Goal: Task Accomplishment & Management: Use online tool/utility

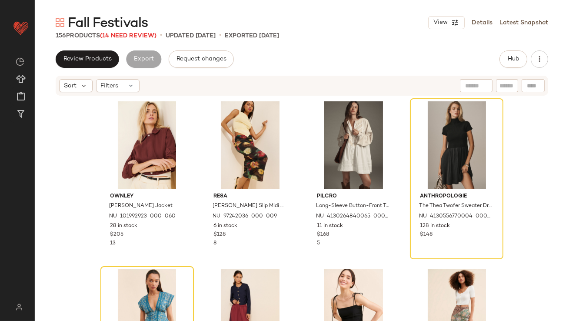
click at [126, 33] on span "(14 Need Review)" at bounding box center [128, 36] width 56 height 7
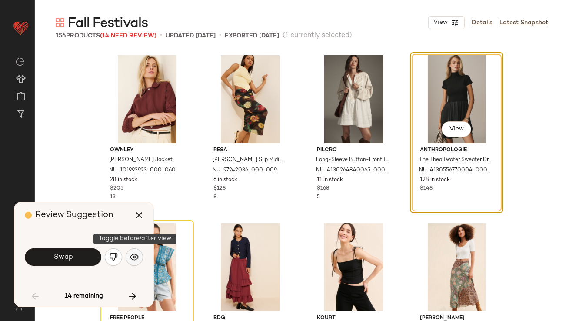
click at [136, 260] on img "button" at bounding box center [134, 257] width 9 height 9
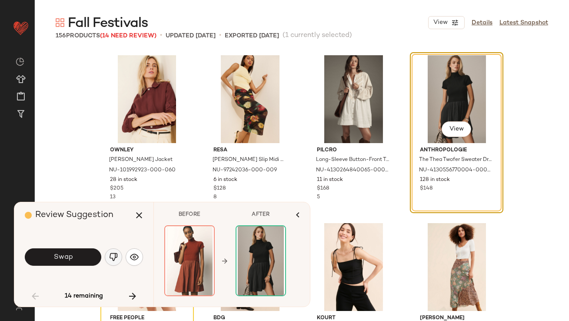
click at [110, 257] on img "button" at bounding box center [113, 257] width 9 height 9
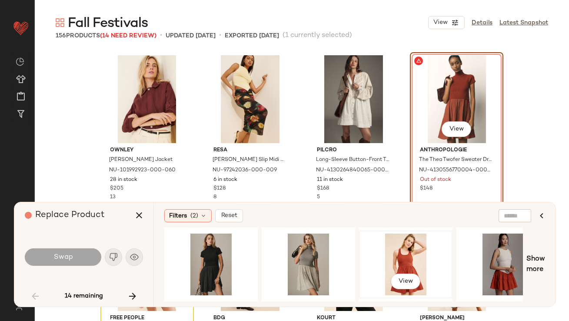
click at [395, 252] on div "View" at bounding box center [405, 264] width 87 height 62
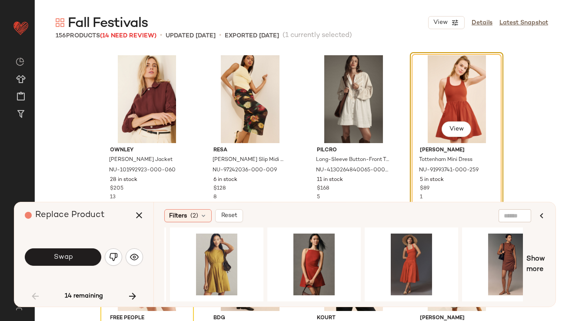
scroll to position [0, 610]
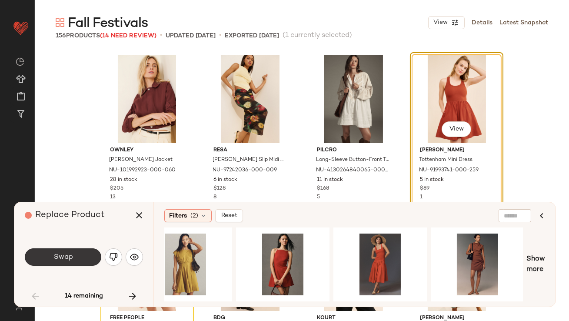
click at [72, 256] on span "Swap" at bounding box center [63, 257] width 20 height 8
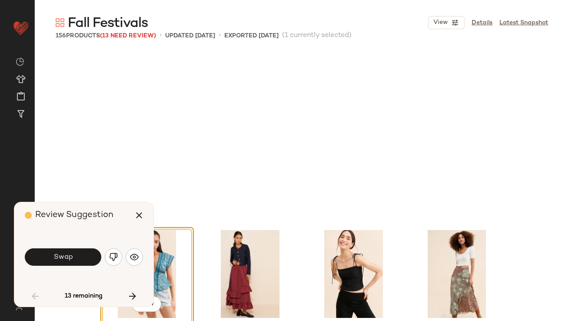
scroll to position [174, 0]
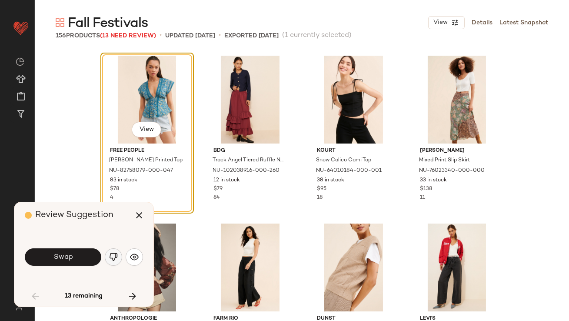
click at [111, 256] on img "button" at bounding box center [113, 257] width 9 height 9
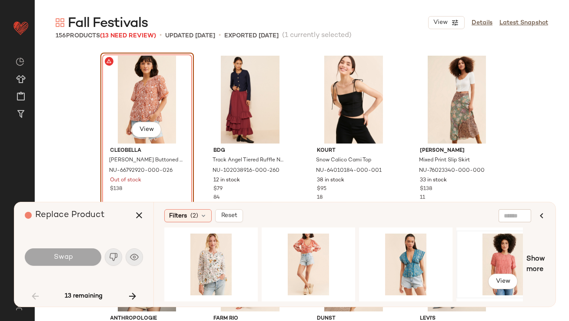
click at [484, 254] on div "View" at bounding box center [502, 264] width 87 height 62
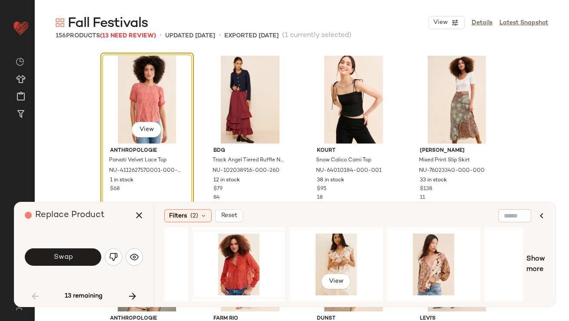
scroll to position [0, 490]
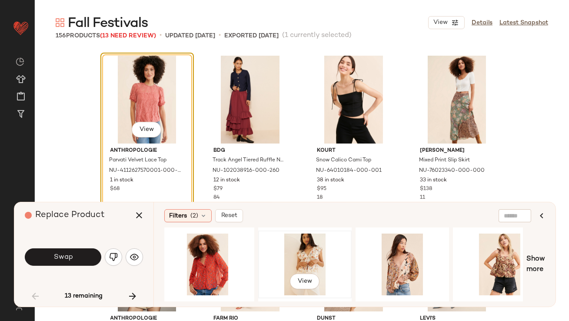
click at [317, 252] on div "View" at bounding box center [304, 264] width 87 height 62
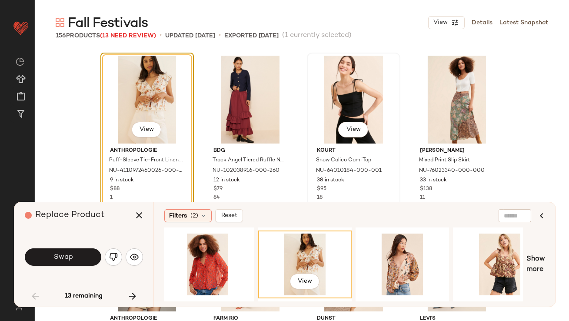
scroll to position [175, 0]
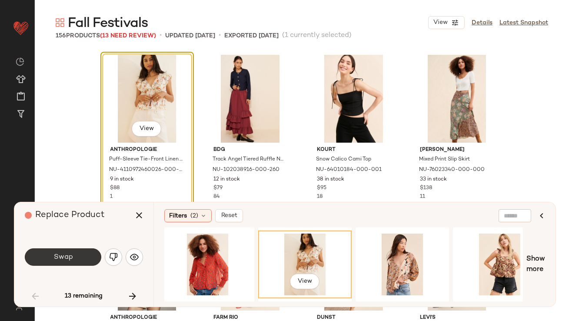
click at [86, 261] on button "Swap" at bounding box center [63, 256] width 76 height 17
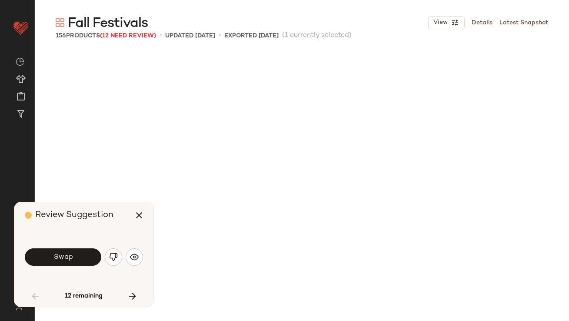
scroll to position [503, 0]
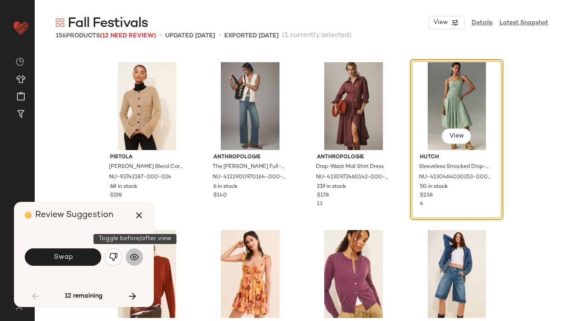
click at [131, 255] on img "button" at bounding box center [134, 257] width 9 height 9
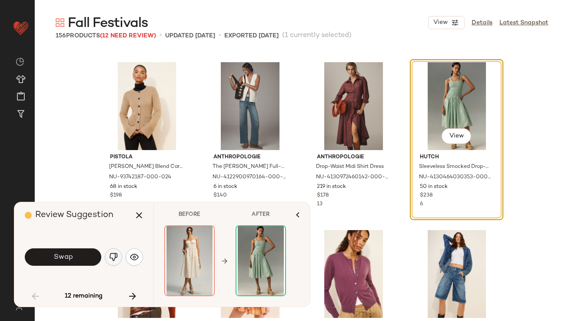
click at [111, 254] on img "button" at bounding box center [113, 257] width 9 height 9
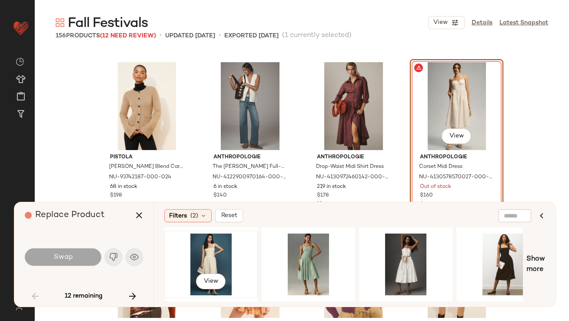
click at [209, 258] on div "View" at bounding box center [210, 264] width 87 height 62
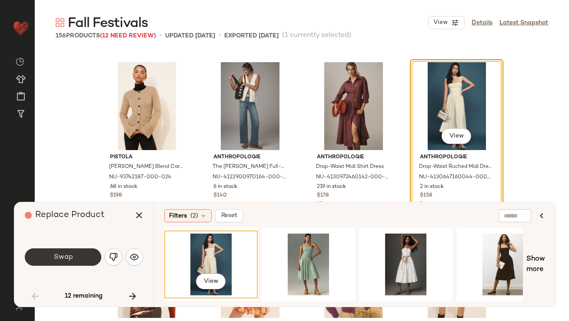
click at [73, 255] on button "Swap" at bounding box center [63, 256] width 76 height 17
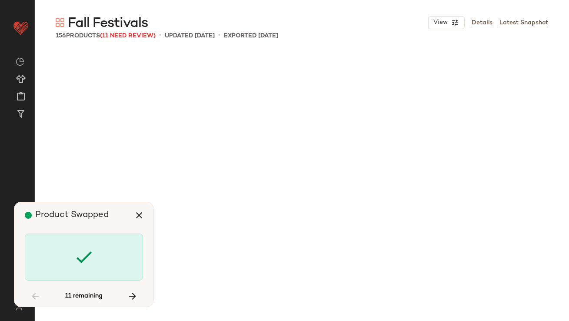
scroll to position [1342, 0]
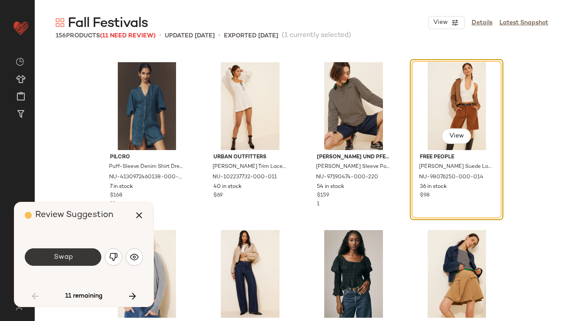
click at [33, 257] on button "Swap" at bounding box center [63, 256] width 76 height 17
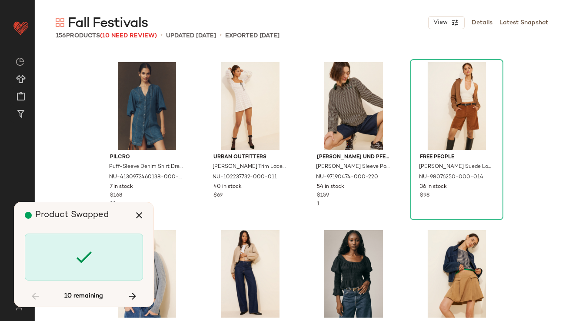
scroll to position [2349, 0]
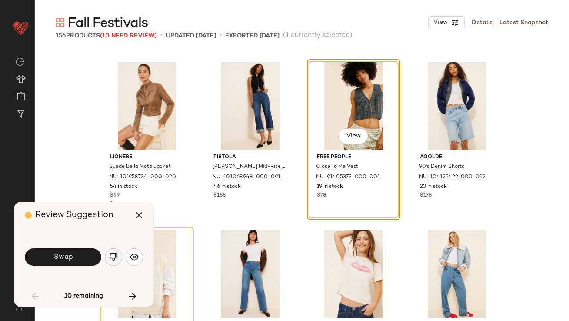
click at [112, 256] on img "button" at bounding box center [113, 257] width 9 height 9
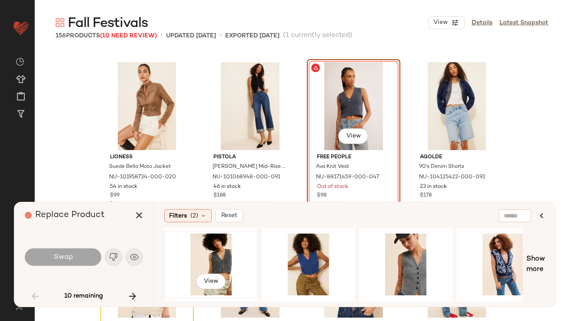
click at [193, 241] on div "View" at bounding box center [210, 264] width 87 height 62
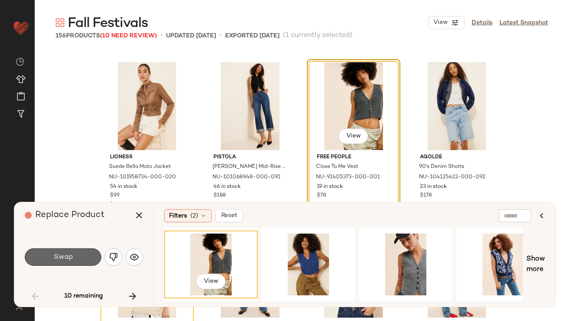
click at [47, 255] on button "Swap" at bounding box center [63, 256] width 76 height 17
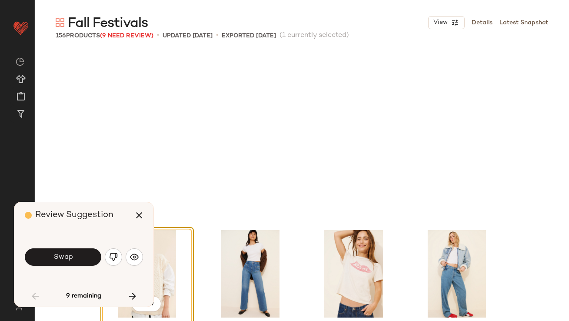
scroll to position [2516, 0]
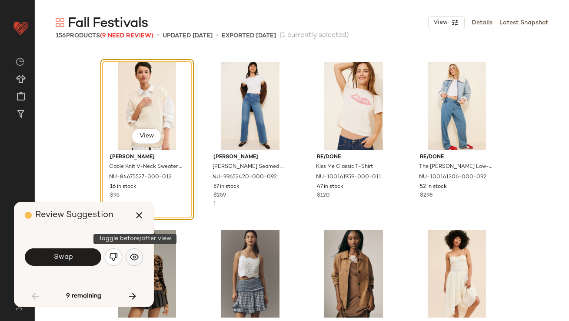
click at [141, 262] on button "button" at bounding box center [134, 256] width 17 height 17
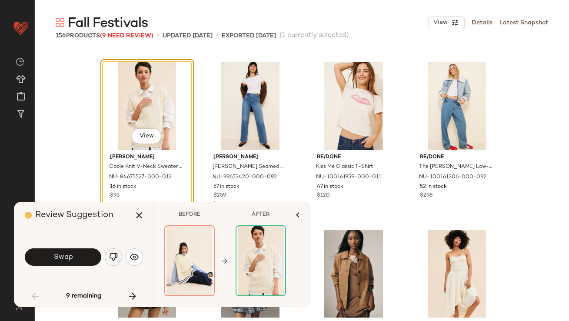
click at [112, 256] on img "button" at bounding box center [113, 257] width 9 height 9
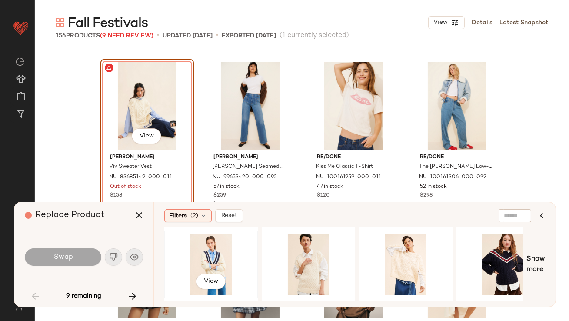
click at [209, 253] on div "View" at bounding box center [210, 264] width 87 height 62
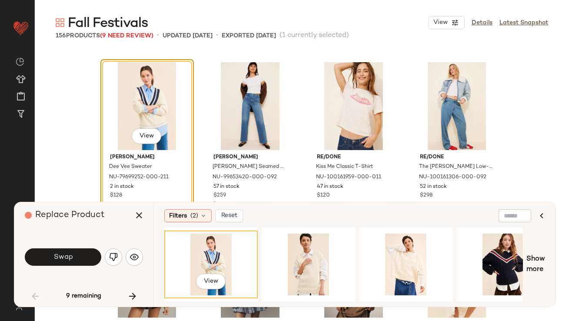
click at [85, 261] on button "Swap" at bounding box center [63, 256] width 76 height 17
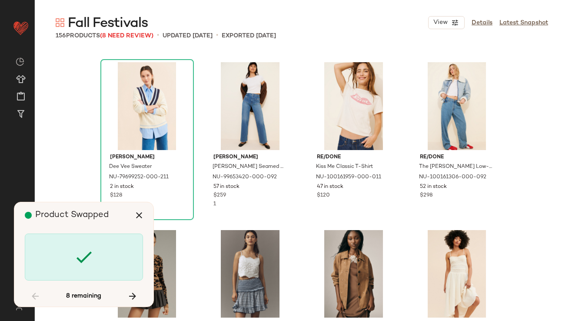
scroll to position [3355, 0]
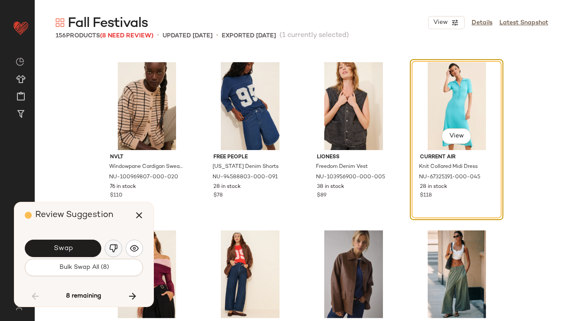
click at [112, 248] on img "button" at bounding box center [113, 248] width 9 height 9
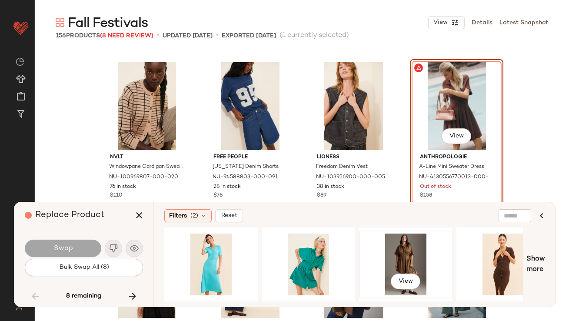
click at [415, 254] on div "View" at bounding box center [405, 264] width 87 height 62
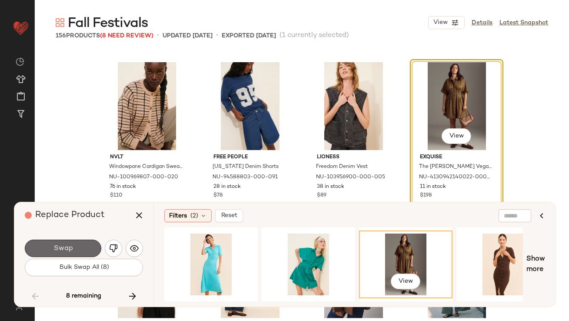
click at [37, 243] on button "Swap" at bounding box center [63, 247] width 76 height 17
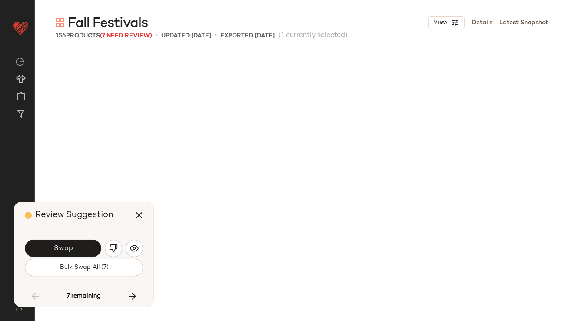
scroll to position [3858, 0]
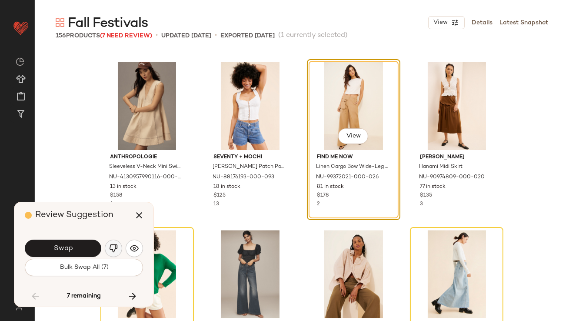
click at [116, 248] on img "button" at bounding box center [113, 248] width 9 height 9
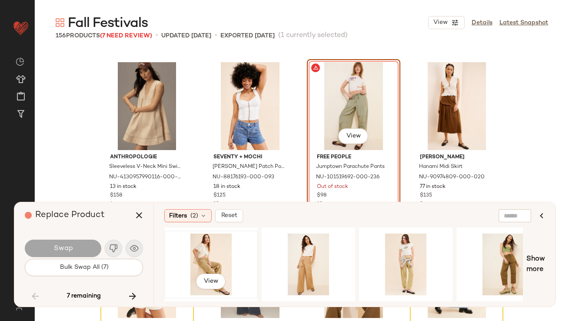
click at [212, 252] on div "View" at bounding box center [210, 264] width 87 height 62
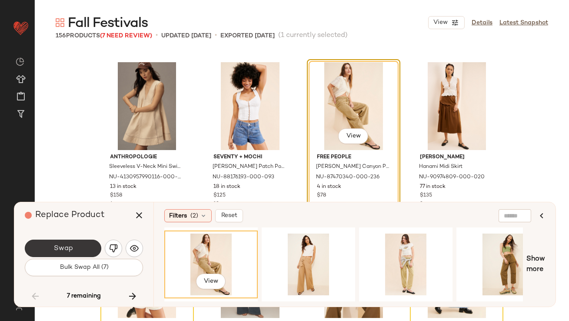
click at [80, 243] on button "Swap" at bounding box center [63, 247] width 76 height 17
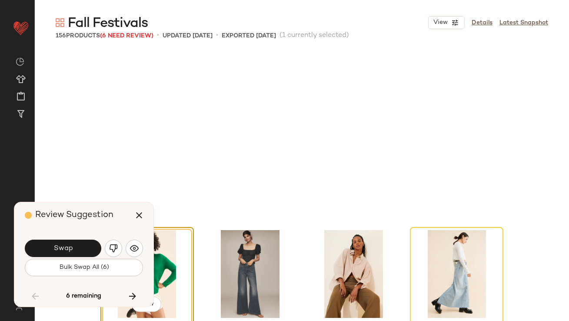
scroll to position [4026, 0]
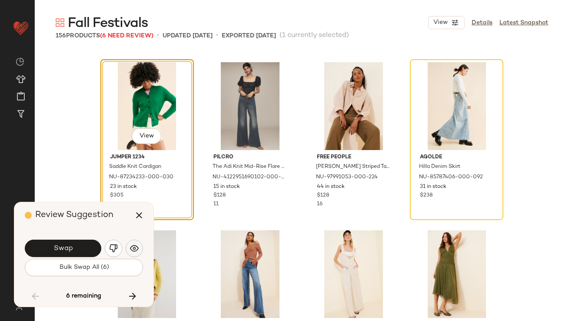
click at [130, 247] on img "button" at bounding box center [134, 248] width 9 height 9
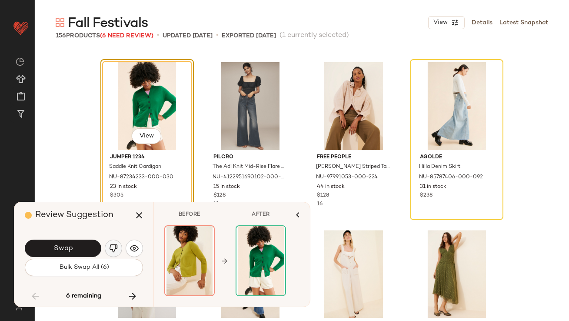
click at [110, 248] on img "button" at bounding box center [113, 248] width 9 height 9
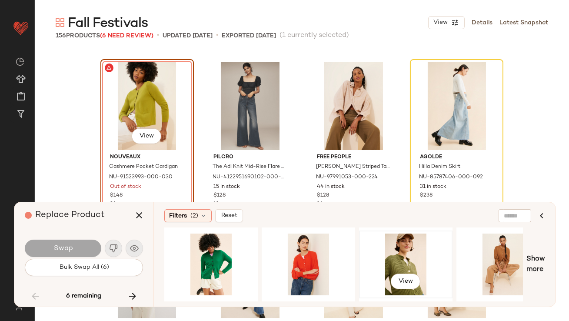
click at [411, 249] on div "View" at bounding box center [405, 264] width 87 height 62
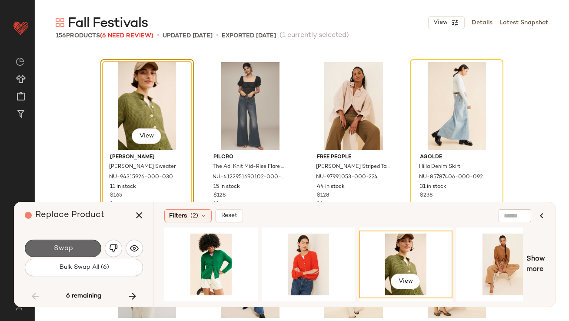
click at [90, 252] on button "Swap" at bounding box center [63, 247] width 76 height 17
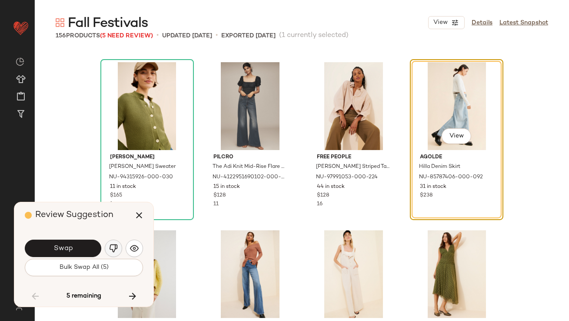
click at [116, 247] on img "button" at bounding box center [113, 248] width 9 height 9
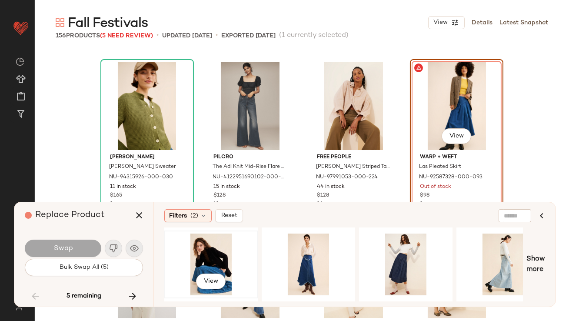
click at [235, 239] on div "View" at bounding box center [210, 264] width 87 height 62
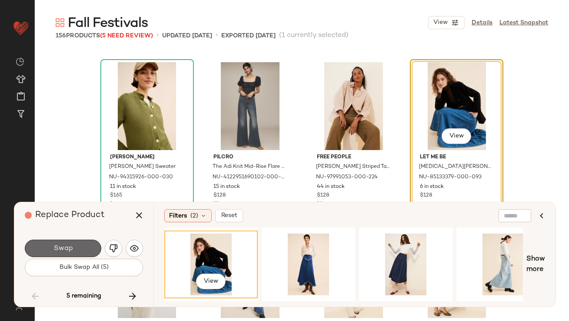
click at [90, 251] on button "Swap" at bounding box center [63, 247] width 76 height 17
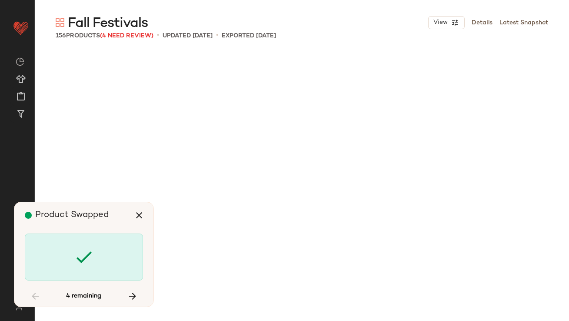
scroll to position [4865, 0]
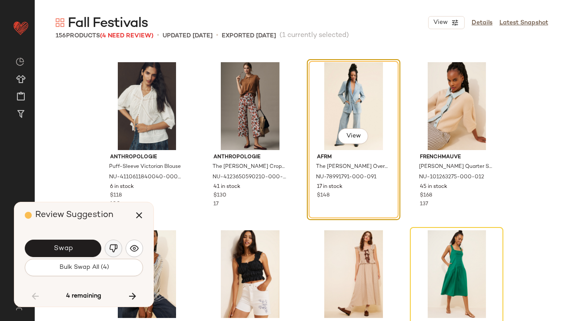
click at [120, 247] on button "button" at bounding box center [113, 247] width 17 height 17
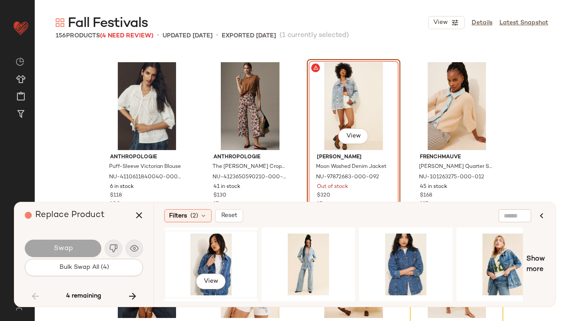
click at [213, 252] on div "View" at bounding box center [210, 264] width 87 height 62
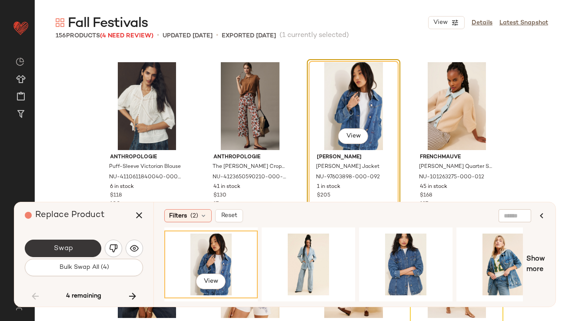
click at [90, 247] on button "Swap" at bounding box center [63, 247] width 76 height 17
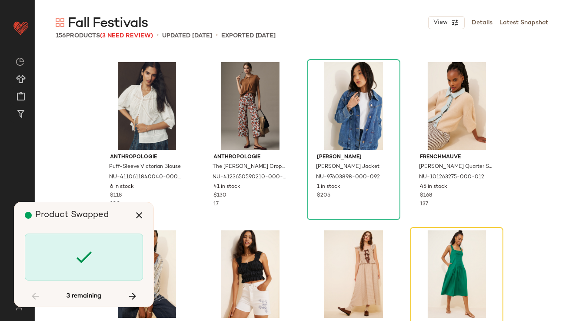
scroll to position [5033, 0]
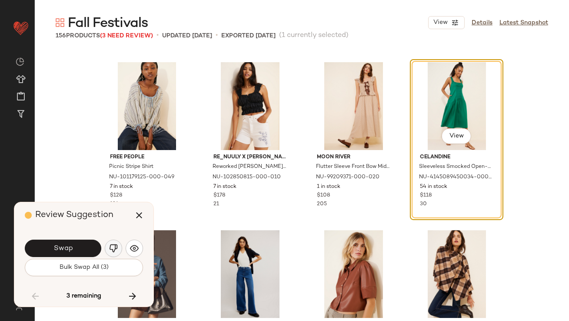
click at [116, 248] on img "button" at bounding box center [113, 248] width 9 height 9
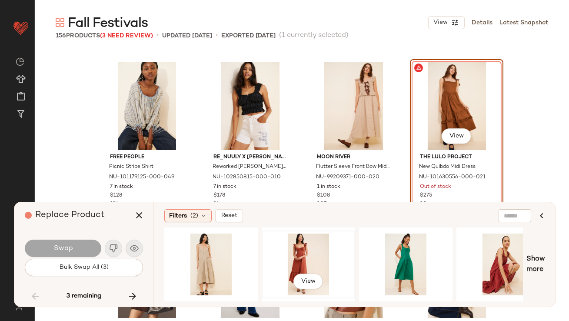
click at [291, 246] on div "View" at bounding box center [308, 264] width 87 height 62
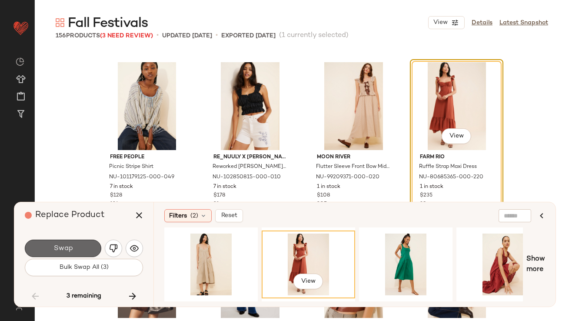
click at [62, 246] on span "Swap" at bounding box center [63, 248] width 20 height 8
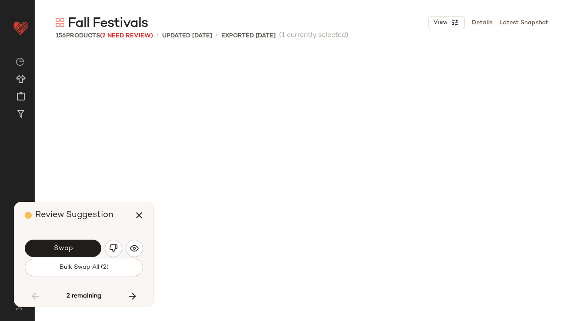
scroll to position [5368, 0]
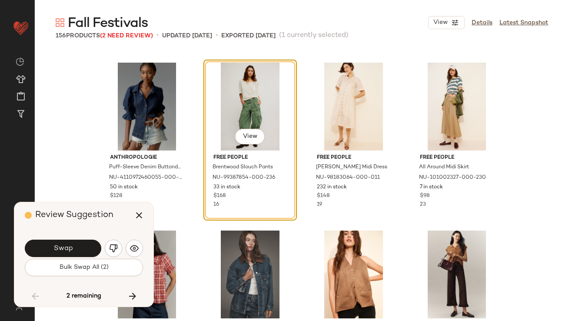
click at [90, 247] on button "Swap" at bounding box center [63, 247] width 76 height 17
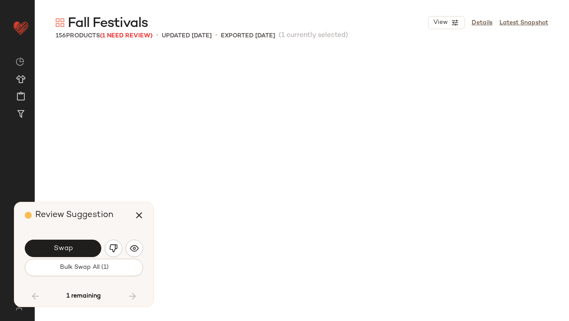
scroll to position [5704, 0]
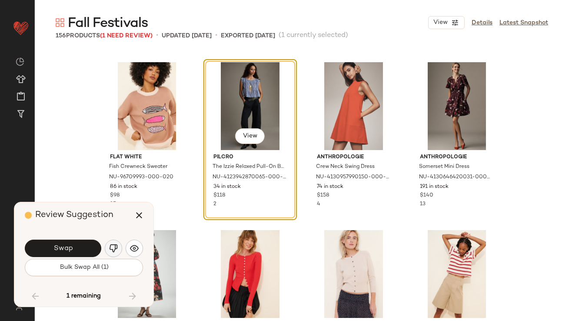
click at [110, 246] on img "button" at bounding box center [113, 248] width 9 height 9
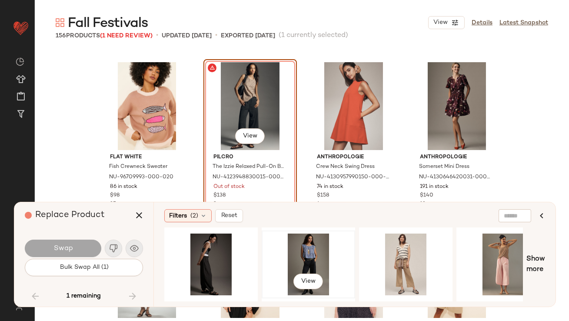
click at [305, 243] on div "View" at bounding box center [308, 264] width 87 height 62
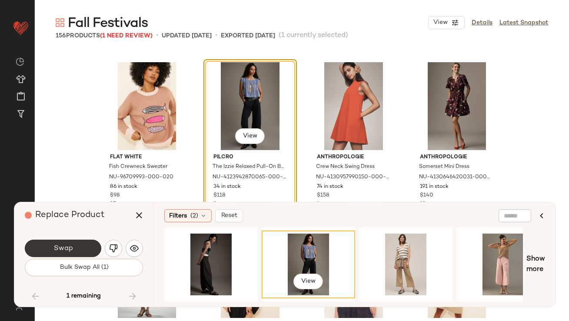
click at [66, 246] on span "Swap" at bounding box center [63, 248] width 20 height 8
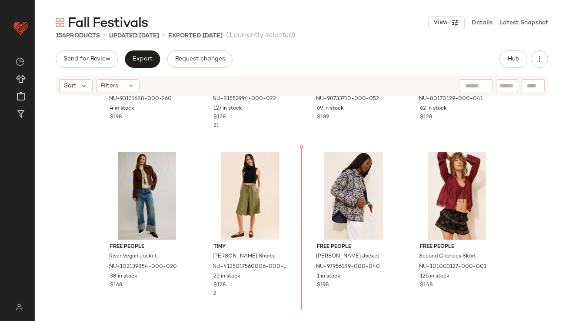
scroll to position [831, 0]
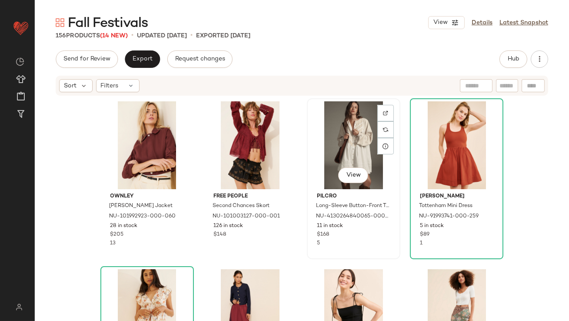
click at [307, 220] on div "View Pilcro Long-Sleeve Button-Front Twofer Mini Dress NU-4130264840065-000-014…" at bounding box center [353, 178] width 93 height 161
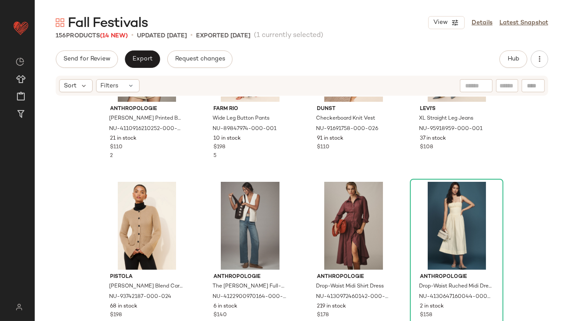
scroll to position [456, 0]
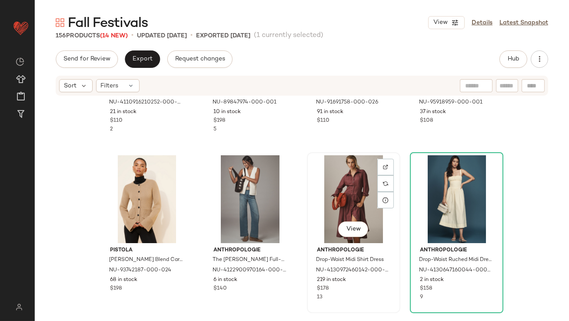
click at [336, 200] on div "View" at bounding box center [353, 199] width 87 height 88
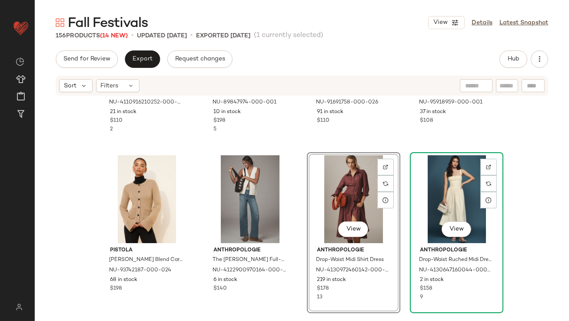
click at [441, 184] on div "View" at bounding box center [456, 199] width 87 height 88
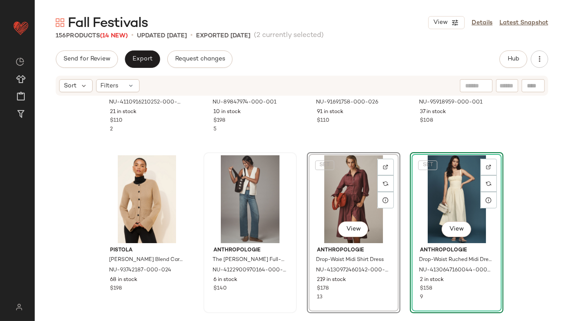
click at [294, 197] on div "Anthropologie The Colette Full-Length Wide-Leg Jeans NU-4122900970164-000-093 6…" at bounding box center [249, 232] width 93 height 161
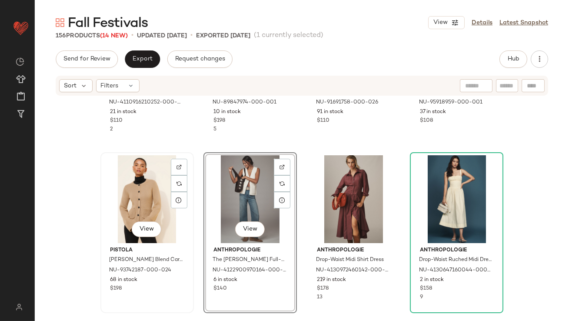
click at [113, 207] on div "View" at bounding box center [146, 199] width 87 height 88
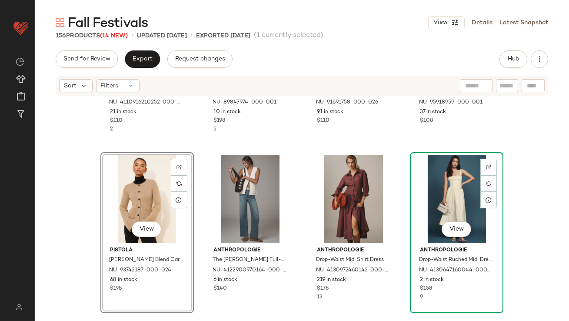
click at [426, 189] on div "View" at bounding box center [456, 199] width 87 height 88
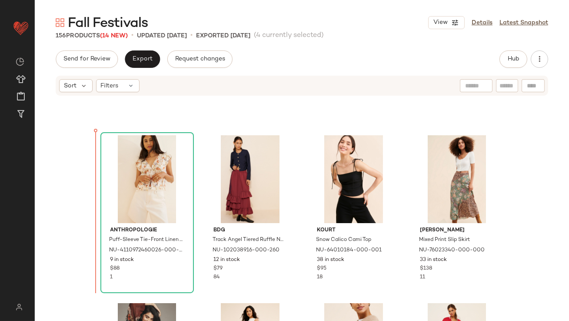
scroll to position [131, 0]
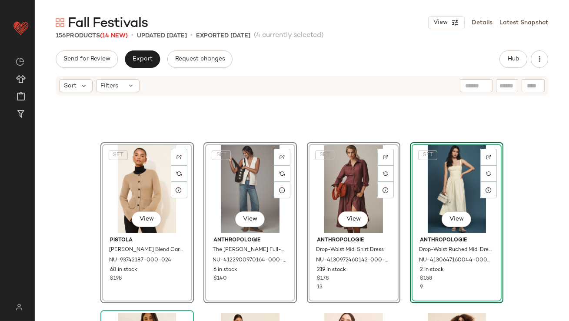
click at [181, 139] on div "SET View Pistola Dani Wool Blend Cardigan Sweater NU-93742187-000-024 68 in sto…" at bounding box center [301, 91] width 403 height 249
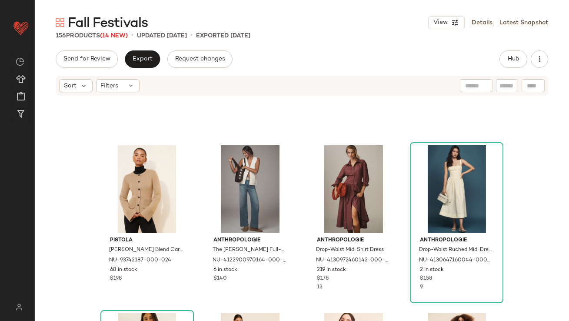
click at [181, 139] on div "Pistola Dani Wool Blend Cardigan Sweater NU-93742187-000-024 68 in stock $198 A…" at bounding box center [301, 91] width 403 height 249
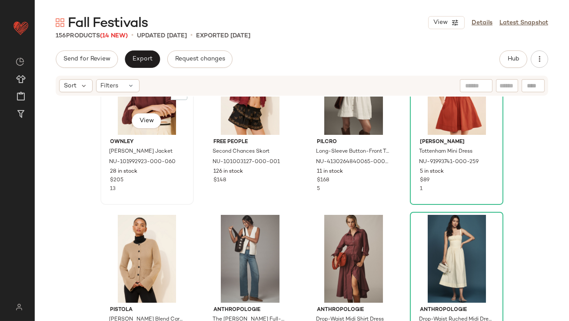
scroll to position [73, 0]
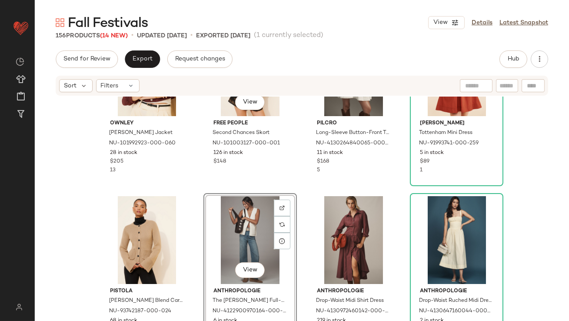
scroll to position [66, 0]
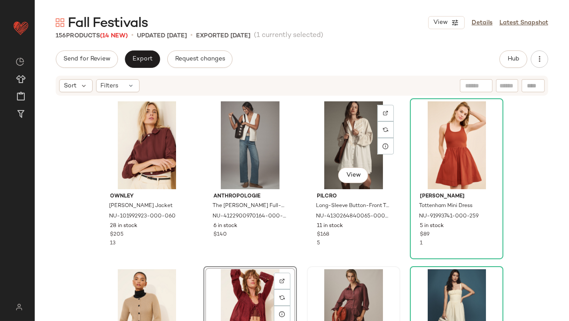
scroll to position [1, 0]
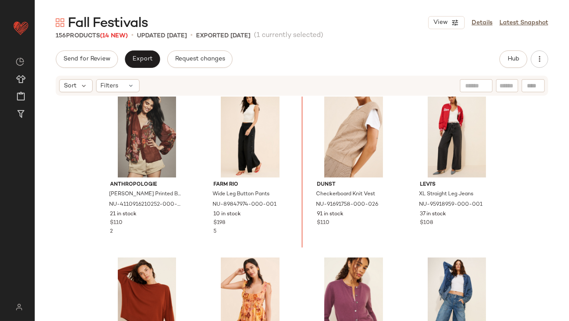
scroll to position [522, 0]
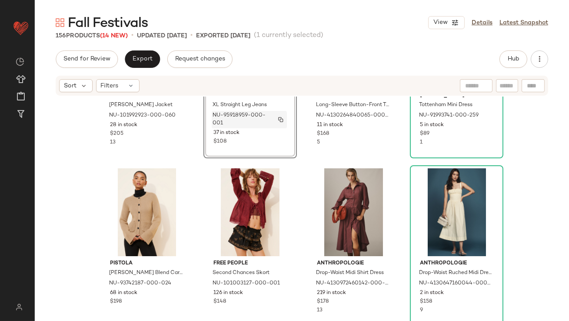
scroll to position [112, 0]
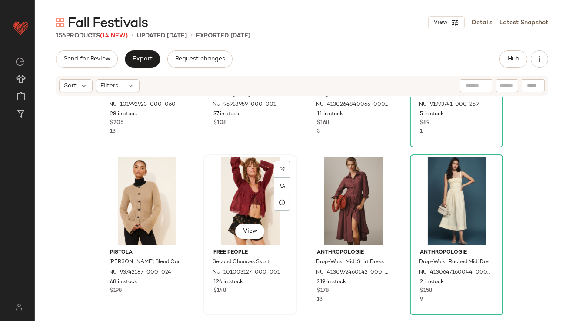
click at [208, 235] on div "View" at bounding box center [249, 201] width 87 height 88
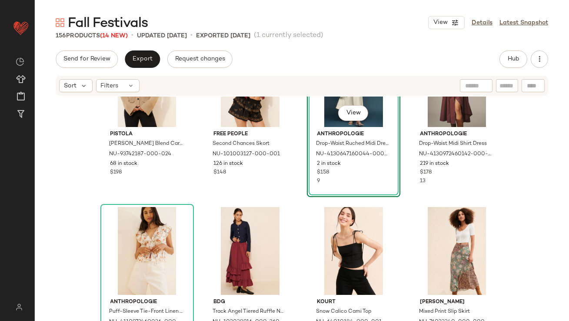
scroll to position [238, 0]
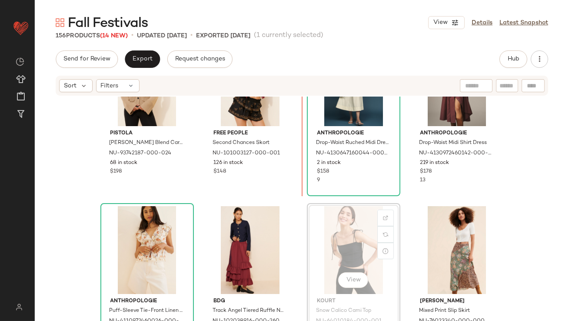
scroll to position [223, 0]
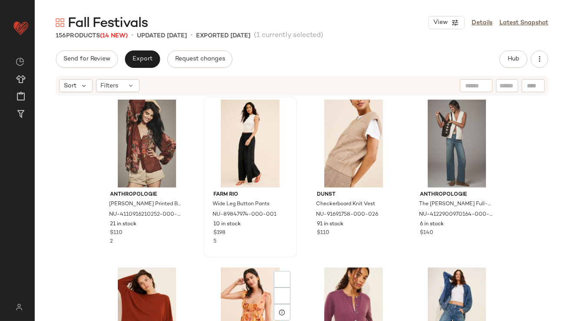
scroll to position [684, 0]
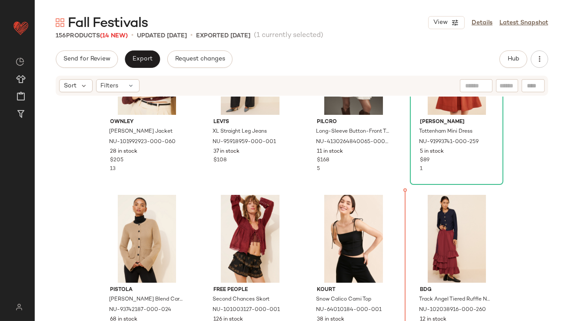
scroll to position [93, 0]
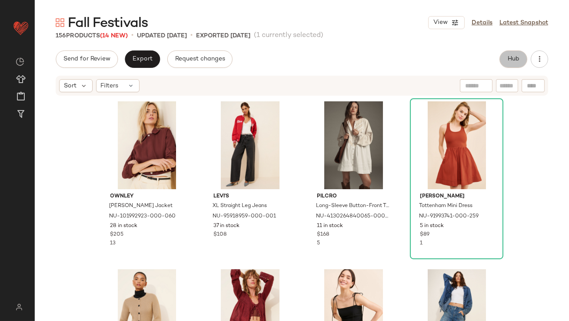
click at [522, 53] on button "Hub" at bounding box center [513, 58] width 28 height 17
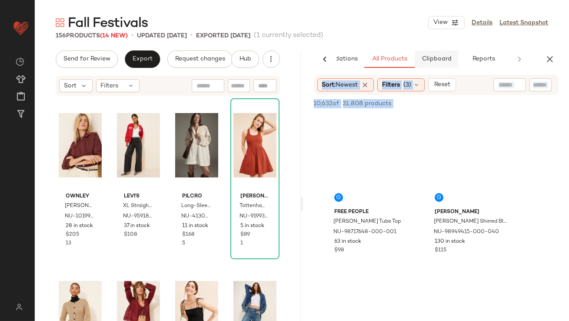
click at [427, 59] on span "Clipboard" at bounding box center [436, 59] width 30 height 7
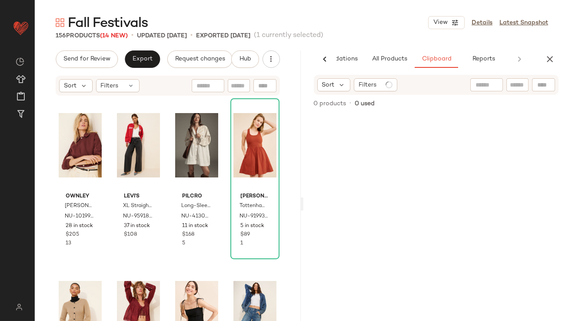
click at [388, 24] on div "Fall Festivals View Details Latest Snapshot" at bounding box center [302, 22] width 534 height 17
click at [385, 49] on div "Fall Festivals View Details Latest Snapshot 156 Products (14 New) • updated Sep…" at bounding box center [302, 167] width 534 height 307
click at [385, 53] on button "All Products" at bounding box center [389, 58] width 50 height 17
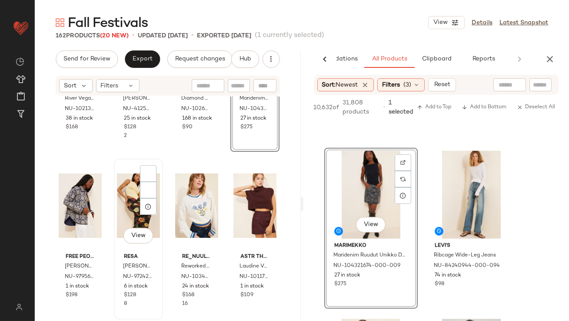
scroll to position [1147, 0]
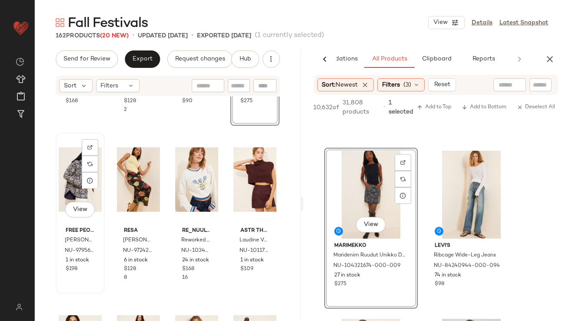
click at [64, 165] on div "View" at bounding box center [80, 180] width 43 height 88
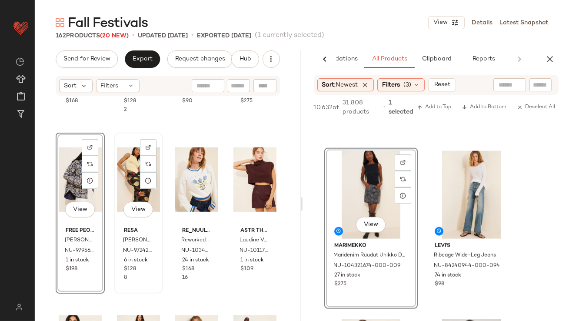
click at [118, 171] on div "View" at bounding box center [138, 180] width 43 height 88
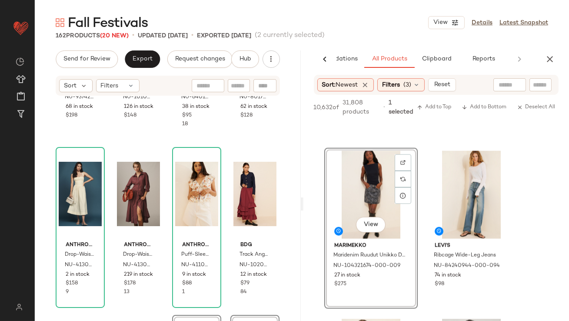
click at [165, 221] on div "Pistola Dani Wool Blend Cardigan Sweater NU-93742187-000-024 68 in stock $198 F…" at bounding box center [168, 221] width 266 height 250
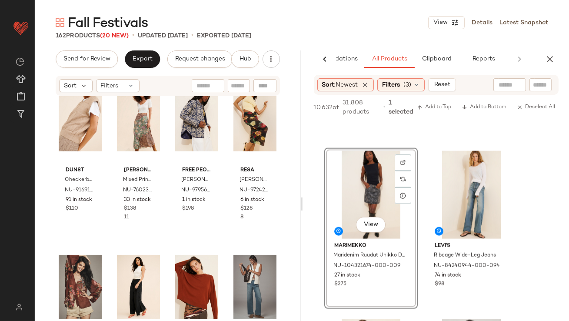
scroll to position [563, 0]
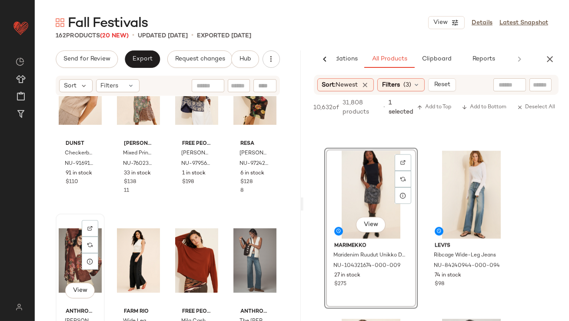
click at [69, 245] on div "View" at bounding box center [80, 260] width 43 height 88
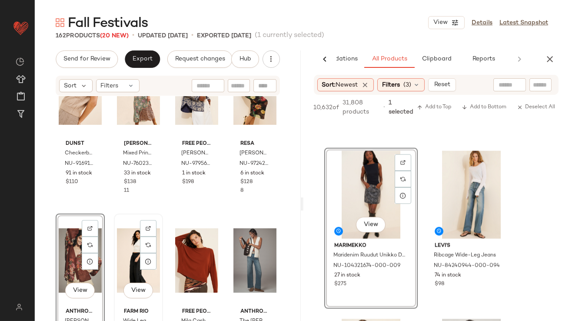
click at [127, 244] on div "View" at bounding box center [138, 260] width 43 height 88
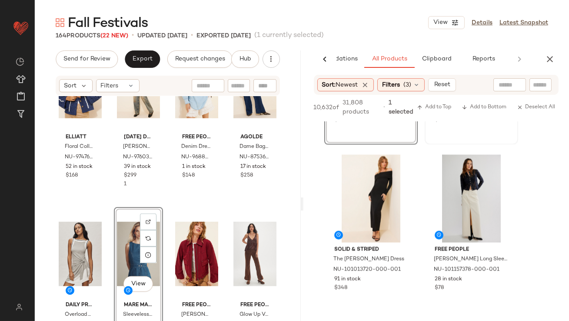
scroll to position [3162, 0]
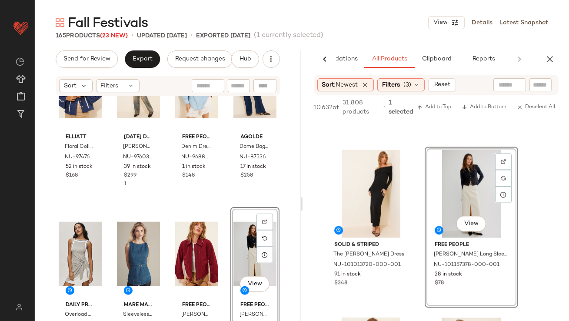
click at [236, 248] on div "View" at bounding box center [254, 254] width 43 height 88
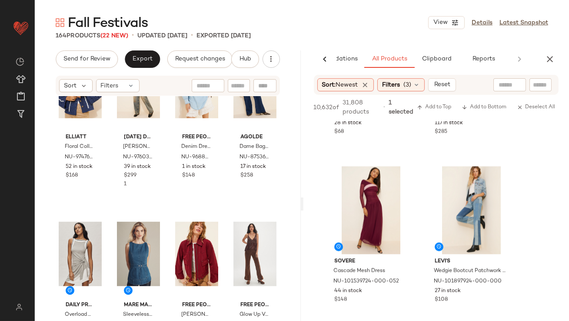
scroll to position [3486, 0]
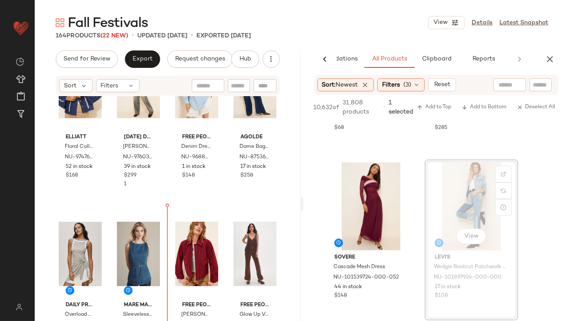
drag, startPoint x: 457, startPoint y: 198, endPoint x: 452, endPoint y: 198, distance: 5.6
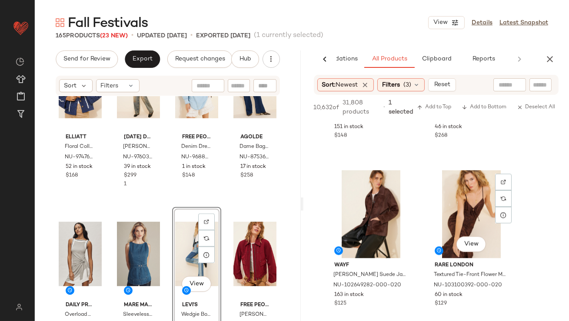
scroll to position [3816, 0]
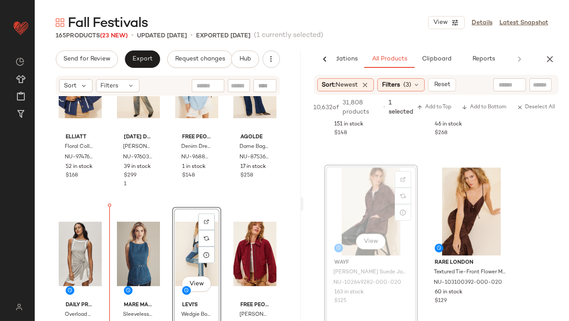
drag, startPoint x: 361, startPoint y: 197, endPoint x: 329, endPoint y: 202, distance: 32.0
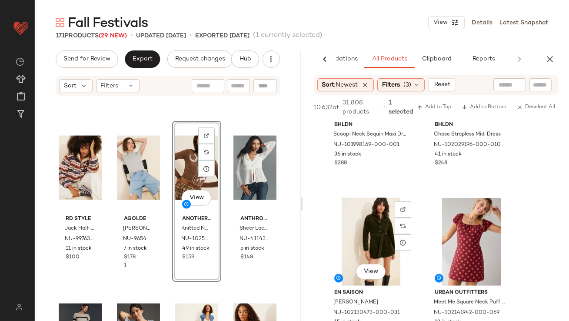
scroll to position [9146, 0]
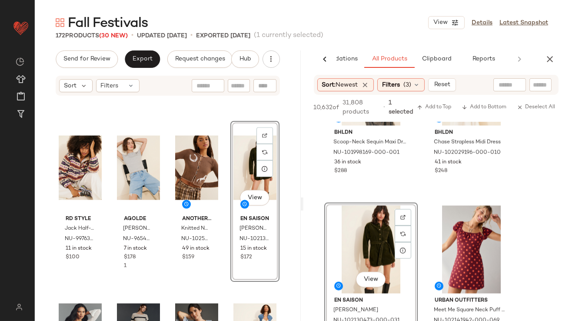
click at [238, 167] on div "View" at bounding box center [254, 168] width 43 height 88
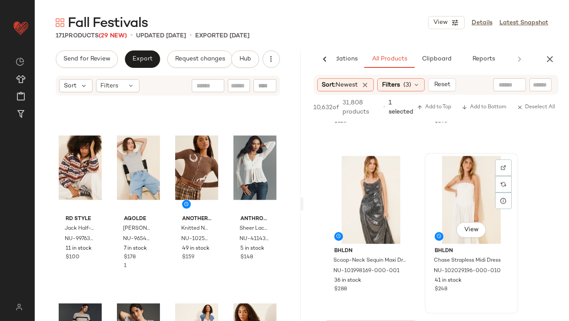
scroll to position [9100, 0]
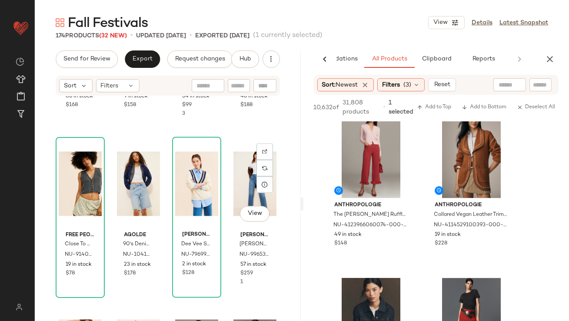
scroll to position [3260, 0]
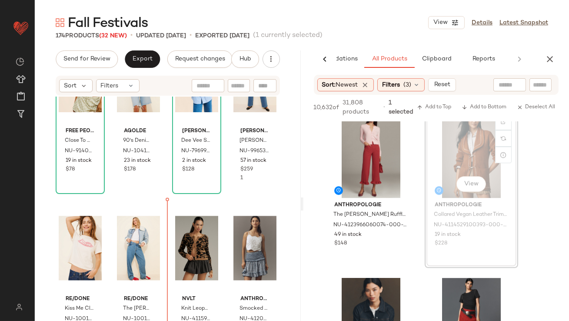
drag, startPoint x: 479, startPoint y: 143, endPoint x: 465, endPoint y: 143, distance: 14.4
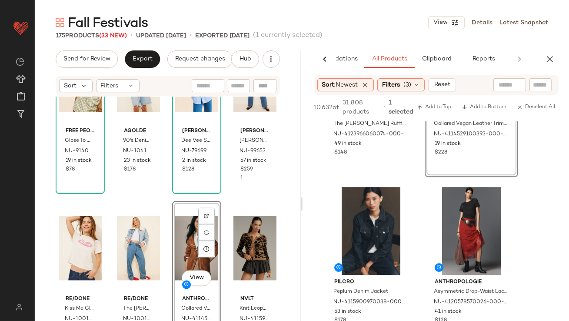
scroll to position [11515, 0]
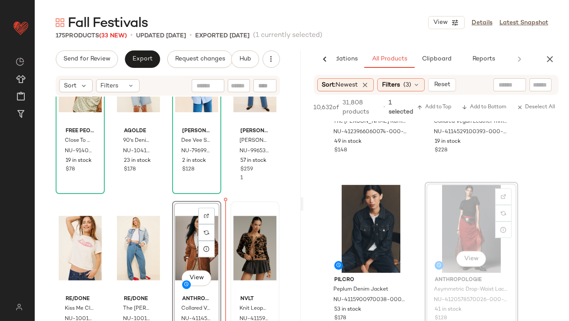
drag, startPoint x: 447, startPoint y: 215, endPoint x: 234, endPoint y: 243, distance: 215.3
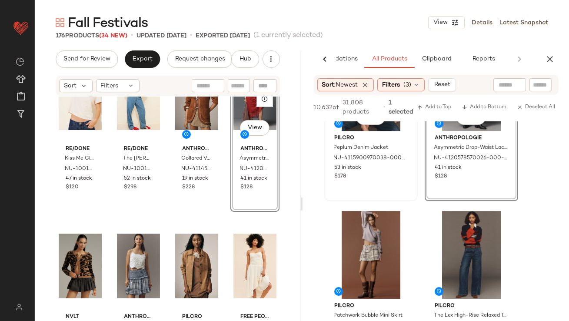
scroll to position [11616, 0]
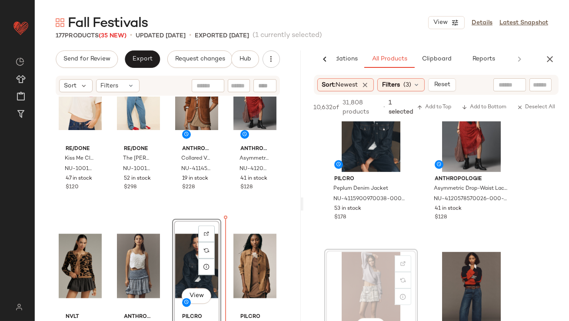
drag, startPoint x: 368, startPoint y: 266, endPoint x: 360, endPoint y: 266, distance: 7.4
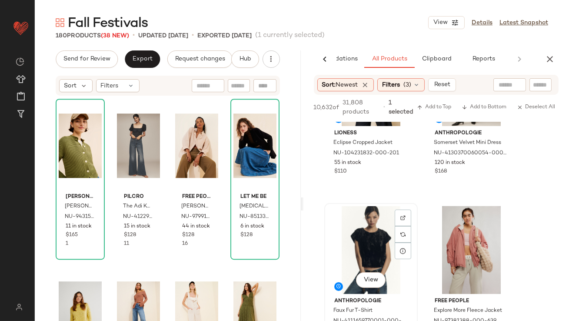
scroll to position [13844, 0]
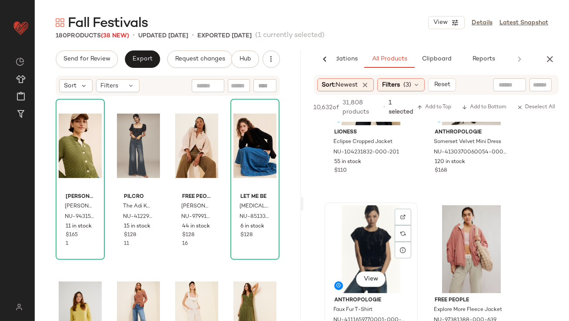
click at [343, 230] on div "View" at bounding box center [370, 249] width 87 height 88
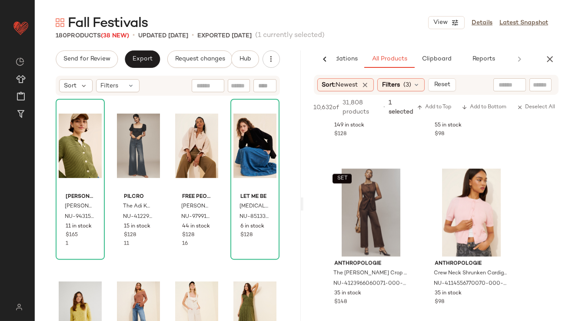
scroll to position [14248, 0]
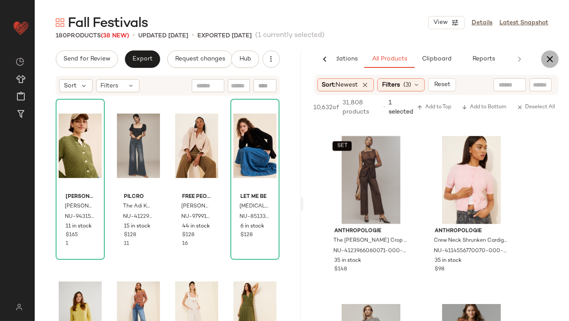
click at [549, 58] on icon "button" at bounding box center [550, 59] width 10 height 10
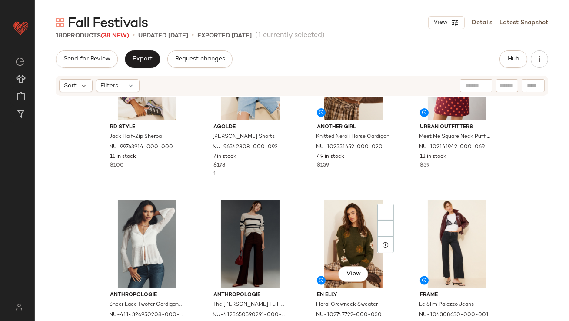
scroll to position [2710, 0]
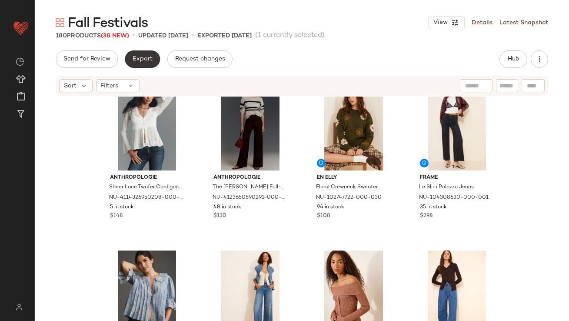
click at [134, 57] on span "Export" at bounding box center [142, 59] width 20 height 7
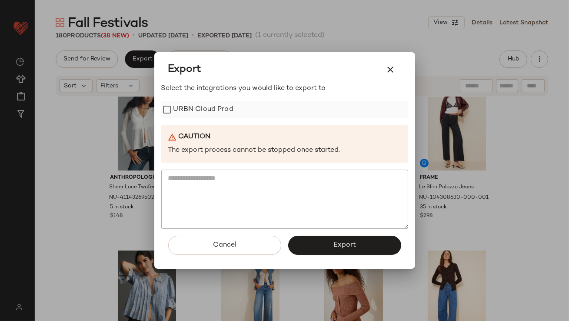
click at [192, 109] on label "URBN Cloud Prod" at bounding box center [203, 109] width 60 height 17
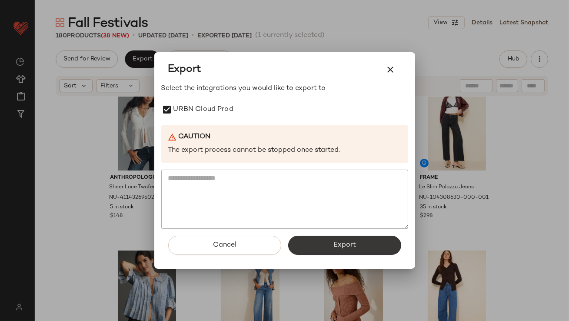
click at [335, 254] on button "Export" at bounding box center [344, 245] width 113 height 19
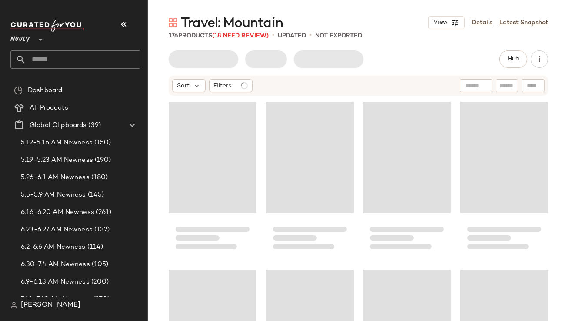
click at [131, 23] on button "button" at bounding box center [123, 24] width 21 height 21
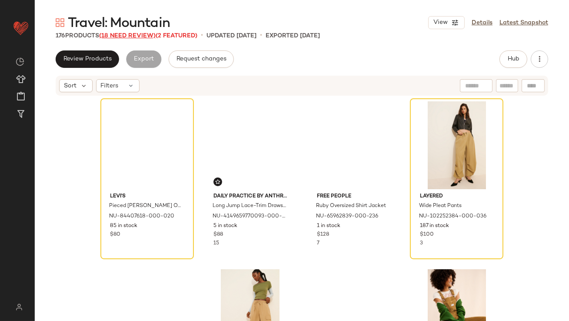
click at [155, 37] on span "(18 Need Review)" at bounding box center [127, 36] width 56 height 7
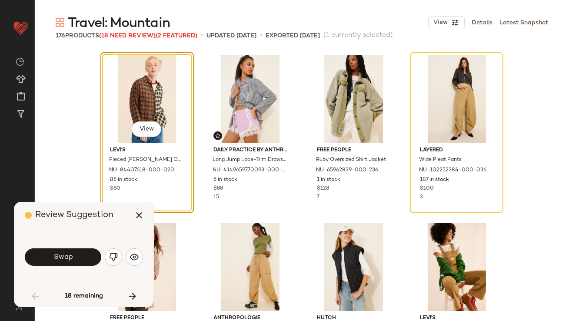
click at [110, 261] on button "button" at bounding box center [113, 256] width 17 height 17
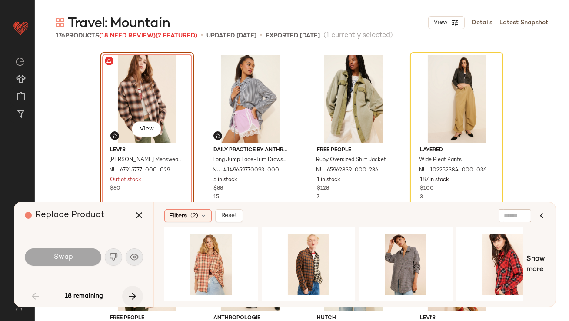
click at [129, 297] on icon "button" at bounding box center [132, 296] width 10 height 10
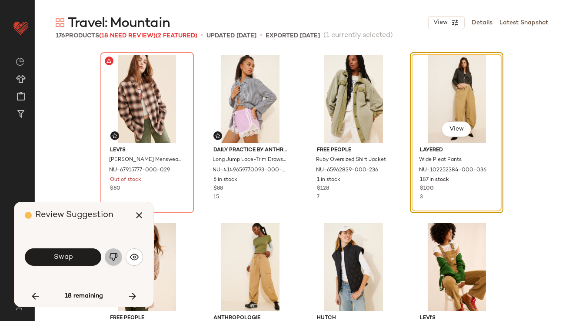
click at [111, 253] on img "button" at bounding box center [113, 257] width 9 height 9
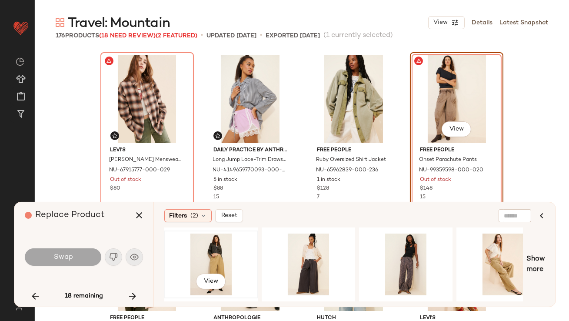
click at [179, 256] on div "View" at bounding box center [210, 264] width 87 height 62
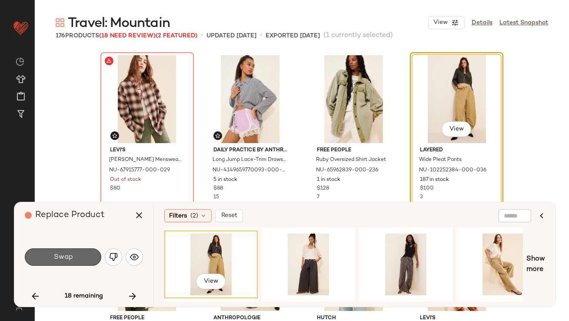
click at [86, 262] on button "Swap" at bounding box center [63, 256] width 76 height 17
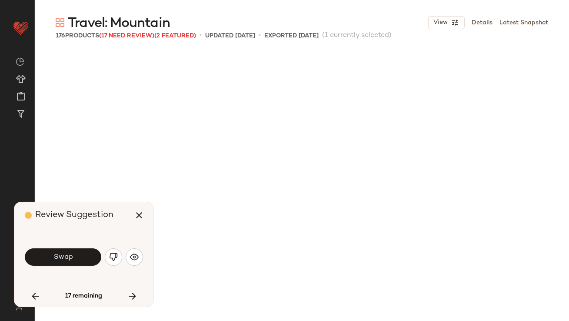
scroll to position [510, 0]
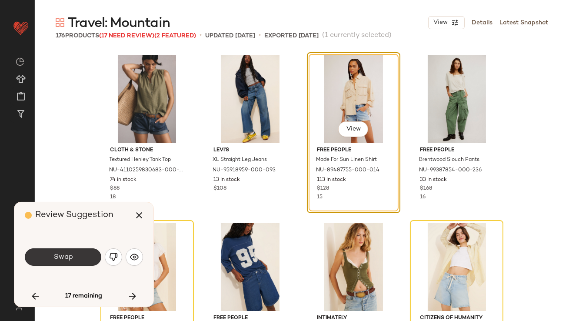
click at [64, 259] on span "Swap" at bounding box center [63, 257] width 20 height 8
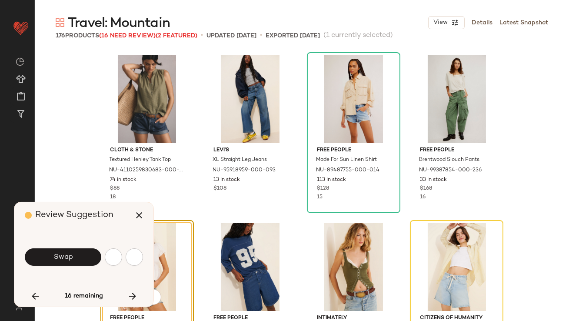
scroll to position [671, 0]
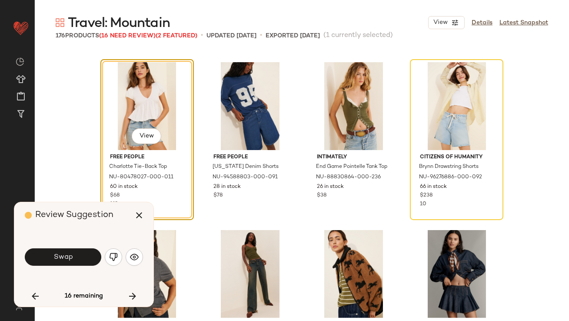
click at [64, 259] on span "Swap" at bounding box center [63, 257] width 20 height 8
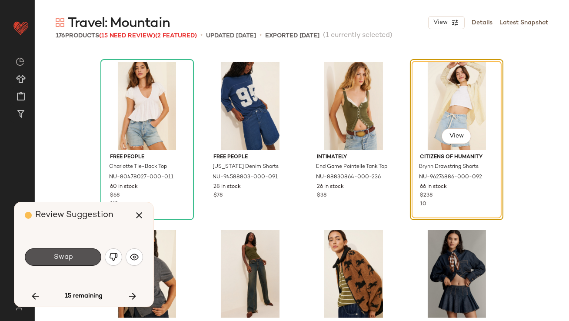
click at [64, 259] on span "Swap" at bounding box center [63, 257] width 20 height 8
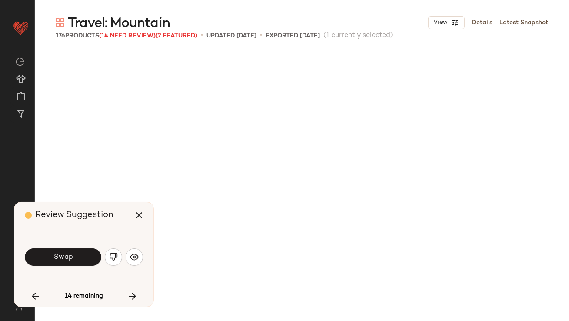
scroll to position [1006, 0]
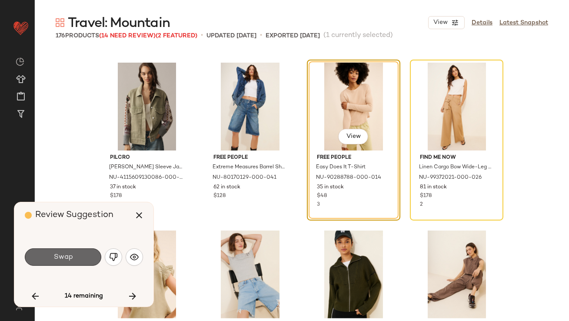
click at [70, 262] on button "Swap" at bounding box center [63, 256] width 76 height 17
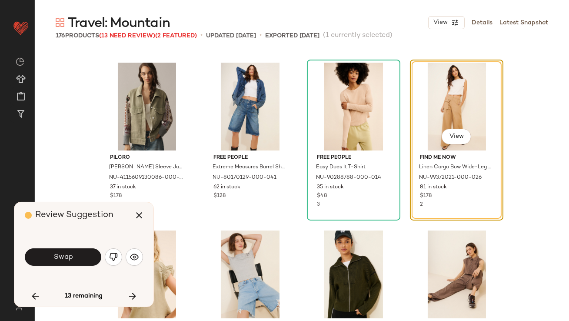
click at [70, 262] on button "Swap" at bounding box center [63, 256] width 76 height 17
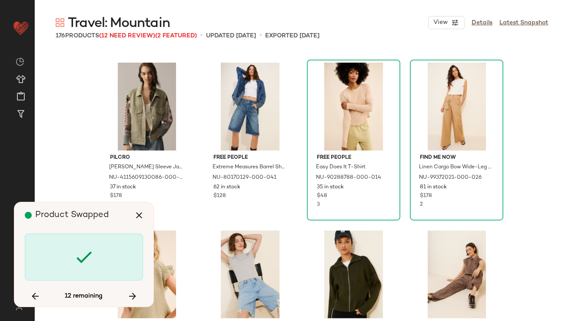
scroll to position [1510, 0]
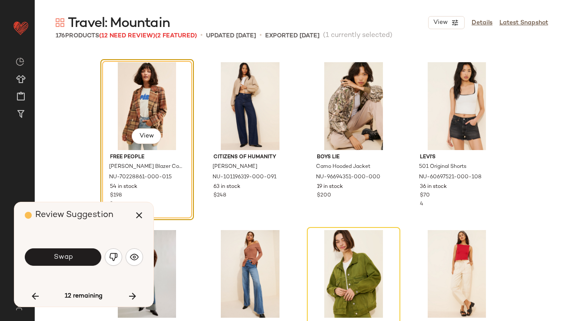
click at [70, 262] on button "Swap" at bounding box center [63, 256] width 76 height 17
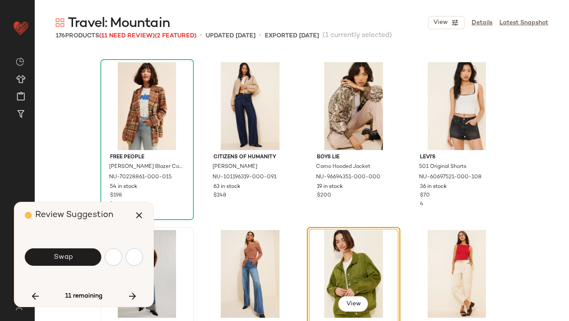
scroll to position [1678, 0]
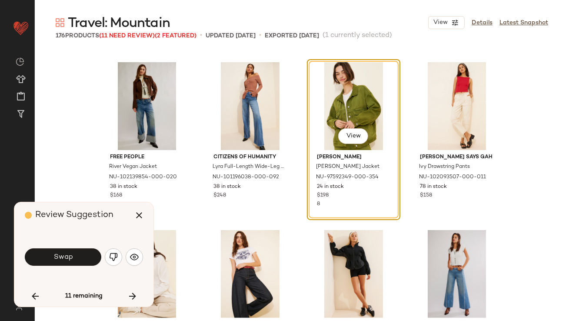
click at [48, 250] on button "Swap" at bounding box center [63, 256] width 76 height 17
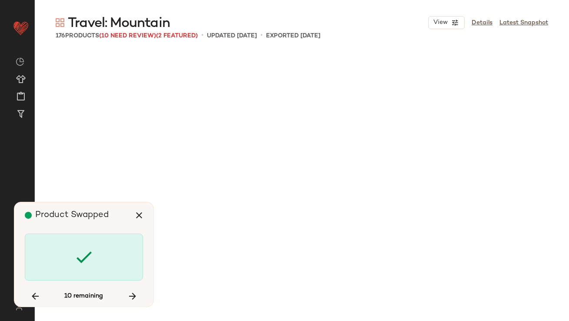
scroll to position [2684, 0]
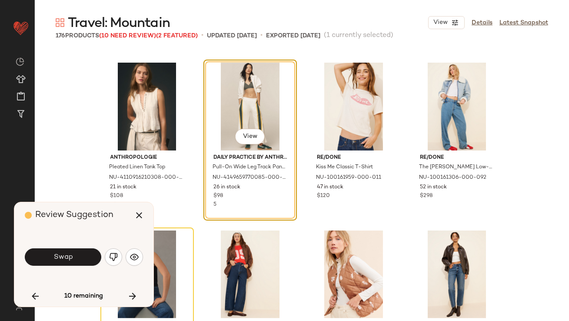
click at [48, 251] on button "Swap" at bounding box center [63, 256] width 76 height 17
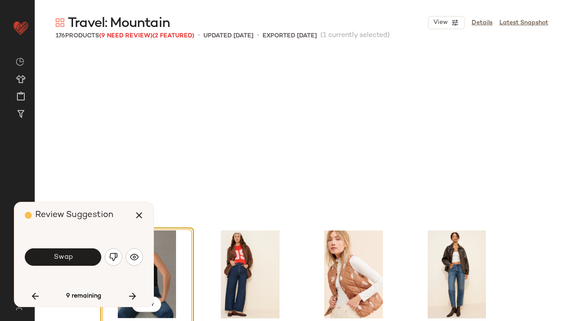
scroll to position [2851, 0]
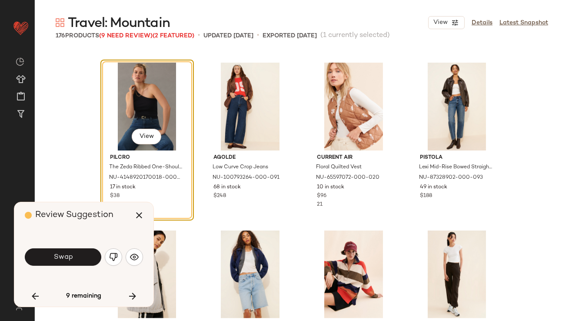
click at [48, 251] on button "Swap" at bounding box center [63, 256] width 76 height 17
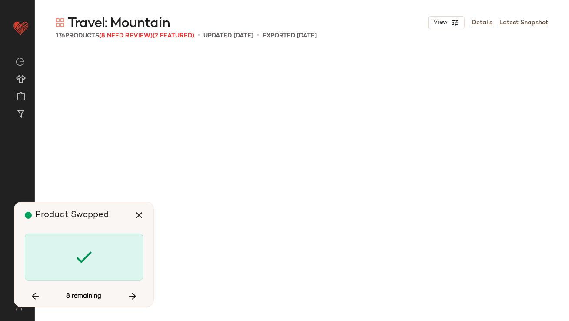
scroll to position [3523, 0]
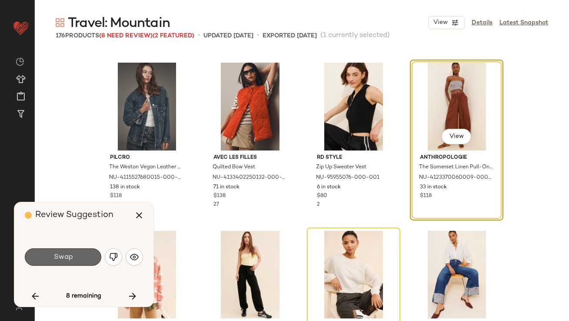
click at [49, 253] on button "Swap" at bounding box center [63, 256] width 76 height 17
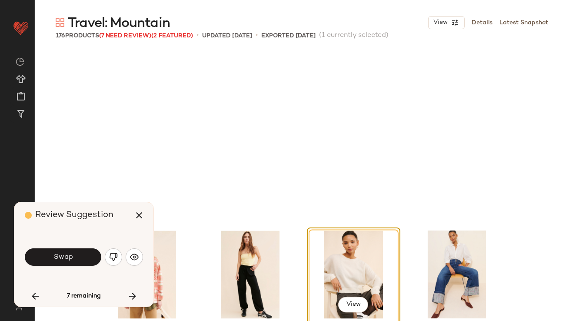
scroll to position [3690, 0]
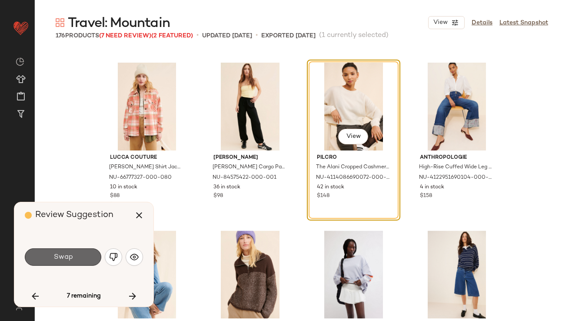
click at [51, 255] on button "Swap" at bounding box center [63, 256] width 76 height 17
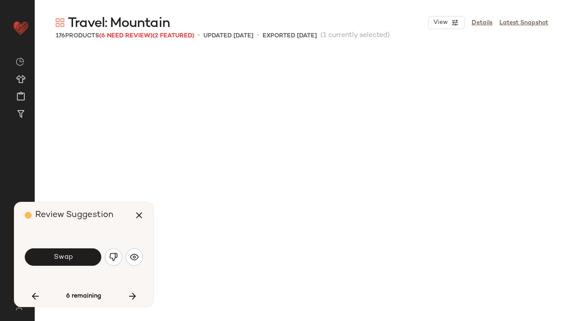
scroll to position [4026, 0]
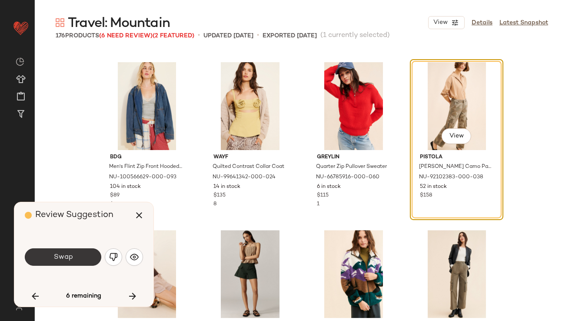
click at [51, 256] on button "Swap" at bounding box center [63, 256] width 76 height 17
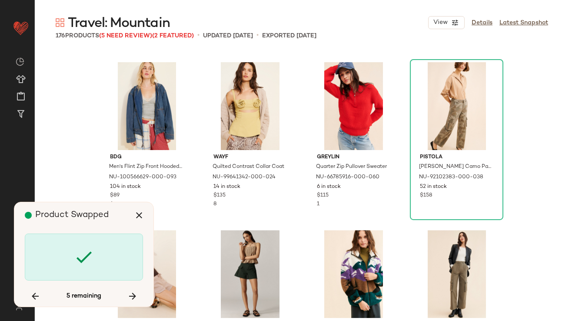
scroll to position [5368, 0]
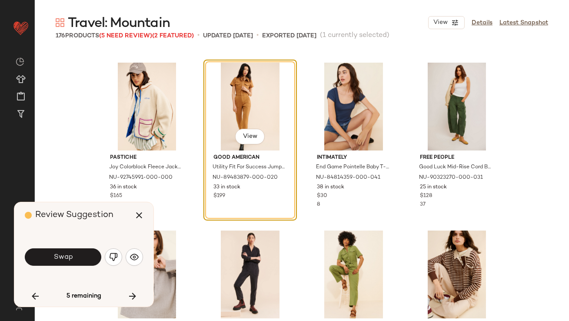
click at [52, 256] on button "Swap" at bounding box center [63, 256] width 76 height 17
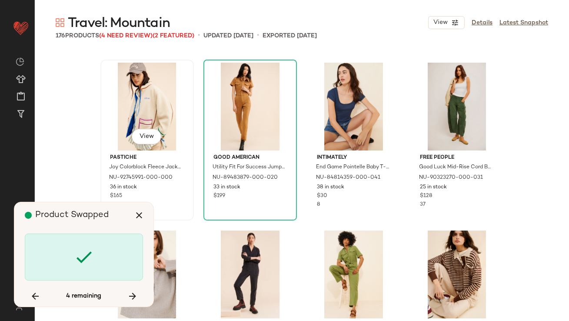
scroll to position [6207, 0]
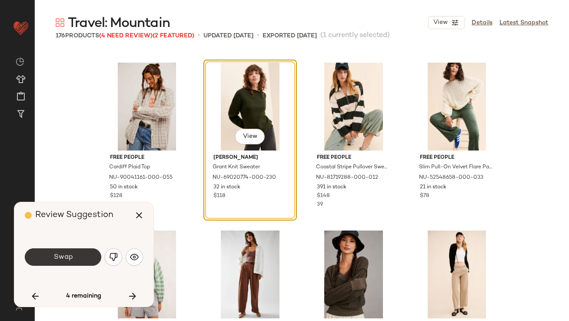
click at [89, 252] on button "Swap" at bounding box center [63, 256] width 76 height 17
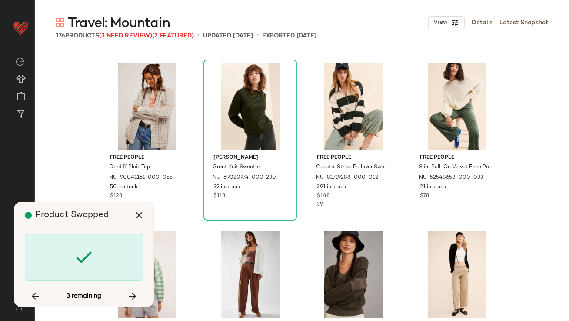
scroll to position [6710, 0]
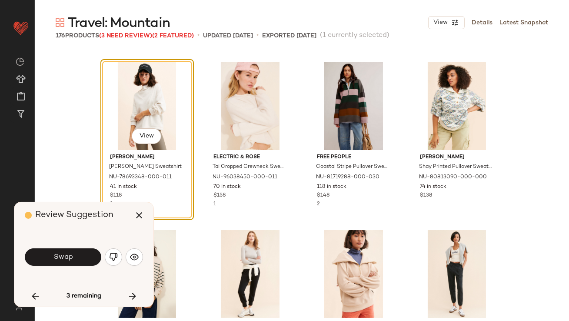
click at [88, 252] on button "Swap" at bounding box center [63, 256] width 76 height 17
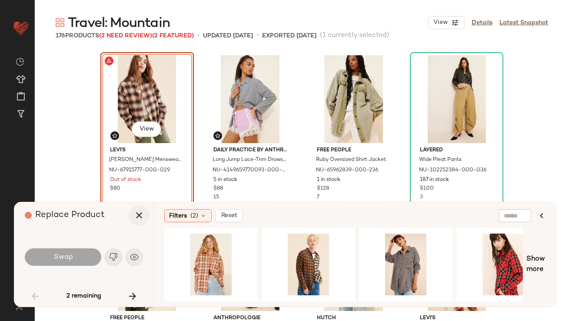
click at [137, 217] on icon "button" at bounding box center [139, 215] width 10 height 10
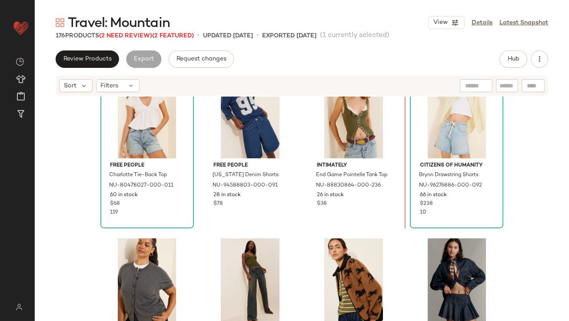
scroll to position [669, 0]
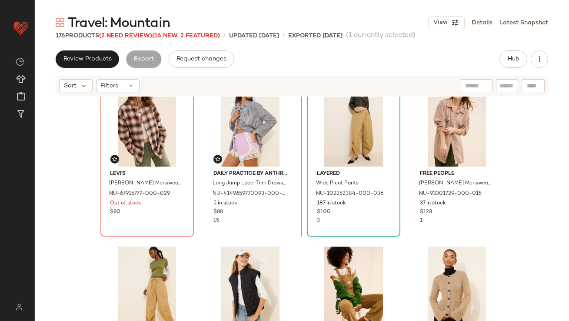
scroll to position [22, 0]
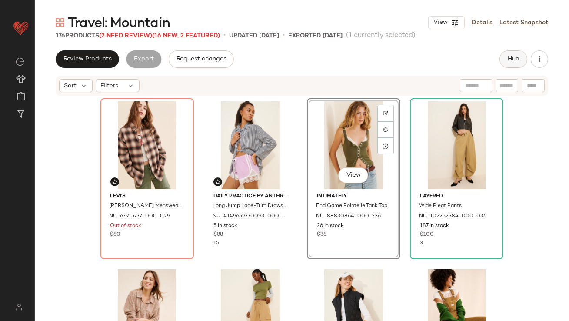
click at [518, 57] on span "Hub" at bounding box center [513, 59] width 12 height 7
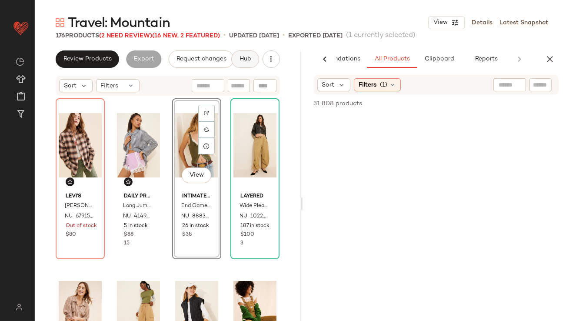
scroll to position [0, 49]
click at [440, 58] on span "Clipboard" at bounding box center [436, 59] width 30 height 7
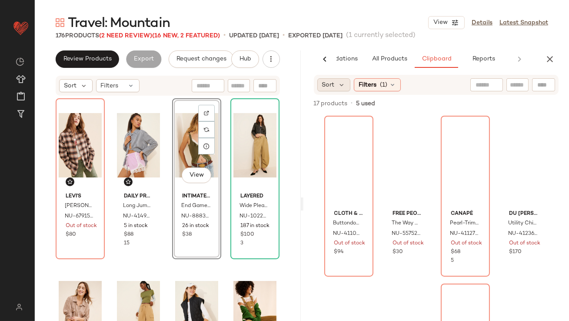
click at [342, 89] on div "Sort" at bounding box center [333, 84] width 33 height 13
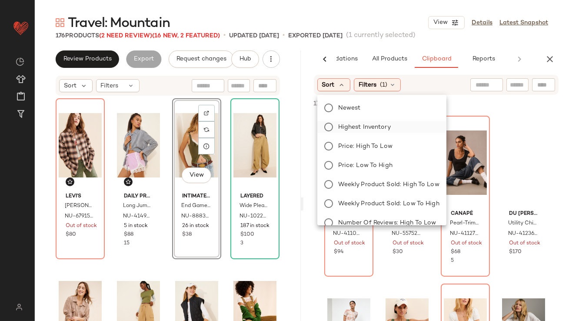
click at [345, 129] on span "Highest Inventory" at bounding box center [364, 127] width 53 height 9
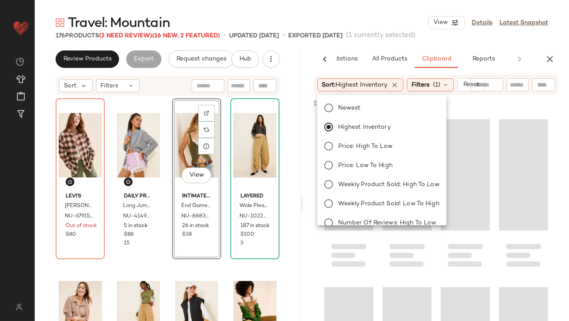
click at [375, 9] on main "Travel: Mountain View Details Latest Snapshot 176 Products (2 Need Review) (16 …" at bounding box center [284, 160] width 569 height 321
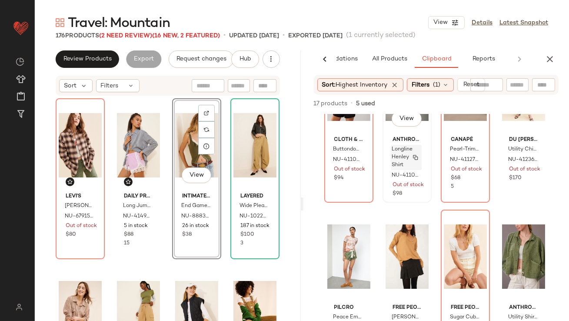
scroll to position [261, 0]
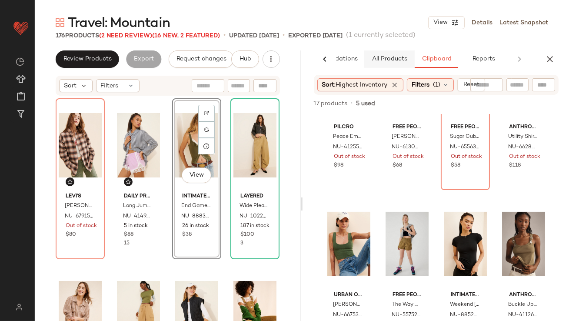
click at [383, 60] on span "All Products" at bounding box center [389, 59] width 36 height 7
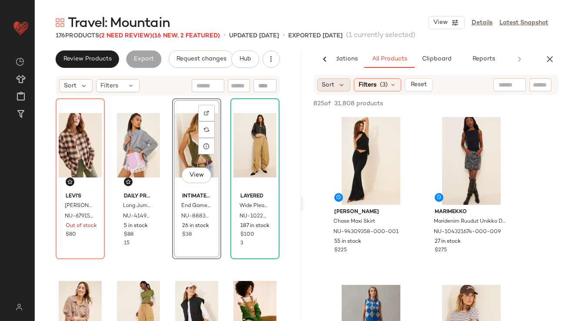
click at [323, 80] on span "Sort" at bounding box center [328, 84] width 13 height 9
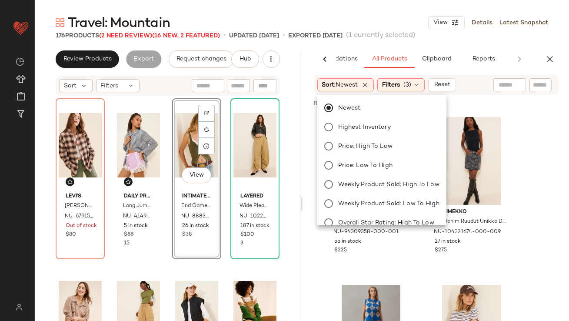
click at [368, 21] on div "Travel: Mountain View Details Latest Snapshot" at bounding box center [302, 22] width 534 height 17
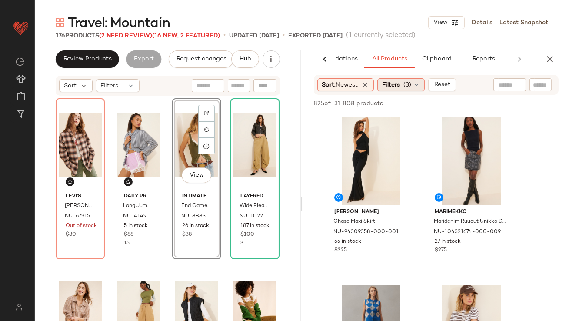
click at [392, 83] on span "Filters" at bounding box center [391, 84] width 18 height 9
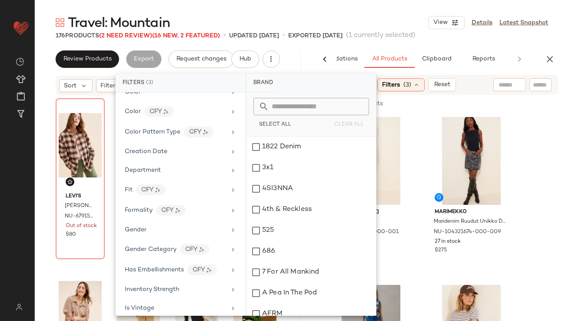
scroll to position [49, 0]
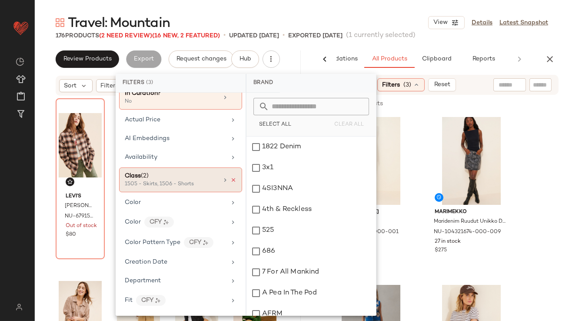
click at [232, 180] on icon at bounding box center [233, 180] width 6 height 6
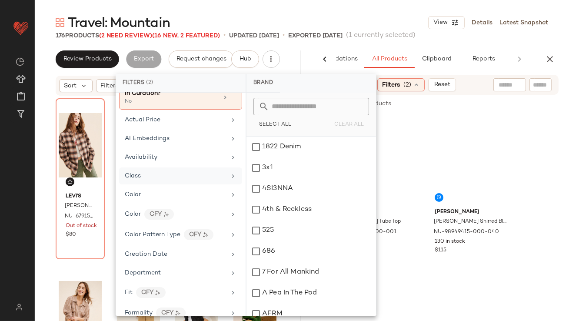
click at [361, 25] on div "Travel: Mountain View Details Latest Snapshot" at bounding box center [302, 22] width 534 height 17
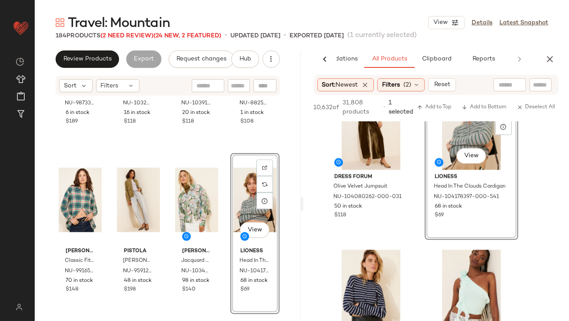
scroll to position [4245, 0]
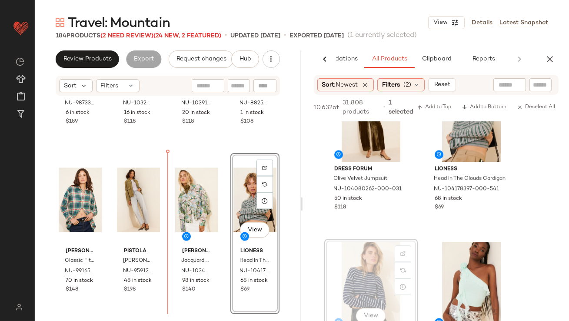
drag, startPoint x: 368, startPoint y: 269, endPoint x: 361, endPoint y: 269, distance: 7.4
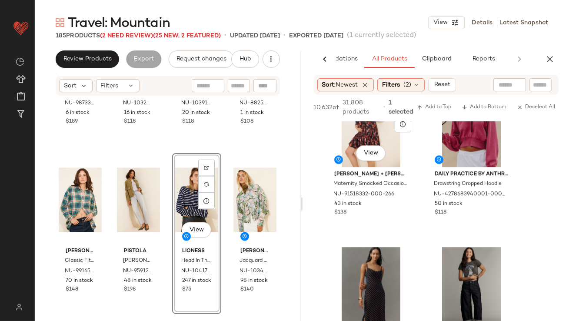
scroll to position [4822, 0]
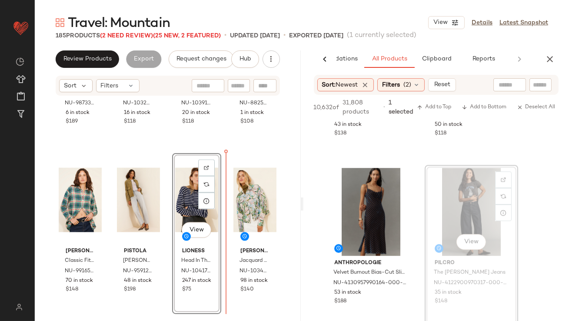
drag, startPoint x: 459, startPoint y: 207, endPoint x: 434, endPoint y: 208, distance: 25.2
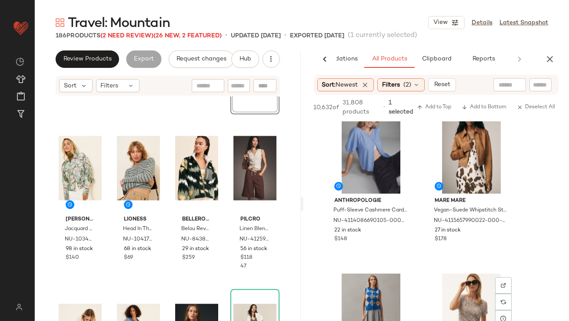
scroll to position [5213, 0]
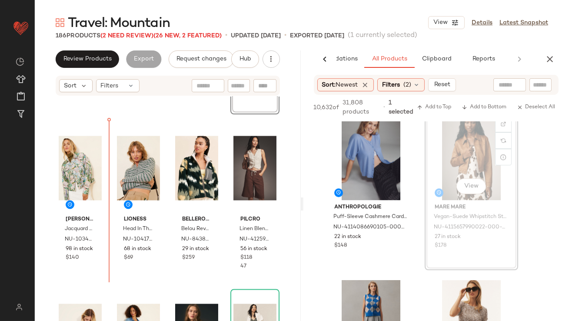
drag, startPoint x: 459, startPoint y: 166, endPoint x: 454, endPoint y: 166, distance: 4.8
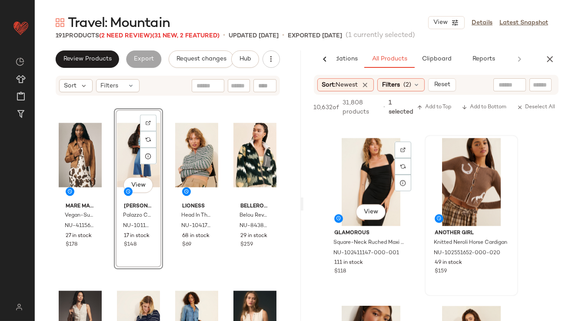
scroll to position [9382, 0]
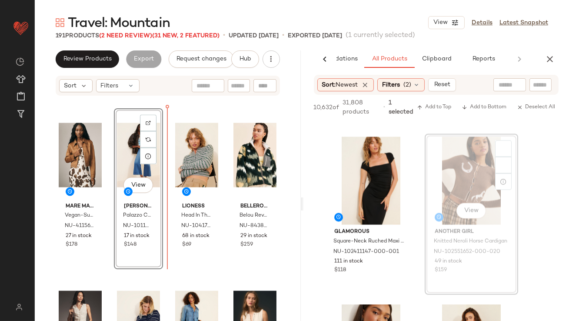
drag, startPoint x: 480, startPoint y: 167, endPoint x: 421, endPoint y: 183, distance: 61.5
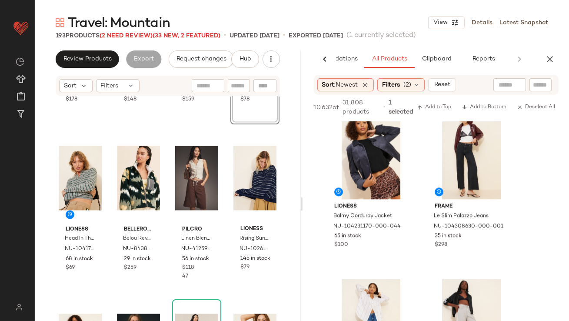
scroll to position [10578, 0]
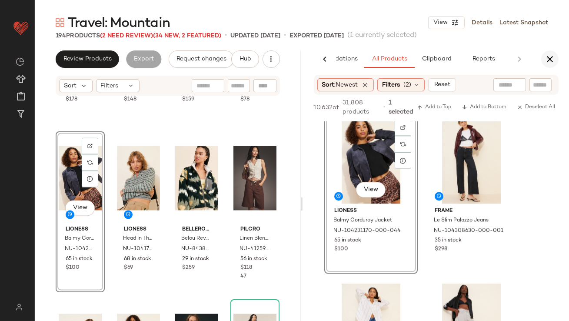
click at [544, 58] on button "button" at bounding box center [549, 58] width 17 height 17
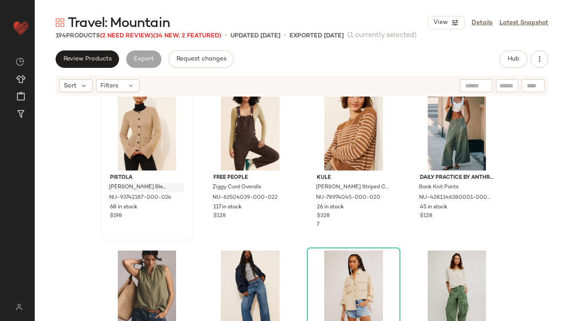
scroll to position [432, 0]
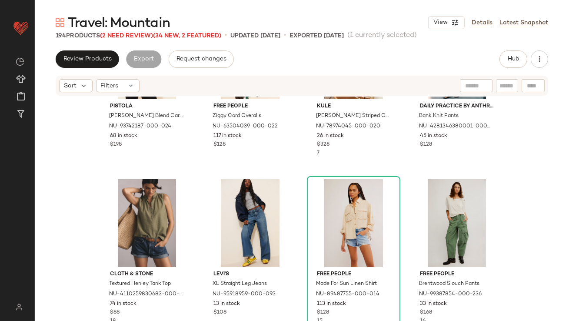
click at [132, 28] on span "Travel: Mountain" at bounding box center [119, 23] width 102 height 17
click at [132, 33] on span "(2 Need Review)" at bounding box center [126, 36] width 53 height 7
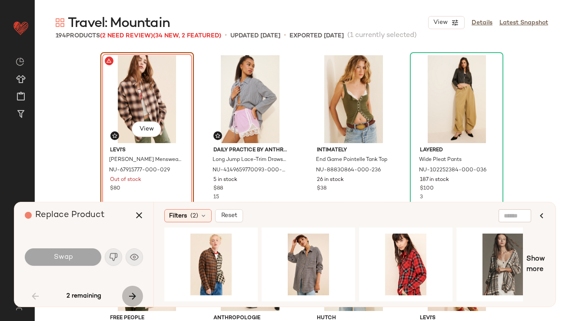
click at [132, 289] on button "button" at bounding box center [132, 296] width 21 height 21
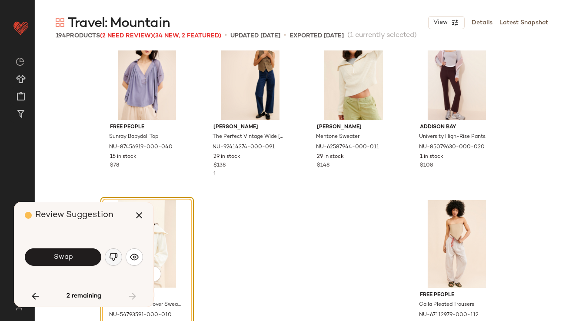
click at [113, 253] on img "button" at bounding box center [113, 257] width 9 height 9
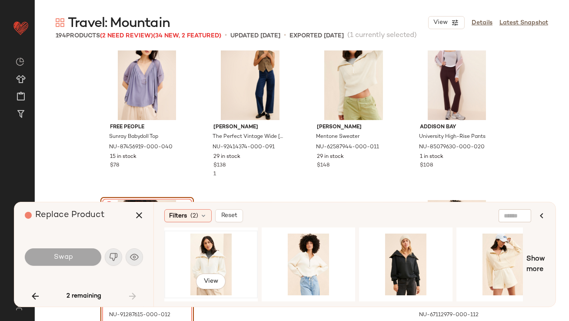
click at [209, 256] on div "View" at bounding box center [210, 264] width 87 height 62
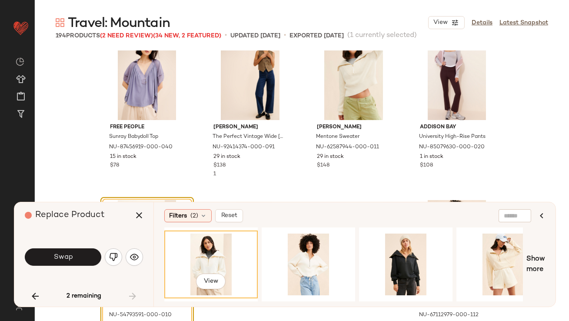
click at [88, 256] on button "Swap" at bounding box center [63, 256] width 76 height 17
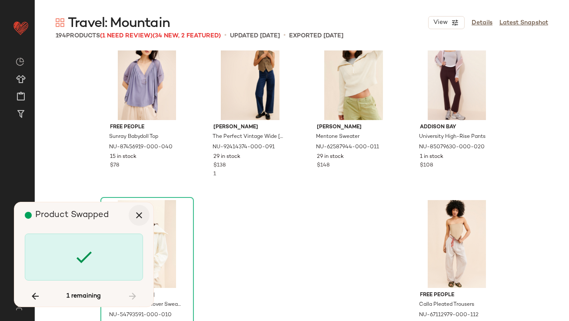
click at [134, 218] on icon "button" at bounding box center [139, 215] width 10 height 10
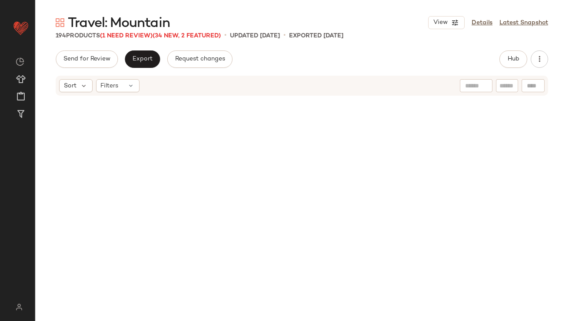
scroll to position [5085, 0]
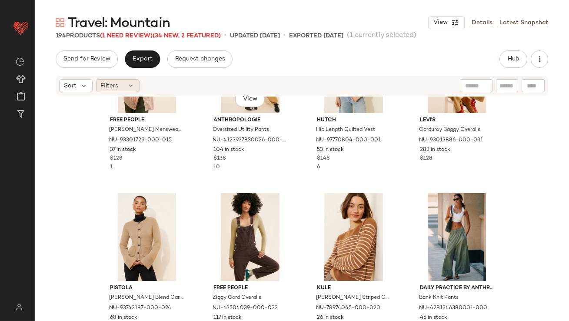
scroll to position [259, 0]
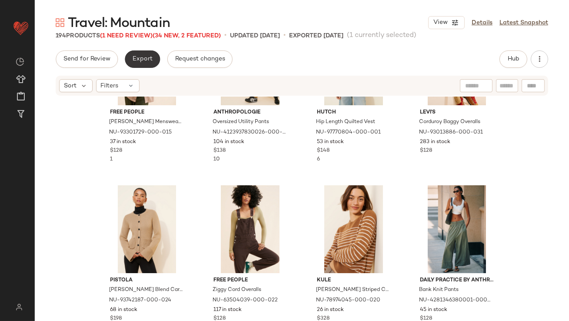
click at [130, 57] on button "Export" at bounding box center [142, 58] width 35 height 17
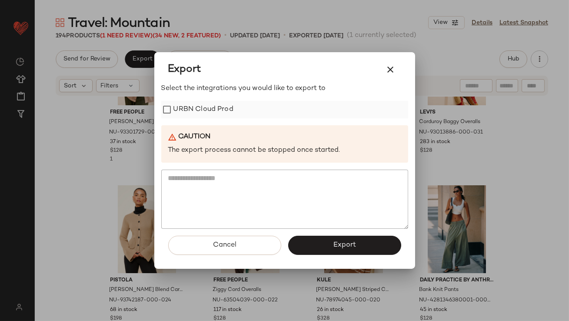
click at [176, 107] on label "URBN Cloud Prod" at bounding box center [203, 109] width 60 height 17
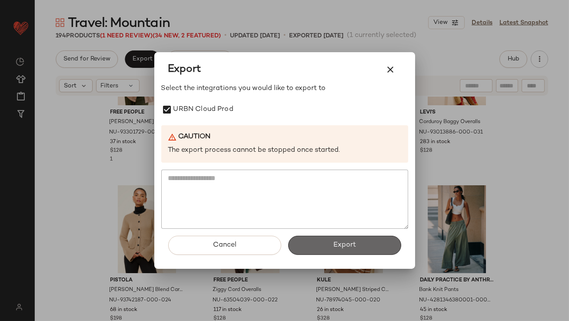
click at [339, 243] on span "Export" at bounding box center [344, 245] width 23 height 8
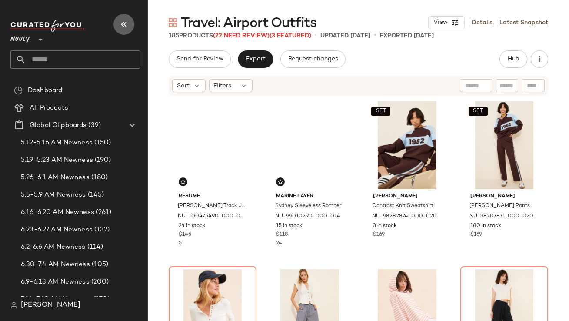
click at [126, 27] on icon "button" at bounding box center [124, 24] width 10 height 10
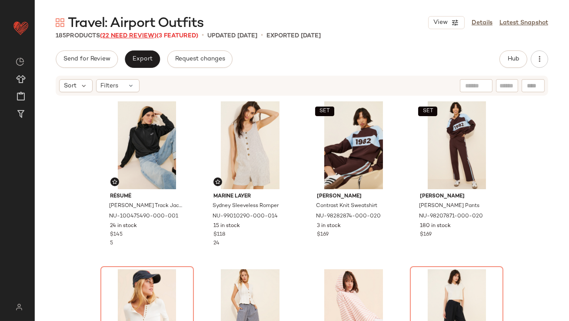
click at [129, 35] on span "(22 Need Review)" at bounding box center [128, 36] width 56 height 7
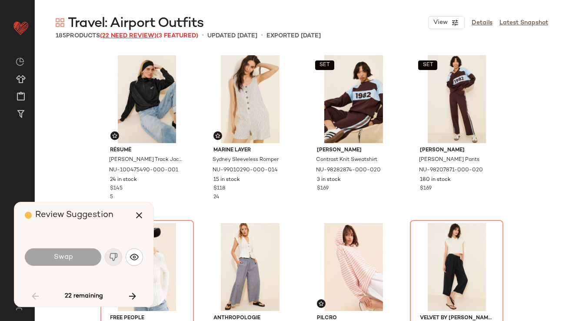
scroll to position [174, 0]
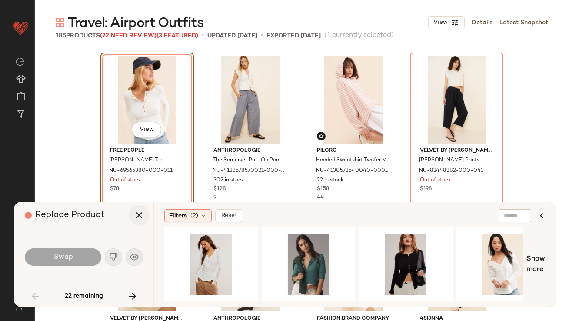
click at [139, 216] on icon "button" at bounding box center [139, 215] width 10 height 10
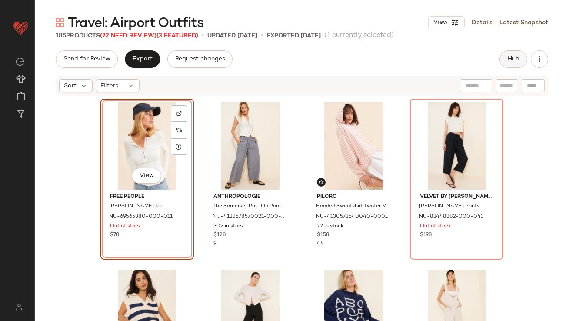
click at [511, 60] on span "Hub" at bounding box center [513, 59] width 12 height 7
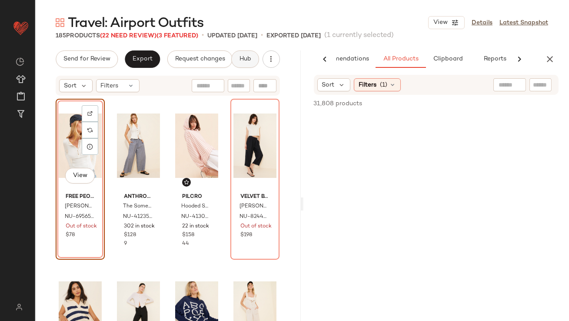
scroll to position [0, 49]
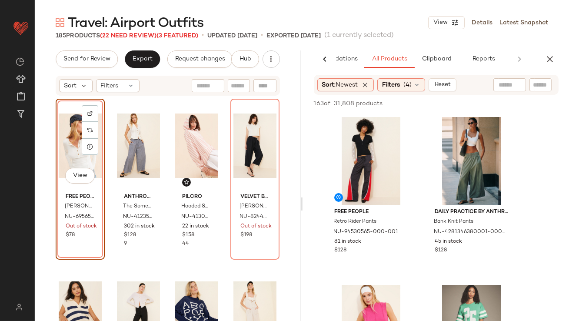
click at [552, 58] on icon "button" at bounding box center [550, 59] width 10 height 10
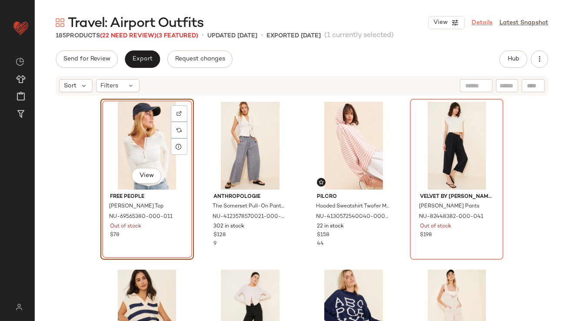
click at [482, 19] on link "Details" at bounding box center [482, 22] width 21 height 9
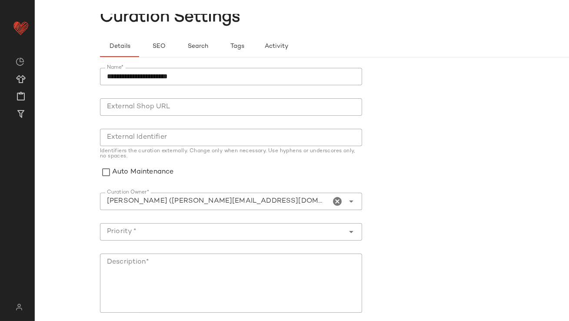
scroll to position [36, 0]
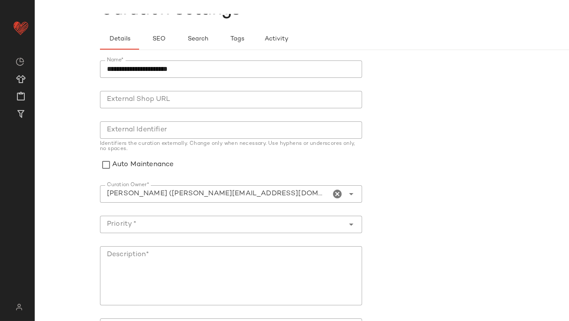
click at [332, 192] on icon "Clear Curation Owner*" at bounding box center [337, 194] width 10 height 10
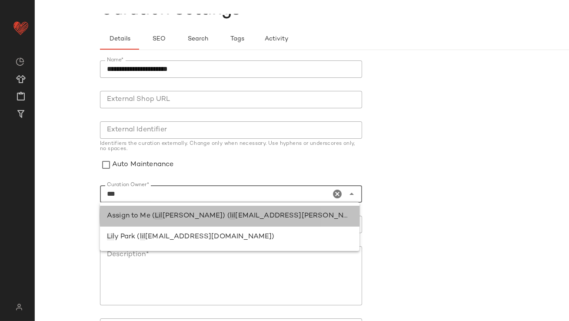
click at [238, 212] on div "Assign to Me ( Lil lian Sisti) ( lil lian.sisti@curatedforyou.io)" at bounding box center [230, 216] width 246 height 10
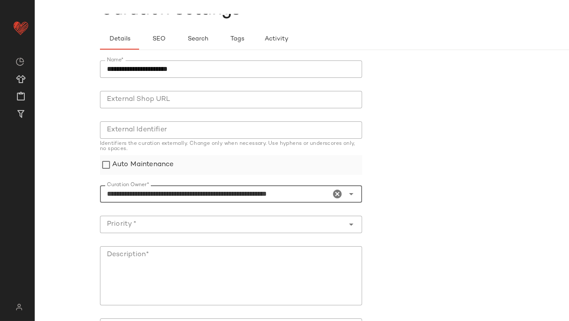
type input "**********"
click at [140, 166] on label "Auto Maintenance" at bounding box center [142, 165] width 61 height 20
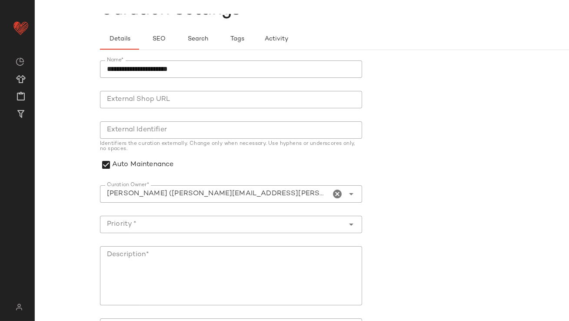
scroll to position [134, 0]
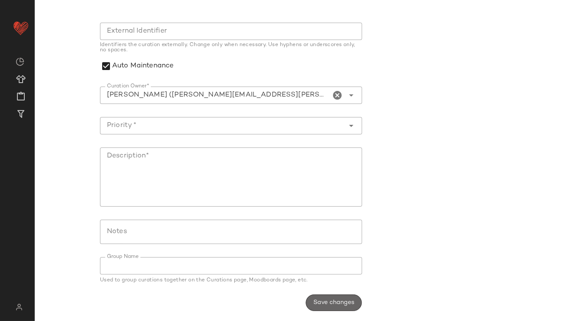
click at [309, 299] on button "Save changes" at bounding box center [334, 302] width 56 height 17
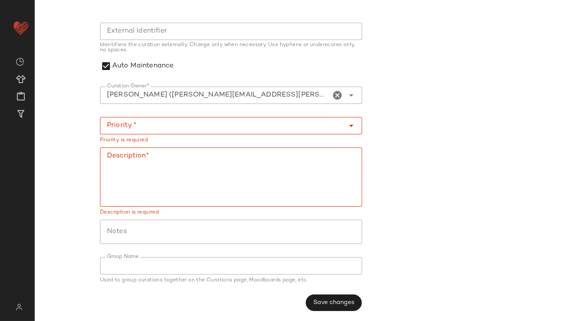
click at [214, 179] on textarea "Description*" at bounding box center [231, 176] width 262 height 59
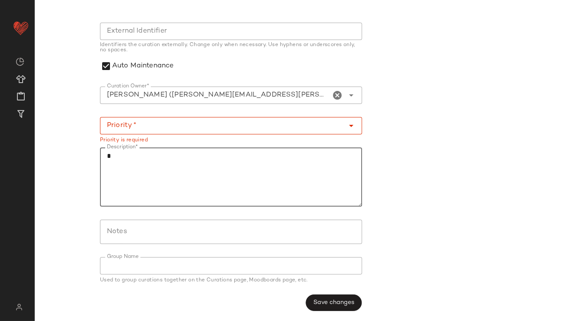
click at [151, 120] on input "Priority *" at bounding box center [222, 125] width 245 height 10
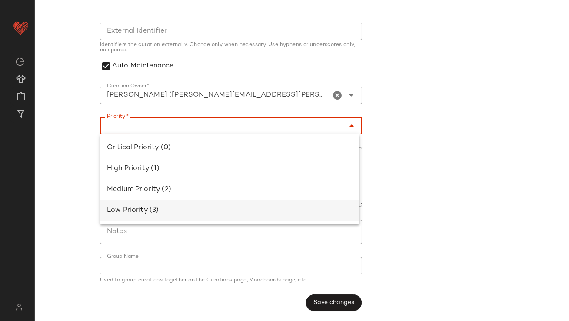
click at [155, 206] on div "Low Priority (3)" at bounding box center [230, 210] width 246 height 10
type input "**********"
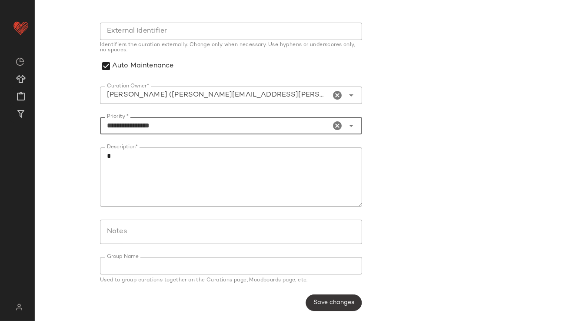
click at [320, 299] on span "Save changes" at bounding box center [333, 302] width 41 height 7
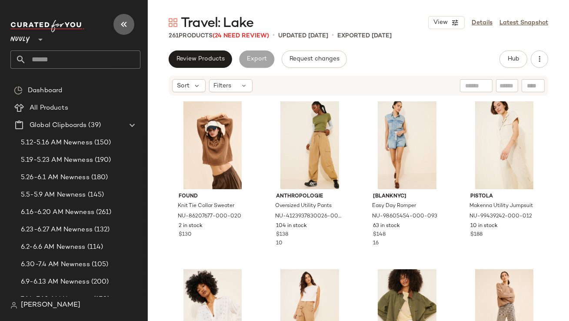
click at [130, 25] on button "button" at bounding box center [123, 24] width 21 height 21
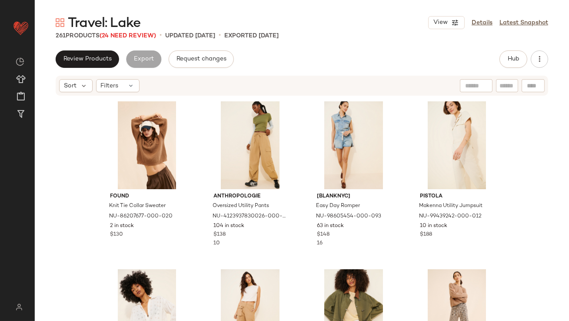
click at [149, 39] on div "261 Products (24 Need Review)" at bounding box center [106, 35] width 100 height 9
click at [143, 32] on div "261 Products (24 Need Review)" at bounding box center [106, 35] width 100 height 9
click at [139, 34] on span "(24 Need Review)" at bounding box center [128, 36] width 56 height 7
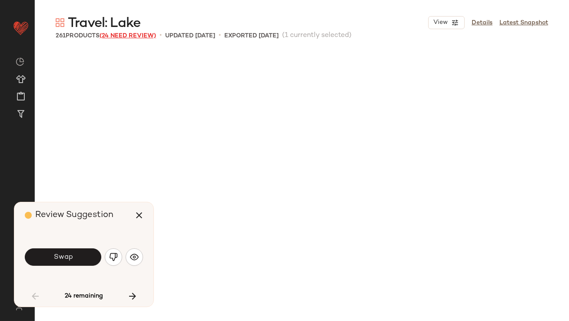
scroll to position [342, 0]
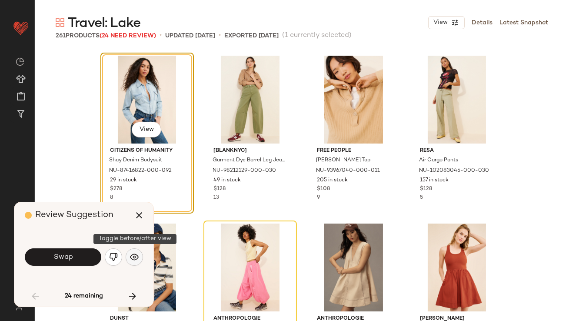
click at [132, 256] on img "button" at bounding box center [134, 257] width 9 height 9
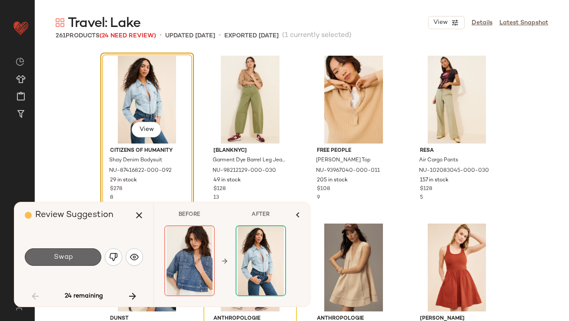
click at [85, 257] on button "Swap" at bounding box center [63, 256] width 76 height 17
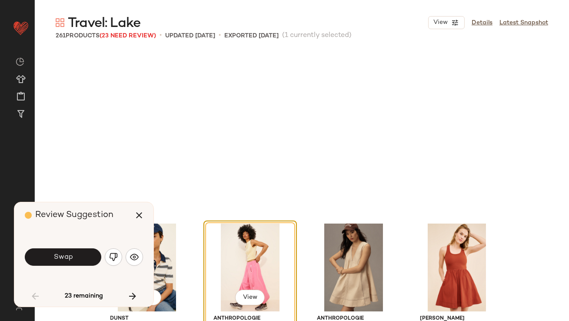
scroll to position [503, 0]
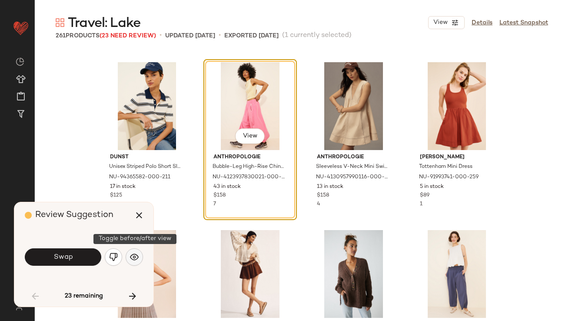
click at [126, 257] on button "button" at bounding box center [134, 256] width 17 height 17
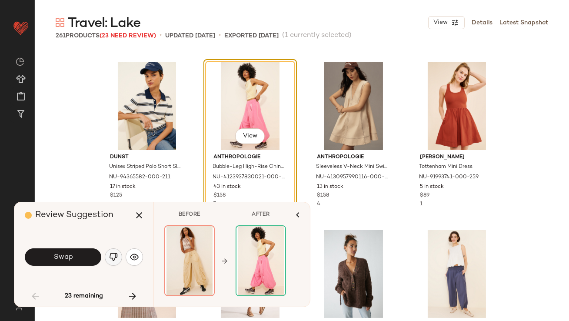
click at [117, 259] on img "button" at bounding box center [113, 257] width 9 height 9
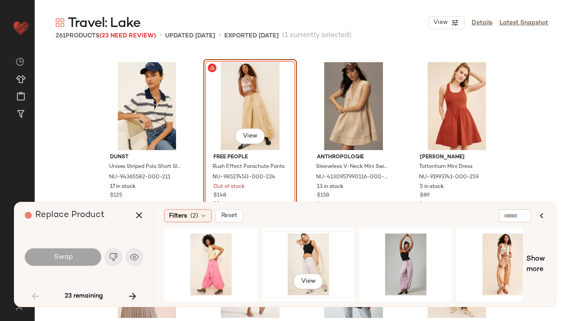
click at [315, 254] on div "View" at bounding box center [308, 264] width 87 height 62
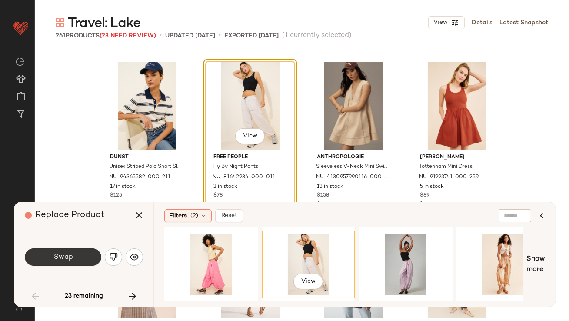
click at [50, 254] on button "Swap" at bounding box center [63, 256] width 76 height 17
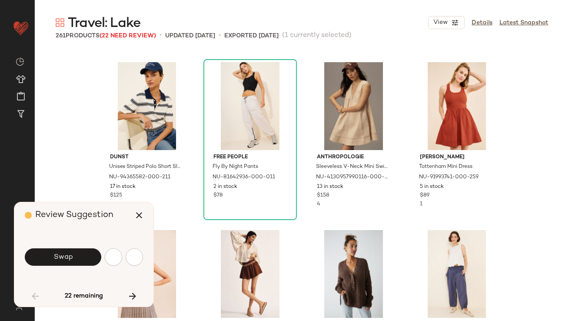
scroll to position [839, 0]
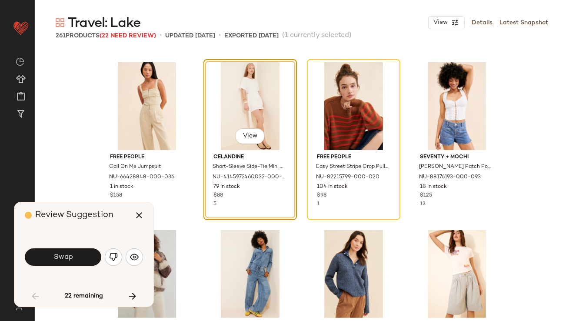
click at [110, 256] on img "button" at bounding box center [113, 257] width 9 height 9
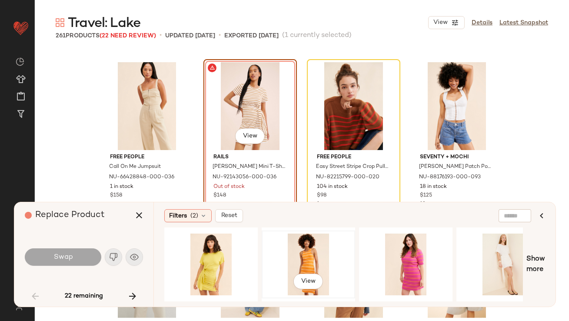
click at [323, 253] on div "View" at bounding box center [308, 264] width 87 height 62
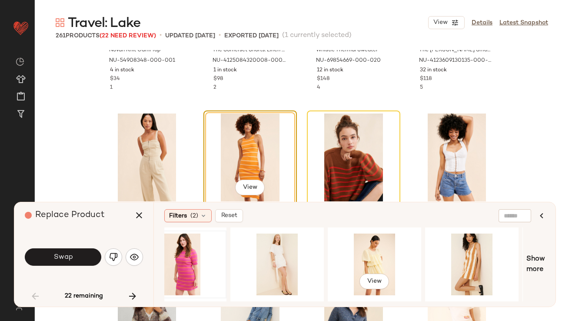
scroll to position [0, 246]
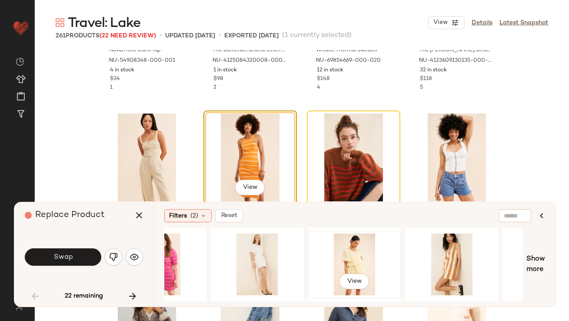
click at [370, 256] on div "View" at bounding box center [354, 264] width 87 height 62
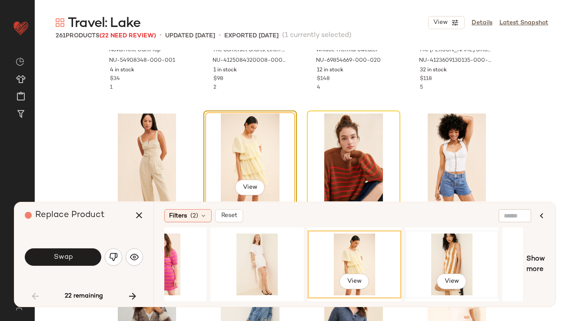
click at [432, 257] on div "View" at bounding box center [451, 264] width 87 height 62
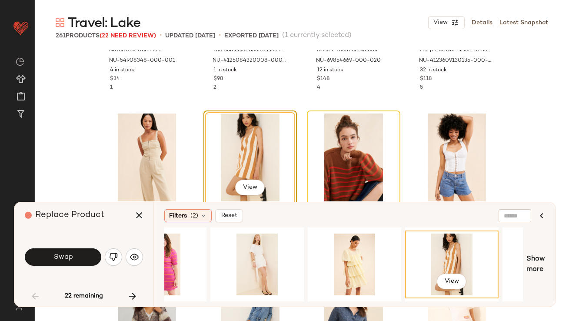
click at [84, 254] on button "Swap" at bounding box center [63, 256] width 76 height 17
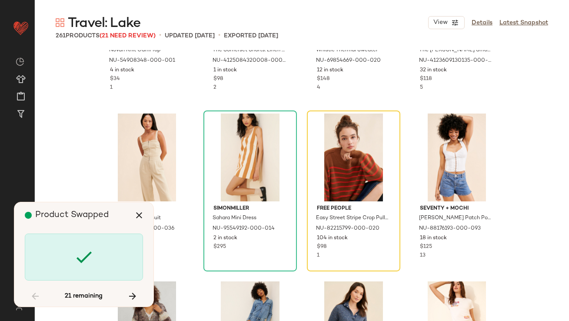
scroll to position [839, 0]
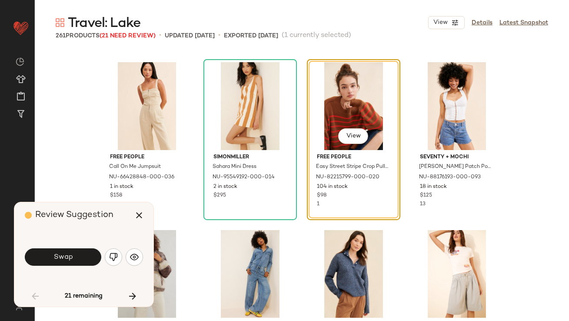
click at [79, 253] on button "Swap" at bounding box center [63, 256] width 76 height 17
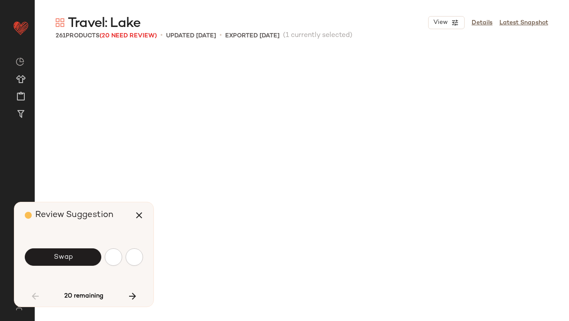
scroll to position [1510, 0]
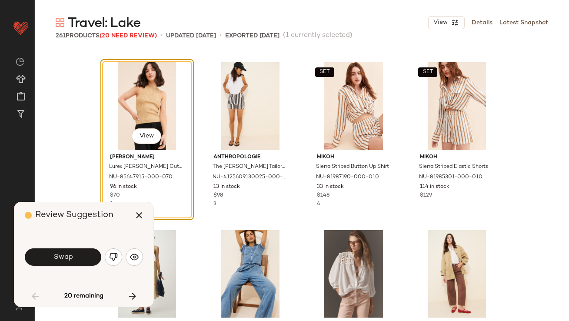
click at [79, 253] on button "Swap" at bounding box center [63, 256] width 76 height 17
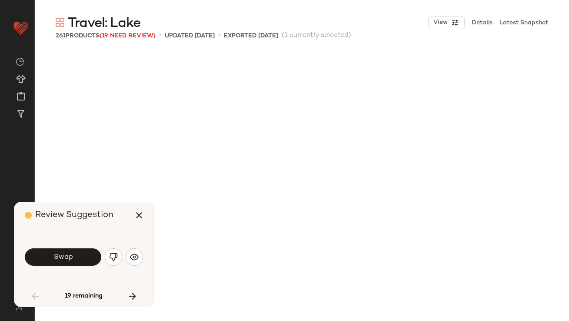
scroll to position [2013, 0]
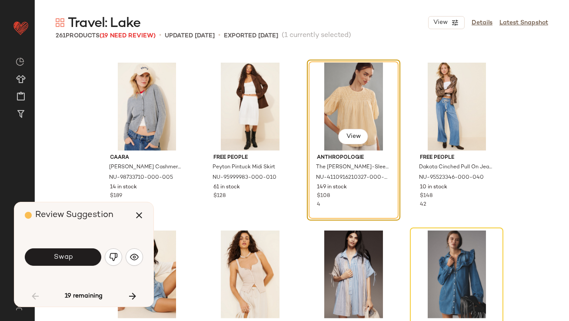
click at [79, 253] on button "Swap" at bounding box center [63, 256] width 76 height 17
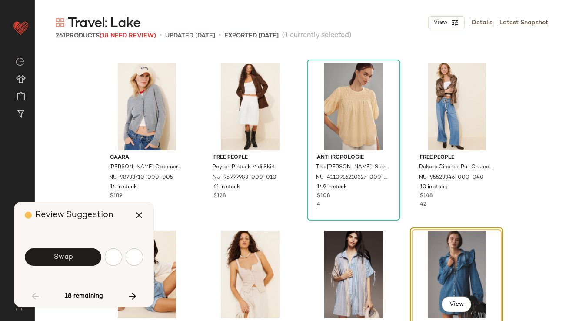
scroll to position [2181, 0]
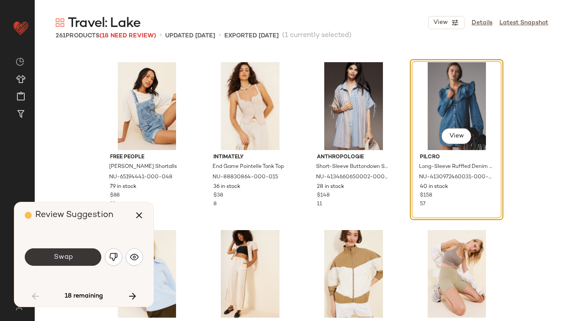
click at [90, 253] on button "Swap" at bounding box center [63, 256] width 76 height 17
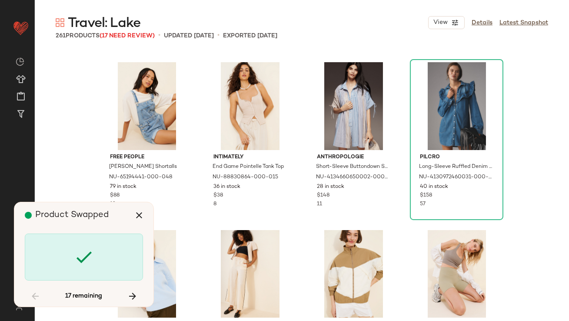
scroll to position [2851, 0]
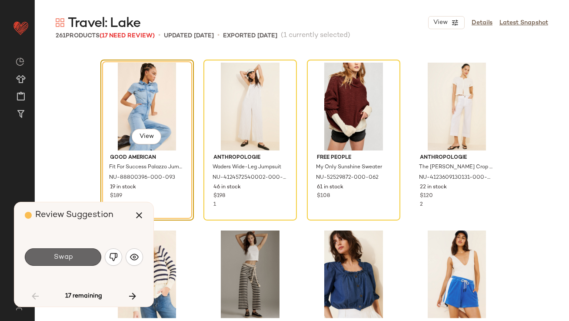
click at [90, 253] on button "Swap" at bounding box center [63, 256] width 76 height 17
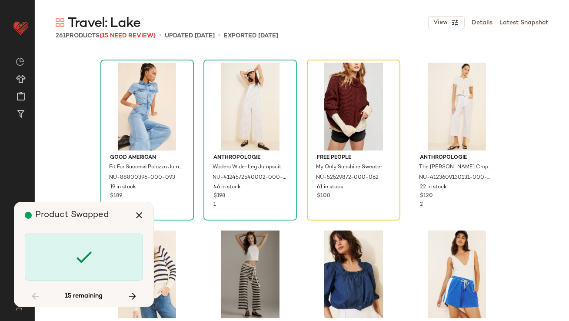
click at [90, 253] on icon at bounding box center [83, 256] width 21 height 21
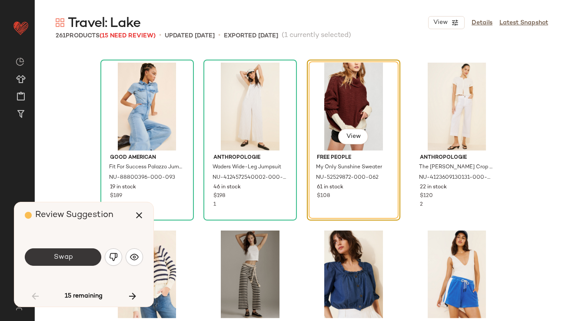
click at [90, 253] on button "Swap" at bounding box center [63, 256] width 76 height 17
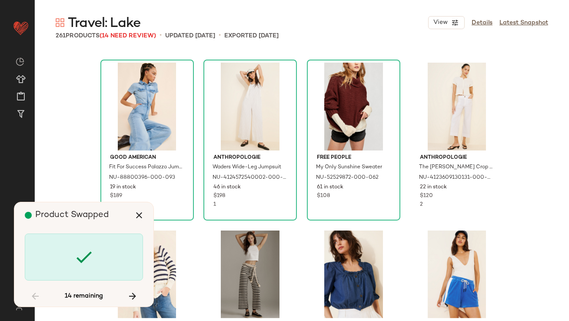
scroll to position [3187, 0]
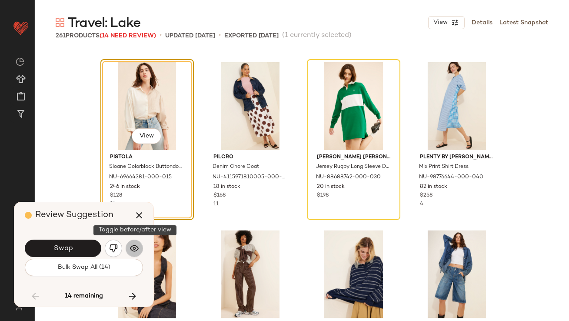
click at [130, 246] on img "button" at bounding box center [134, 248] width 9 height 9
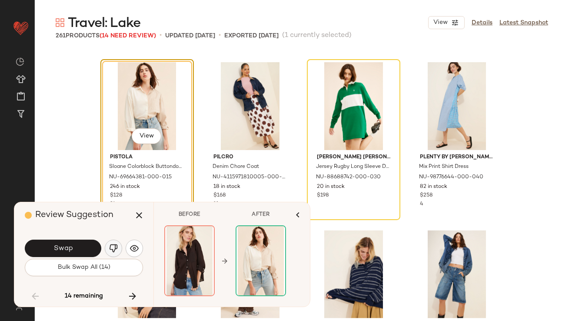
click at [117, 245] on img "button" at bounding box center [113, 248] width 9 height 9
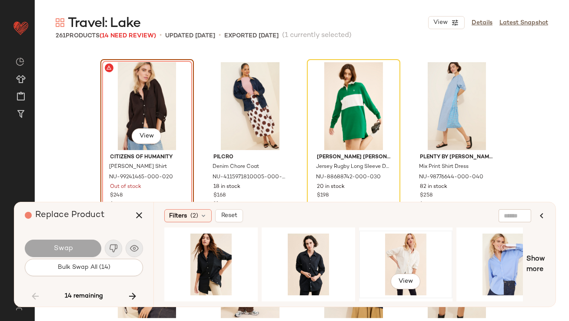
click at [426, 245] on div "View" at bounding box center [405, 264] width 87 height 62
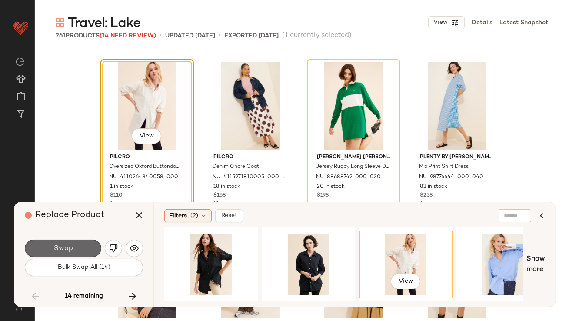
click at [90, 249] on button "Swap" at bounding box center [63, 247] width 76 height 17
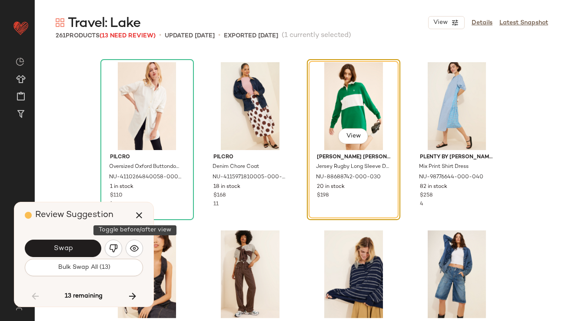
click at [118, 246] on button "button" at bounding box center [113, 247] width 17 height 17
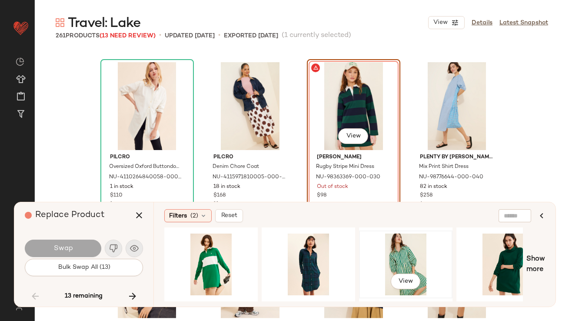
click at [389, 260] on div "View" at bounding box center [405, 264] width 87 height 62
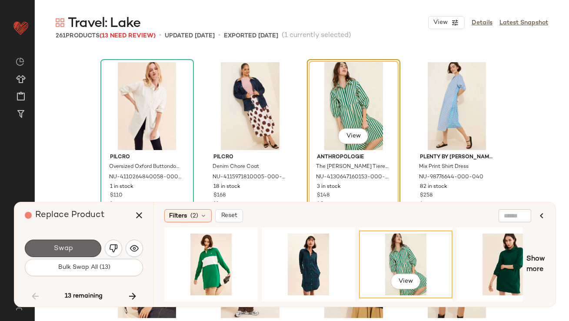
click at [66, 250] on span "Swap" at bounding box center [63, 248] width 20 height 8
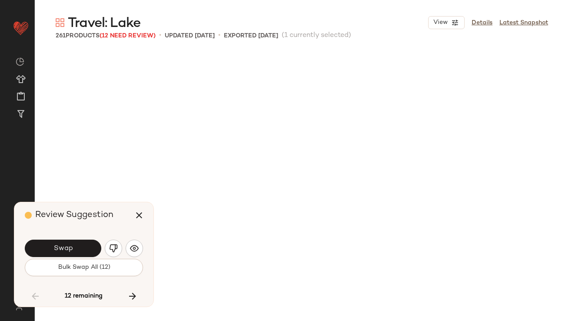
scroll to position [3523, 0]
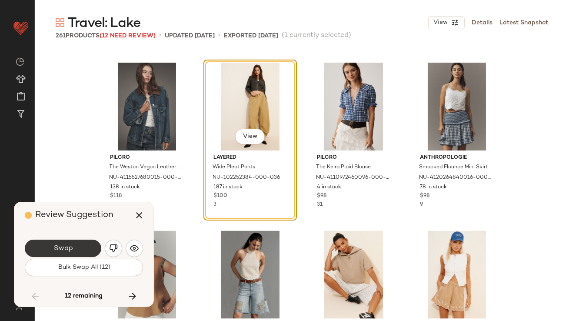
click at [75, 248] on button "Swap" at bounding box center [63, 247] width 76 height 17
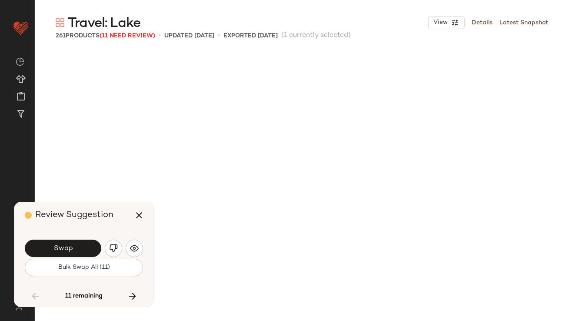
scroll to position [3858, 0]
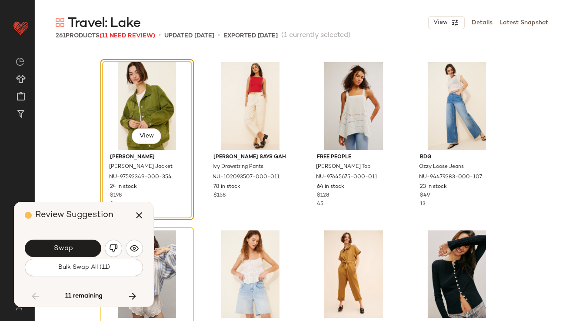
click at [75, 248] on button "Swap" at bounding box center [63, 247] width 76 height 17
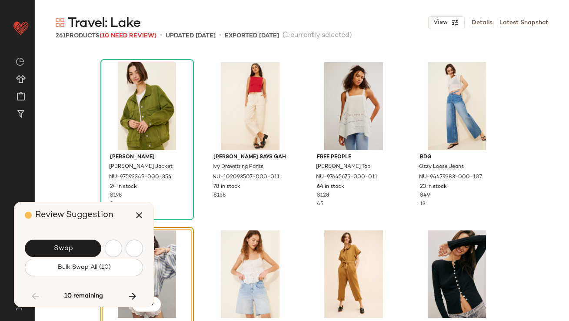
scroll to position [4026, 0]
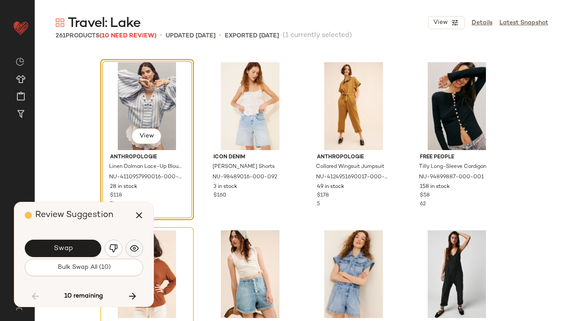
click at [129, 246] on button "button" at bounding box center [134, 247] width 17 height 17
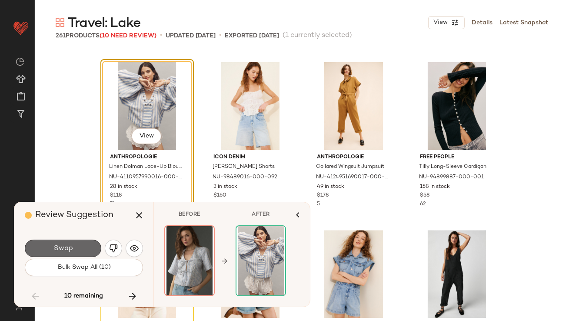
click at [89, 244] on button "Swap" at bounding box center [63, 247] width 76 height 17
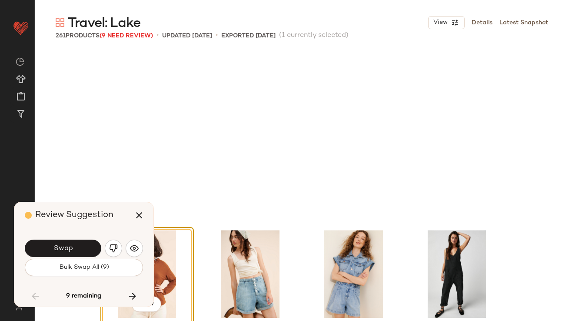
scroll to position [4194, 0]
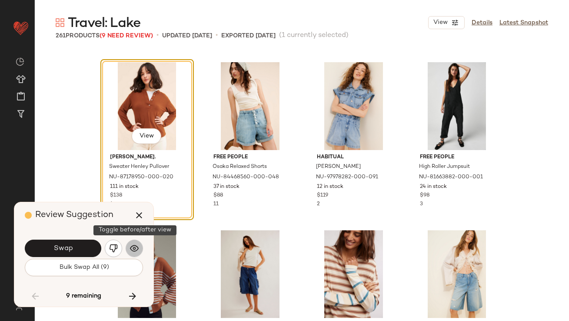
click at [132, 246] on img "button" at bounding box center [134, 248] width 9 height 9
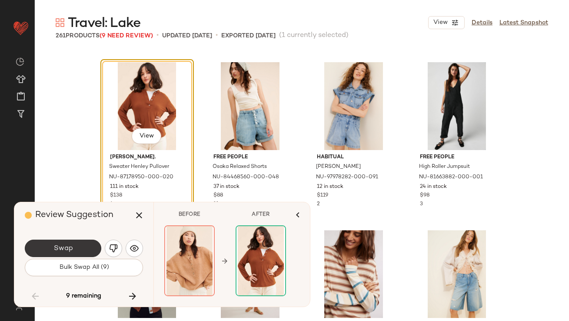
click at [82, 246] on button "Swap" at bounding box center [63, 247] width 76 height 17
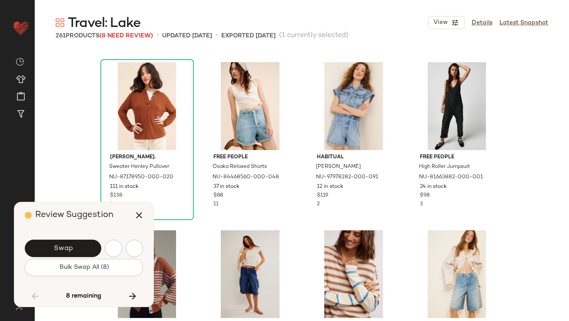
scroll to position [4697, 0]
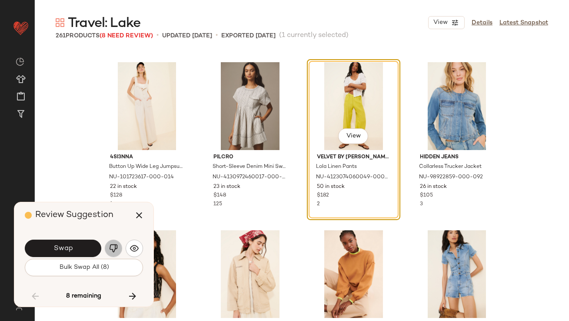
click at [109, 249] on button "button" at bounding box center [113, 247] width 17 height 17
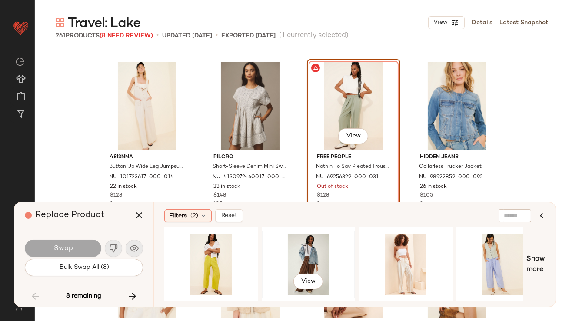
click at [319, 249] on div "View" at bounding box center [308, 264] width 87 height 62
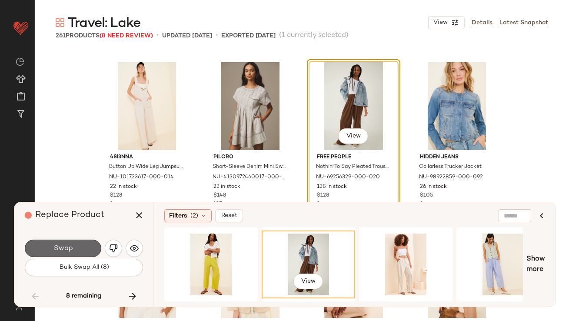
click at [86, 244] on button "Swap" at bounding box center [63, 247] width 76 height 17
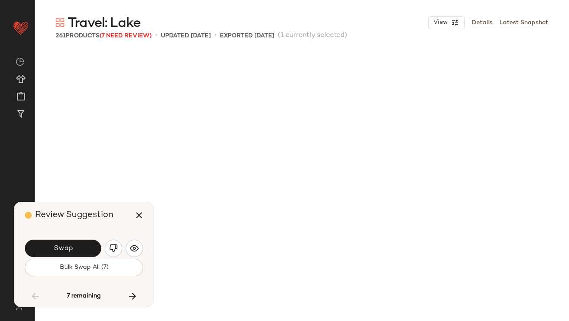
scroll to position [5200, 0]
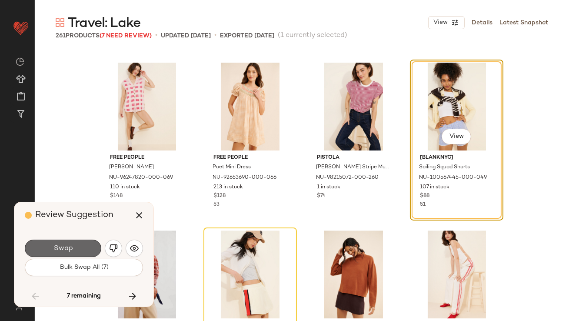
click at [80, 248] on button "Swap" at bounding box center [63, 247] width 76 height 17
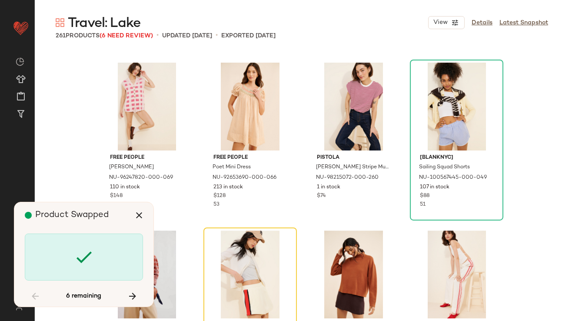
scroll to position [5368, 0]
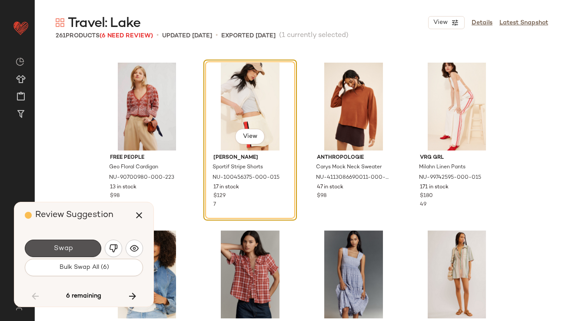
click at [80, 248] on button "Swap" at bounding box center [63, 247] width 76 height 17
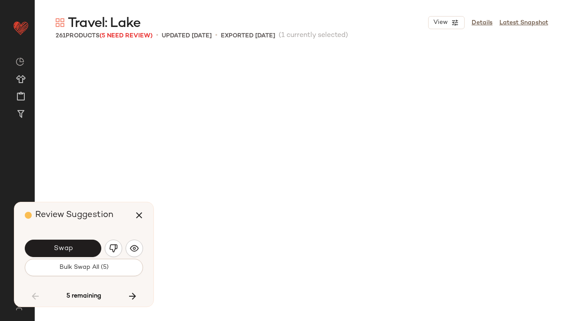
scroll to position [5872, 0]
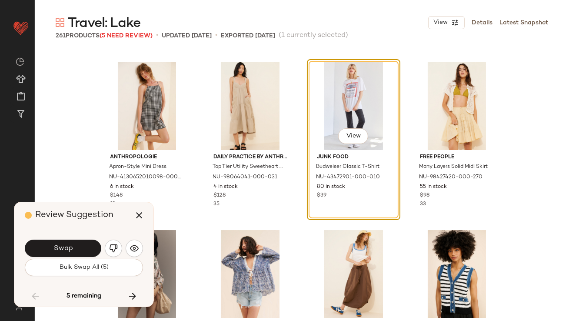
click at [80, 248] on button "Swap" at bounding box center [63, 247] width 76 height 17
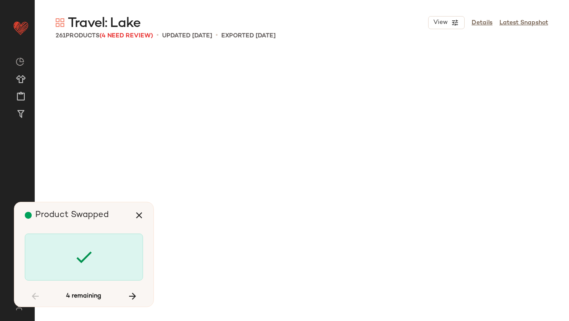
scroll to position [6878, 0]
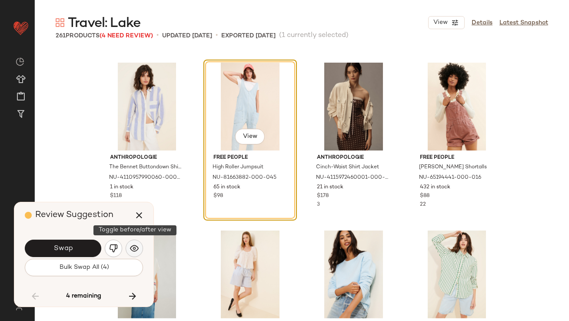
click at [131, 244] on img "button" at bounding box center [134, 248] width 9 height 9
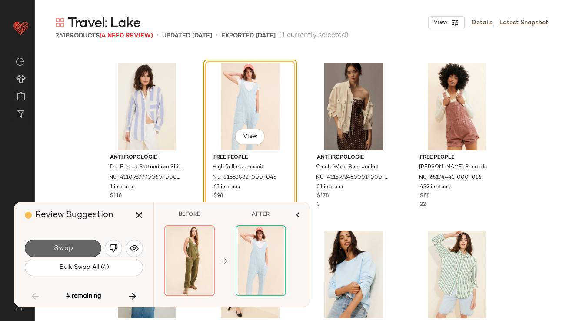
click at [89, 248] on button "Swap" at bounding box center [63, 247] width 76 height 17
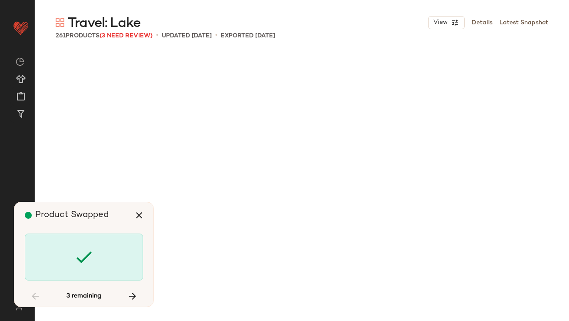
scroll to position [7884, 0]
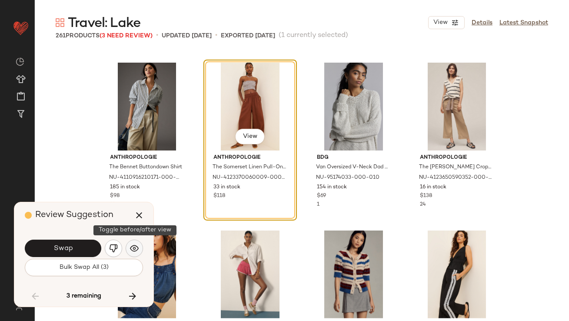
click at [133, 245] on img "button" at bounding box center [134, 248] width 9 height 9
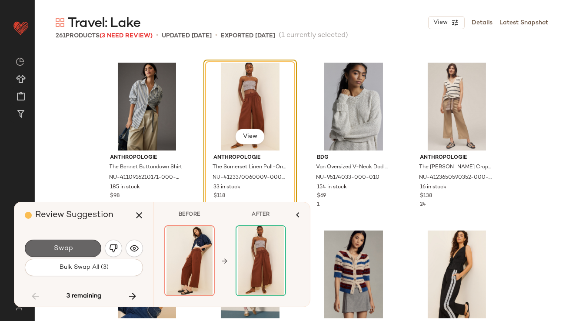
click at [95, 251] on button "Swap" at bounding box center [63, 247] width 76 height 17
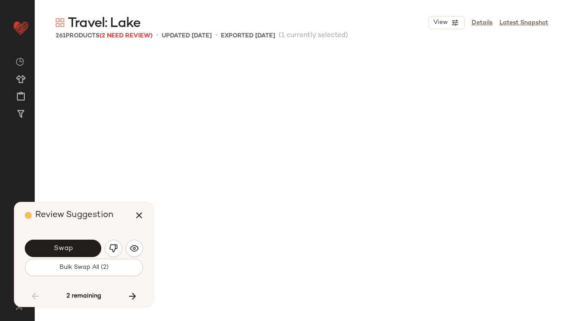
scroll to position [8220, 0]
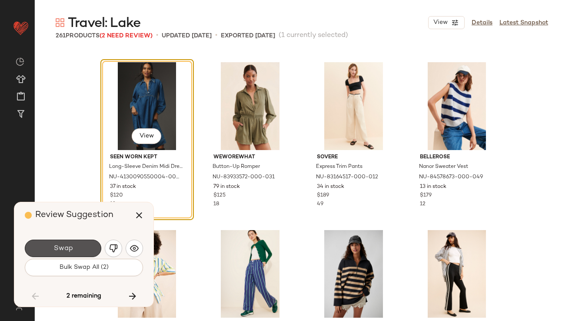
click at [95, 251] on button "Swap" at bounding box center [63, 247] width 76 height 17
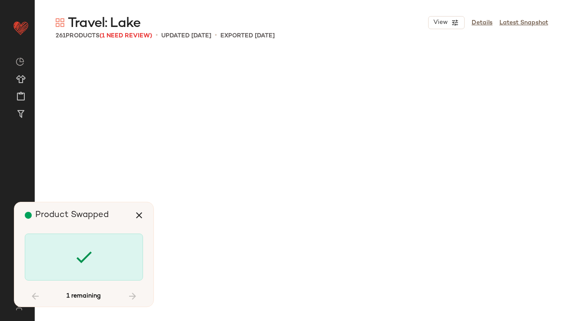
scroll to position [10066, 0]
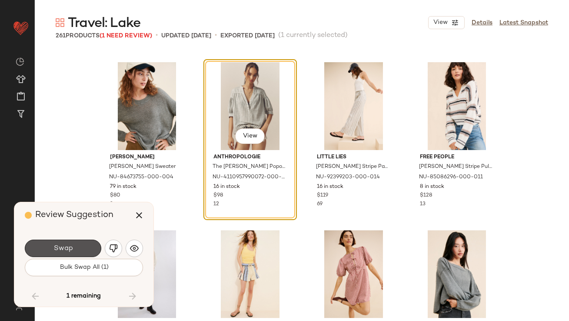
click at [95, 251] on button "Swap" at bounding box center [63, 247] width 76 height 17
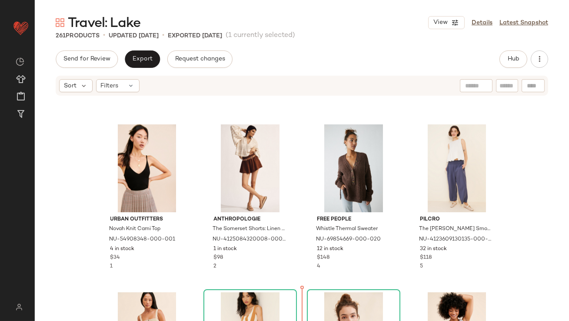
scroll to position [672, 0]
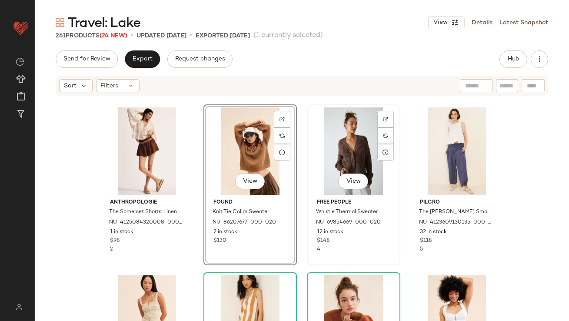
click at [350, 140] on div "View" at bounding box center [353, 151] width 87 height 88
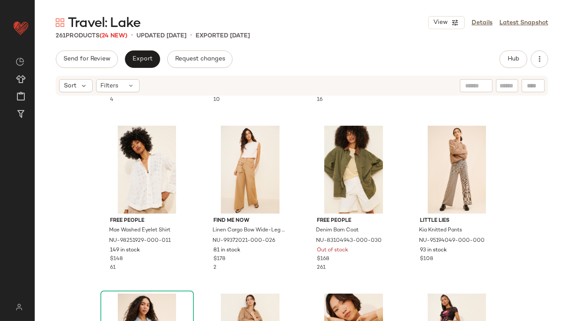
scroll to position [187, 0]
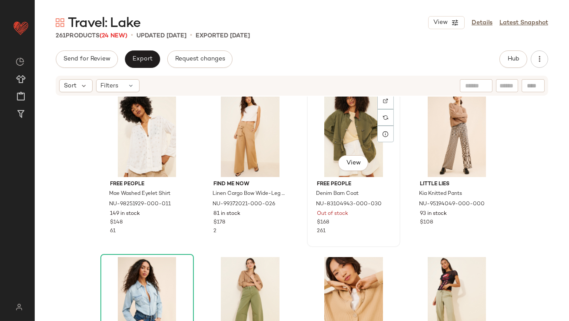
click at [342, 143] on div "View" at bounding box center [353, 133] width 87 height 88
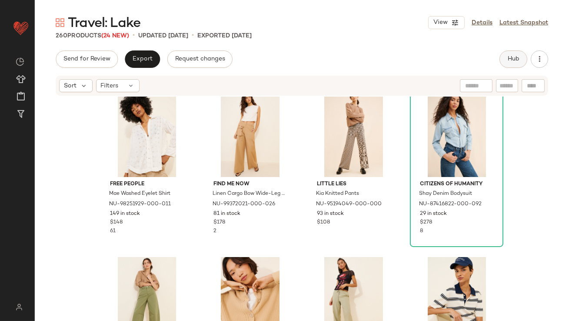
click at [508, 63] on button "Hub" at bounding box center [513, 58] width 28 height 17
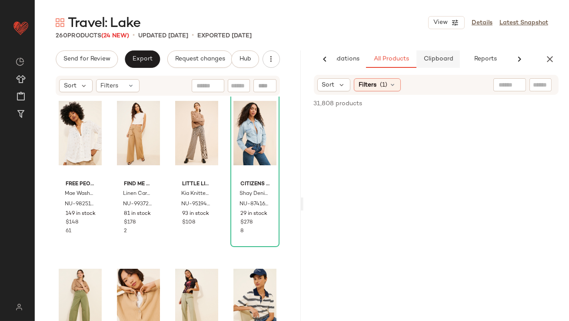
scroll to position [0, 49]
click at [432, 63] on button "Clipboard" at bounding box center [436, 58] width 43 height 17
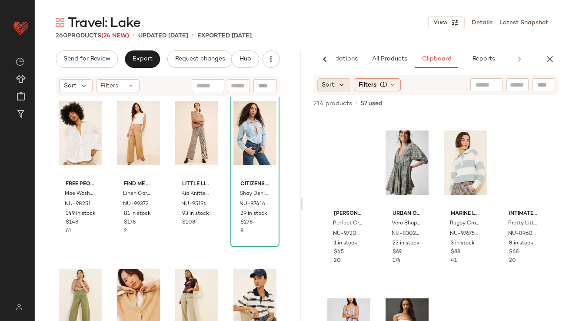
click at [339, 83] on icon at bounding box center [342, 85] width 8 height 8
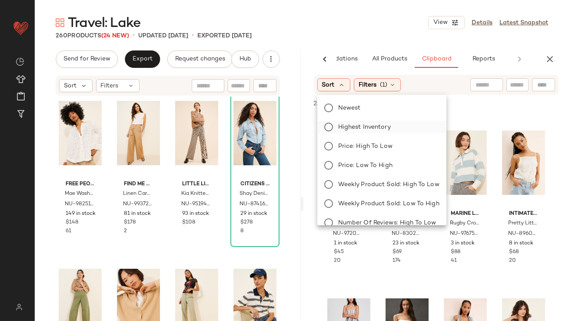
click at [339, 123] on span "Highest Inventory" at bounding box center [364, 127] width 53 height 9
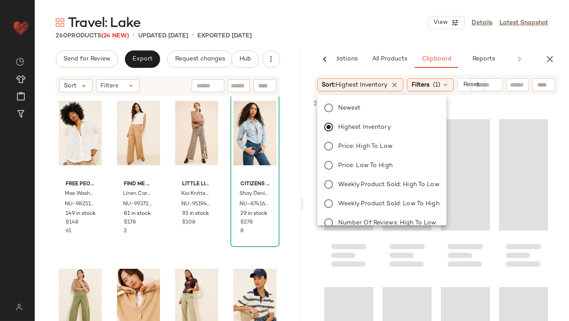
click at [402, 18] on div "Travel: Lake View Details Latest Snapshot" at bounding box center [302, 22] width 534 height 17
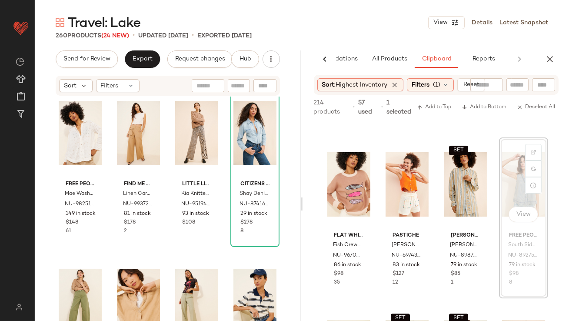
scroll to position [160, 0]
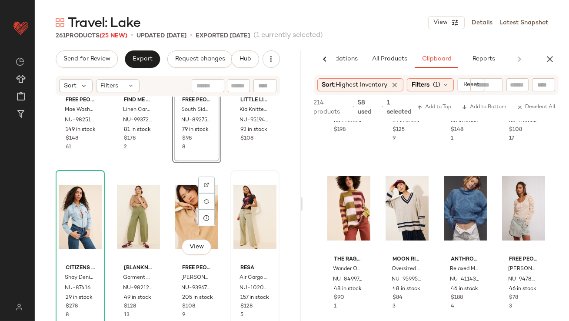
scroll to position [280, 0]
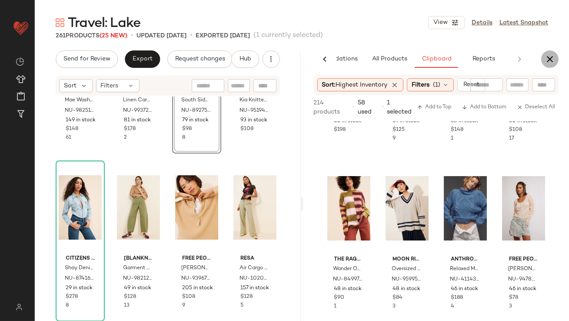
click at [547, 50] on button "button" at bounding box center [549, 58] width 17 height 17
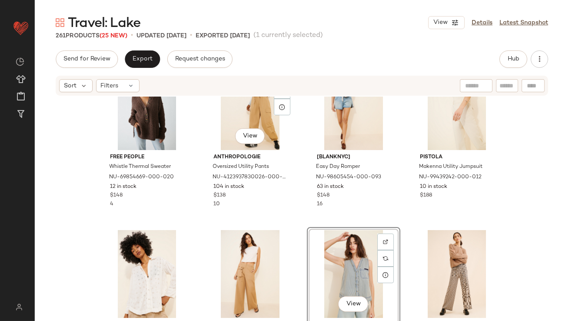
scroll to position [118, 0]
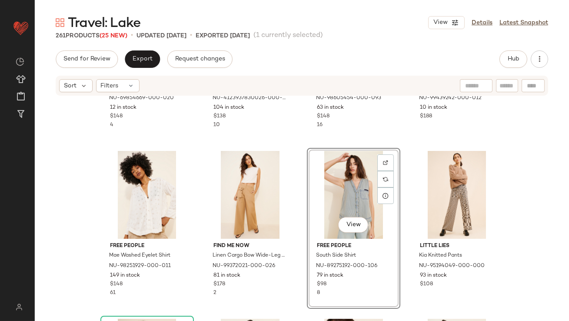
click at [349, 195] on div "View" at bounding box center [353, 195] width 87 height 88
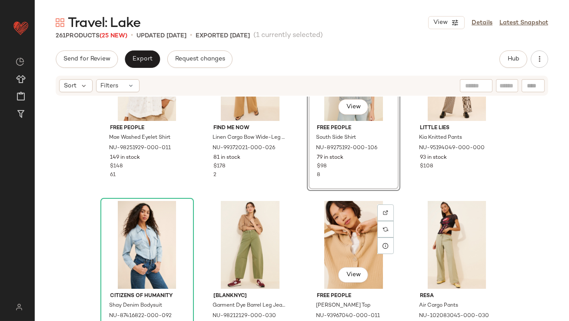
scroll to position [293, 0]
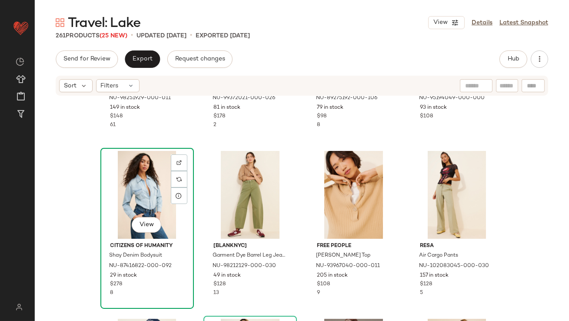
click at [153, 192] on div "View" at bounding box center [146, 195] width 87 height 88
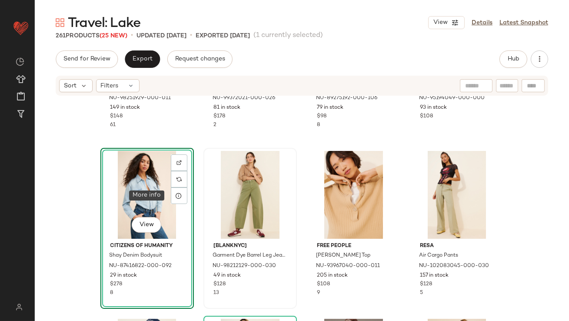
click at [213, 194] on div at bounding box center [249, 195] width 87 height 88
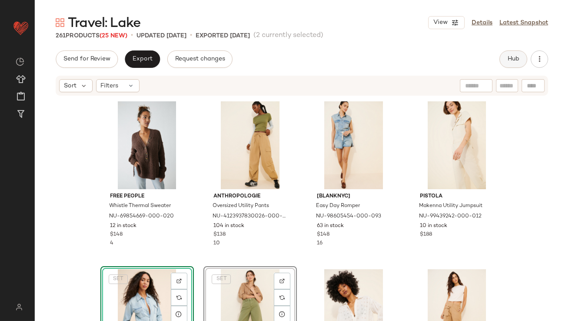
click at [516, 56] on span "Hub" at bounding box center [513, 59] width 12 height 7
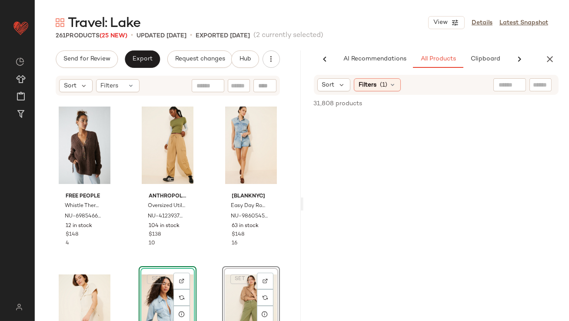
scroll to position [0, 49]
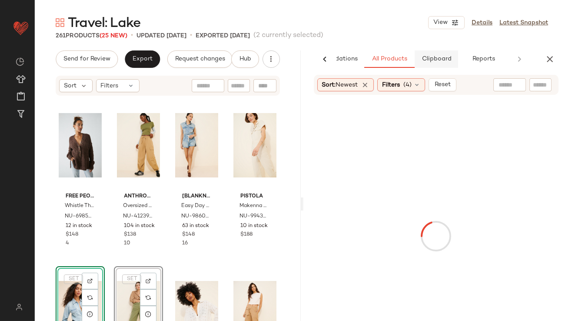
click at [437, 57] on span "Clipboard" at bounding box center [436, 59] width 30 height 7
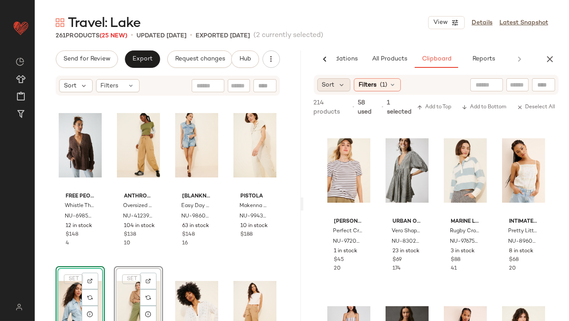
click at [332, 85] on span "Sort" at bounding box center [328, 84] width 13 height 9
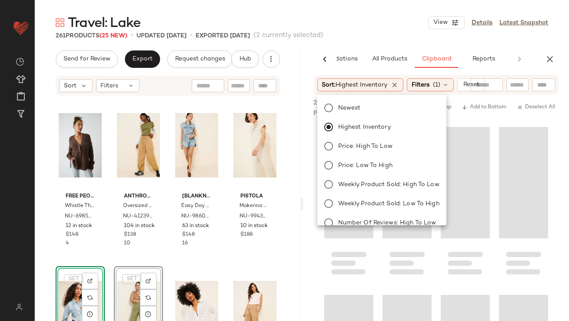
click at [355, 27] on div "Travel: Lake View Details Latest Snapshot" at bounding box center [302, 22] width 534 height 17
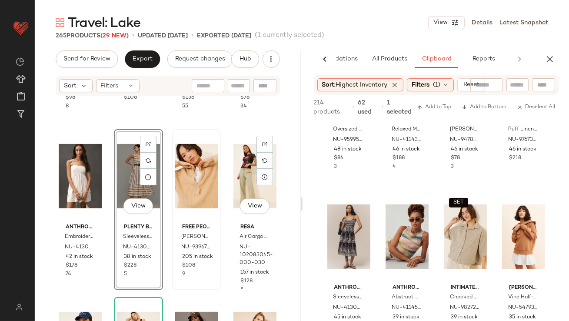
scroll to position [493, 0]
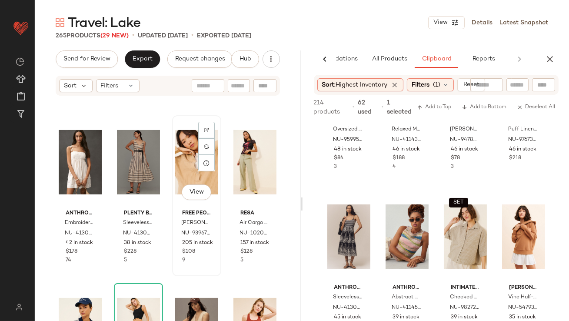
click at [182, 163] on div "View" at bounding box center [196, 162] width 43 height 88
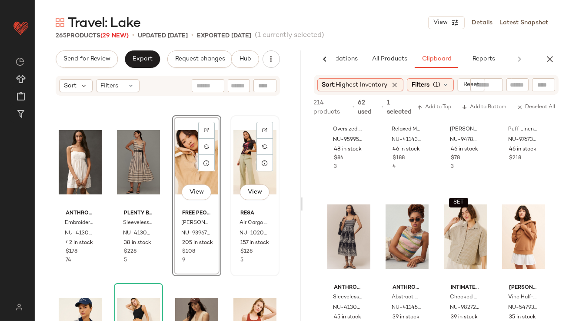
click at [241, 150] on div "View" at bounding box center [254, 162] width 43 height 88
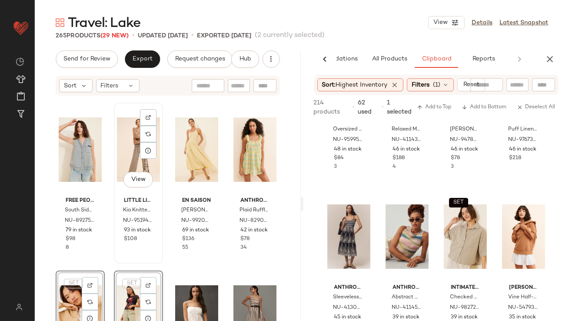
click at [161, 201] on div "View Little Lies Kia Knitted Pants NU-95194049-000-000 93 in stock $108" at bounding box center [138, 183] width 49 height 161
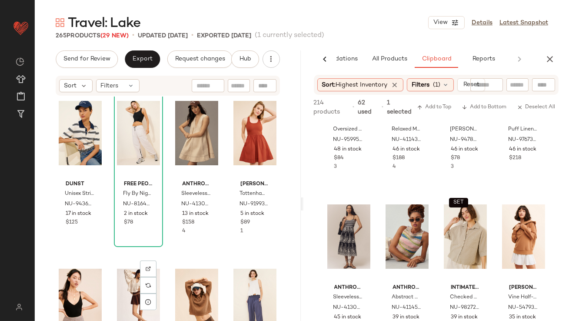
scroll to position [572, 0]
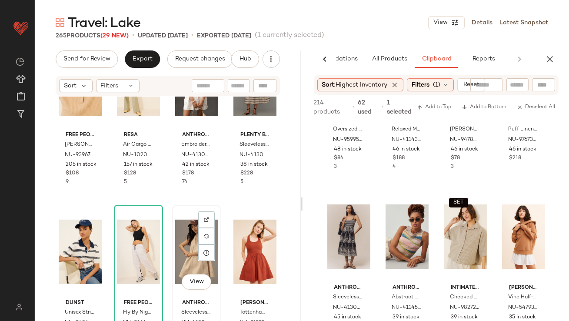
click at [186, 251] on div "View" at bounding box center [196, 252] width 43 height 88
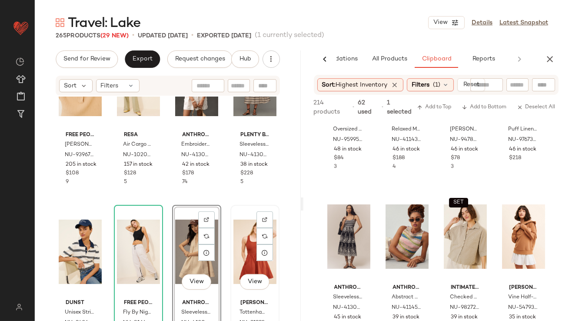
click at [250, 241] on div "View" at bounding box center [254, 252] width 43 height 88
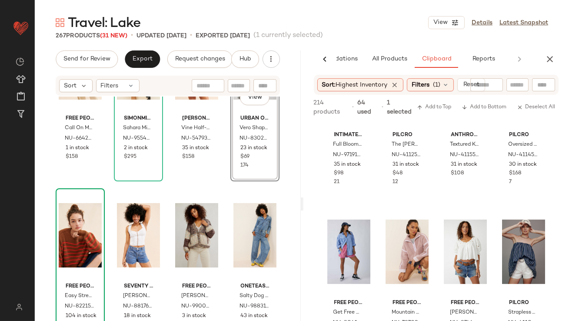
scroll to position [1092, 0]
click at [395, 54] on button "All Products" at bounding box center [389, 58] width 50 height 17
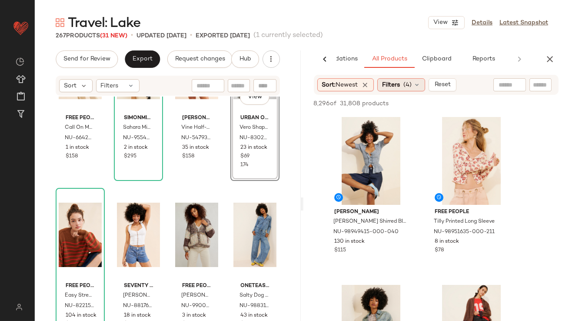
click at [400, 88] on span "Filters" at bounding box center [391, 84] width 18 height 9
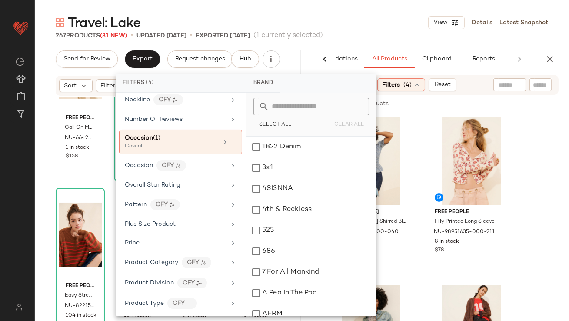
scroll to position [478, 0]
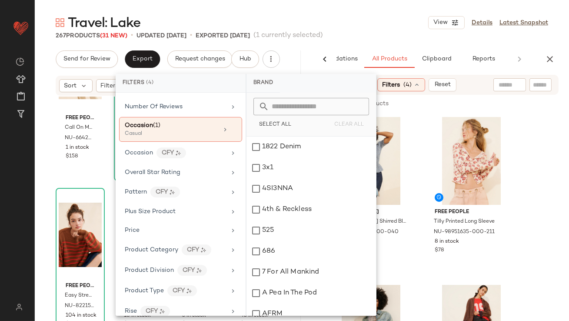
click at [382, 26] on div "Travel: Lake View Details Latest Snapshot" at bounding box center [302, 22] width 534 height 17
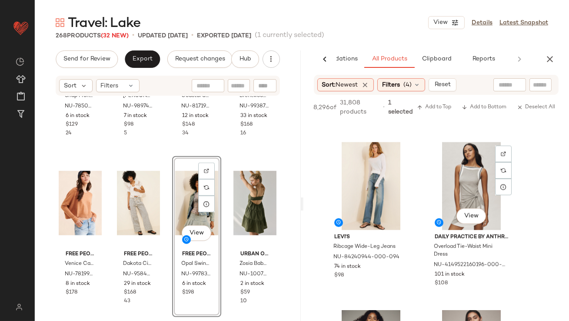
scroll to position [1851, 0]
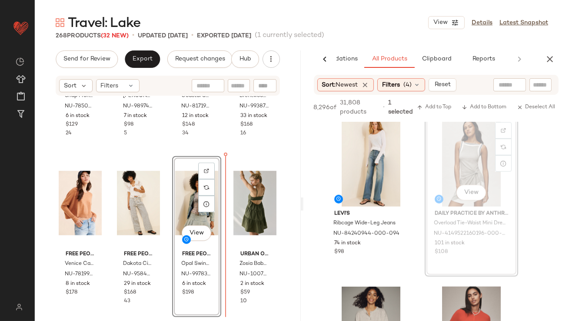
drag, startPoint x: 465, startPoint y: 135, endPoint x: 432, endPoint y: 139, distance: 34.1
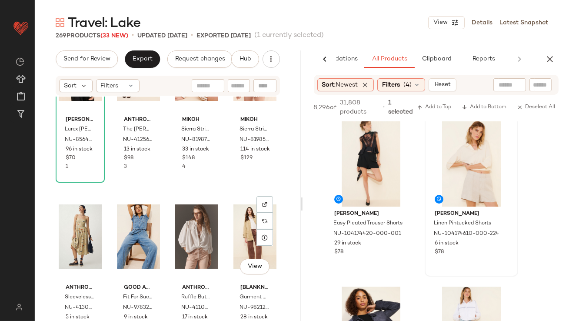
scroll to position [1988, 0]
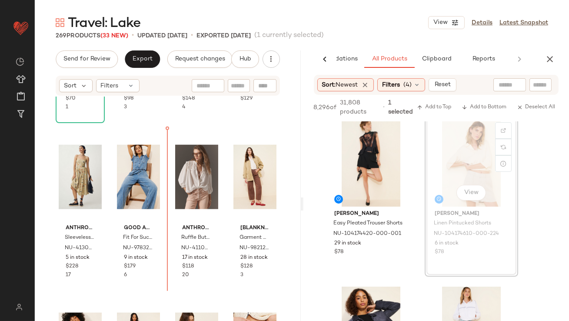
drag, startPoint x: 450, startPoint y: 166, endPoint x: 436, endPoint y: 169, distance: 14.1
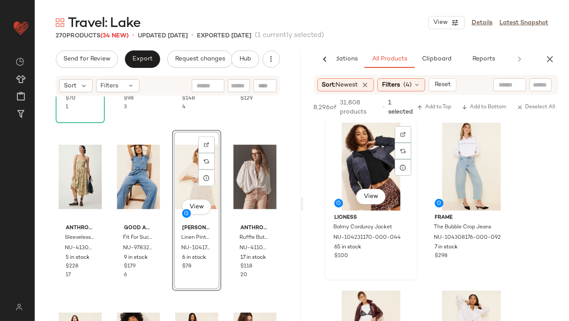
scroll to position [6032, 0]
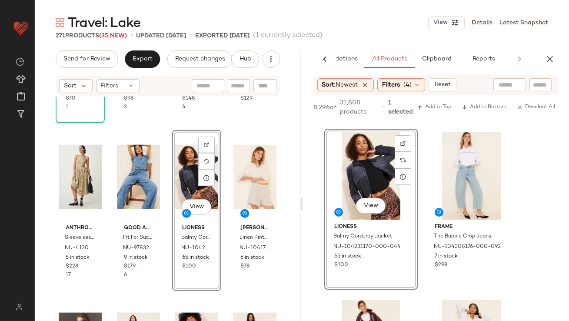
click at [175, 189] on div "View" at bounding box center [196, 177] width 43 height 88
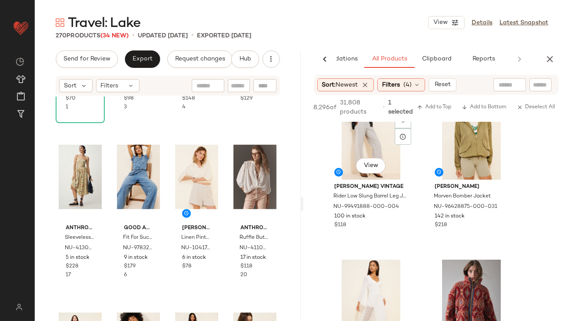
scroll to position [6408, 0]
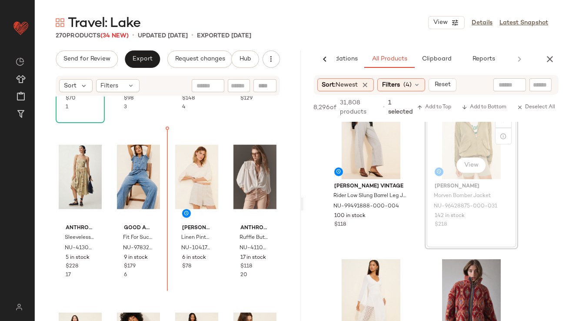
drag, startPoint x: 466, startPoint y: 144, endPoint x: 446, endPoint y: 145, distance: 20.0
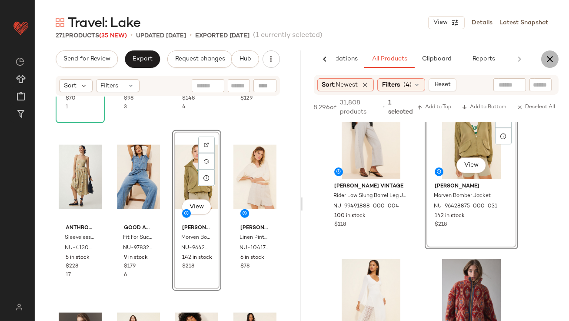
click at [552, 64] on icon "button" at bounding box center [550, 59] width 10 height 10
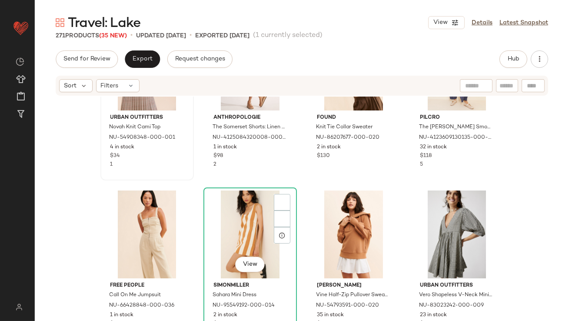
scroll to position [969, 0]
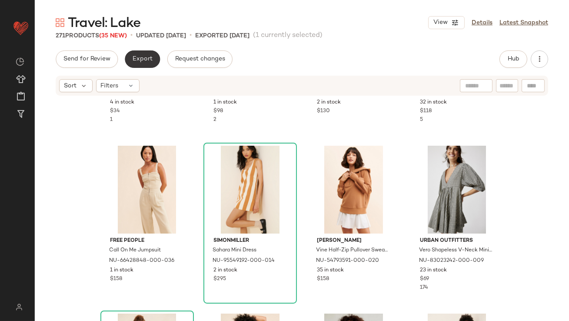
click at [143, 60] on span "Export" at bounding box center [142, 59] width 20 height 7
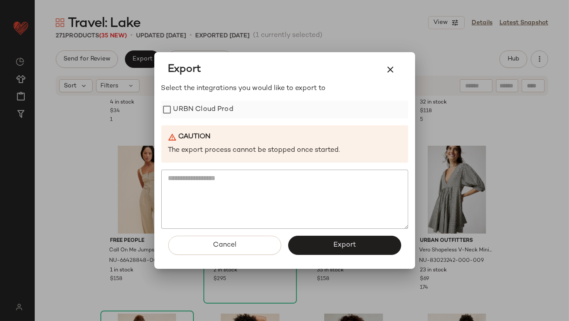
click at [192, 117] on label "URBN Cloud Prod" at bounding box center [203, 109] width 60 height 17
click at [389, 76] on button "button" at bounding box center [390, 69] width 21 height 21
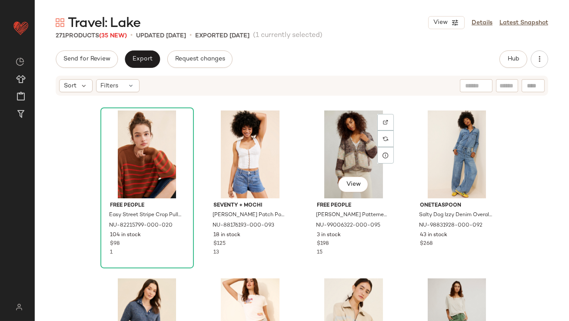
scroll to position [1261, 0]
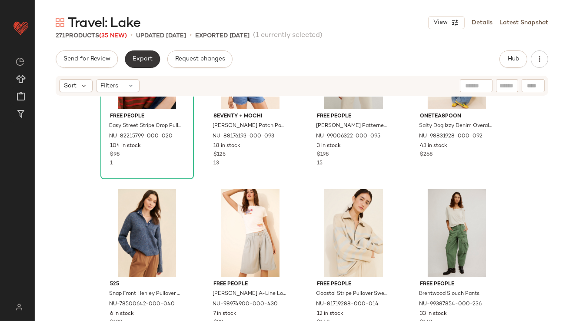
click at [141, 60] on span "Export" at bounding box center [142, 59] width 20 height 7
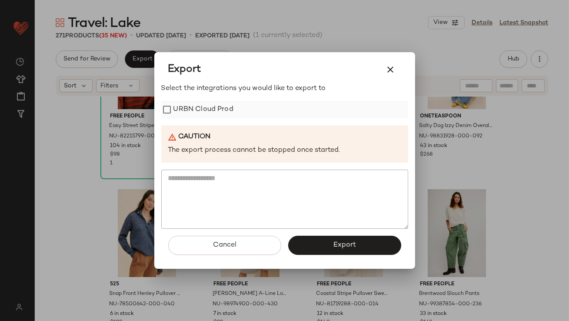
click at [204, 112] on label "URBN Cloud Prod" at bounding box center [203, 109] width 60 height 17
click at [305, 246] on button "Export" at bounding box center [344, 245] width 113 height 19
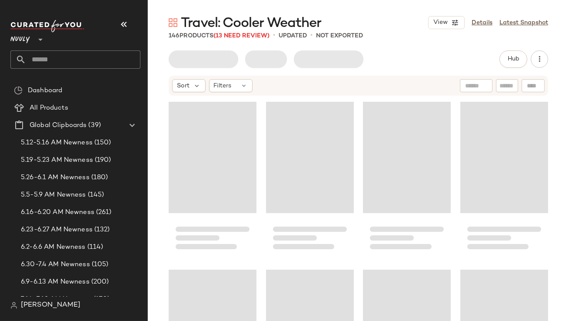
click at [130, 30] on button "button" at bounding box center [123, 24] width 21 height 21
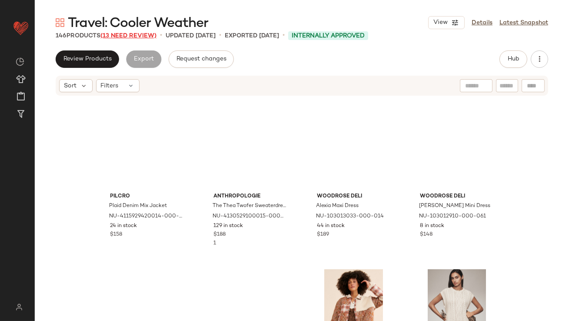
click at [138, 33] on span "(13 Need Review)" at bounding box center [128, 36] width 56 height 7
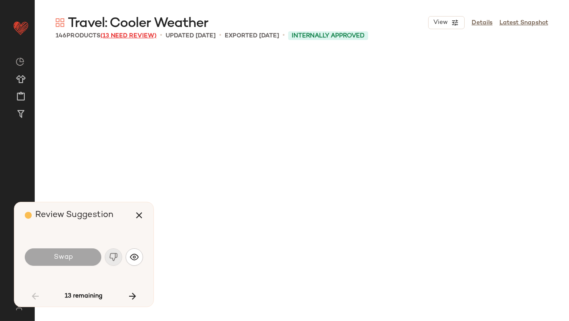
scroll to position [839, 0]
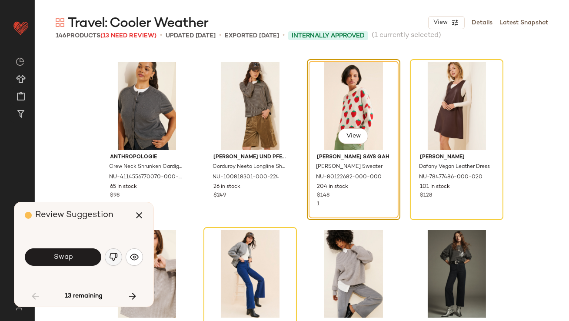
click at [112, 259] on img "button" at bounding box center [113, 257] width 9 height 9
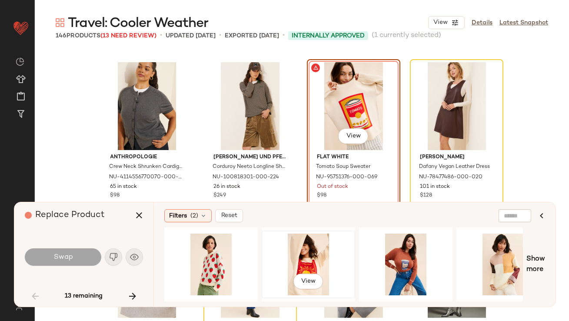
click at [303, 243] on div "View" at bounding box center [308, 264] width 87 height 62
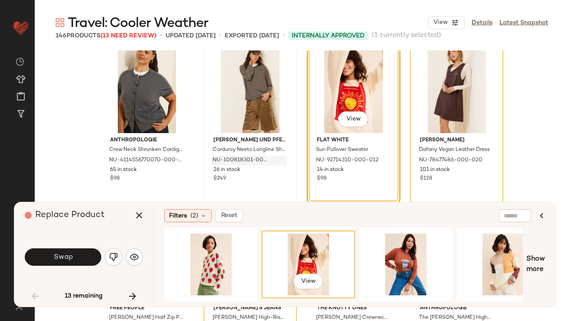
scroll to position [831, 0]
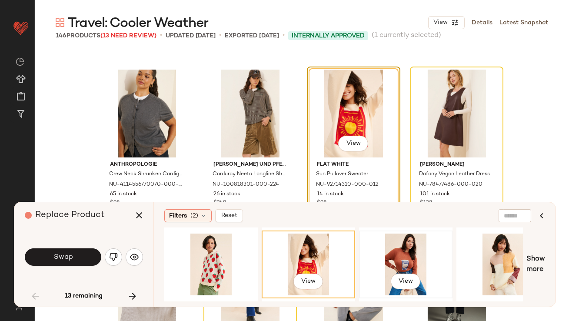
click at [403, 249] on div "View" at bounding box center [405, 264] width 87 height 62
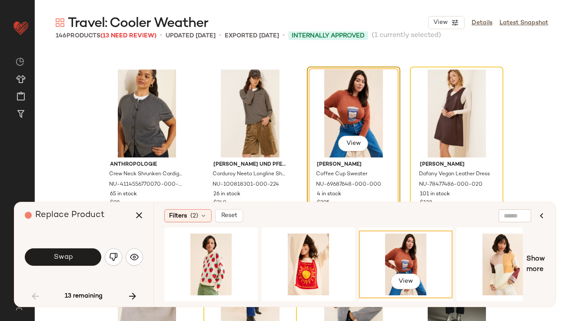
click at [76, 263] on button "Swap" at bounding box center [63, 256] width 76 height 17
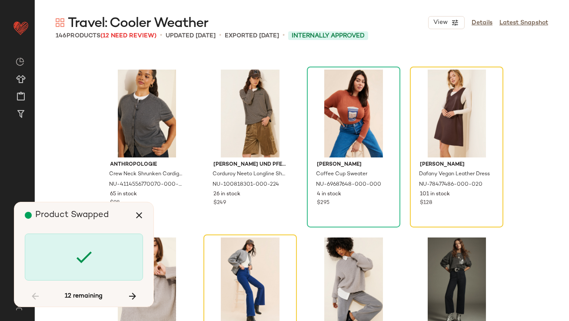
scroll to position [839, 0]
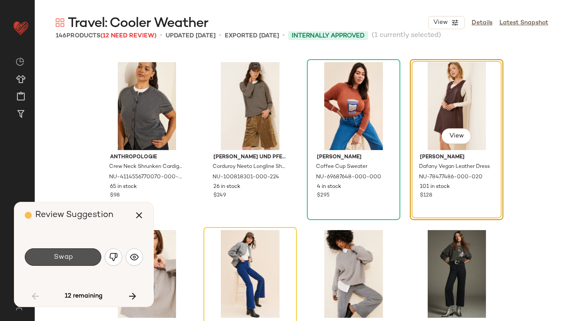
click at [76, 263] on button "Swap" at bounding box center [63, 256] width 76 height 17
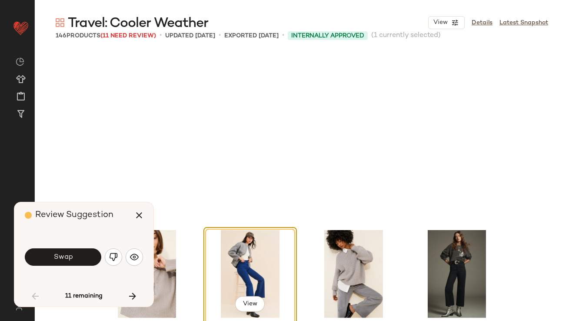
scroll to position [1006, 0]
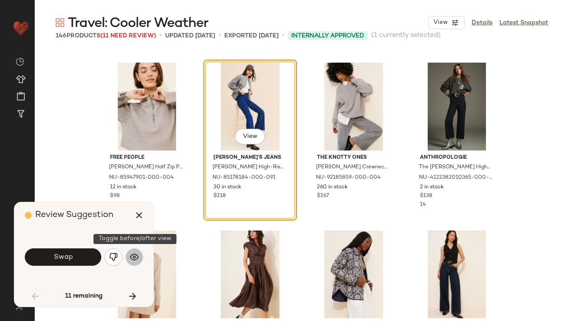
click at [131, 257] on img "button" at bounding box center [134, 257] width 9 height 9
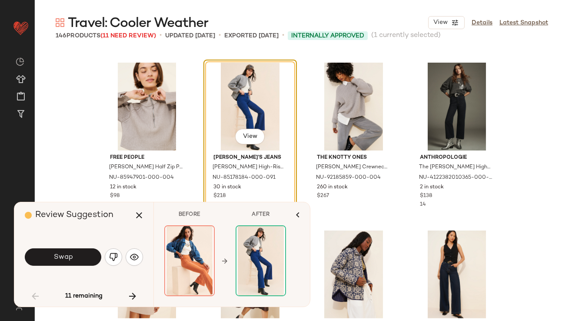
click at [105, 253] on div "Swap" at bounding box center [84, 256] width 118 height 21
click at [108, 253] on button "button" at bounding box center [113, 256] width 17 height 17
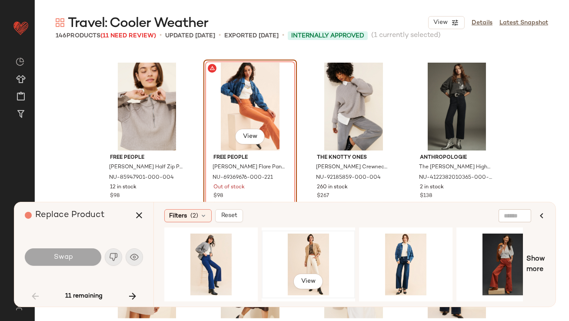
click at [319, 262] on div "View" at bounding box center [308, 264] width 87 height 62
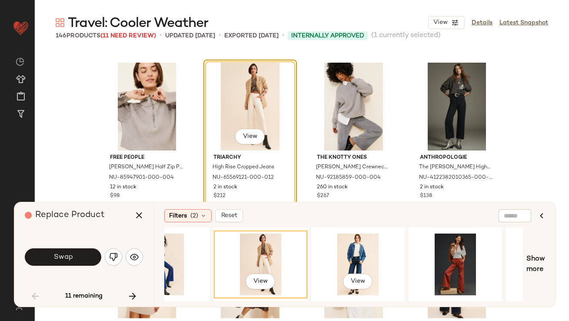
scroll to position [0, 169]
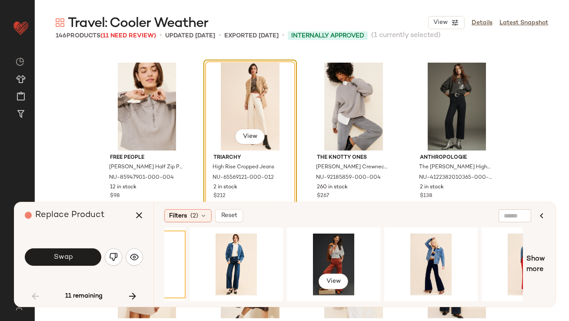
click at [319, 262] on div "View" at bounding box center [333, 264] width 87 height 62
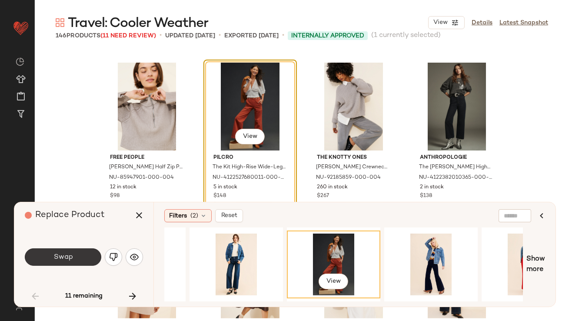
click at [62, 259] on span "Swap" at bounding box center [63, 257] width 20 height 8
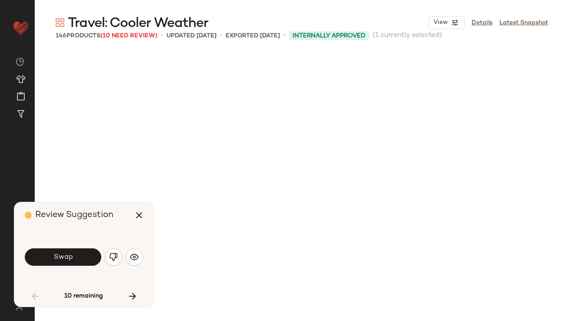
scroll to position [1343, 0]
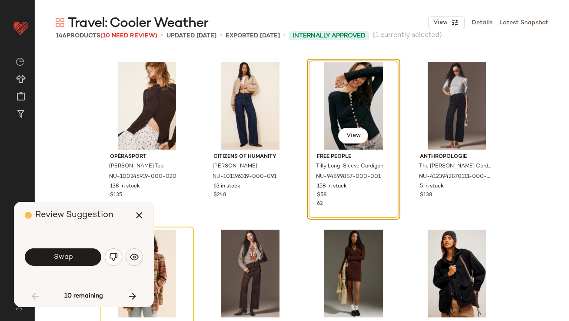
click at [129, 256] on button "button" at bounding box center [134, 256] width 17 height 17
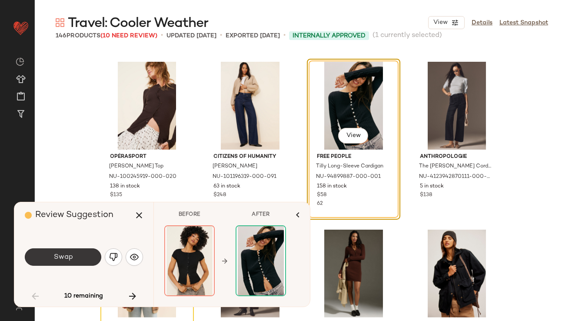
click at [77, 260] on button "Swap" at bounding box center [63, 256] width 76 height 17
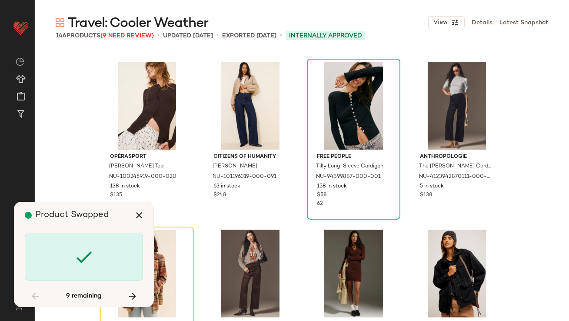
scroll to position [1510, 0]
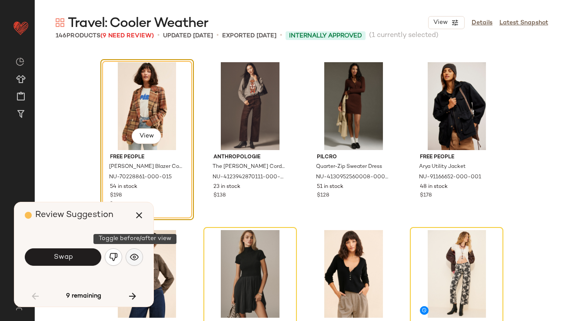
click at [134, 258] on img "button" at bounding box center [134, 257] width 9 height 9
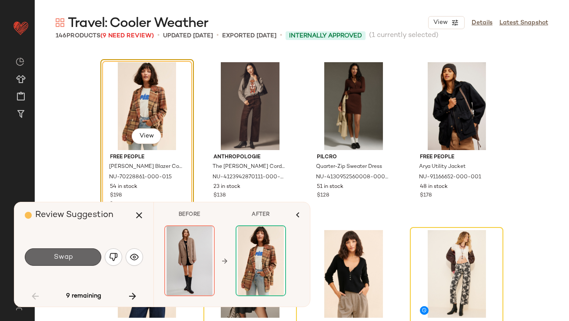
click at [84, 257] on button "Swap" at bounding box center [63, 256] width 76 height 17
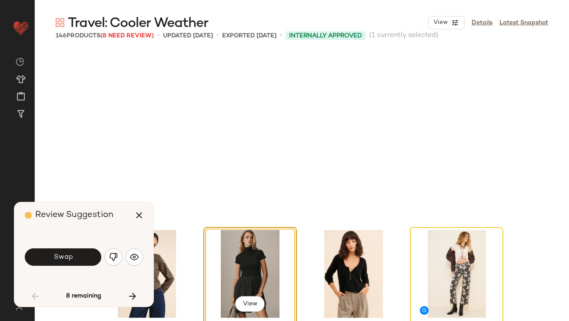
scroll to position [1678, 0]
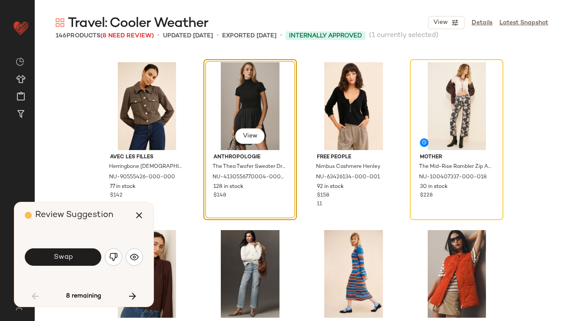
click at [144, 259] on div "Review Suggestion Swap 8 remaining" at bounding box center [83, 254] width 139 height 104
click at [142, 259] on button "button" at bounding box center [134, 256] width 17 height 17
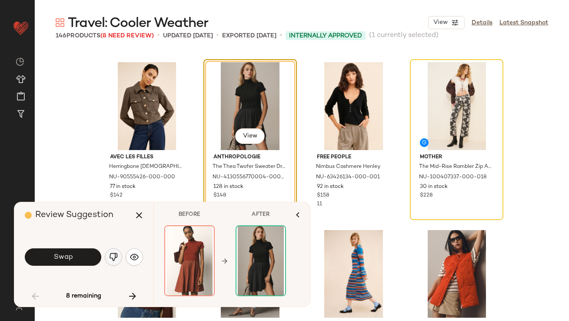
click at [117, 255] on button "button" at bounding box center [113, 256] width 17 height 17
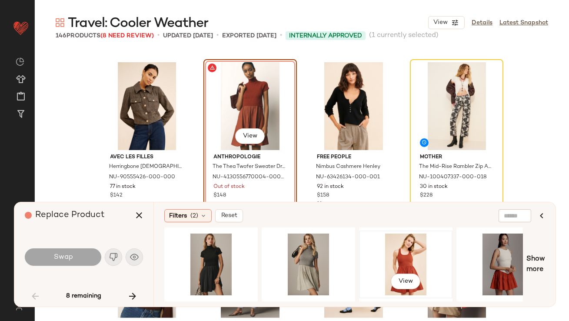
click at [416, 253] on div "View" at bounding box center [405, 264] width 87 height 62
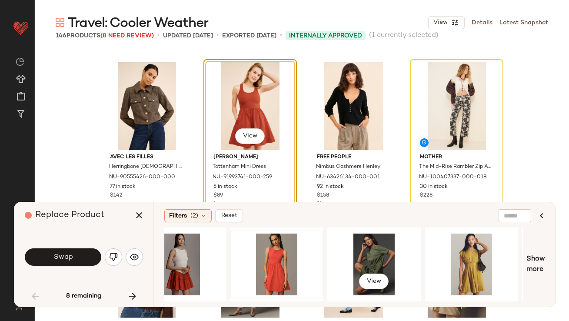
scroll to position [0, 414]
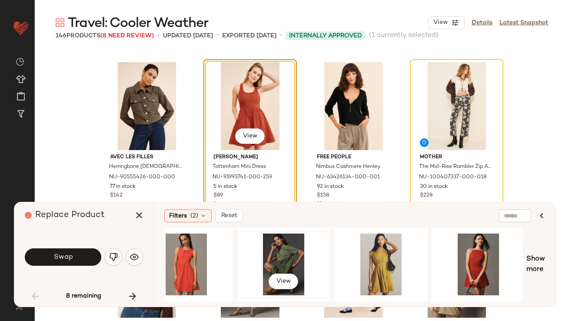
click at [283, 245] on div "View" at bounding box center [283, 264] width 87 height 62
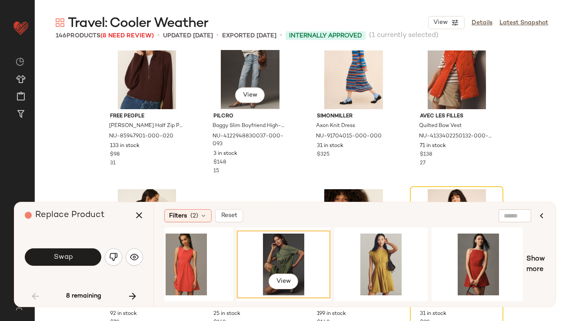
scroll to position [1890, 0]
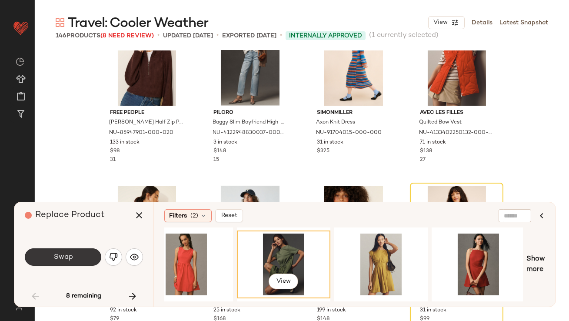
click at [87, 251] on button "Swap" at bounding box center [63, 256] width 76 height 17
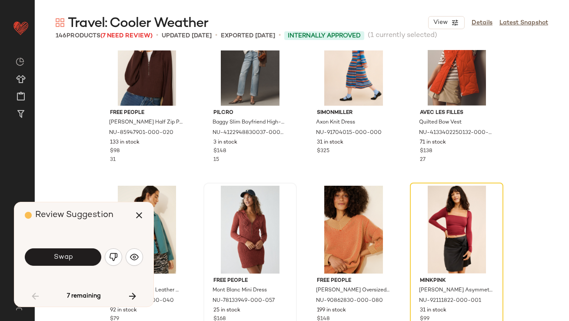
scroll to position [1678, 0]
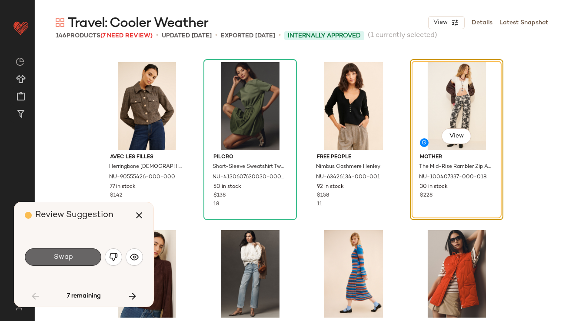
click at [72, 260] on span "Swap" at bounding box center [63, 257] width 20 height 8
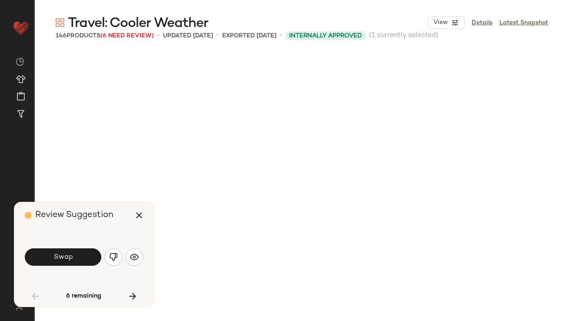
scroll to position [2013, 0]
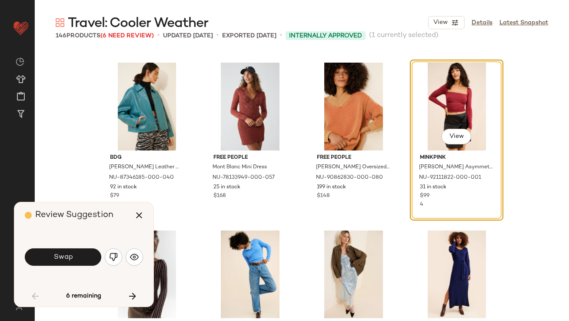
click at [72, 260] on span "Swap" at bounding box center [63, 257] width 20 height 8
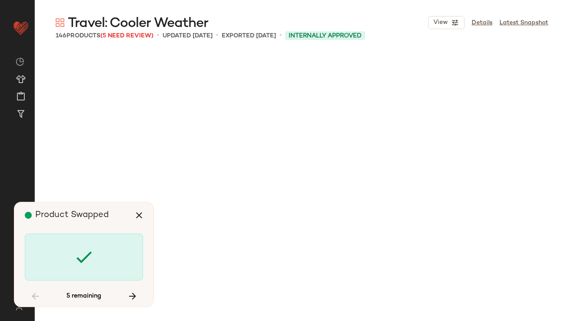
scroll to position [3523, 0]
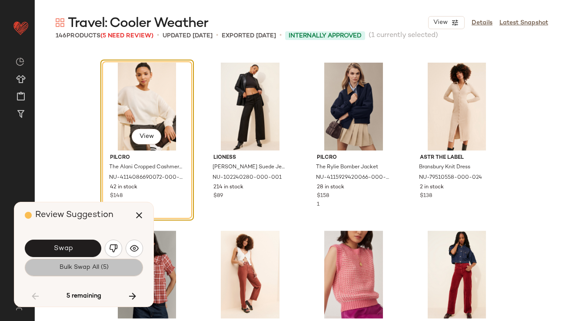
click at [74, 266] on span "Bulk Swap All (5)" at bounding box center [84, 267] width 50 height 7
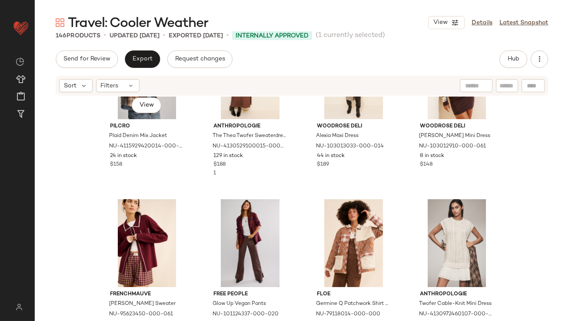
scroll to position [145, 0]
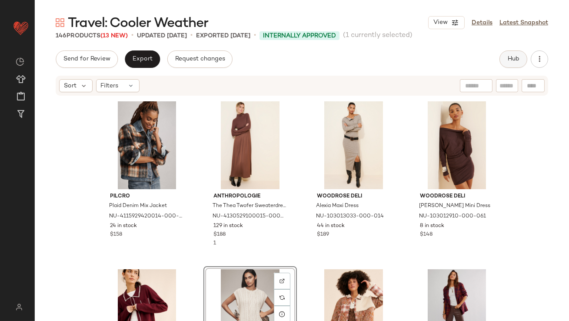
click at [507, 67] on button "Hub" at bounding box center [513, 58] width 28 height 17
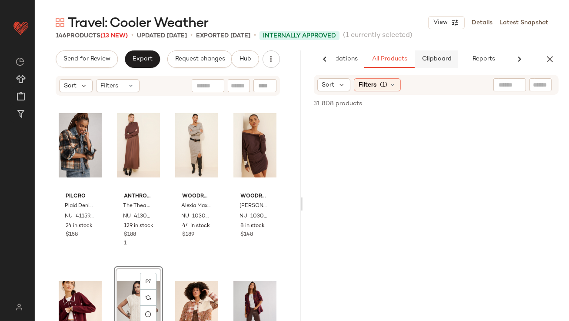
scroll to position [0, 49]
click at [442, 66] on button "Clipboard" at bounding box center [436, 58] width 43 height 17
click at [382, 52] on button "All Products" at bounding box center [389, 58] width 50 height 17
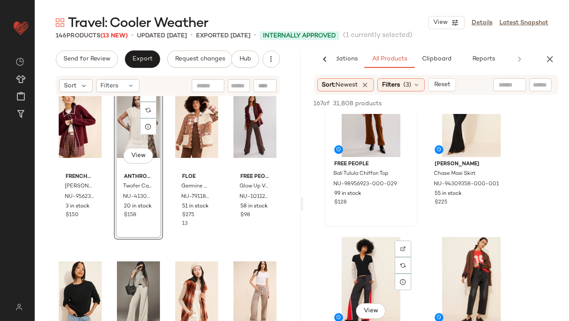
scroll to position [176, 0]
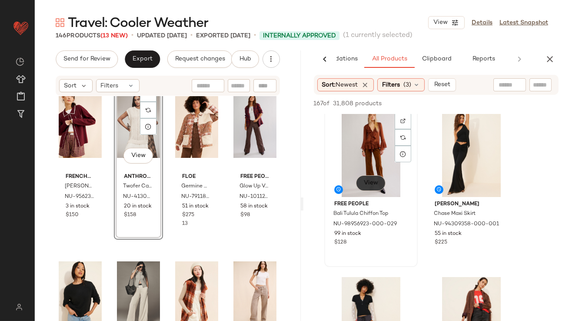
click at [365, 185] on span "View" at bounding box center [370, 182] width 15 height 7
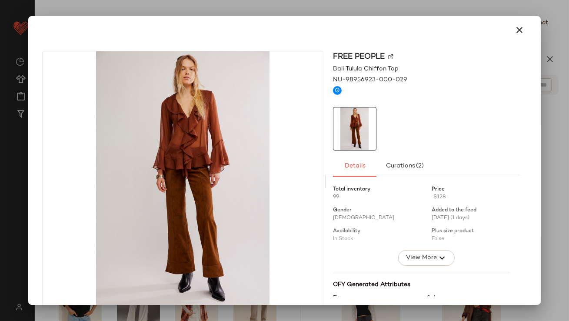
click at [516, 14] on div at bounding box center [284, 160] width 569 height 321
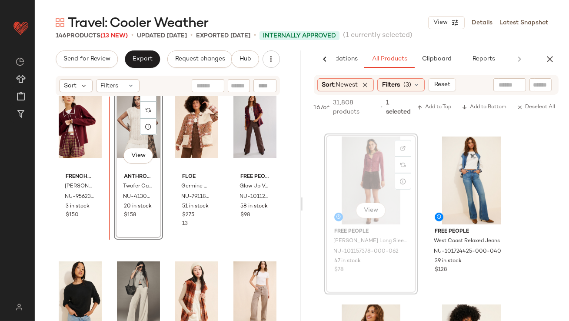
scroll to position [174, 0]
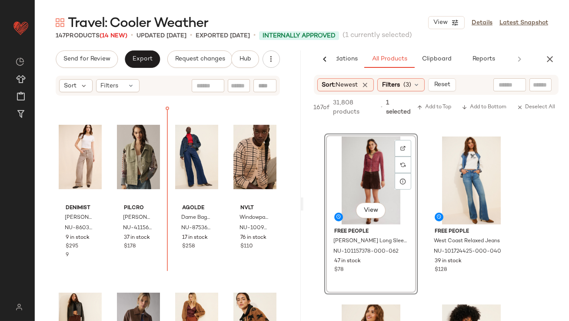
scroll to position [498, 0]
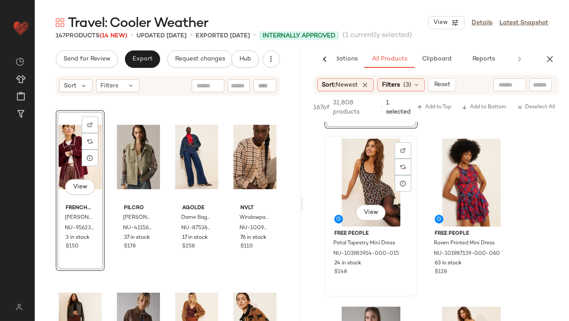
scroll to position [1161, 0]
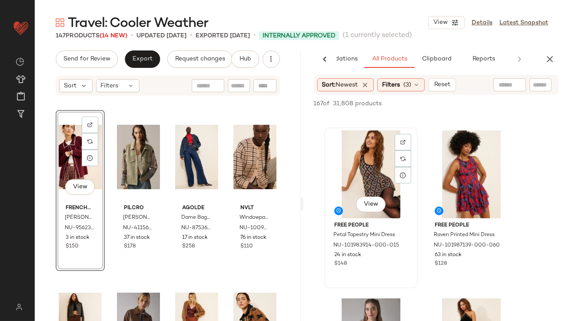
click at [368, 192] on div "View" at bounding box center [370, 174] width 87 height 88
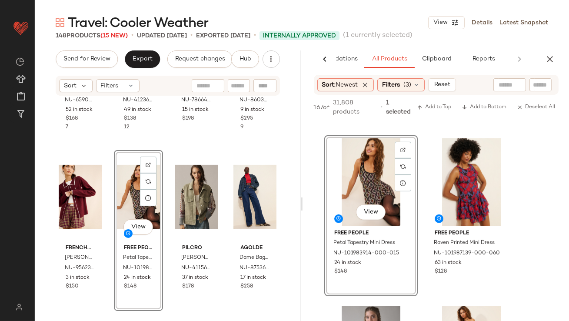
scroll to position [433, 0]
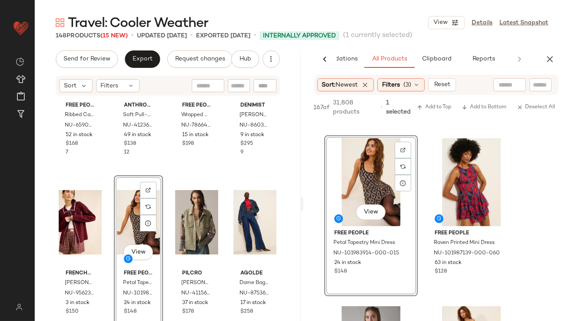
click at [123, 205] on div "View" at bounding box center [138, 222] width 43 height 88
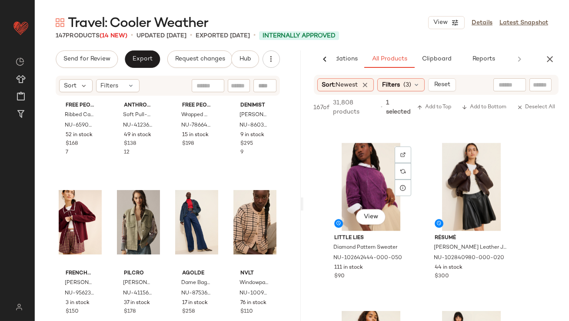
scroll to position [1546, 0]
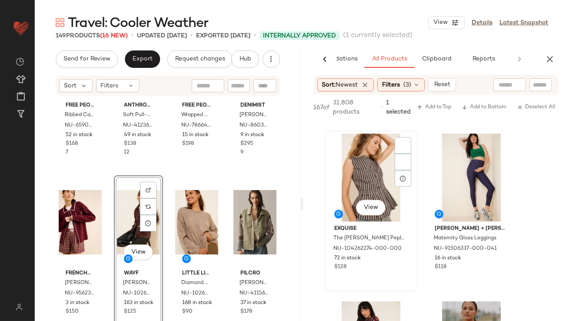
scroll to position [4513, 0]
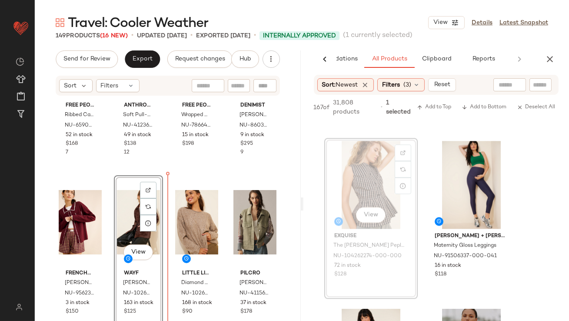
drag, startPoint x: 357, startPoint y: 162, endPoint x: 351, endPoint y: 163, distance: 6.1
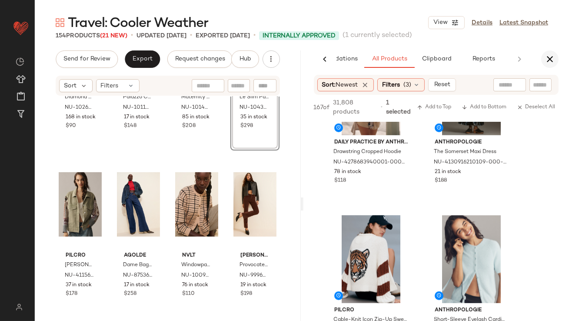
scroll to position [7459, 0]
click at [546, 62] on icon "button" at bounding box center [550, 59] width 10 height 10
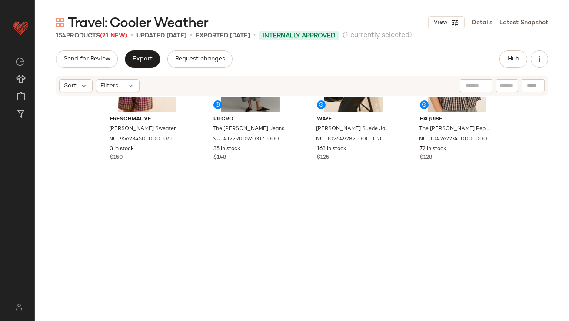
scroll to position [0, 0]
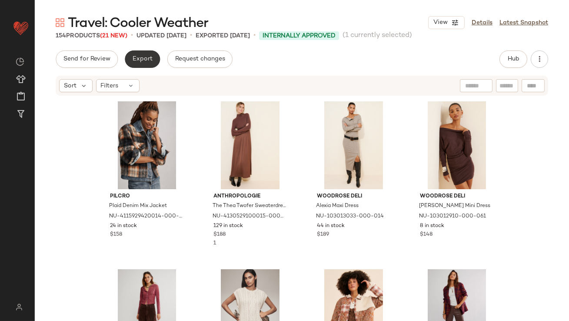
click at [144, 63] on button "Export" at bounding box center [142, 58] width 35 height 17
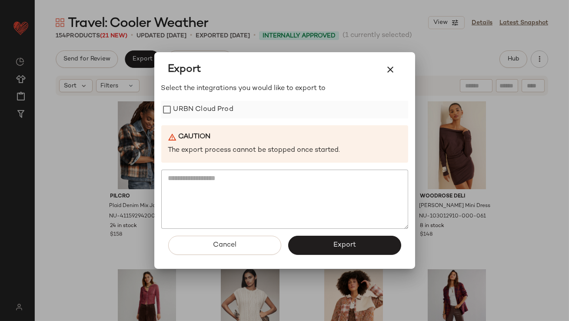
click at [196, 118] on label "URBN Cloud Prod" at bounding box center [203, 109] width 60 height 17
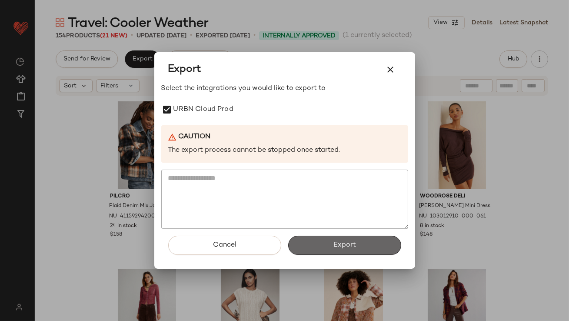
click at [344, 246] on span "Export" at bounding box center [344, 245] width 23 height 8
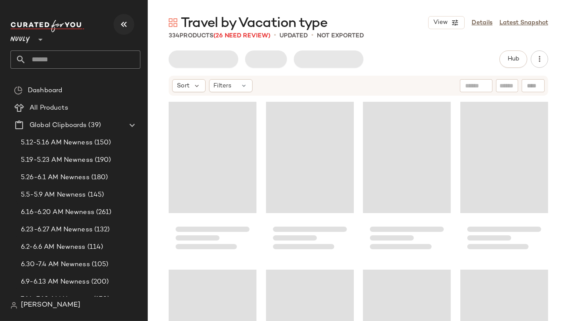
click at [126, 19] on icon "button" at bounding box center [124, 24] width 10 height 10
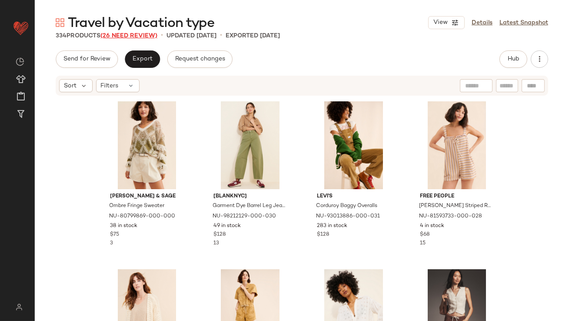
click at [131, 33] on span "(26 Need Review)" at bounding box center [128, 36] width 57 height 7
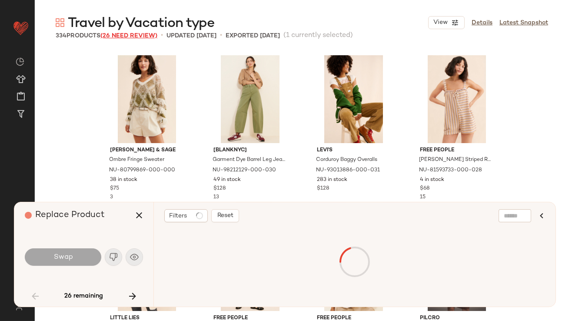
scroll to position [510, 0]
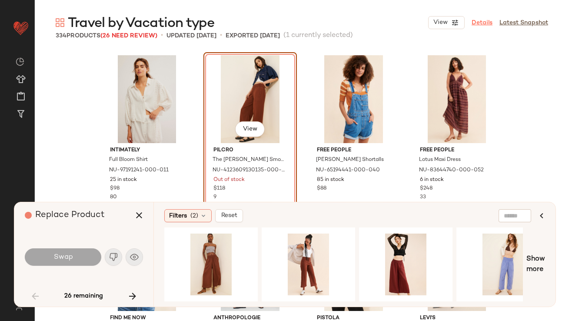
click at [482, 18] on link "Details" at bounding box center [482, 22] width 21 height 9
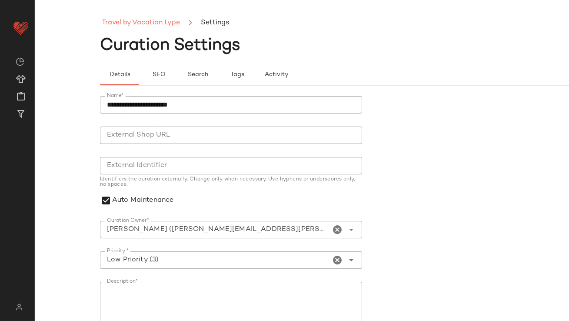
click at [156, 19] on link "Travel by Vacation type" at bounding box center [141, 22] width 78 height 11
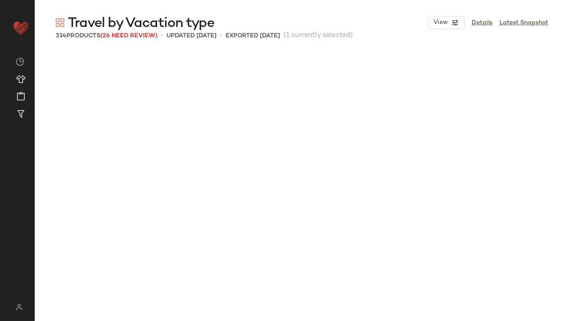
scroll to position [503, 0]
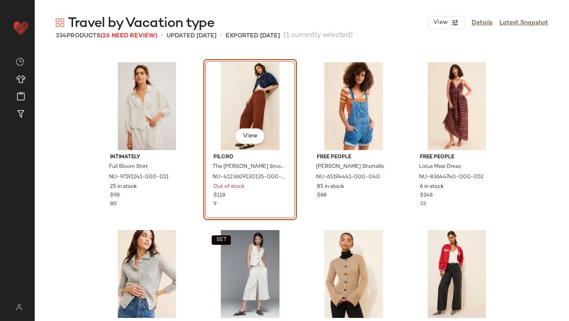
click at [237, 107] on div "View" at bounding box center [249, 106] width 87 height 88
click at [142, 36] on span "(26 Need Review)" at bounding box center [128, 36] width 57 height 7
click at [133, 33] on span "(26 Need Review)" at bounding box center [128, 36] width 57 height 7
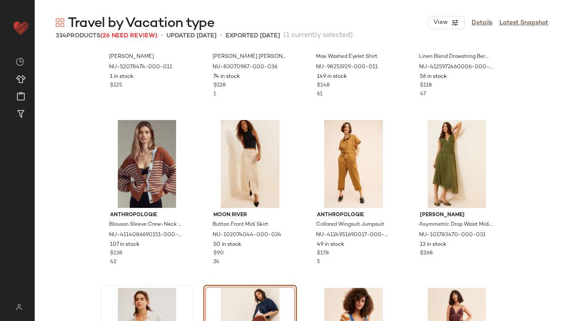
scroll to position [0, 0]
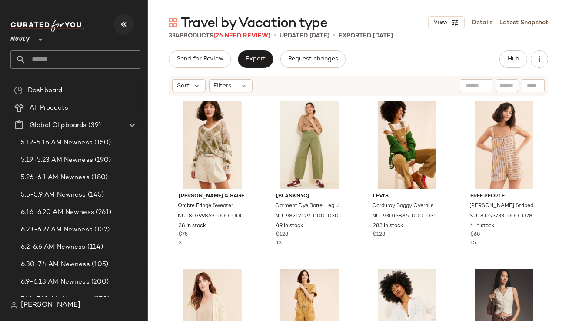
click at [126, 26] on icon "button" at bounding box center [124, 24] width 10 height 10
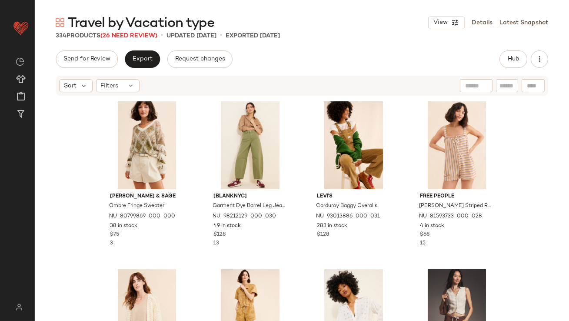
click at [140, 35] on span "(26 Need Review)" at bounding box center [128, 36] width 57 height 7
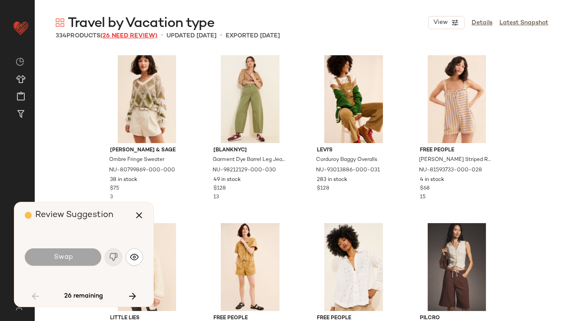
scroll to position [510, 0]
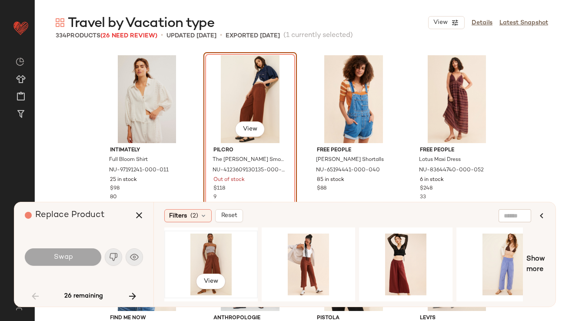
click at [203, 256] on div "View" at bounding box center [210, 264] width 87 height 62
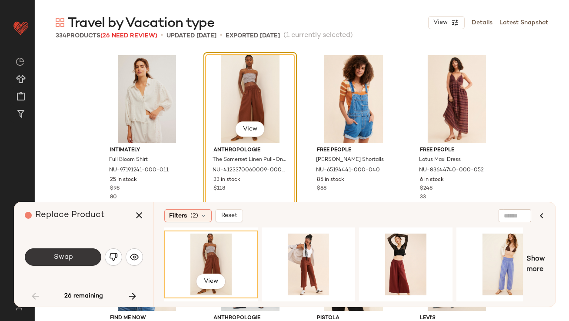
click at [76, 251] on button "Swap" at bounding box center [63, 256] width 76 height 17
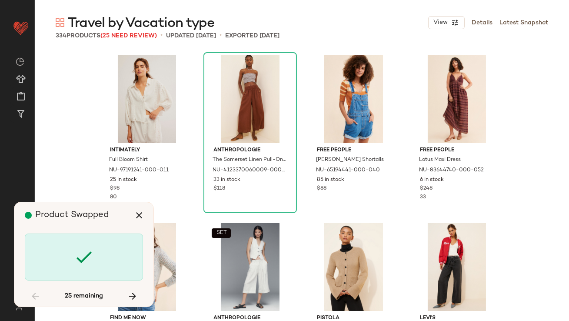
scroll to position [1006, 0]
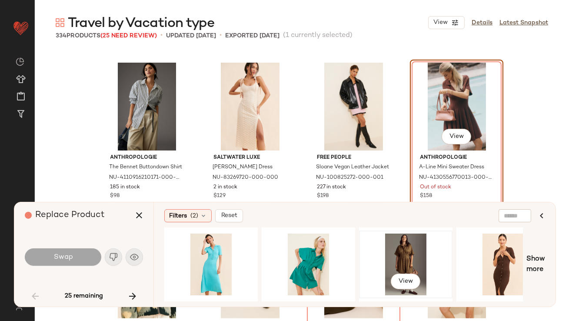
click at [401, 250] on div "View" at bounding box center [405, 264] width 87 height 62
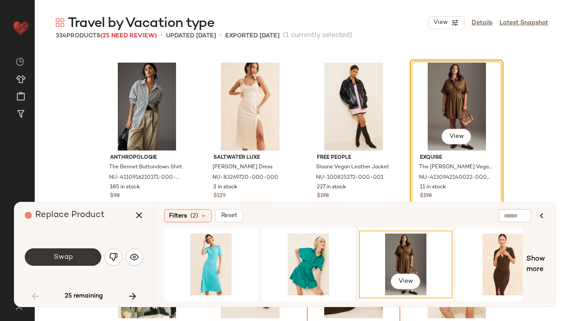
click at [47, 252] on button "Swap" at bounding box center [63, 256] width 76 height 17
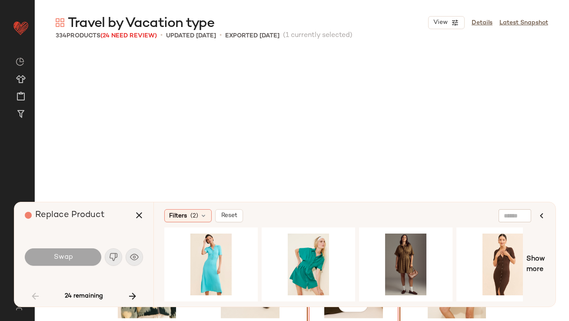
scroll to position [1174, 0]
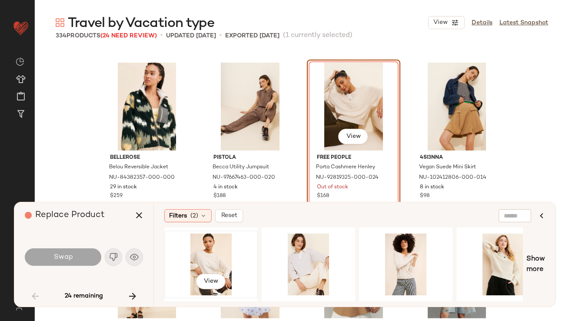
click at [213, 254] on div "View" at bounding box center [210, 264] width 87 height 62
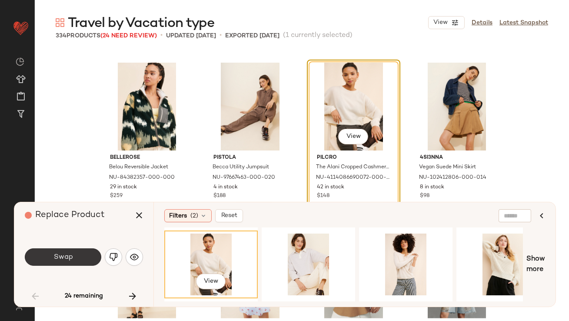
click at [35, 251] on button "Swap" at bounding box center [63, 256] width 76 height 17
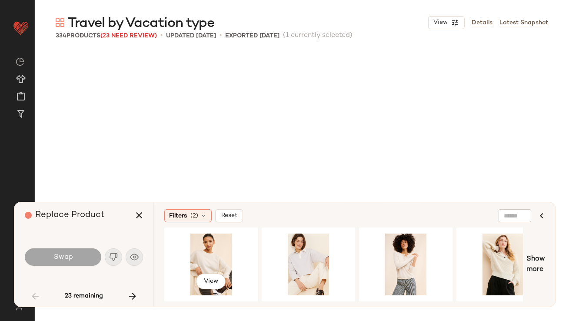
scroll to position [2349, 0]
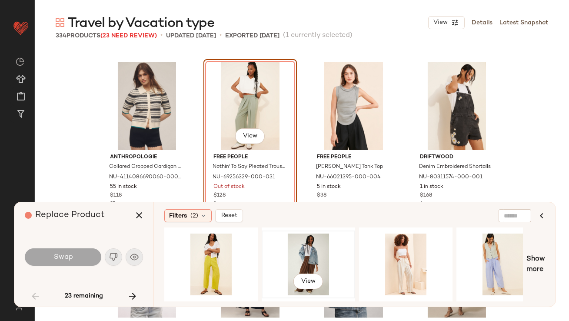
click at [319, 253] on div "View" at bounding box center [308, 264] width 87 height 62
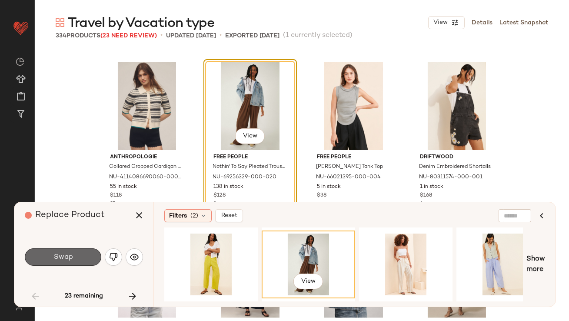
click at [78, 252] on button "Swap" at bounding box center [63, 256] width 76 height 17
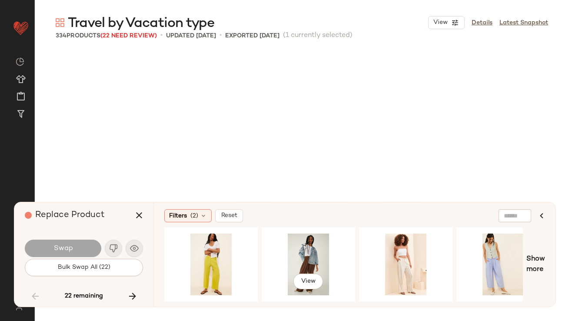
scroll to position [3523, 0]
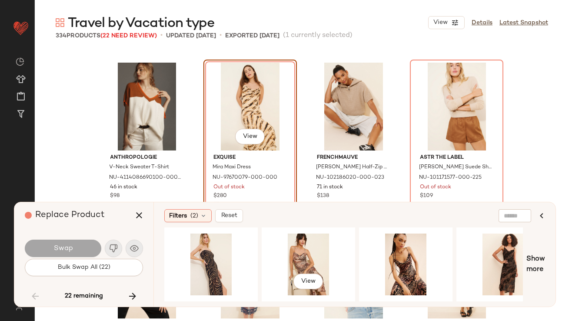
click at [275, 265] on div "View" at bounding box center [308, 264] width 87 height 62
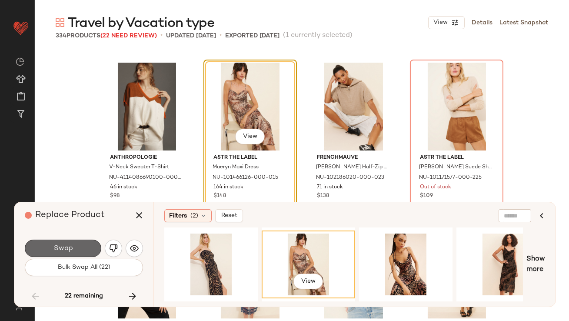
click at [62, 243] on button "Swap" at bounding box center [63, 247] width 76 height 17
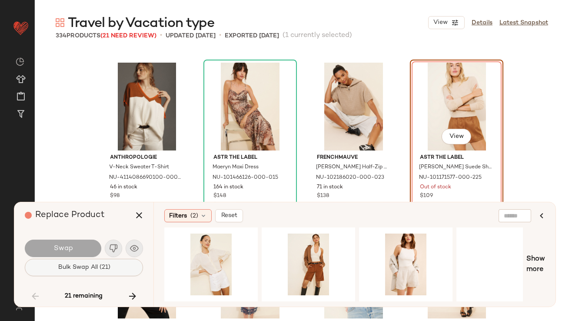
click at [76, 269] on span "Bulk Swap All (21)" at bounding box center [83, 267] width 53 height 7
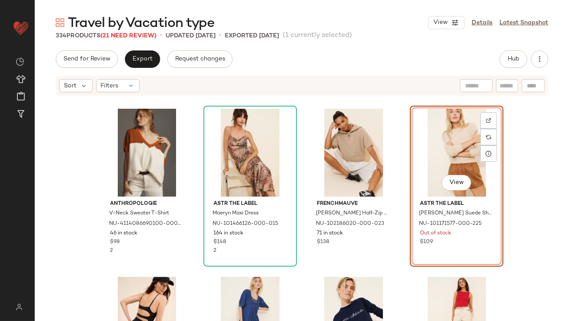
click at [454, 153] on div "View" at bounding box center [456, 153] width 87 height 88
click at [153, 36] on span "(21 Need Review)" at bounding box center [128, 36] width 56 height 7
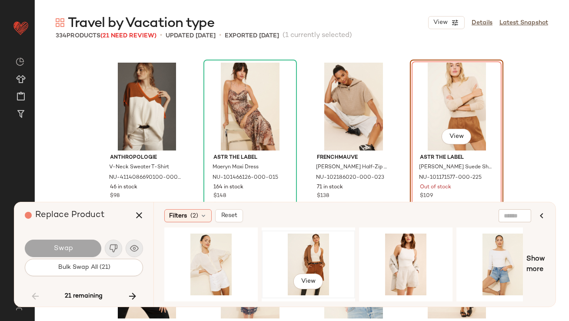
click at [293, 262] on div "View" at bounding box center [308, 264] width 87 height 62
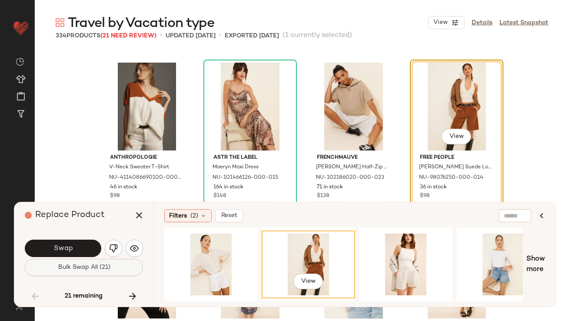
click at [103, 265] on span "Bulk Swap All (21)" at bounding box center [83, 267] width 53 height 7
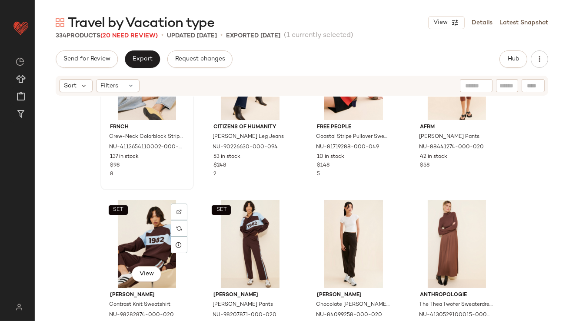
scroll to position [4626, 0]
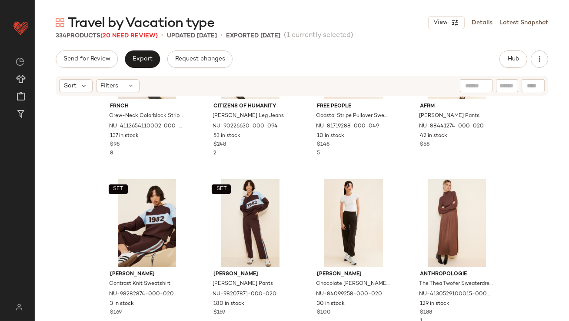
click at [127, 36] on span "(20 Need Review)" at bounding box center [128, 36] width 57 height 7
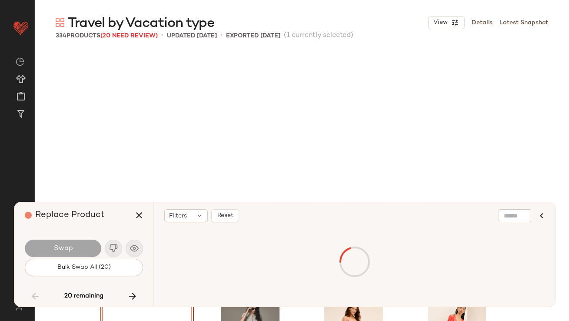
scroll to position [4865, 0]
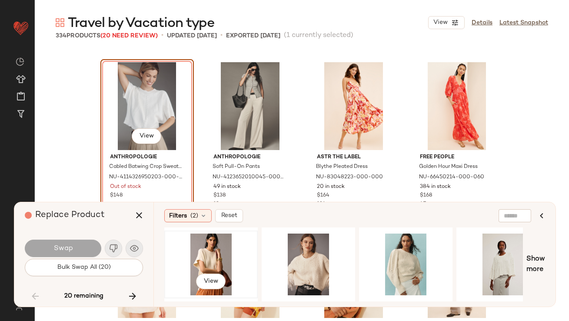
click at [223, 249] on div "View" at bounding box center [210, 264] width 87 height 62
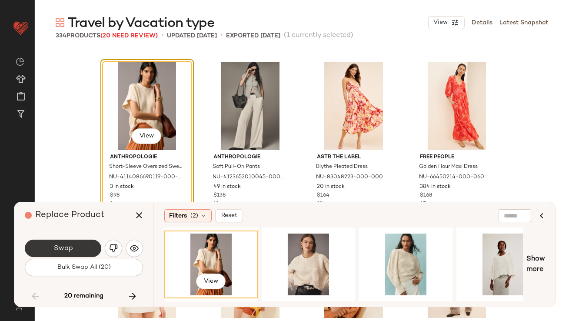
click at [80, 247] on button "Swap" at bounding box center [63, 247] width 76 height 17
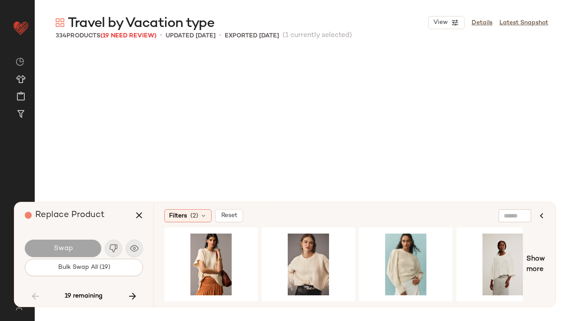
scroll to position [5368, 0]
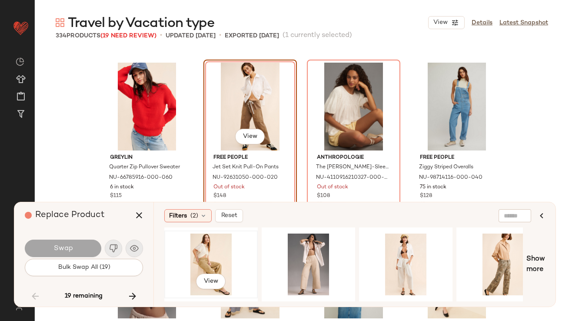
click at [213, 262] on div "View" at bounding box center [210, 264] width 87 height 62
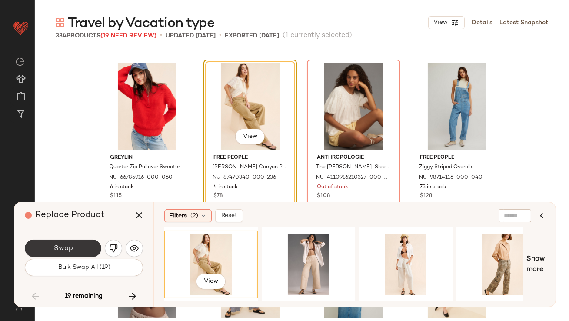
click at [91, 247] on button "Swap" at bounding box center [63, 247] width 76 height 17
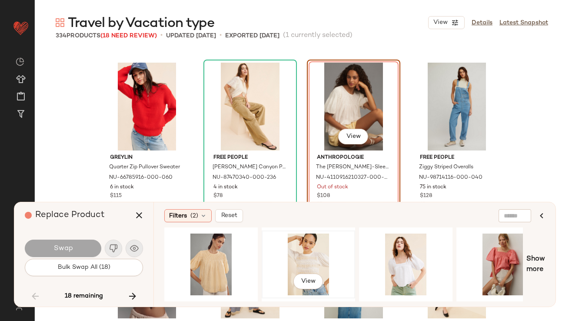
click at [302, 255] on div "View" at bounding box center [308, 264] width 87 height 62
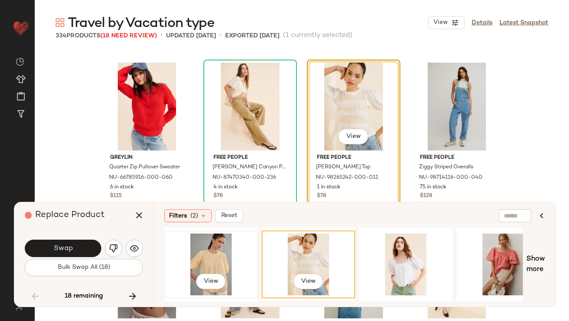
click at [198, 266] on div "View" at bounding box center [210, 264] width 87 height 62
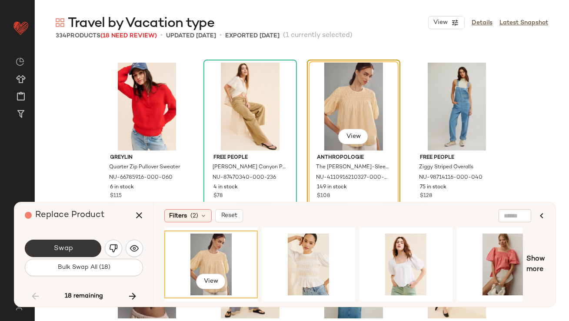
click at [80, 246] on button "Swap" at bounding box center [63, 247] width 76 height 17
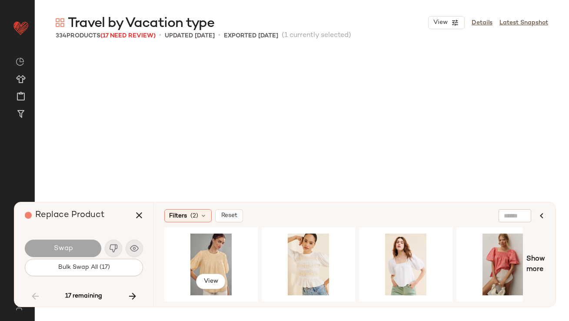
scroll to position [5704, 0]
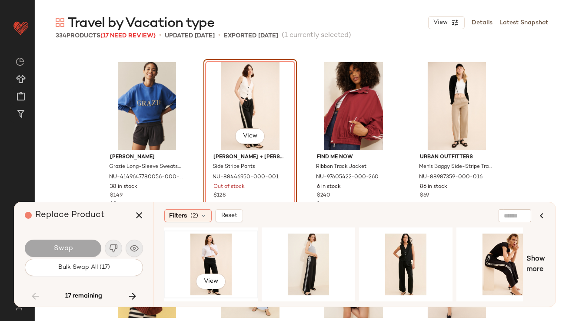
click at [236, 250] on div "View" at bounding box center [210, 264] width 87 height 62
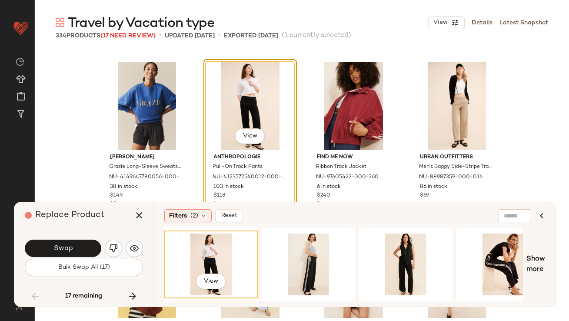
click at [78, 248] on button "Swap" at bounding box center [63, 247] width 76 height 17
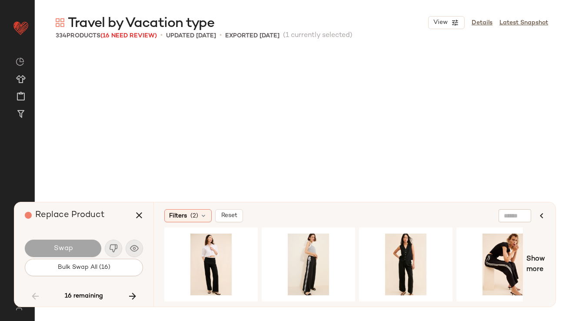
scroll to position [6039, 0]
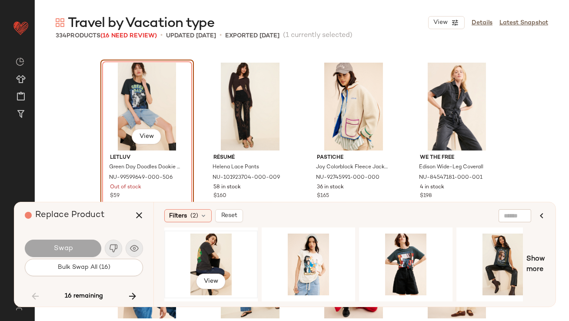
click at [206, 256] on div "View" at bounding box center [210, 264] width 87 height 62
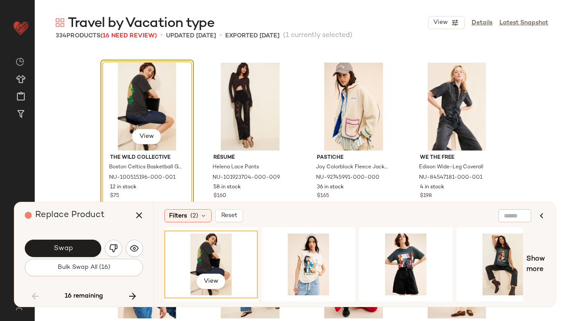
click at [75, 246] on button "Swap" at bounding box center [63, 247] width 76 height 17
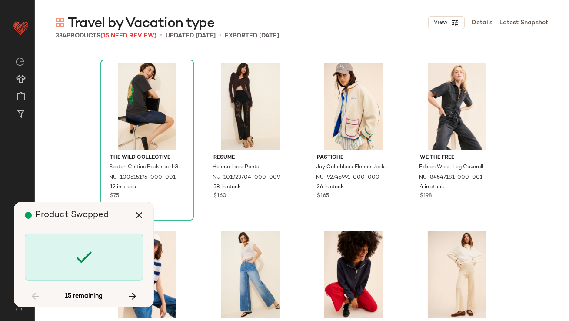
scroll to position [6710, 0]
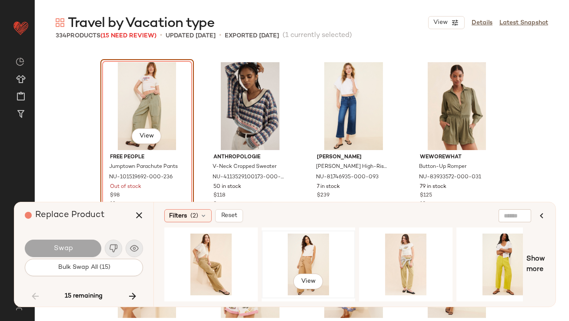
click at [286, 252] on div "View" at bounding box center [308, 264] width 87 height 62
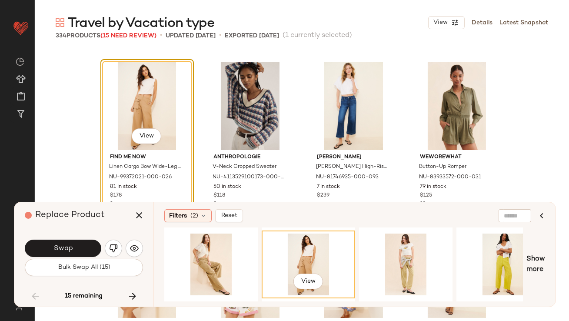
click at [73, 249] on button "Swap" at bounding box center [63, 247] width 76 height 17
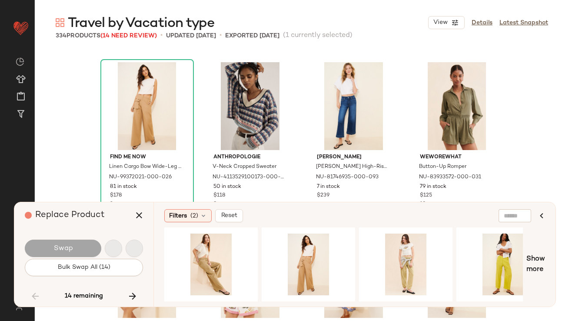
scroll to position [7381, 0]
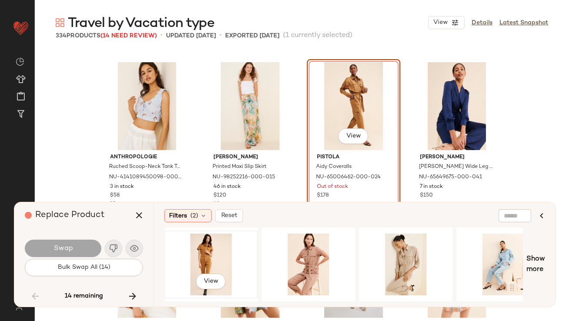
click at [215, 243] on div "View" at bounding box center [210, 264] width 87 height 62
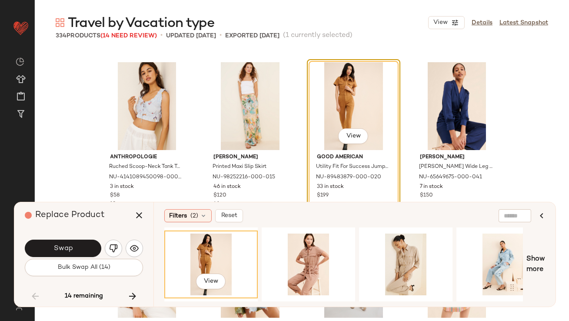
click at [83, 250] on button "Swap" at bounding box center [63, 247] width 76 height 17
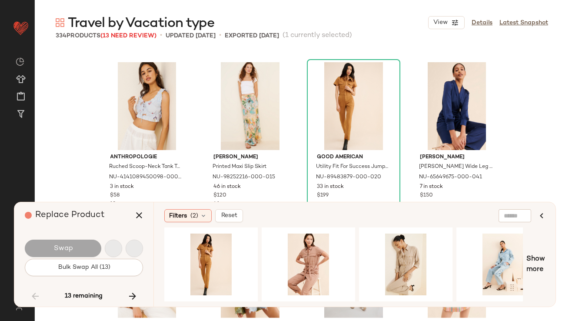
scroll to position [8052, 0]
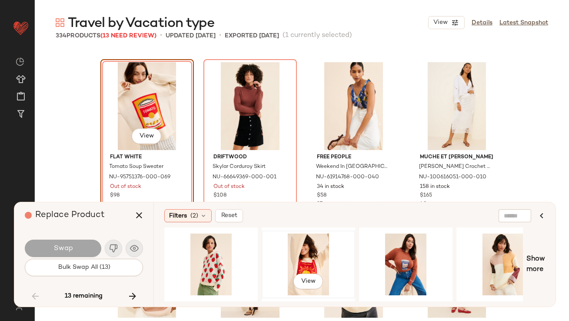
click at [306, 263] on div "View" at bounding box center [308, 264] width 87 height 62
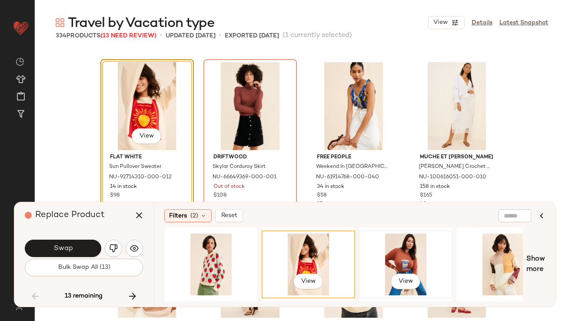
click at [367, 260] on div "View" at bounding box center [405, 264] width 87 height 62
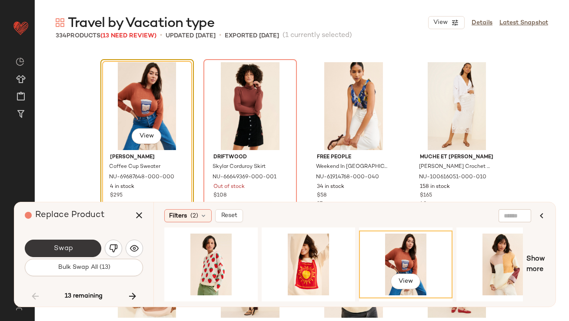
click at [80, 245] on button "Swap" at bounding box center [63, 247] width 76 height 17
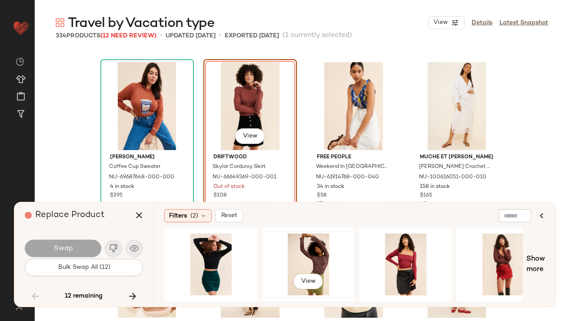
click at [319, 250] on div "View" at bounding box center [308, 264] width 87 height 62
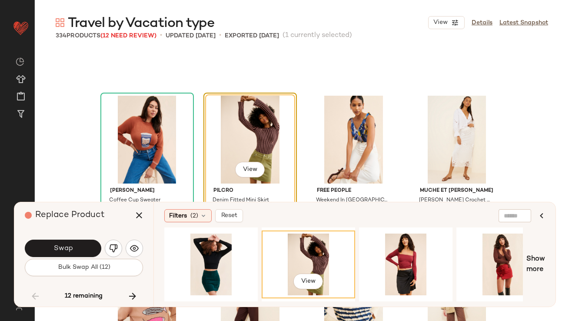
scroll to position [8014, 0]
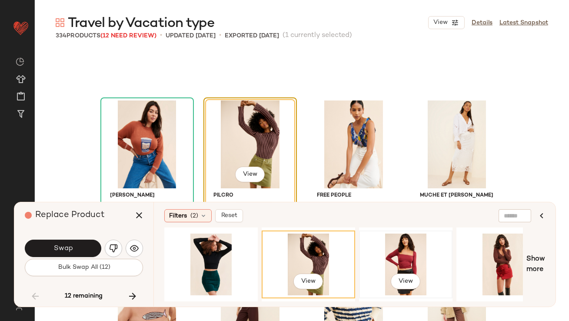
click at [382, 246] on div "View" at bounding box center [405, 264] width 87 height 62
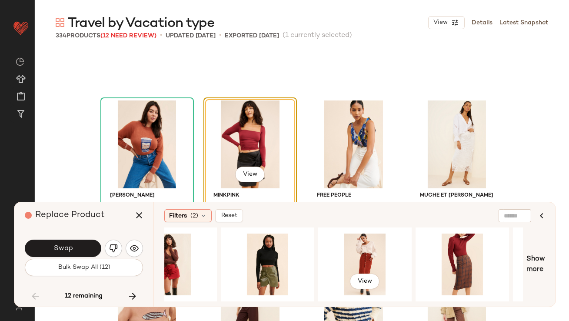
scroll to position [0, 334]
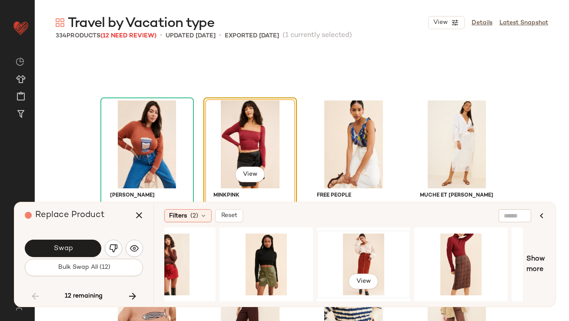
click at [367, 249] on div "View" at bounding box center [363, 264] width 87 height 62
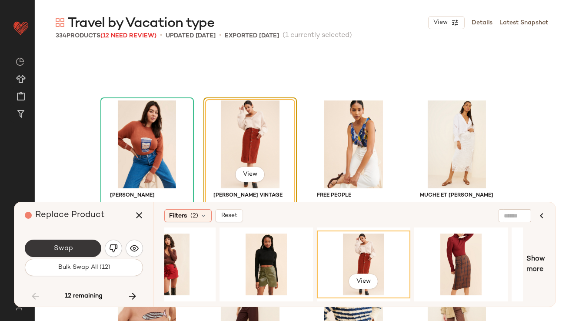
click at [84, 242] on button "Swap" at bounding box center [63, 247] width 76 height 17
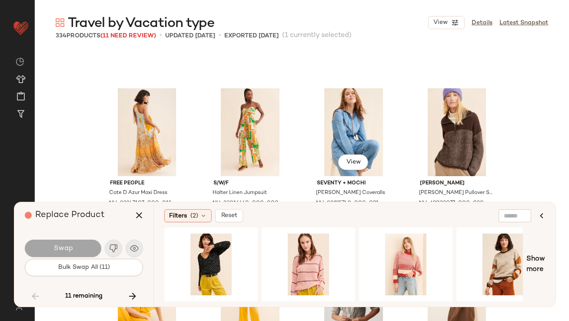
scroll to position [8619, 0]
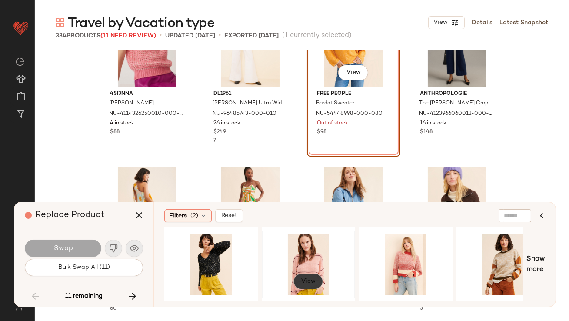
click at [301, 275] on button "View" at bounding box center [308, 281] width 30 height 16
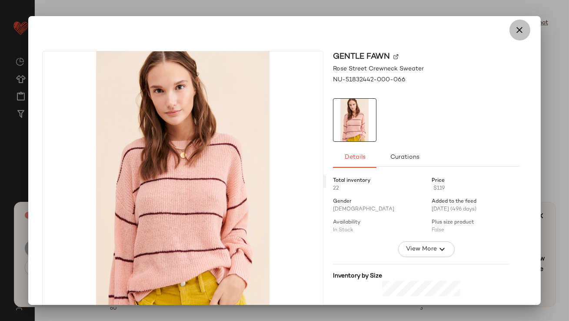
click at [516, 33] on icon "button" at bounding box center [520, 30] width 10 height 10
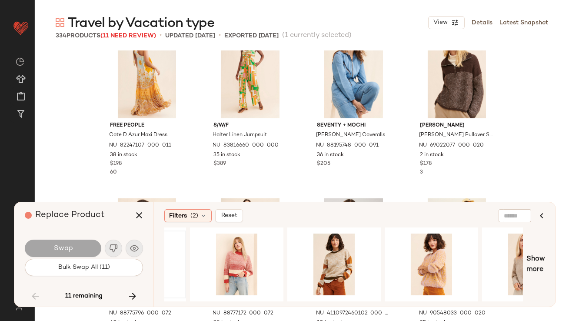
scroll to position [8844, 0]
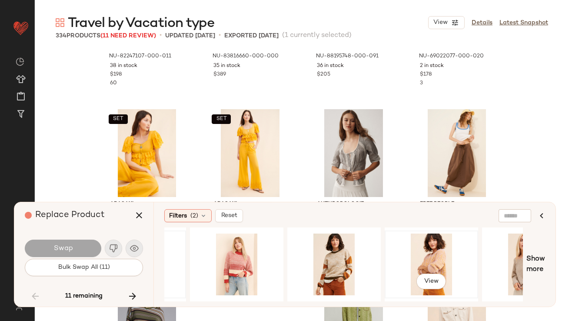
click at [419, 256] on div "View" at bounding box center [431, 264] width 87 height 62
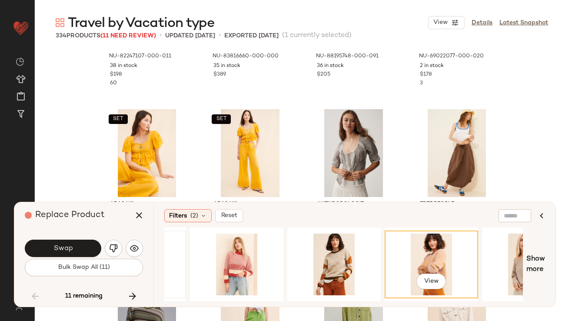
click at [71, 246] on span "Swap" at bounding box center [63, 248] width 20 height 8
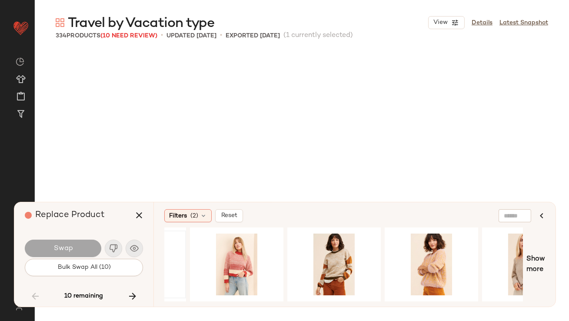
scroll to position [10233, 0]
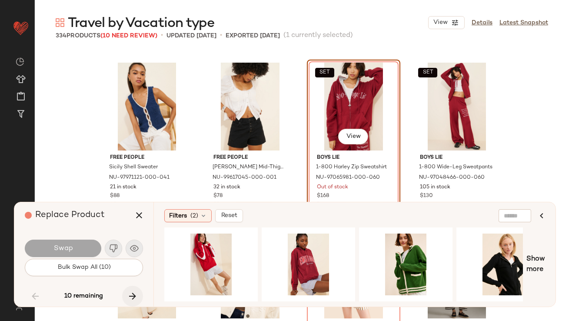
click at [129, 298] on icon "button" at bounding box center [132, 296] width 10 height 10
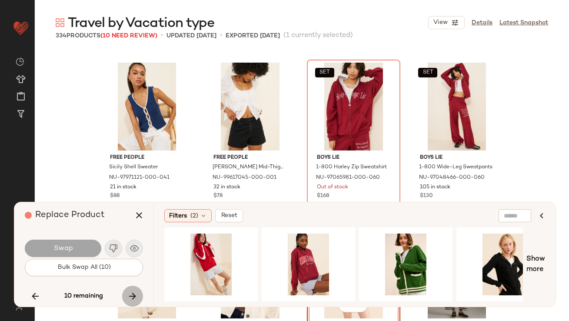
scroll to position [10401, 0]
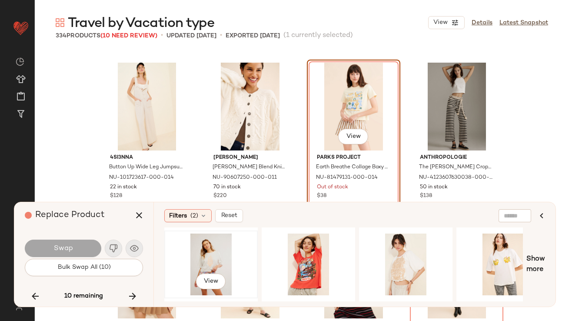
click at [227, 254] on div "View" at bounding box center [210, 264] width 87 height 62
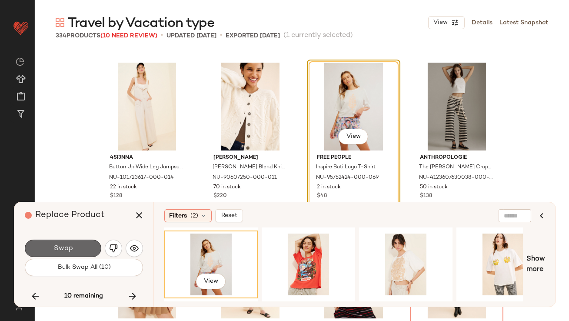
click at [80, 251] on button "Swap" at bounding box center [63, 247] width 76 height 17
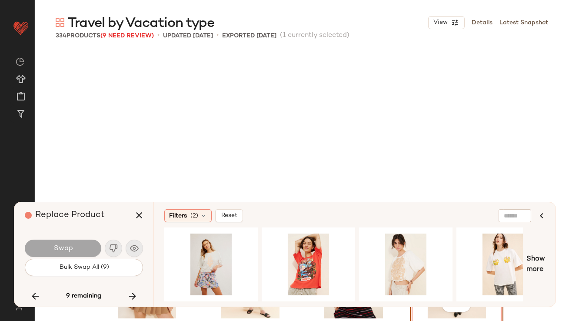
scroll to position [10569, 0]
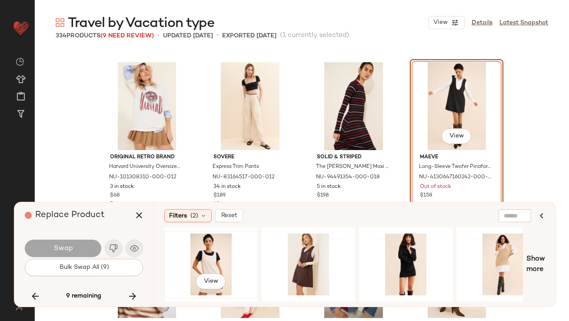
click at [222, 250] on div "View" at bounding box center [210, 264] width 87 height 62
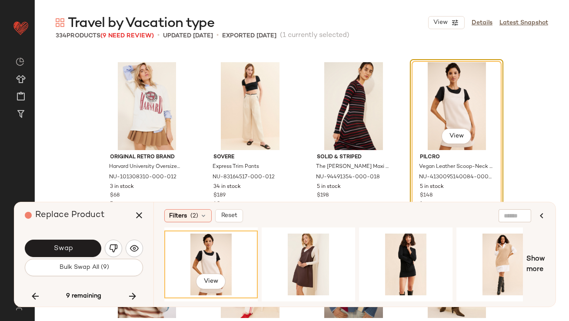
click at [96, 251] on button "Swap" at bounding box center [63, 247] width 76 height 17
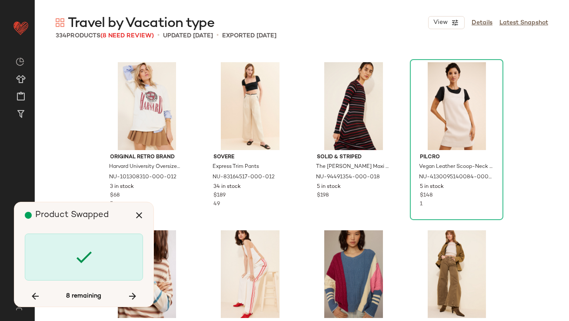
scroll to position [11408, 0]
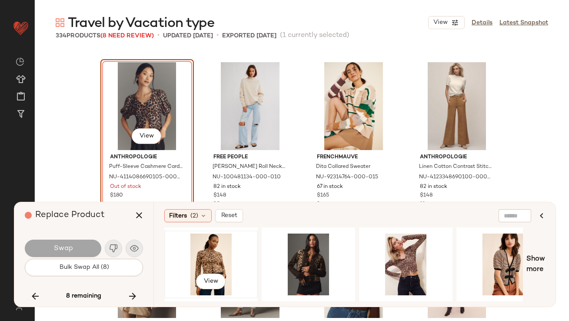
click at [216, 243] on div "View" at bounding box center [210, 264] width 87 height 62
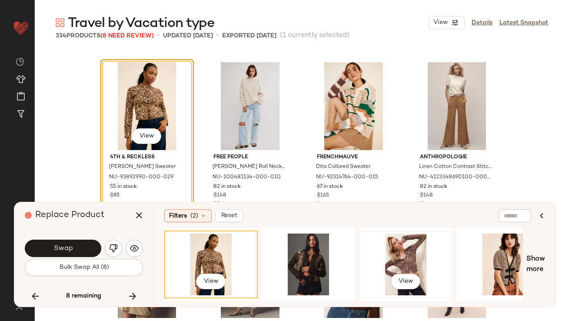
click at [422, 254] on div "View" at bounding box center [405, 264] width 87 height 62
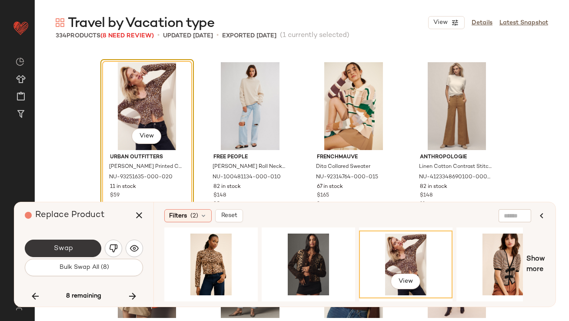
click at [90, 249] on button "Swap" at bounding box center [63, 247] width 76 height 17
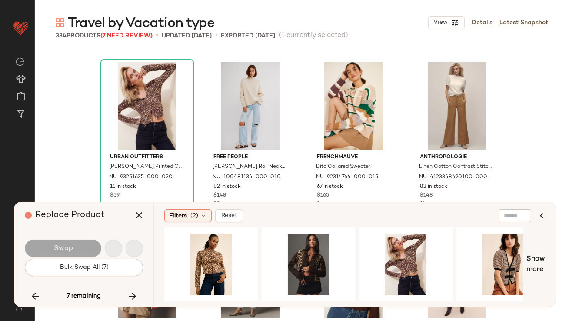
scroll to position [11910, 0]
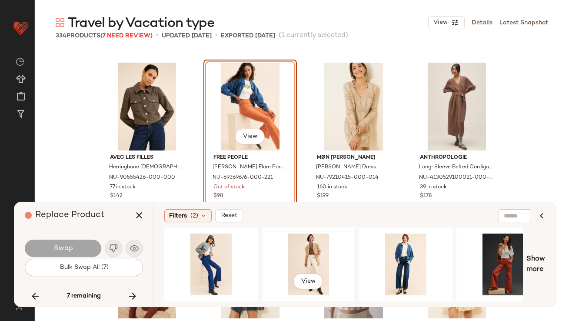
click at [321, 255] on div "View" at bounding box center [308, 264] width 87 height 62
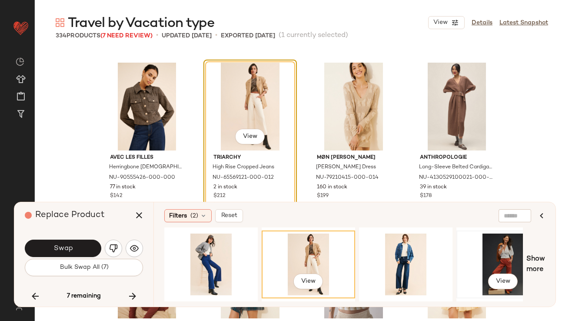
click at [488, 256] on div "View" at bounding box center [502, 264] width 87 height 62
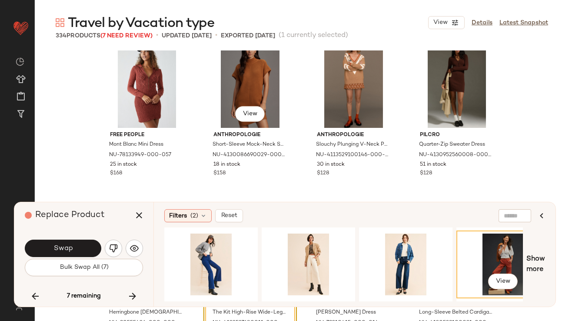
scroll to position [11746, 0]
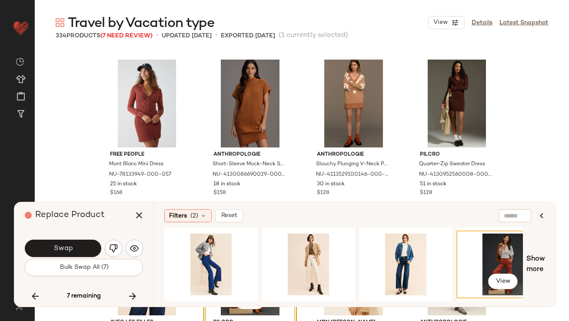
click at [68, 240] on button "Swap" at bounding box center [63, 247] width 76 height 17
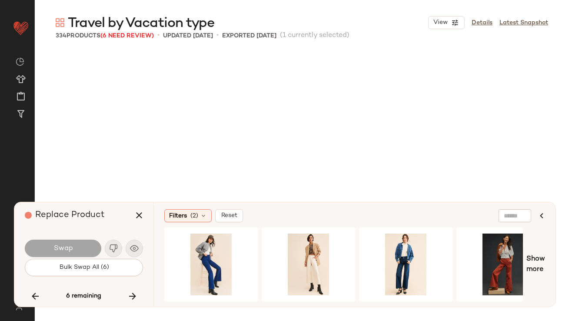
scroll to position [12582, 0]
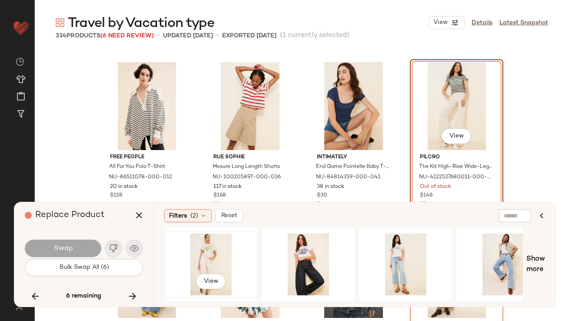
click at [192, 251] on div "View" at bounding box center [210, 264] width 87 height 62
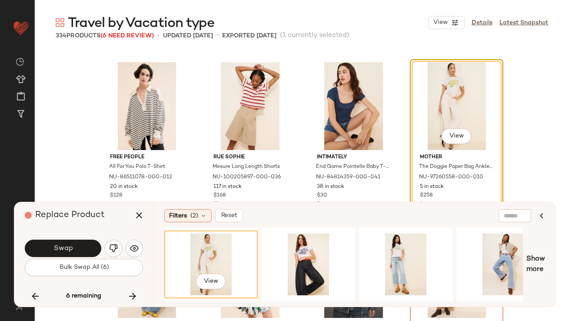
click at [93, 248] on button "Swap" at bounding box center [63, 247] width 76 height 17
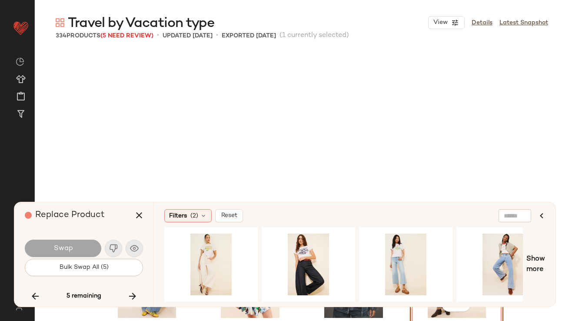
scroll to position [12749, 0]
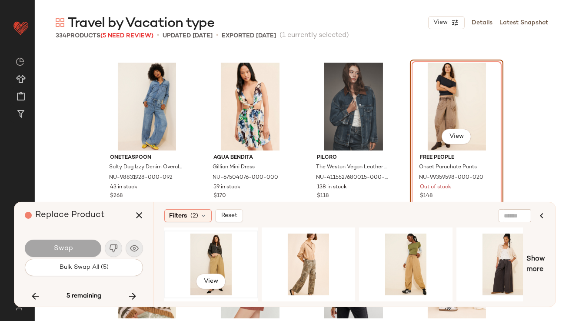
click at [223, 250] on div "View" at bounding box center [210, 264] width 87 height 62
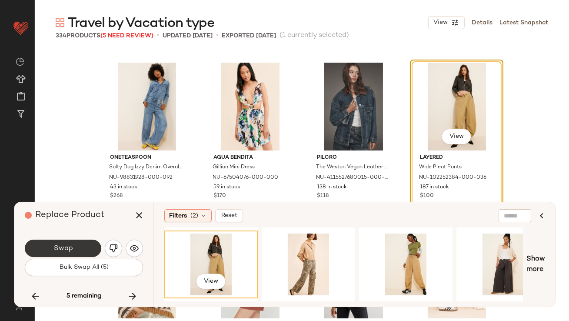
click at [56, 248] on span "Swap" at bounding box center [63, 248] width 20 height 8
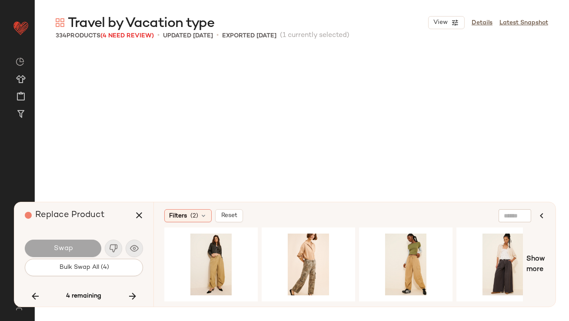
scroll to position [13085, 0]
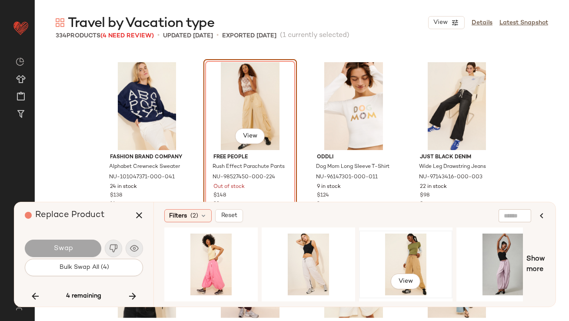
click at [388, 262] on div "View" at bounding box center [405, 264] width 87 height 62
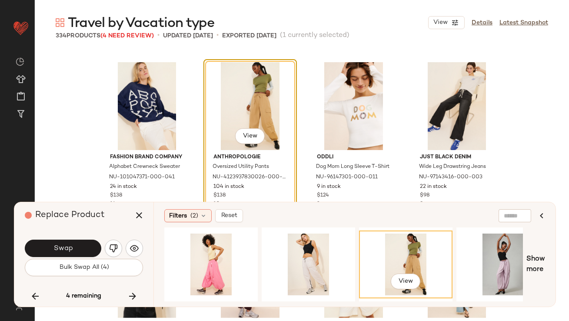
click at [63, 258] on div "Swap" at bounding box center [84, 248] width 118 height 21
click at [60, 250] on span "Swap" at bounding box center [63, 248] width 20 height 8
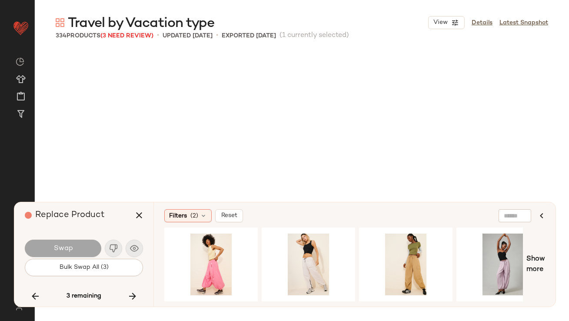
scroll to position [13421, 0]
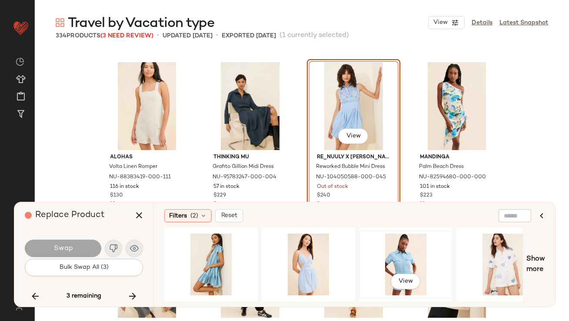
click at [411, 263] on div "View" at bounding box center [405, 264] width 87 height 62
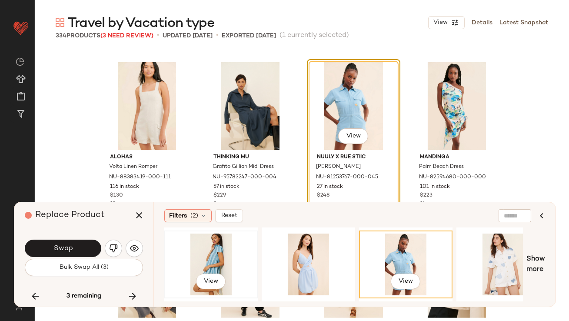
click at [170, 252] on div "View" at bounding box center [210, 264] width 87 height 62
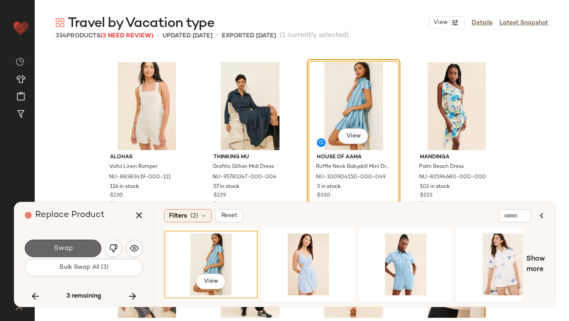
click at [92, 250] on button "Swap" at bounding box center [63, 247] width 76 height 17
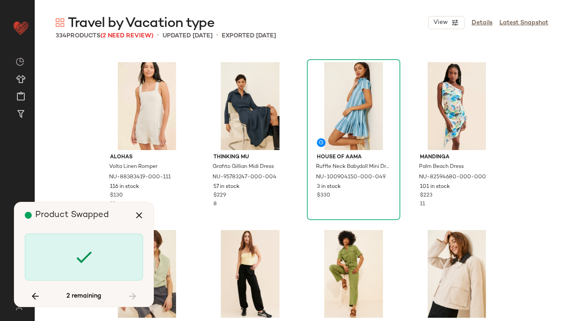
scroll to position [10233, 0]
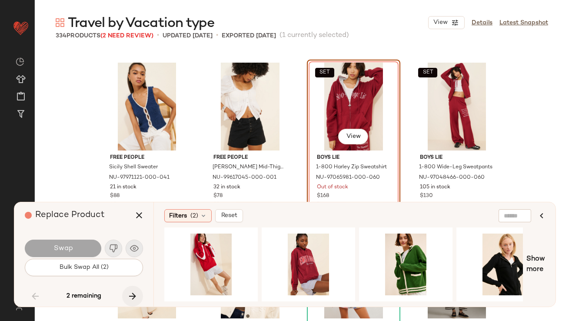
click at [137, 291] on icon "button" at bounding box center [132, 296] width 10 height 10
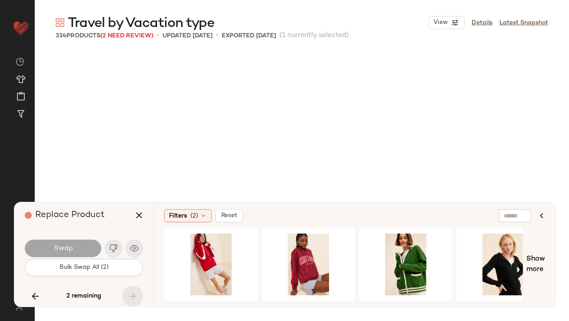
scroll to position [13786, 0]
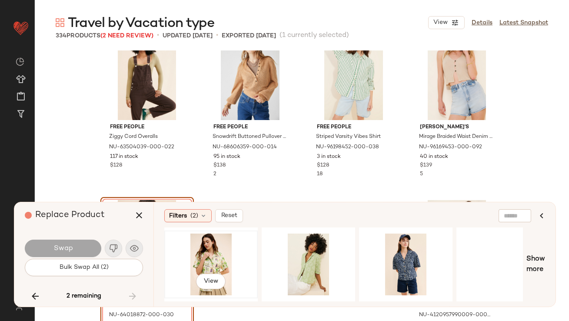
click at [199, 250] on div "View" at bounding box center [210, 264] width 87 height 62
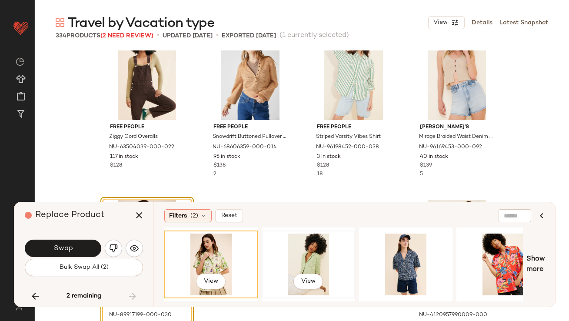
click at [275, 249] on div "View" at bounding box center [308, 264] width 87 height 62
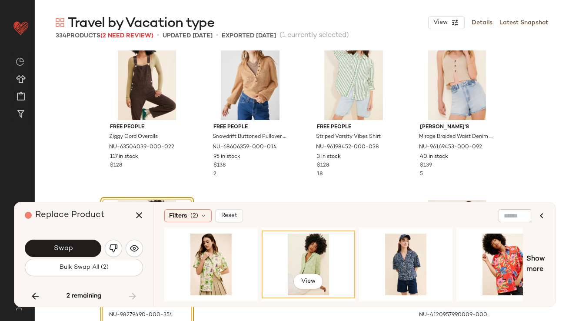
click at [87, 245] on button "Swap" at bounding box center [63, 247] width 76 height 17
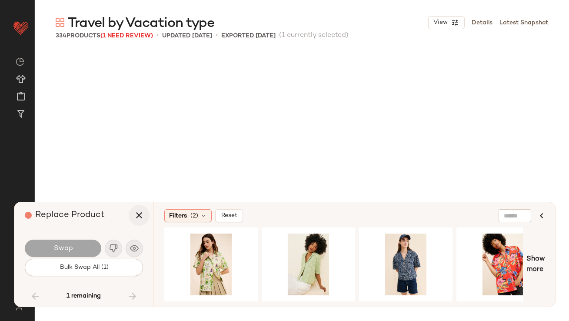
scroll to position [10233, 0]
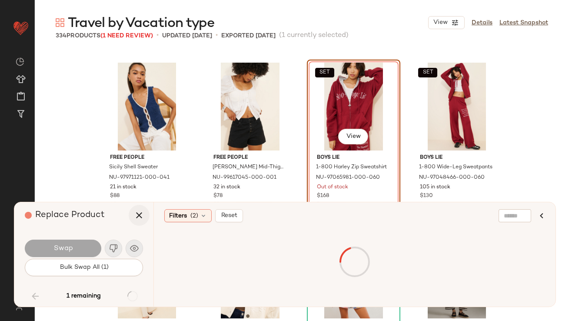
click at [142, 216] on icon "button" at bounding box center [139, 215] width 10 height 10
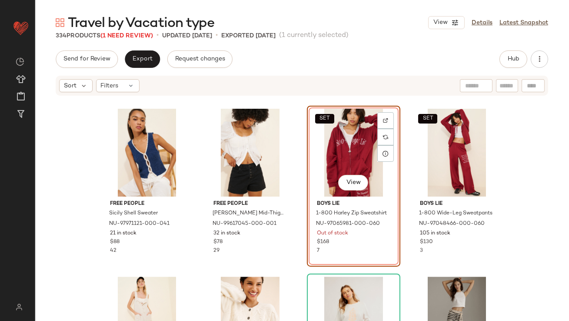
click at [342, 145] on div "SET View" at bounding box center [353, 153] width 87 height 88
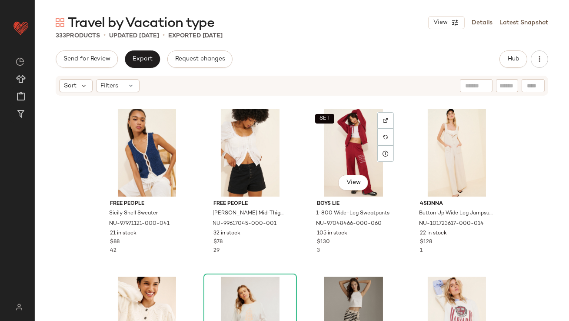
click at [342, 145] on div "SET View" at bounding box center [353, 153] width 87 height 88
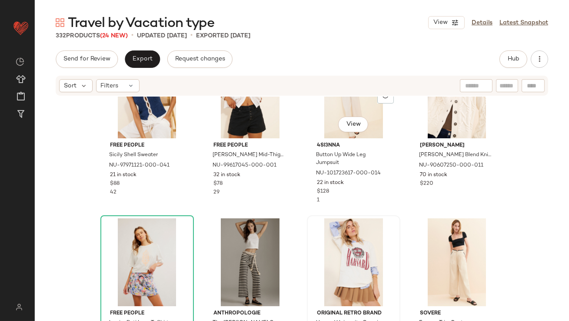
scroll to position [10296, 0]
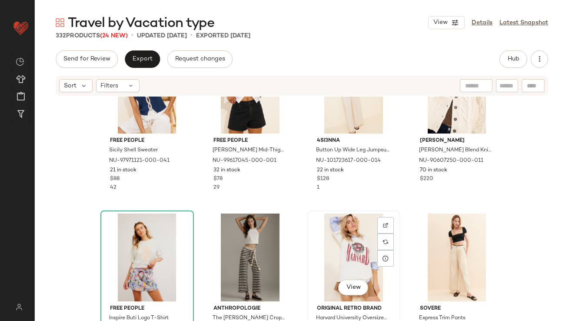
click at [354, 228] on div "View" at bounding box center [353, 257] width 87 height 88
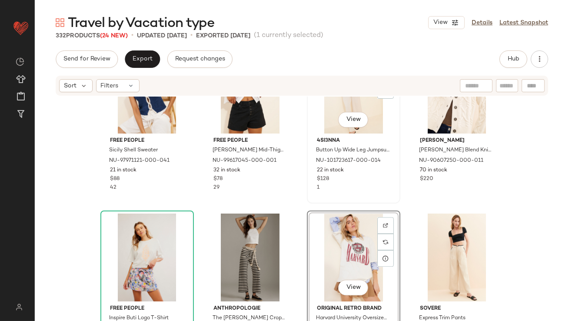
scroll to position [10521, 0]
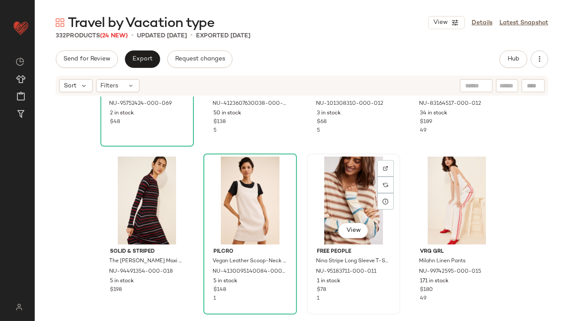
click at [345, 164] on div "View" at bounding box center [353, 200] width 87 height 88
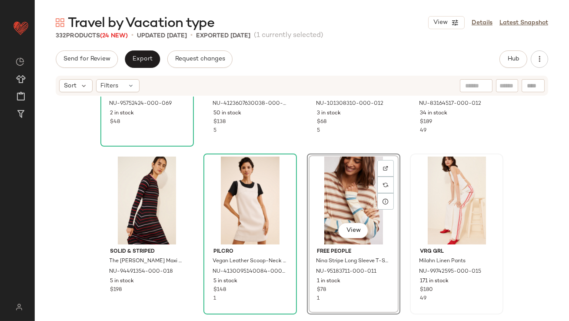
click at [435, 173] on div at bounding box center [456, 200] width 87 height 88
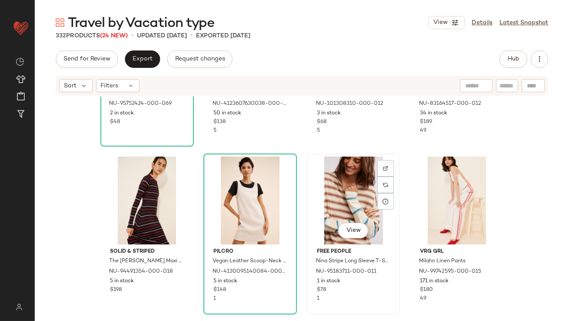
click at [359, 185] on div "View" at bounding box center [353, 200] width 87 height 88
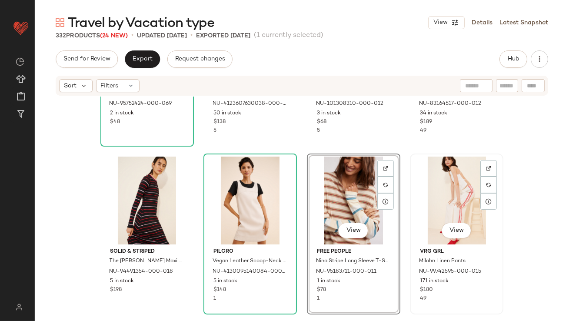
click at [424, 184] on div "View" at bounding box center [456, 200] width 87 height 88
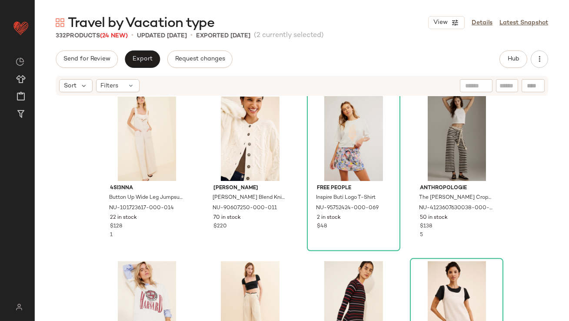
scroll to position [10485, 0]
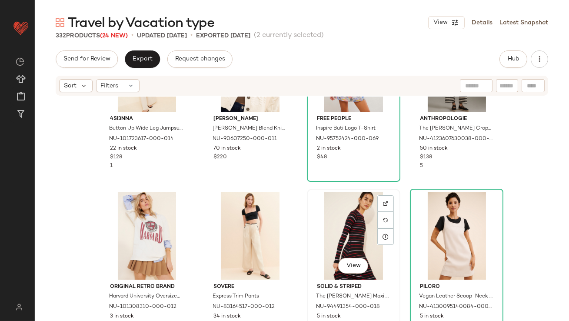
click at [348, 239] on div "View" at bounding box center [353, 236] width 87 height 88
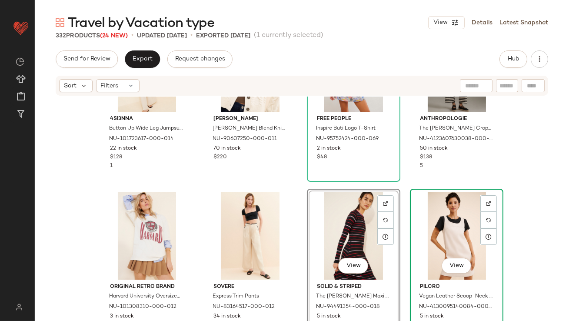
click at [433, 224] on div "View" at bounding box center [456, 236] width 87 height 88
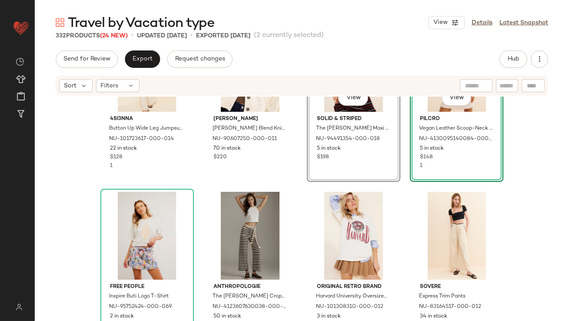
scroll to position [10604, 0]
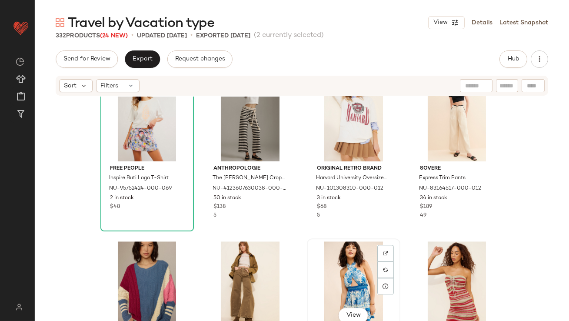
click at [342, 264] on div "View" at bounding box center [353, 285] width 87 height 88
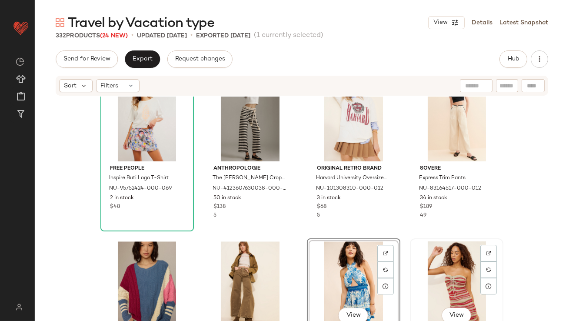
click at [440, 261] on div "View" at bounding box center [456, 285] width 87 height 88
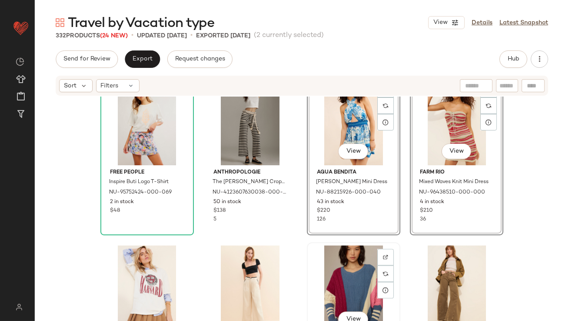
scroll to position [10654, 0]
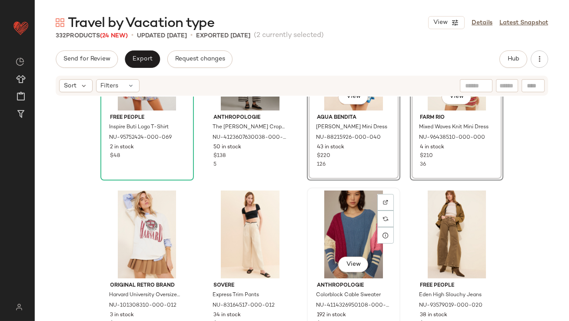
click at [339, 231] on div "View" at bounding box center [353, 234] width 87 height 88
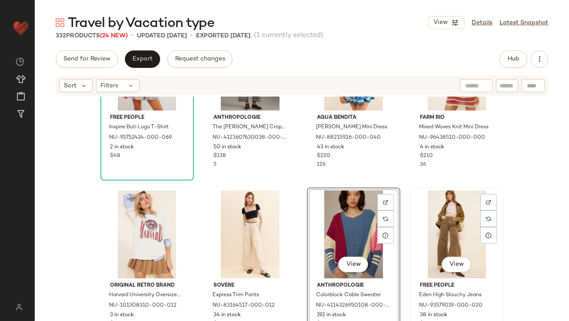
click at [431, 218] on div "View" at bounding box center [456, 234] width 87 height 88
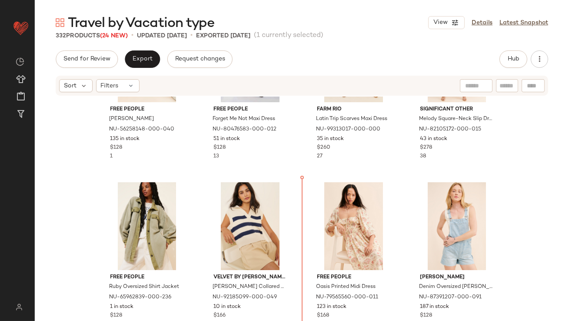
scroll to position [1609, 0]
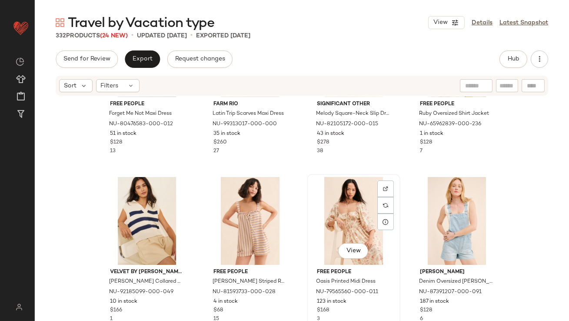
click at [355, 223] on div "View" at bounding box center [353, 221] width 87 height 88
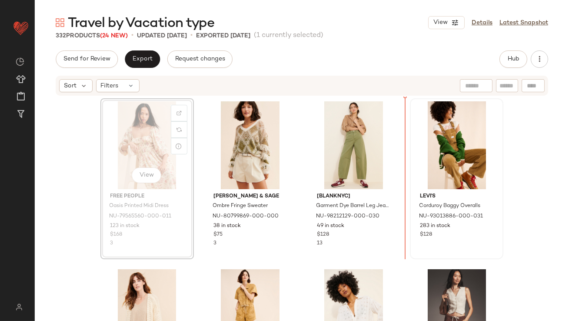
drag, startPoint x: 139, startPoint y: 156, endPoint x: 481, endPoint y: 156, distance: 342.0
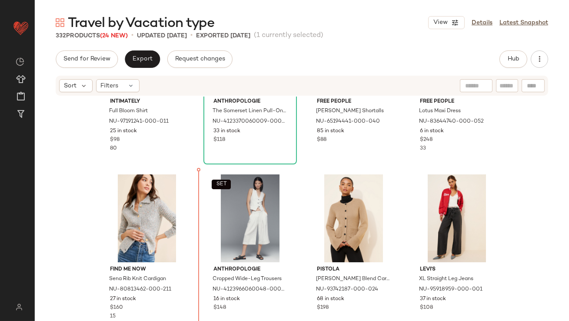
scroll to position [606, 0]
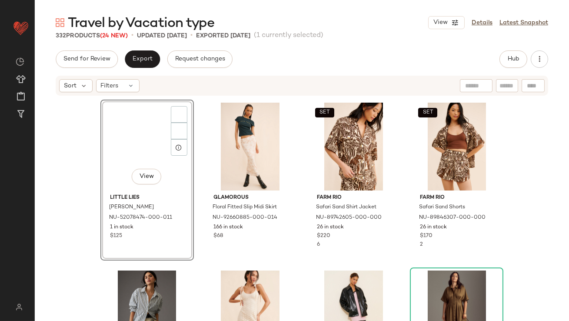
scroll to position [677, 0]
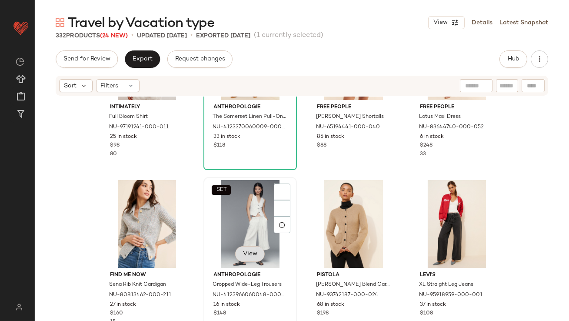
scroll to position [633, 0]
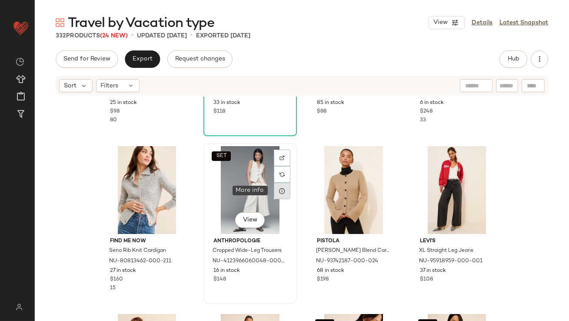
click at [284, 188] on div at bounding box center [282, 191] width 17 height 17
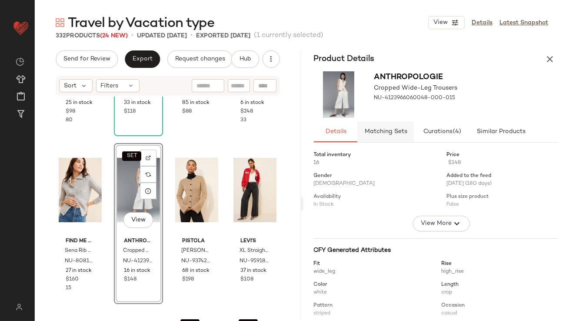
click at [402, 133] on span "Matching Sets" at bounding box center [385, 131] width 43 height 7
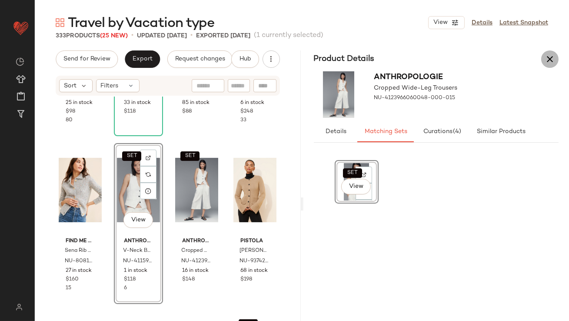
click at [550, 61] on icon "button" at bounding box center [550, 59] width 10 height 10
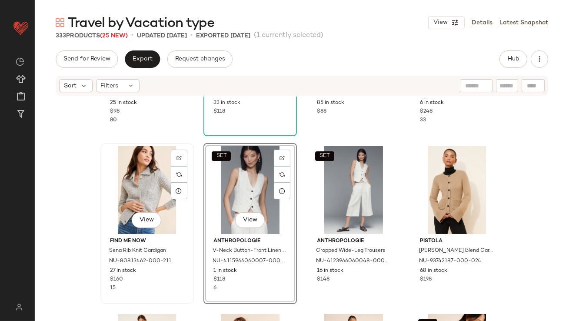
click at [153, 185] on div "View" at bounding box center [146, 190] width 87 height 88
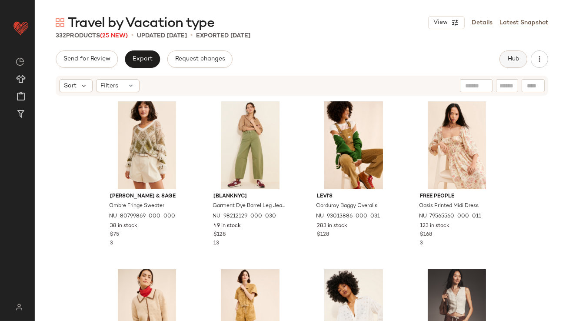
click at [508, 63] on button "Hub" at bounding box center [513, 58] width 28 height 17
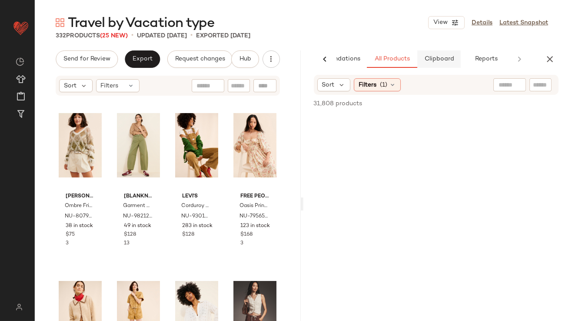
scroll to position [0, 49]
click at [429, 56] on span "Clipboard" at bounding box center [436, 59] width 30 height 7
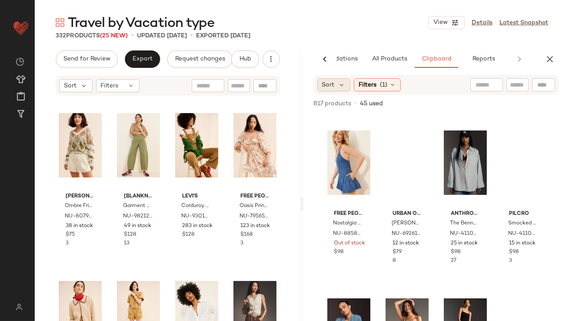
click at [335, 83] on div "Sort" at bounding box center [333, 84] width 33 height 13
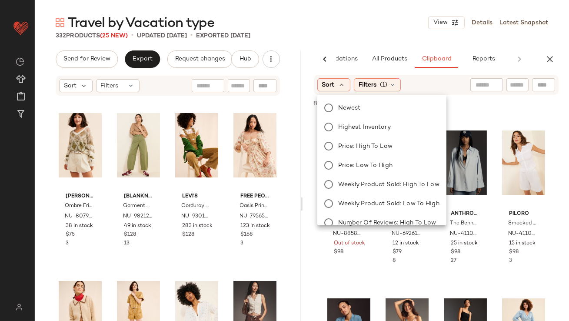
click at [335, 117] on div "Newest Highest Inventory Price: High to Low Price: Low to High Weekly Product S…" at bounding box center [381, 193] width 131 height 191
click at [335, 122] on label "Highest Inventory" at bounding box center [387, 127] width 105 height 12
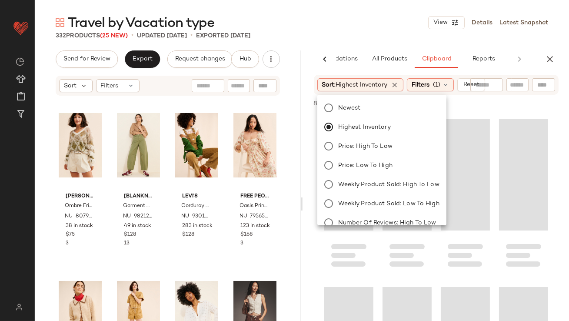
click at [359, 40] on div "332 Products (25 New) • updated Sep 1st • Exported Aug 25th" at bounding box center [302, 35] width 534 height 9
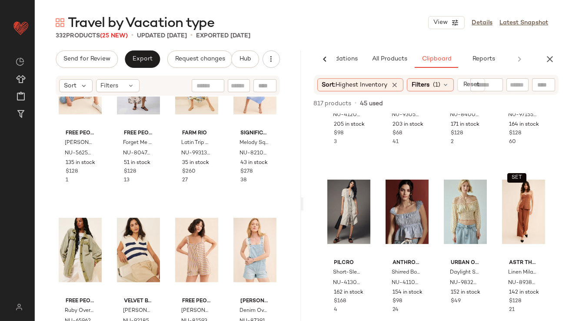
scroll to position [1610, 0]
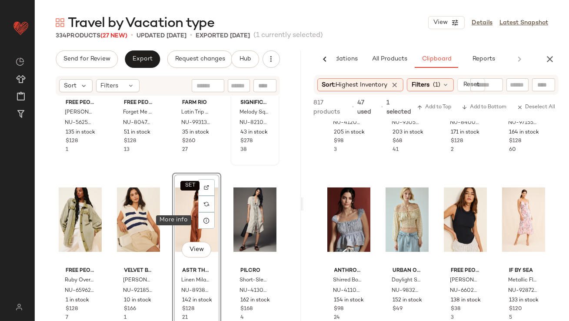
click at [206, 220] on icon at bounding box center [206, 220] width 7 height 7
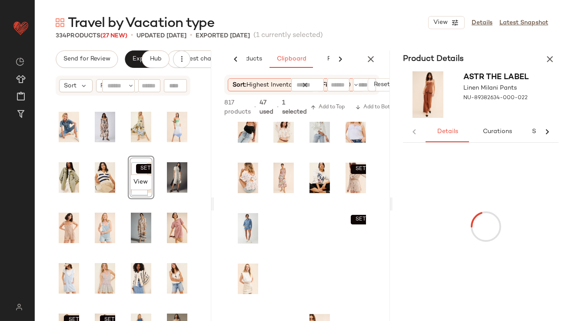
scroll to position [0, 104]
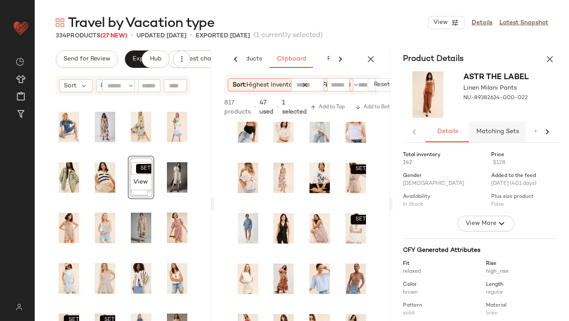
click at [498, 134] on span "Matching Sets" at bounding box center [497, 131] width 43 height 7
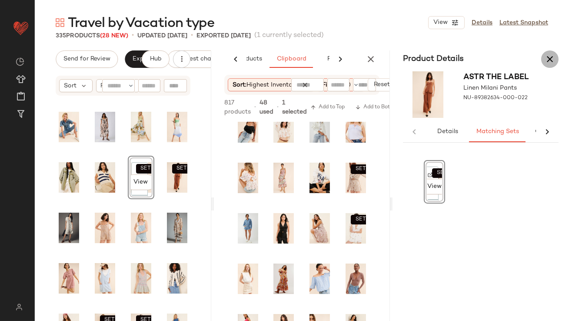
click at [545, 55] on icon "button" at bounding box center [550, 59] width 10 height 10
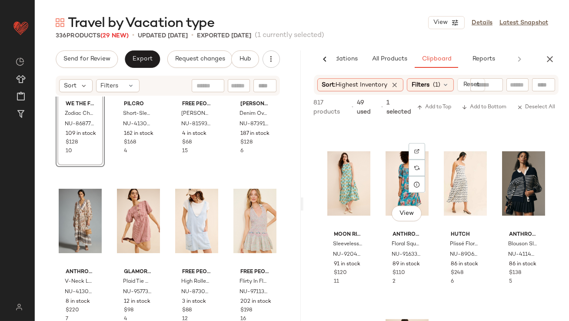
scroll to position [1340, 0]
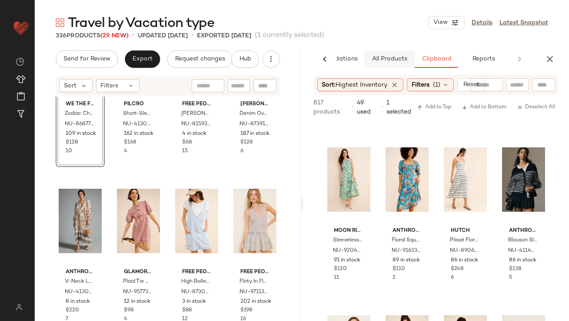
click at [389, 58] on span "All Products" at bounding box center [389, 59] width 36 height 7
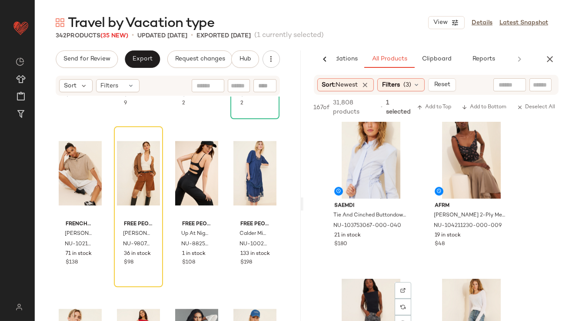
scroll to position [2193, 0]
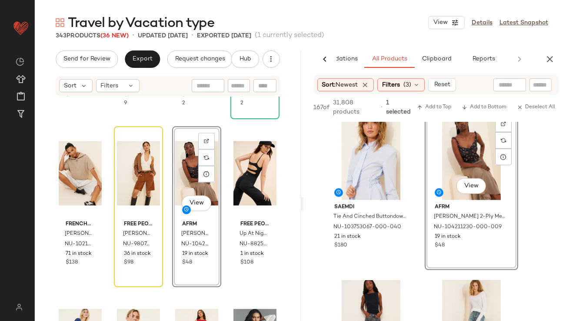
click at [180, 176] on div "View" at bounding box center [196, 173] width 43 height 88
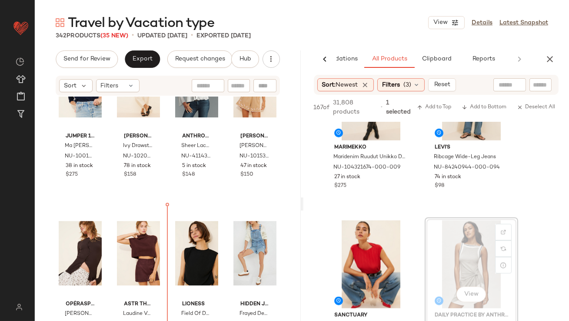
scroll to position [4271, 0]
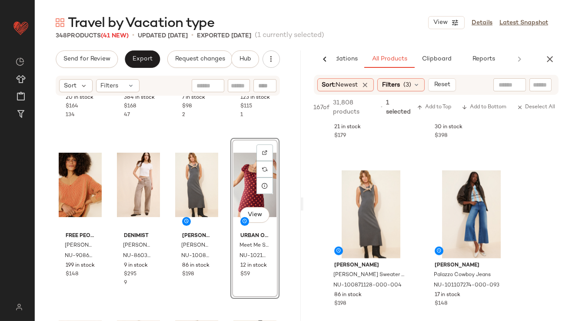
scroll to position [5711, 0]
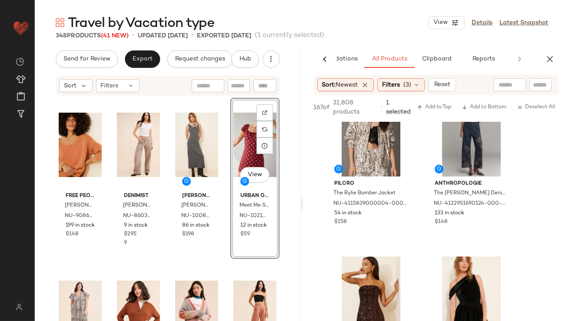
click at [550, 68] on div "AI Recommendations All Products Clipboard Reports Sort: Newest Filters (3) Rese…" at bounding box center [436, 203] width 266 height 307
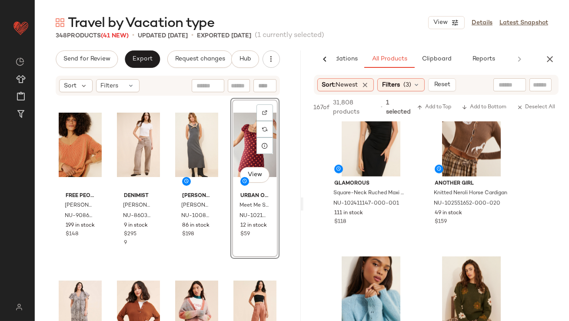
click at [549, 60] on icon "button" at bounding box center [550, 59] width 10 height 10
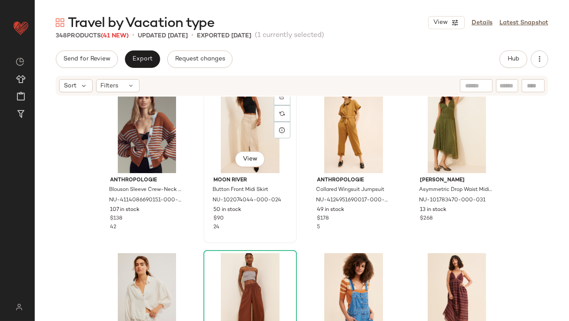
scroll to position [372, 0]
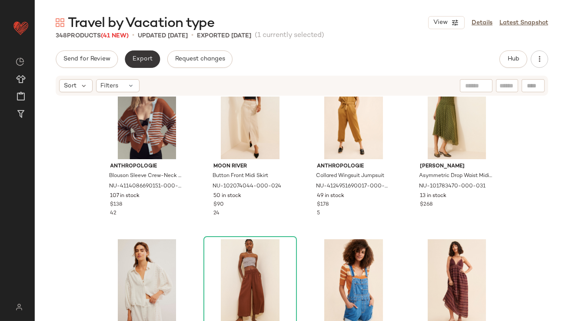
click at [140, 62] on span "Export" at bounding box center [142, 59] width 20 height 7
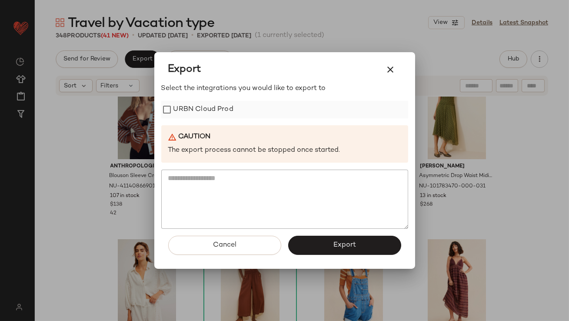
click at [186, 106] on label "URBN Cloud Prod" at bounding box center [203, 109] width 60 height 17
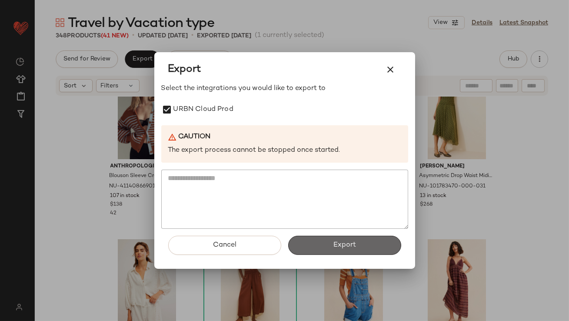
click at [342, 238] on button "Export" at bounding box center [344, 245] width 113 height 19
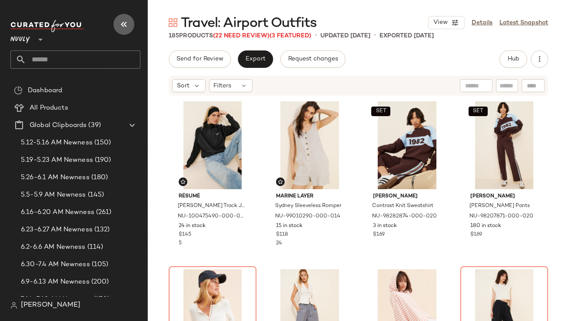
click at [123, 22] on icon "button" at bounding box center [124, 24] width 10 height 10
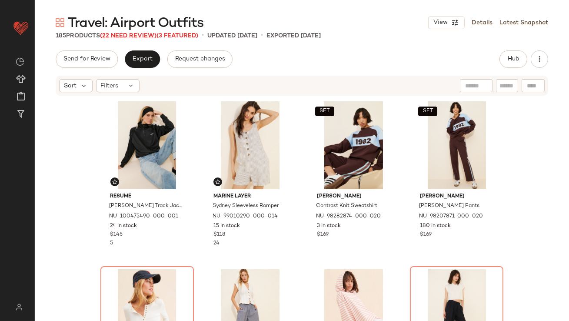
click at [121, 34] on span "(22 Need Review)" at bounding box center [128, 36] width 56 height 7
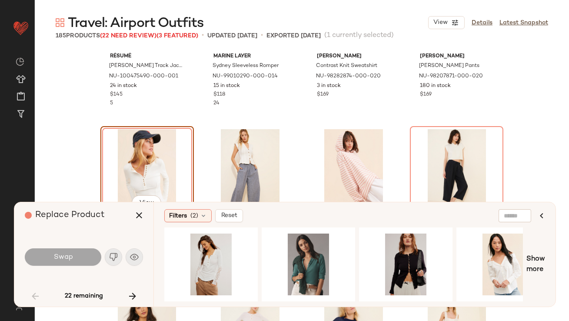
scroll to position [164, 0]
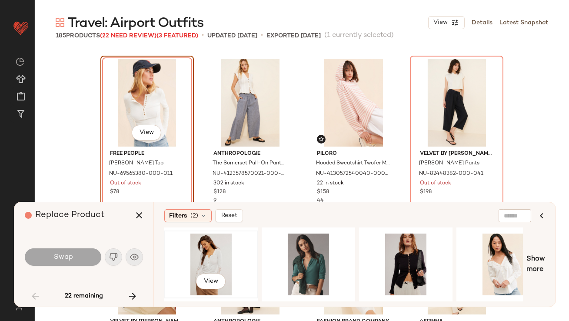
click at [203, 263] on div "View" at bounding box center [210, 264] width 87 height 62
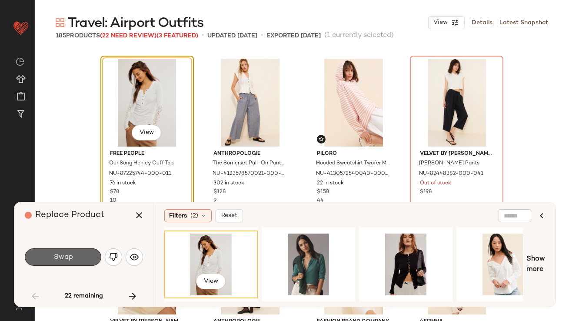
click at [74, 262] on button "Swap" at bounding box center [63, 256] width 76 height 17
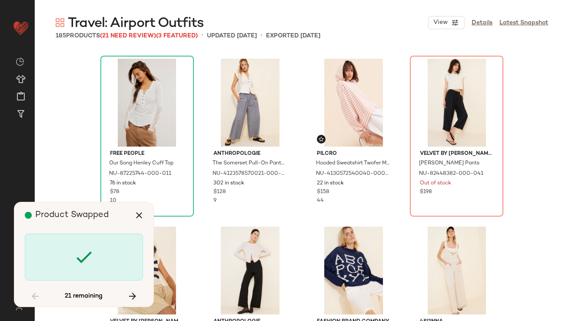
scroll to position [174, 0]
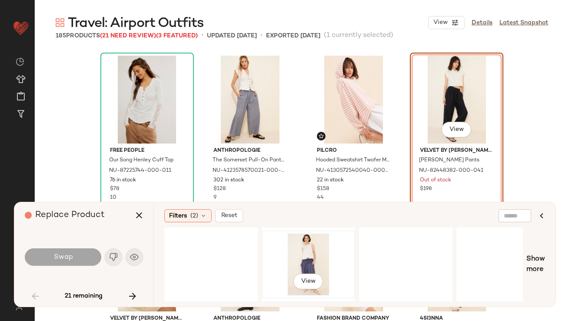
click at [287, 256] on div "View" at bounding box center [308, 264] width 87 height 62
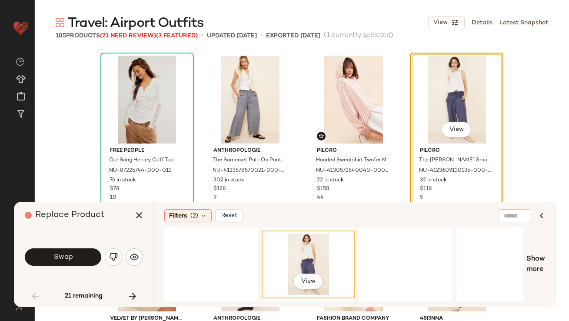
click at [76, 258] on button "Swap" at bounding box center [63, 256] width 76 height 17
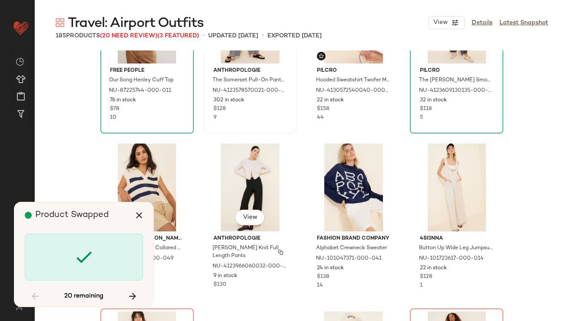
scroll to position [0, 0]
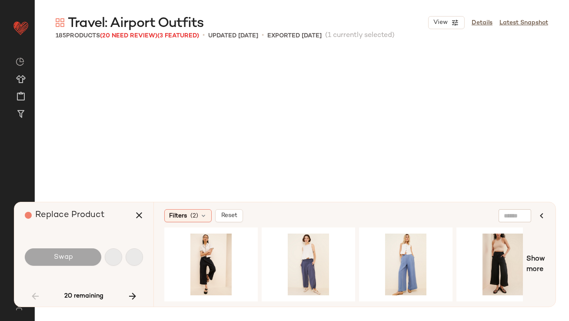
scroll to position [510, 0]
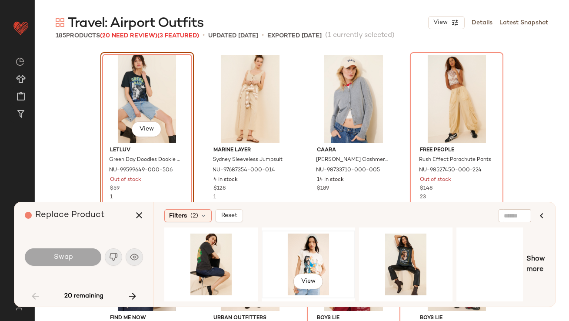
click at [314, 259] on div "View" at bounding box center [308, 264] width 87 height 62
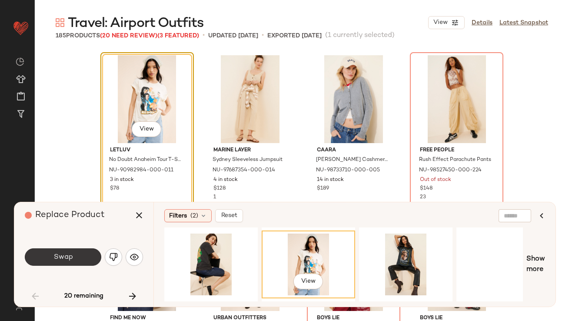
click at [76, 248] on button "Swap" at bounding box center [63, 256] width 76 height 17
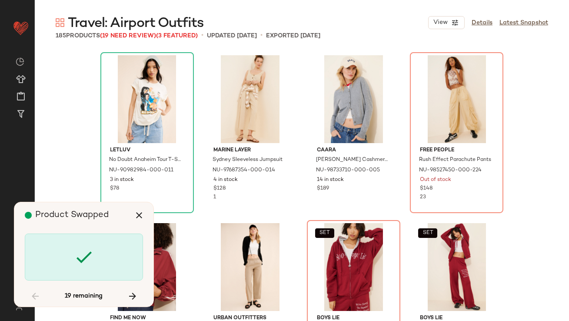
scroll to position [503, 0]
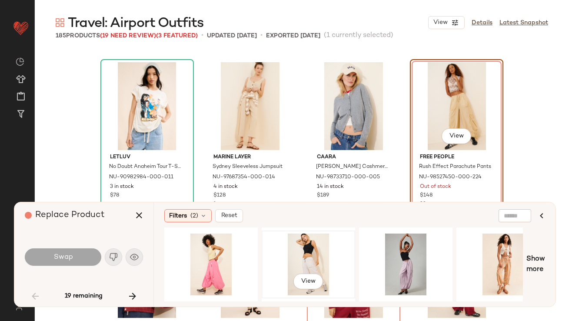
click at [312, 257] on div "View" at bounding box center [308, 264] width 87 height 62
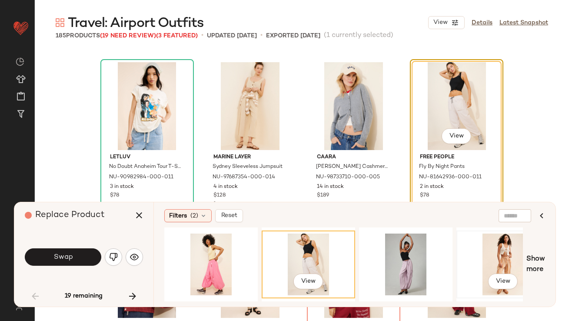
click at [508, 256] on div "View" at bounding box center [502, 264] width 87 height 62
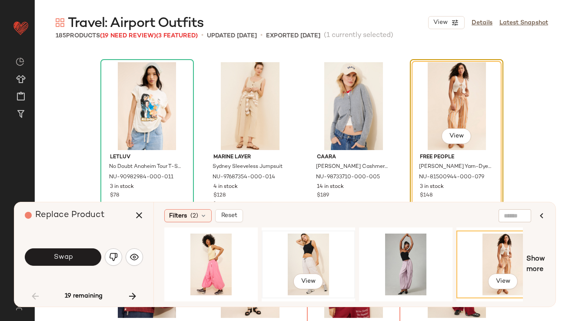
click at [302, 262] on div "View" at bounding box center [308, 264] width 87 height 62
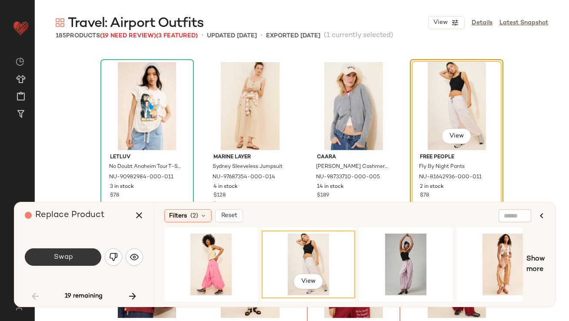
click at [83, 256] on button "Swap" at bounding box center [63, 256] width 76 height 17
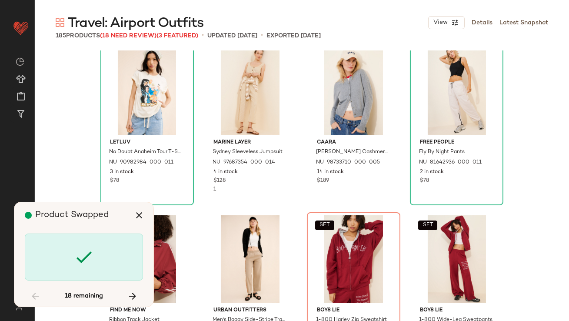
scroll to position [519, 0]
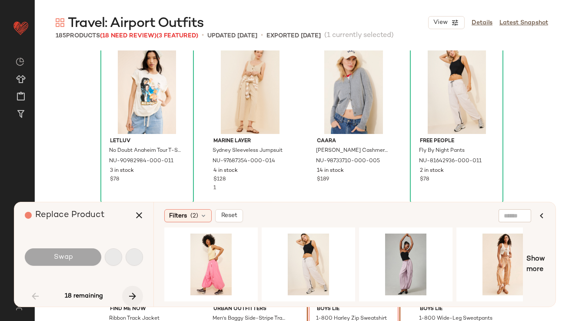
scroll to position [671, 0]
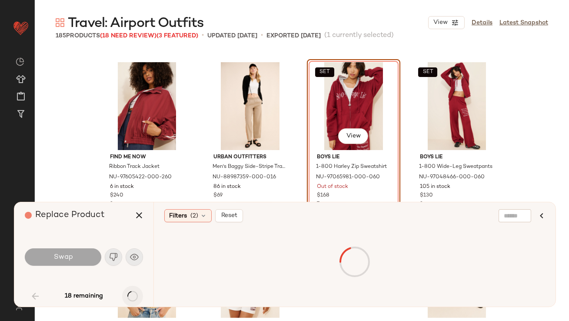
click at [131, 296] on div "18 remaining" at bounding box center [84, 296] width 118 height 21
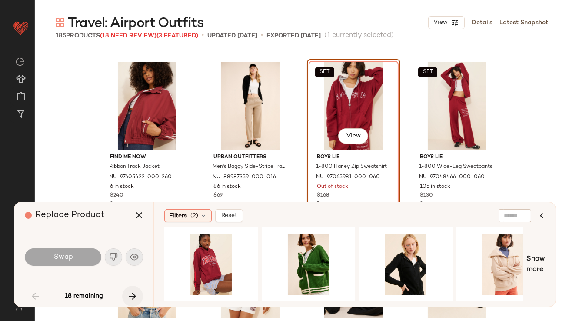
click at [136, 296] on icon "button" at bounding box center [132, 296] width 10 height 10
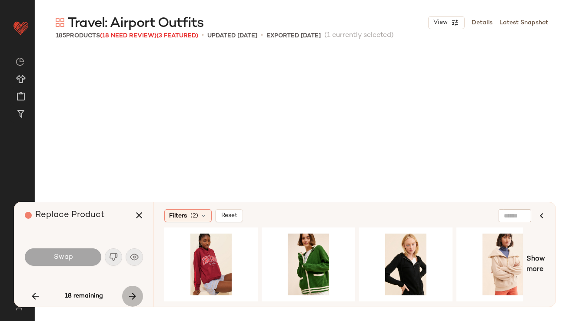
scroll to position [1006, 0]
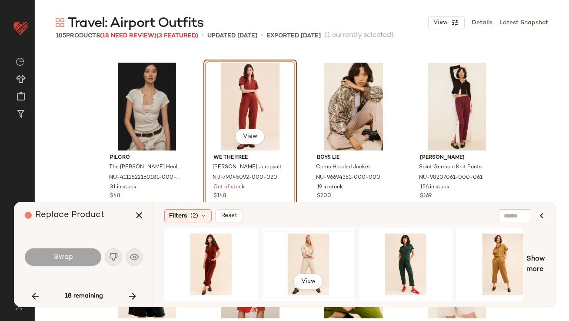
click at [278, 251] on div "View" at bounding box center [308, 264] width 87 height 62
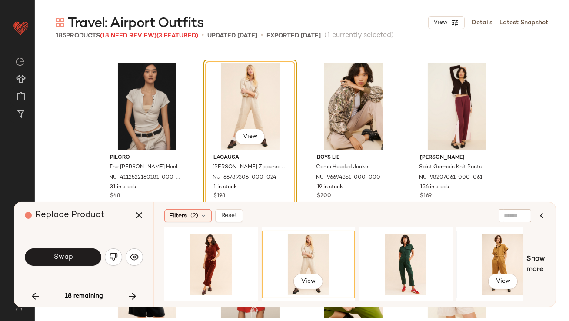
click at [493, 253] on div "View" at bounding box center [502, 264] width 87 height 62
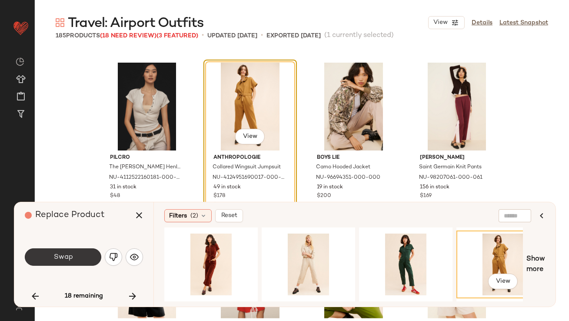
click at [78, 257] on button "Swap" at bounding box center [63, 256] width 76 height 17
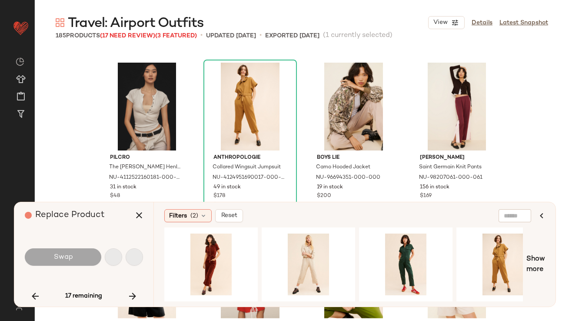
scroll to position [1845, 0]
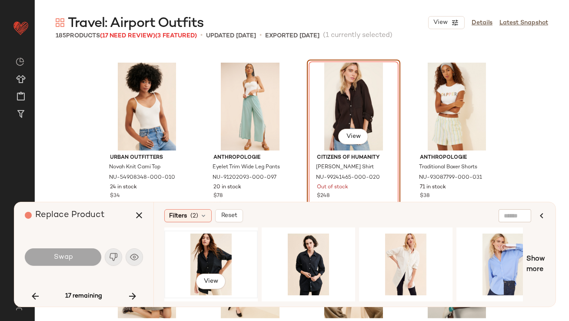
click at [198, 258] on div "View" at bounding box center [210, 264] width 87 height 62
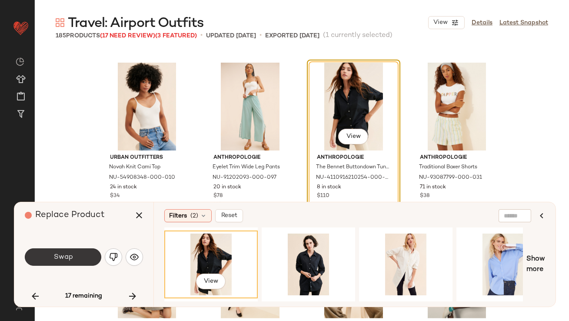
click at [64, 255] on span "Swap" at bounding box center [63, 257] width 20 height 8
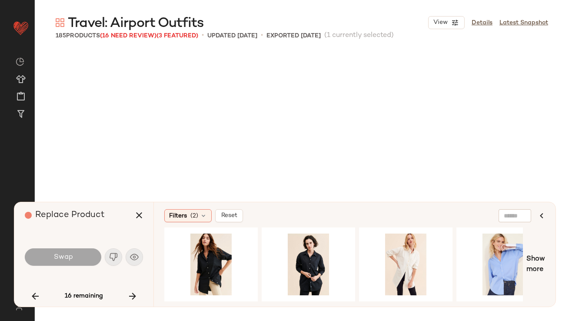
scroll to position [2349, 0]
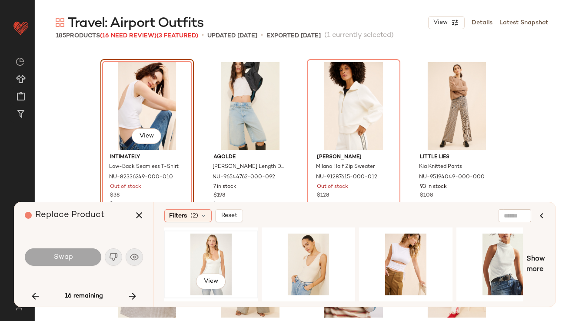
click at [199, 256] on div "View" at bounding box center [210, 264] width 87 height 62
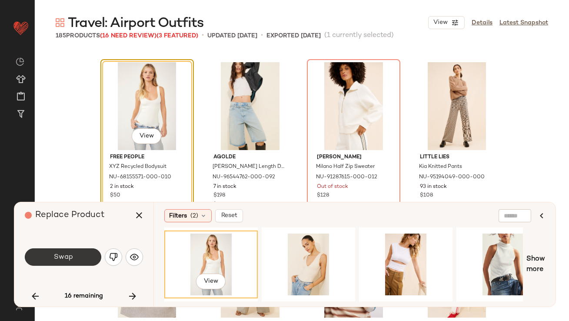
click at [82, 253] on button "Swap" at bounding box center [63, 256] width 76 height 17
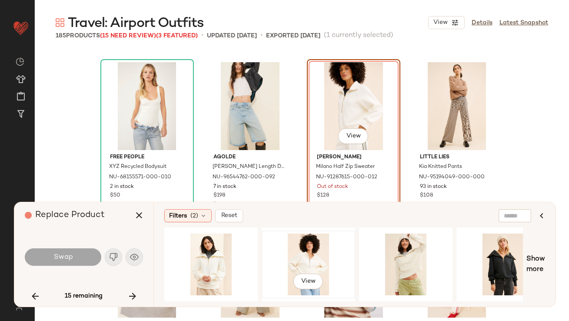
click at [280, 258] on div "View" at bounding box center [308, 264] width 87 height 62
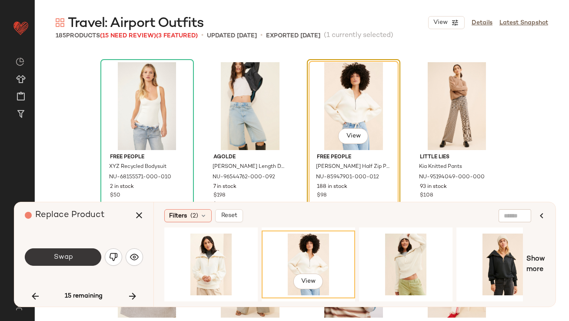
click at [77, 249] on button "Swap" at bounding box center [63, 256] width 76 height 17
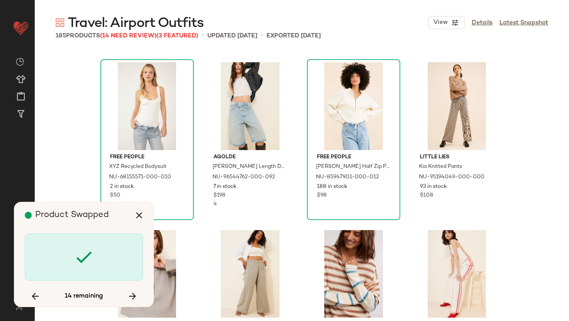
scroll to position [2684, 0]
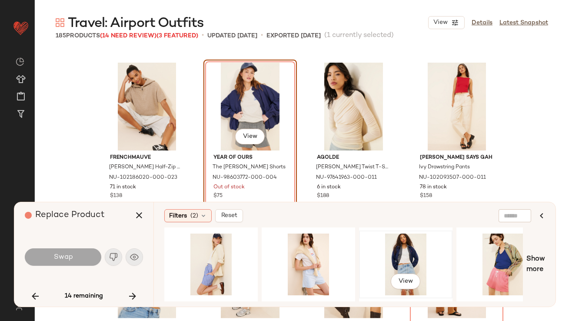
click at [402, 253] on div "View" at bounding box center [405, 264] width 87 height 62
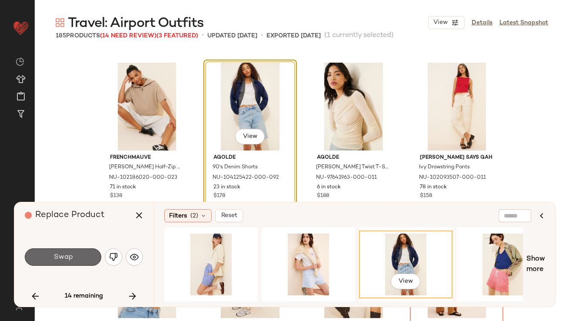
click at [84, 256] on button "Swap" at bounding box center [63, 256] width 76 height 17
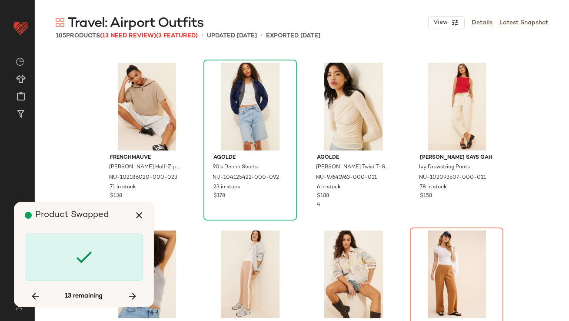
scroll to position [2851, 0]
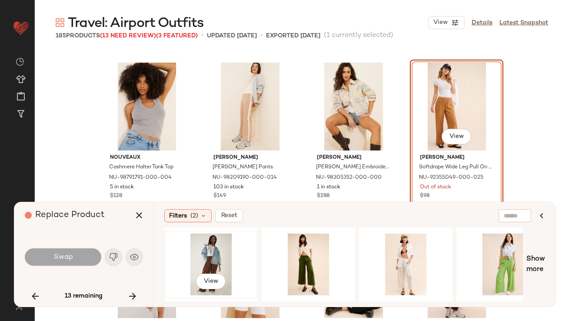
click at [201, 262] on div "View" at bounding box center [210, 264] width 87 height 62
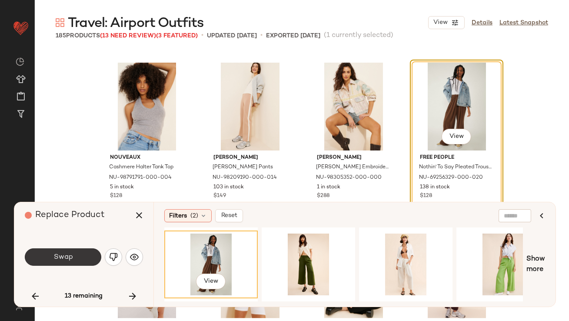
click at [93, 257] on button "Swap" at bounding box center [63, 256] width 76 height 17
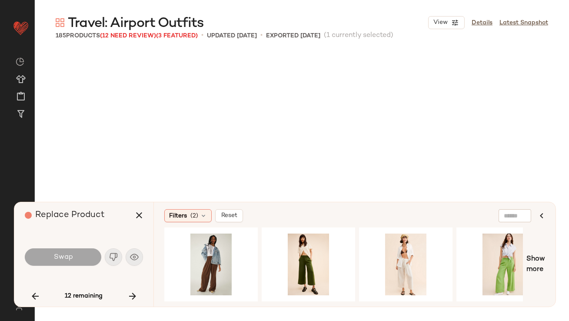
scroll to position [4026, 0]
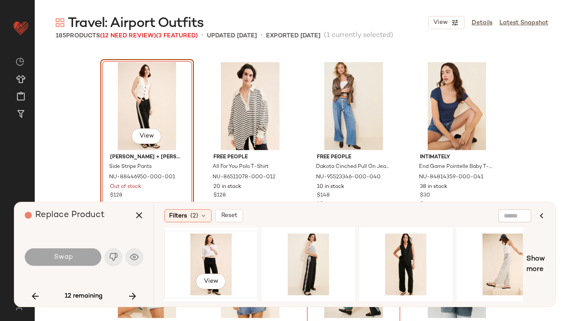
click at [212, 245] on div "View" at bounding box center [210, 264] width 87 height 62
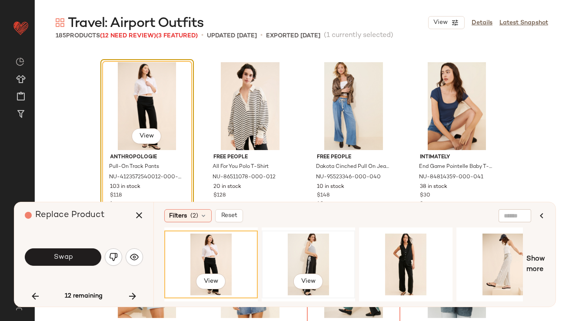
click at [319, 245] on div "View" at bounding box center [308, 264] width 87 height 62
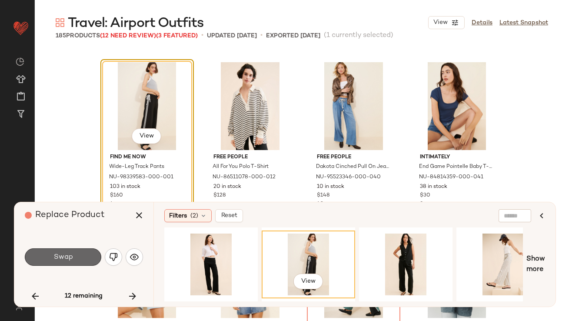
click at [63, 253] on span "Swap" at bounding box center [63, 257] width 20 height 8
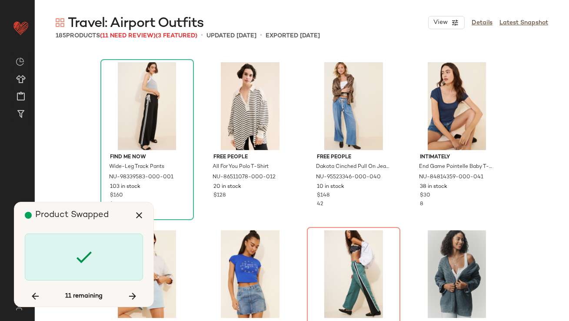
scroll to position [4194, 0]
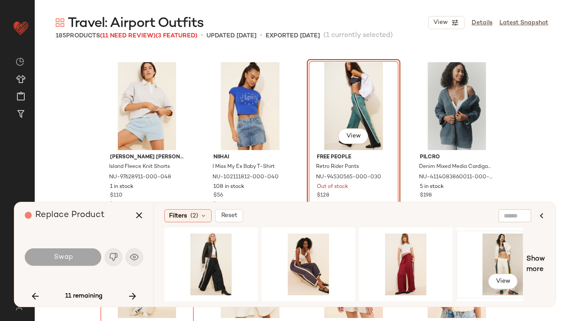
click at [500, 246] on div "View" at bounding box center [502, 264] width 87 height 62
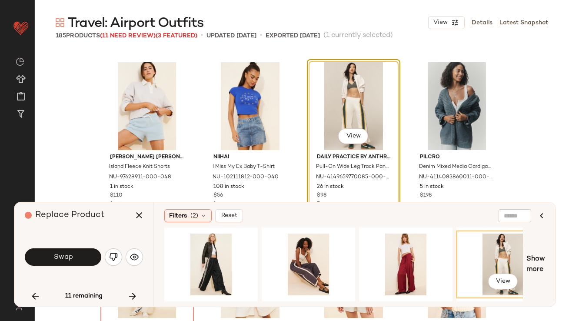
click at [43, 258] on button "Swap" at bounding box center [63, 256] width 76 height 17
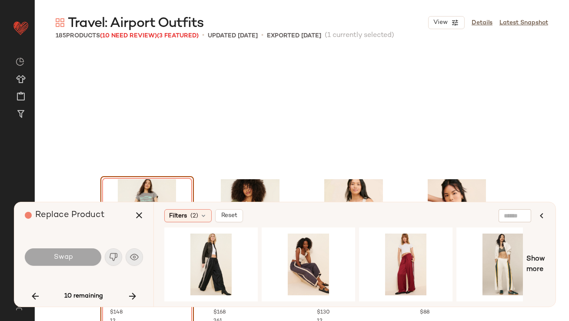
scroll to position [4361, 0]
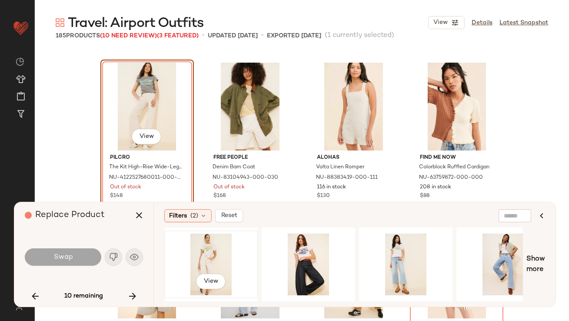
click at [230, 252] on div "View" at bounding box center [210, 264] width 87 height 62
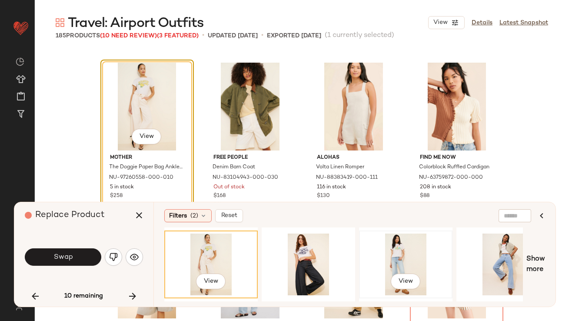
click at [399, 253] on div "View" at bounding box center [405, 264] width 87 height 62
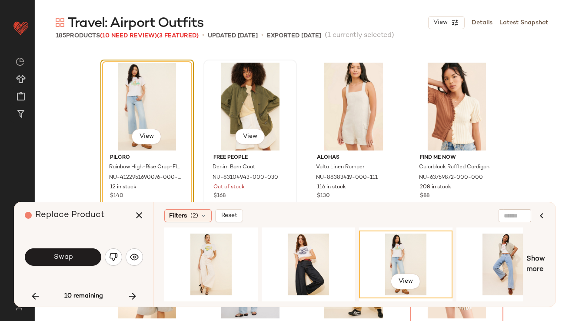
click at [227, 107] on div "View" at bounding box center [249, 107] width 87 height 88
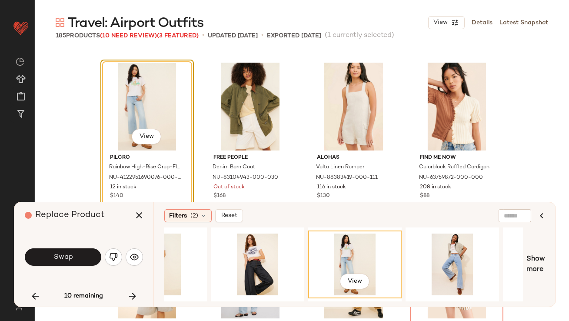
scroll to position [0, 287]
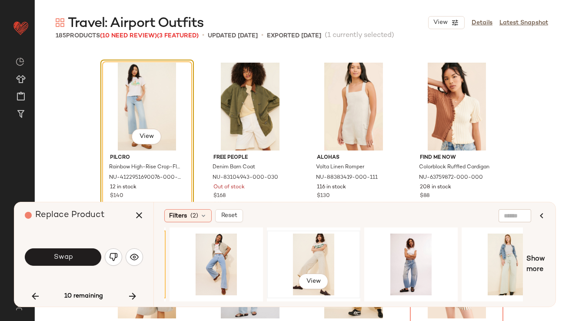
click at [322, 249] on div "View" at bounding box center [313, 264] width 87 height 62
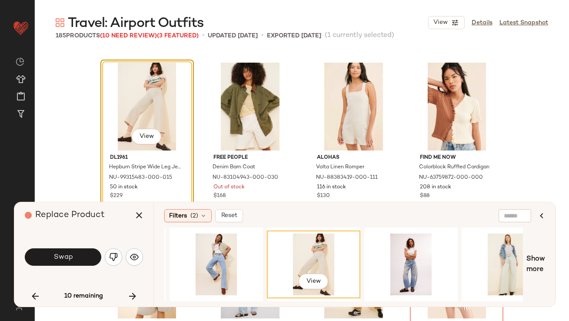
click at [90, 259] on button "Swap" at bounding box center [63, 256] width 76 height 17
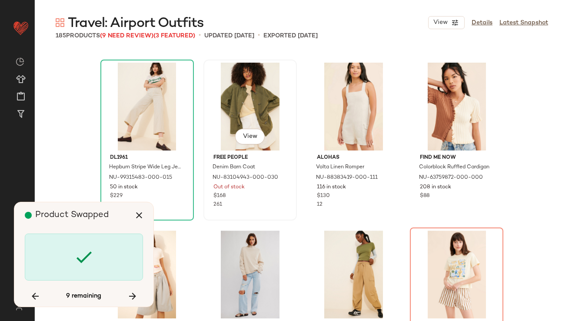
click at [222, 103] on div "View" at bounding box center [249, 107] width 87 height 88
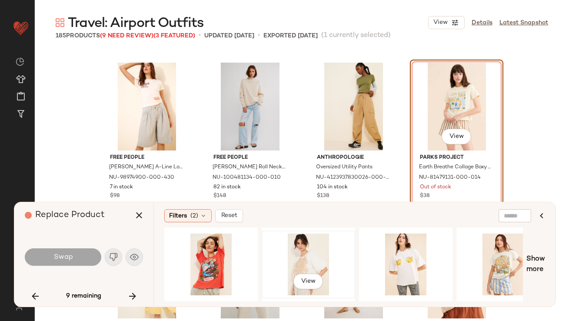
click at [276, 251] on div "View" at bounding box center [308, 264] width 87 height 62
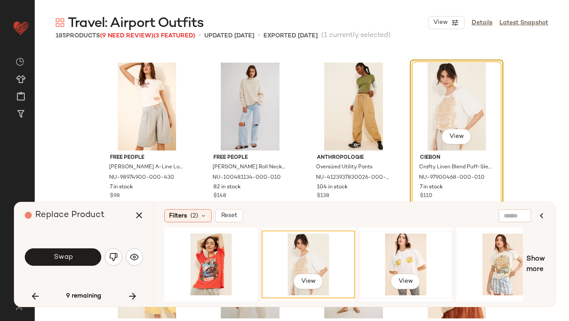
click at [394, 260] on div "View" at bounding box center [405, 264] width 87 height 62
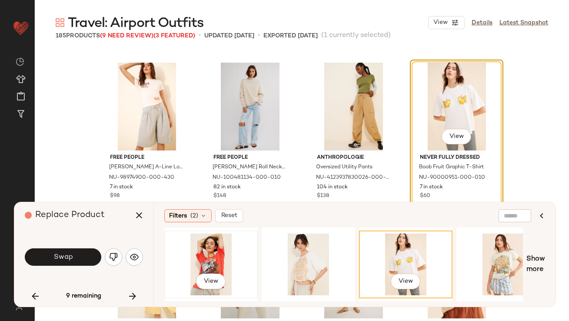
click at [205, 259] on div "View" at bounding box center [210, 264] width 87 height 62
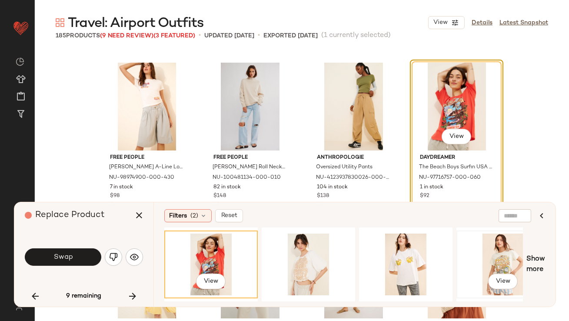
click at [515, 239] on div "View" at bounding box center [502, 264] width 87 height 62
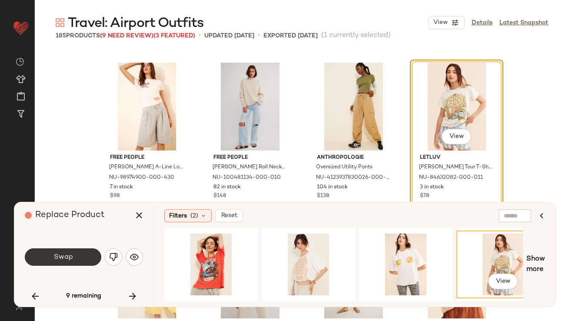
click at [31, 262] on button "Swap" at bounding box center [63, 256] width 76 height 17
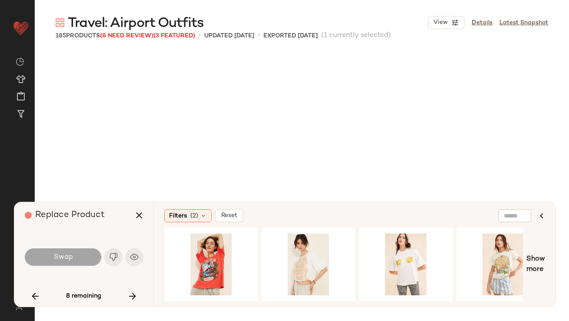
scroll to position [5033, 0]
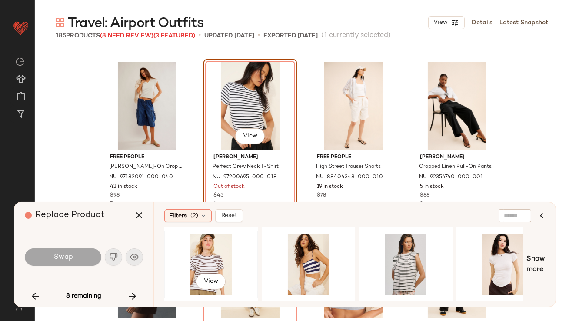
click at [210, 248] on div "View" at bounding box center [210, 264] width 87 height 62
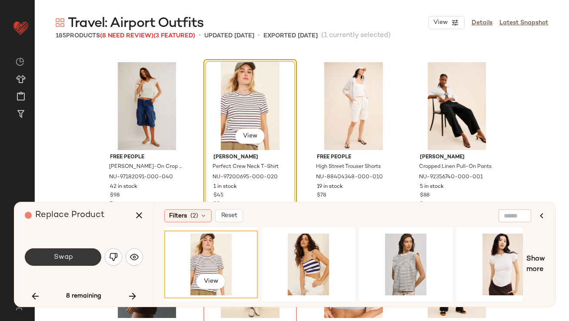
click at [96, 255] on button "Swap" at bounding box center [63, 256] width 76 height 17
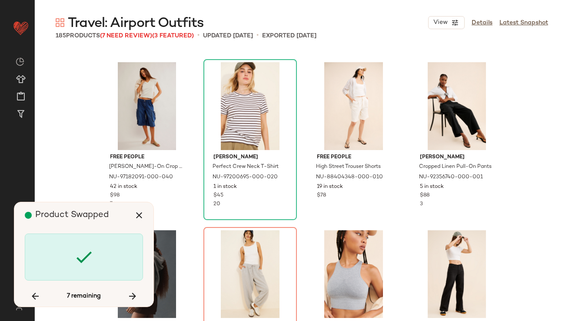
scroll to position [5200, 0]
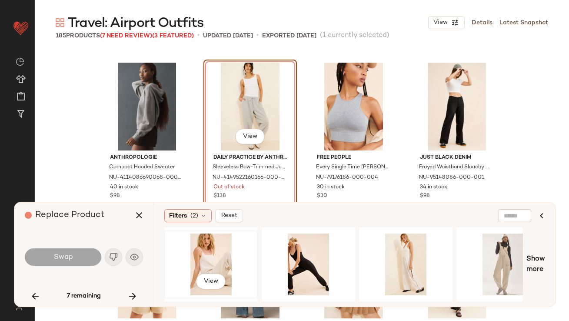
click at [205, 256] on div "View" at bounding box center [210, 264] width 87 height 62
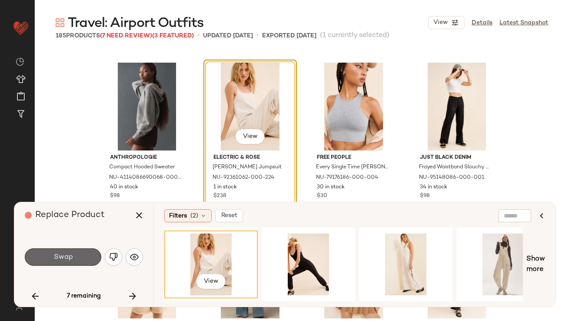
click at [75, 252] on button "Swap" at bounding box center [63, 256] width 76 height 17
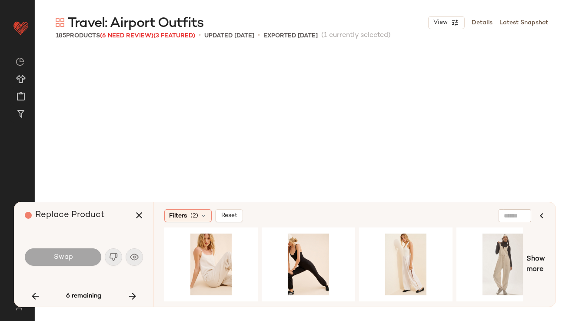
scroll to position [5536, 0]
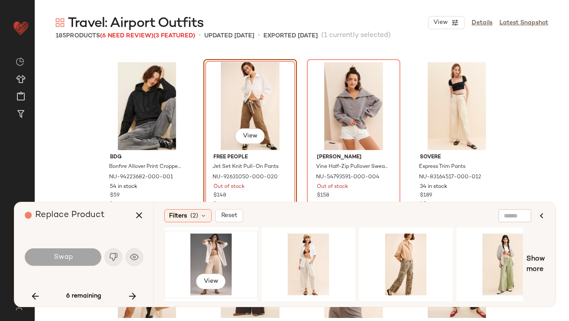
click at [202, 266] on div "View" at bounding box center [210, 264] width 87 height 62
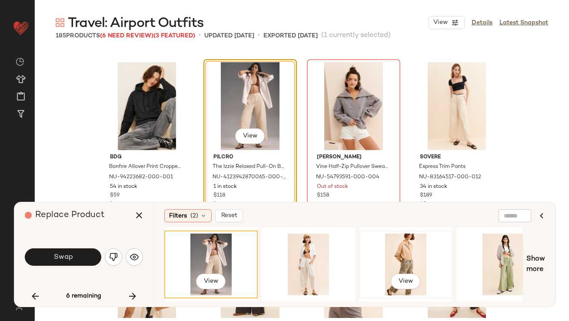
click at [397, 253] on div "View" at bounding box center [405, 264] width 87 height 62
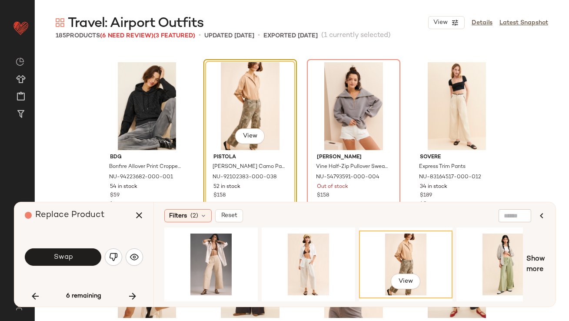
click at [68, 254] on span "Swap" at bounding box center [63, 257] width 20 height 8
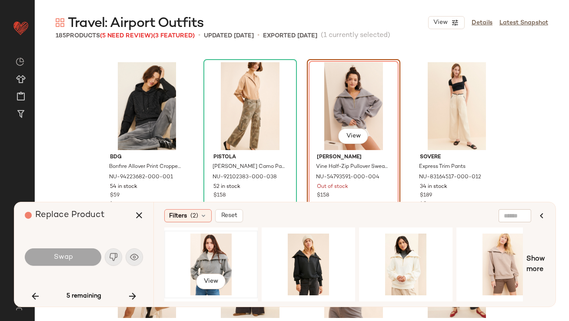
click at [231, 260] on div "View" at bounding box center [210, 264] width 87 height 62
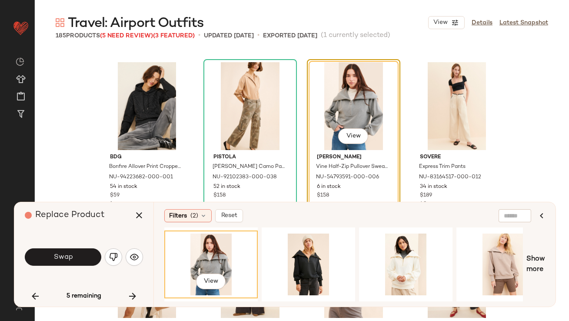
click at [86, 255] on button "Swap" at bounding box center [63, 256] width 76 height 17
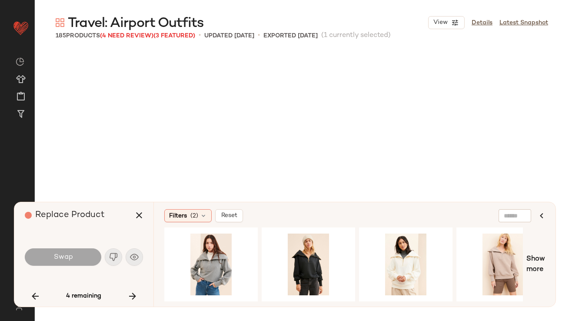
scroll to position [6207, 0]
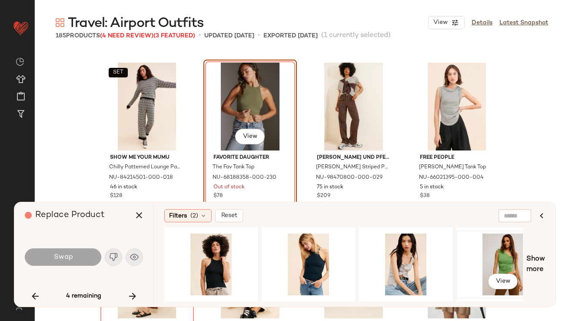
click at [505, 252] on div "View" at bounding box center [502, 264] width 87 height 62
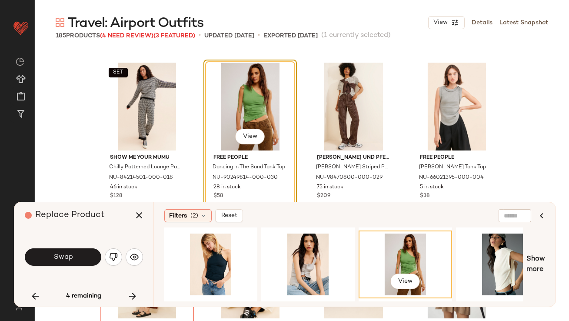
scroll to position [0, 148]
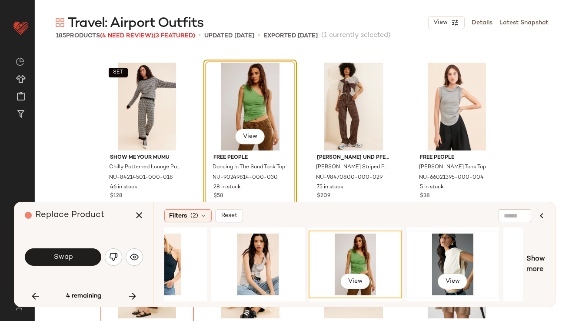
click at [471, 253] on div "View" at bounding box center [452, 264] width 87 height 62
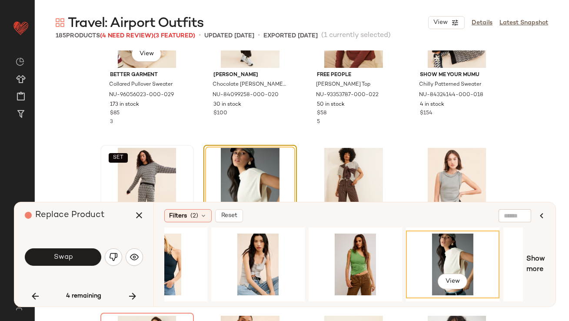
scroll to position [6208, 0]
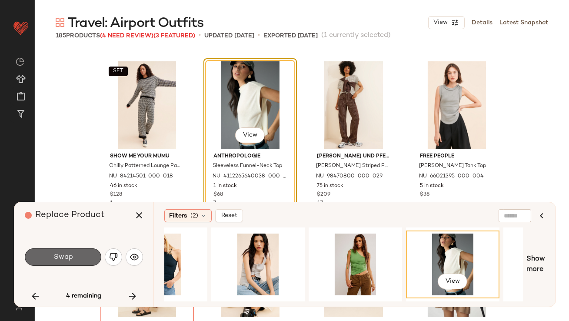
click at [49, 260] on button "Swap" at bounding box center [63, 256] width 76 height 17
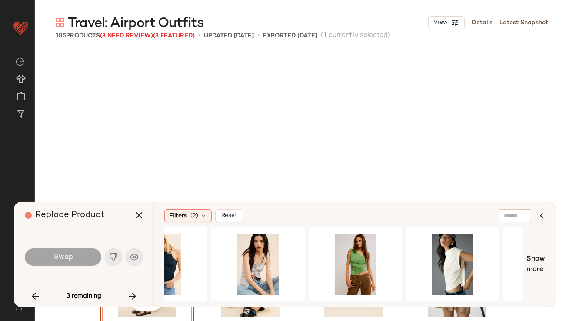
scroll to position [6375, 0]
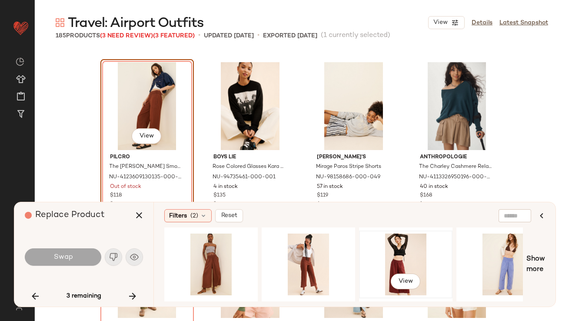
click at [402, 247] on div "View" at bounding box center [405, 264] width 87 height 62
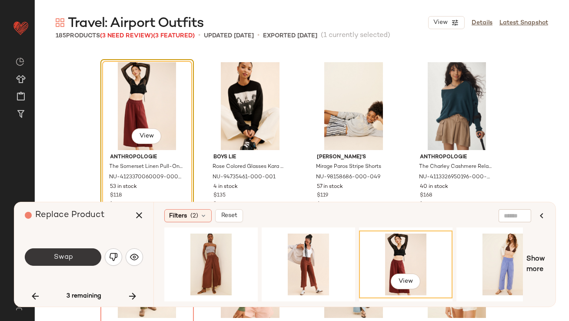
click at [94, 258] on button "Swap" at bounding box center [63, 256] width 76 height 17
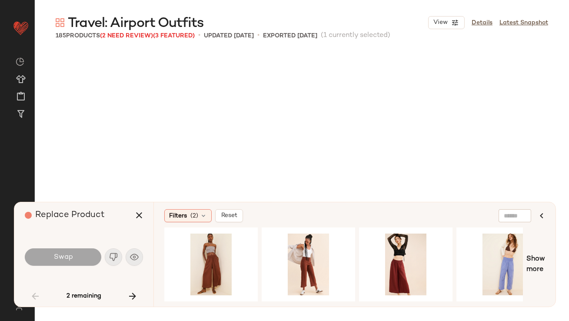
scroll to position [671, 0]
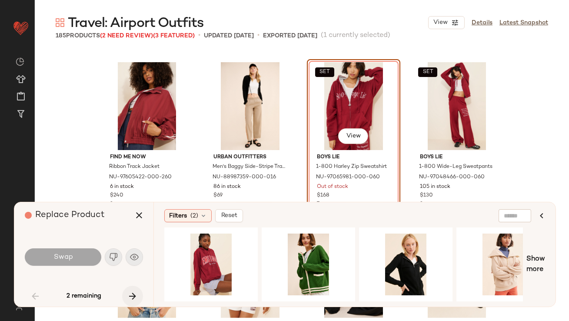
click at [130, 299] on icon "button" at bounding box center [132, 296] width 10 height 10
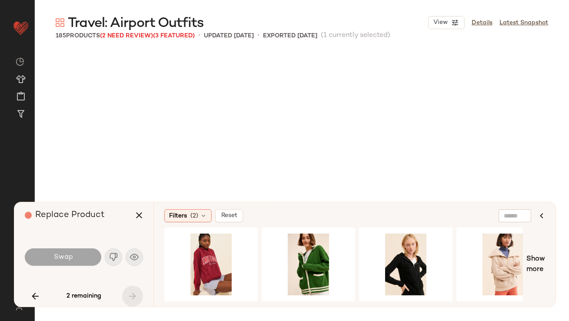
scroll to position [6543, 0]
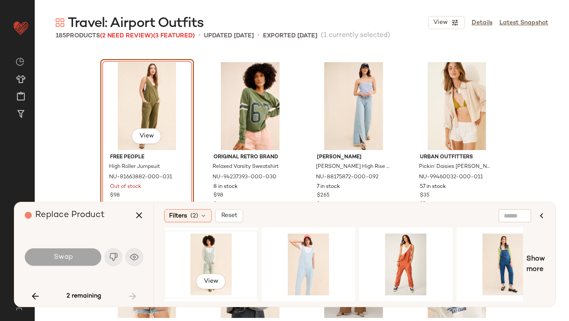
click at [228, 255] on div "View" at bounding box center [210, 264] width 87 height 62
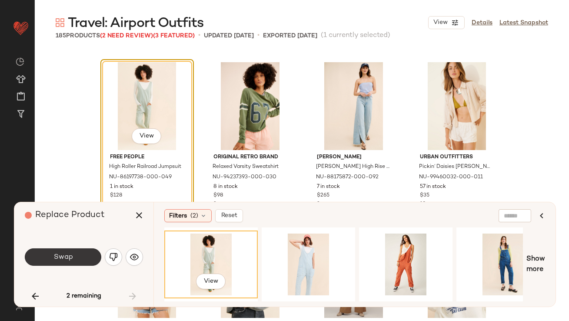
click at [93, 258] on button "Swap" at bounding box center [63, 256] width 76 height 17
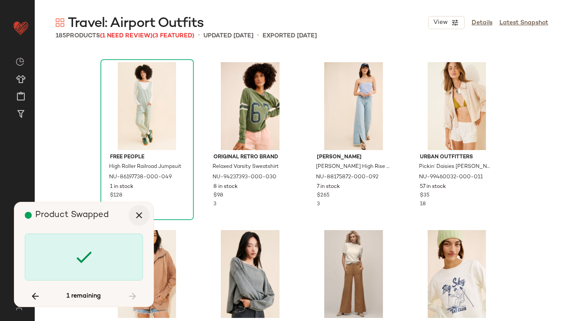
scroll to position [671, 0]
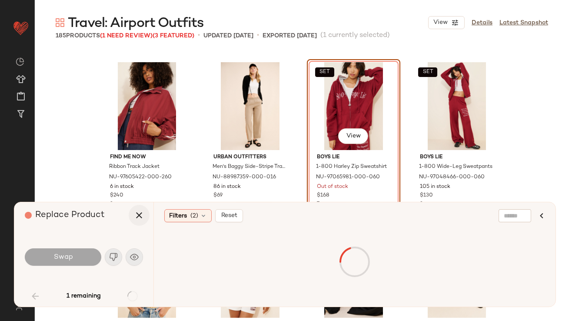
click at [140, 216] on icon "button" at bounding box center [139, 215] width 10 height 10
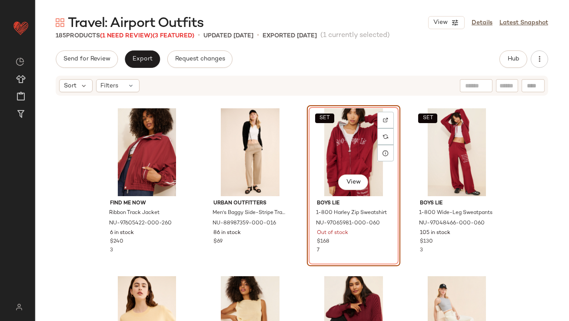
click at [326, 180] on div "SET View" at bounding box center [353, 152] width 87 height 88
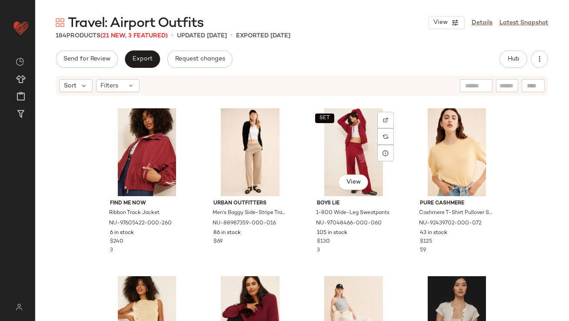
click at [326, 180] on div "SET View" at bounding box center [353, 152] width 87 height 88
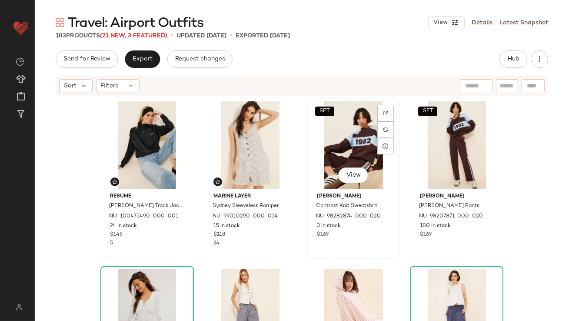
click at [330, 133] on div "SET View" at bounding box center [353, 145] width 87 height 88
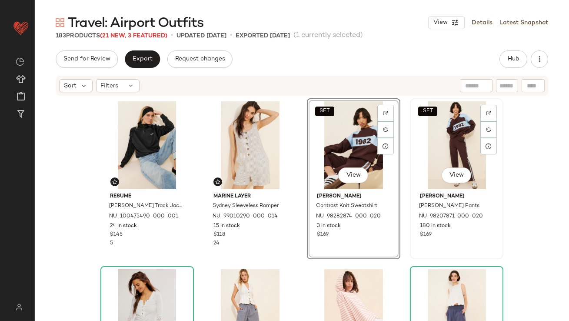
click at [447, 136] on div "SET View" at bounding box center [456, 145] width 87 height 88
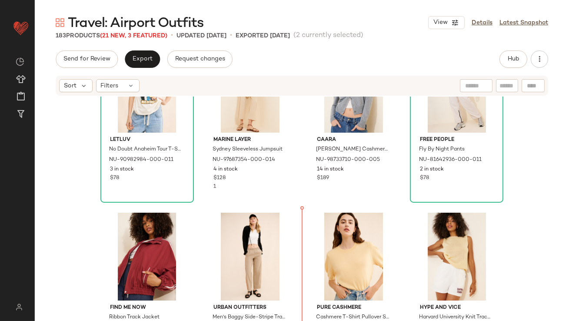
scroll to position [587, 0]
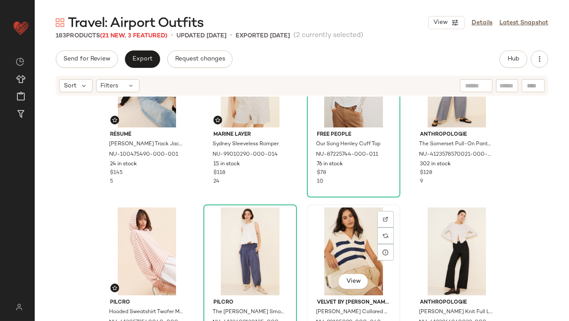
scroll to position [68, 0]
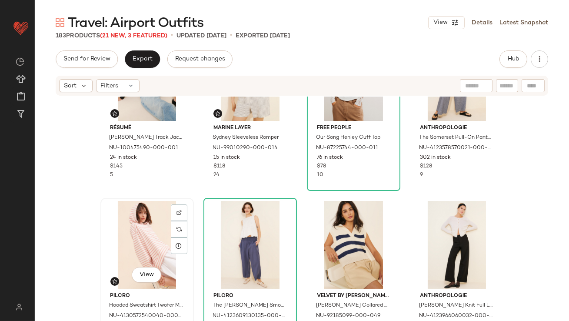
click at [149, 247] on div "View" at bounding box center [146, 245] width 87 height 88
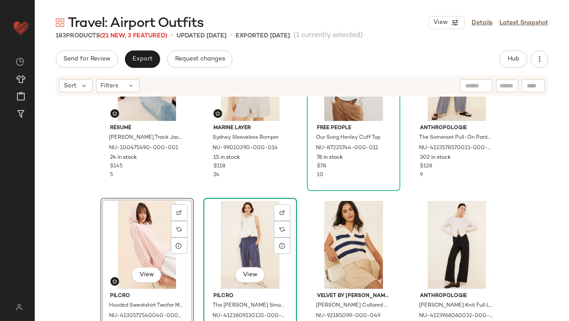
click at [233, 245] on div "View" at bounding box center [249, 245] width 87 height 88
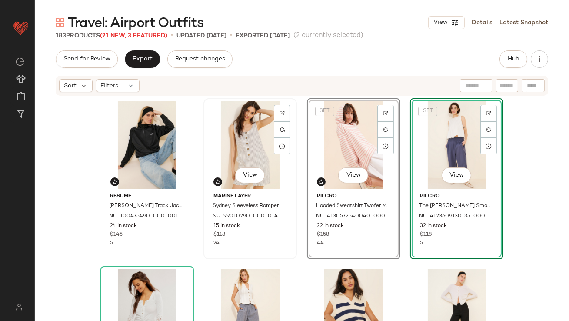
click at [292, 231] on div "View Marine Layer Sydney Sleeveless Romper NU-99010290-000-014 15 in stock $118…" at bounding box center [250, 178] width 92 height 159
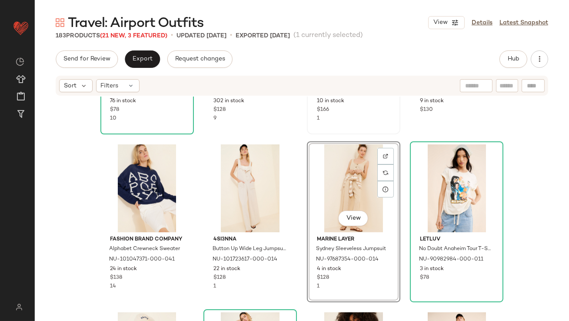
scroll to position [300, 0]
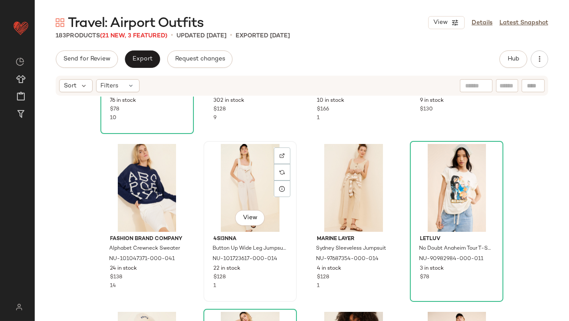
click at [228, 209] on div "View" at bounding box center [249, 188] width 87 height 88
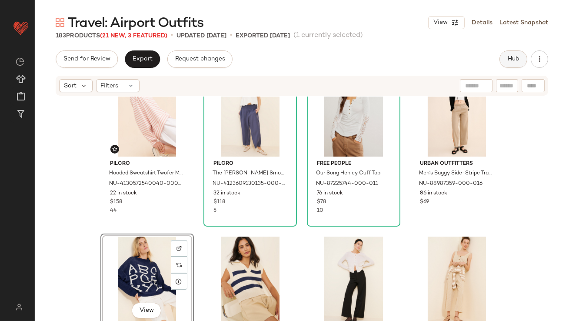
click at [506, 60] on button "Hub" at bounding box center [513, 58] width 28 height 17
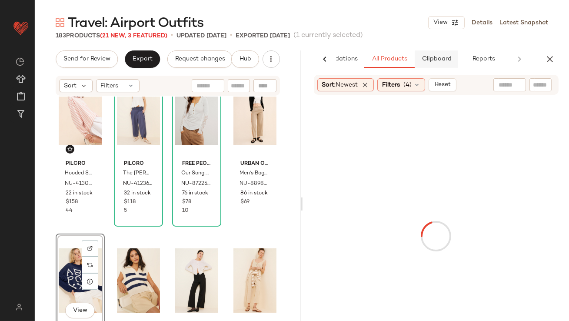
click at [429, 59] on span "Clipboard" at bounding box center [436, 59] width 30 height 7
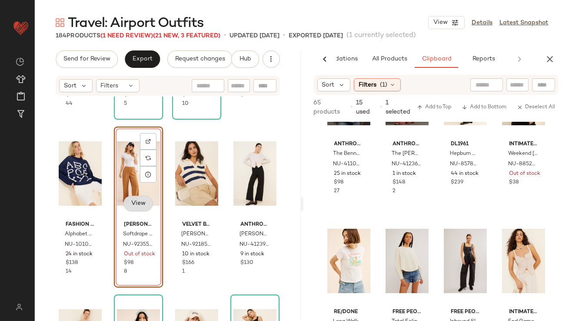
click at [123, 198] on button "View" at bounding box center [138, 204] width 30 height 16
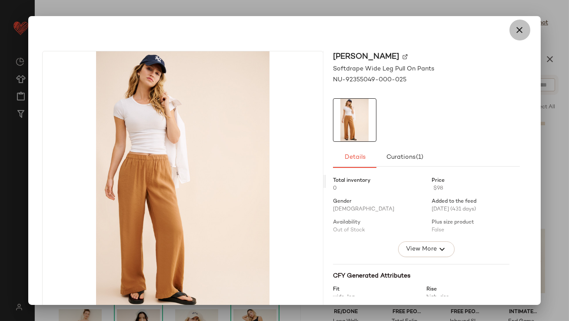
click at [518, 23] on button "button" at bounding box center [519, 30] width 21 height 21
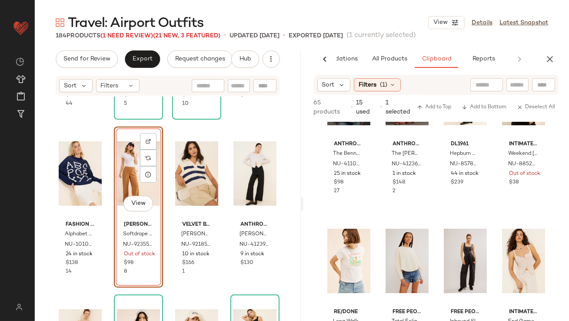
click at [126, 149] on div "View" at bounding box center [138, 174] width 43 height 88
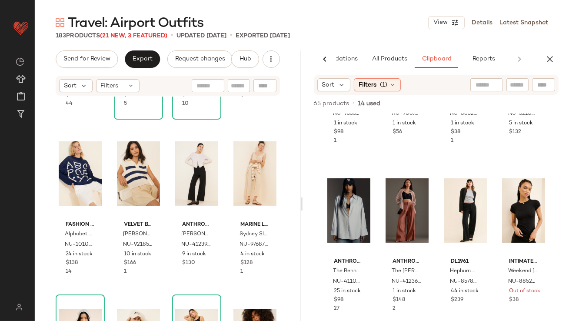
scroll to position [125, 0]
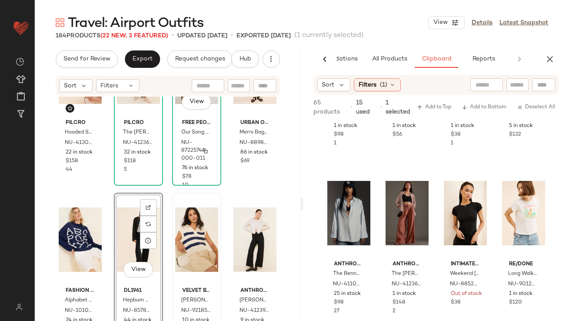
scroll to position [249, 0]
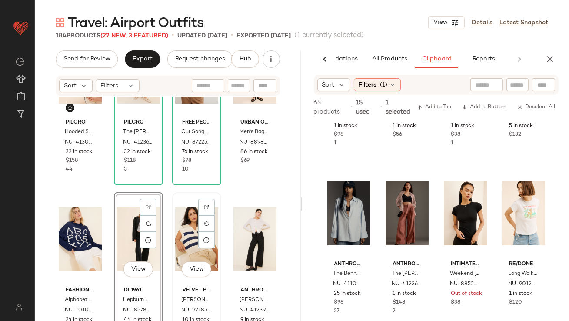
click at [182, 236] on div "View" at bounding box center [196, 239] width 43 height 88
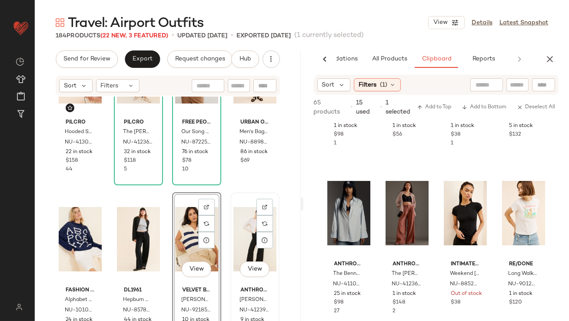
click at [235, 234] on div "View" at bounding box center [254, 239] width 43 height 88
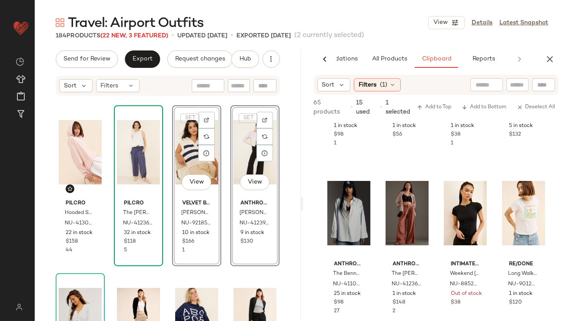
scroll to position [168, 0]
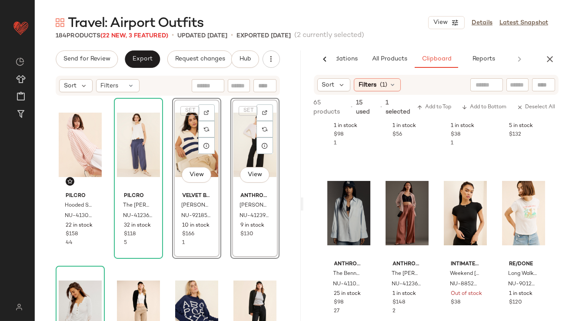
click at [162, 261] on div "Marine Layer Sydney Sleeveless Romper NU-99010290-000-014 15 in stock $118 24 4…" at bounding box center [168, 221] width 266 height 250
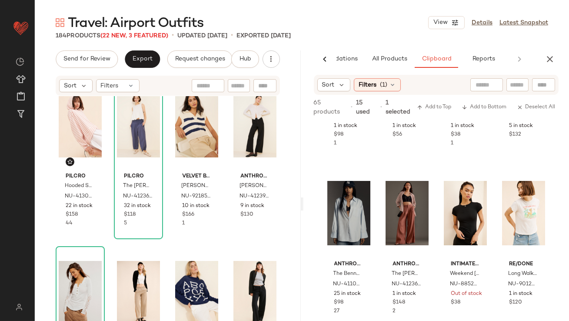
scroll to position [211, 0]
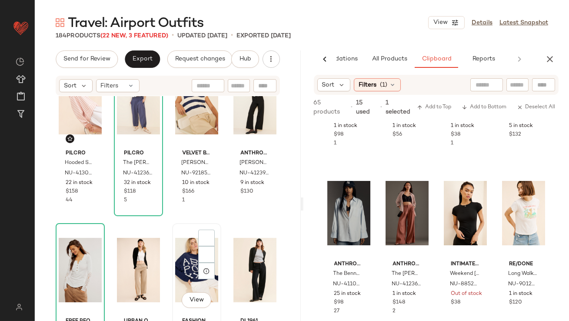
click at [175, 264] on div "View" at bounding box center [196, 270] width 43 height 88
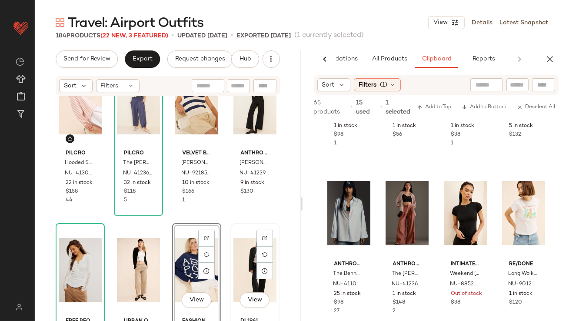
click at [249, 262] on div "View" at bounding box center [254, 270] width 43 height 88
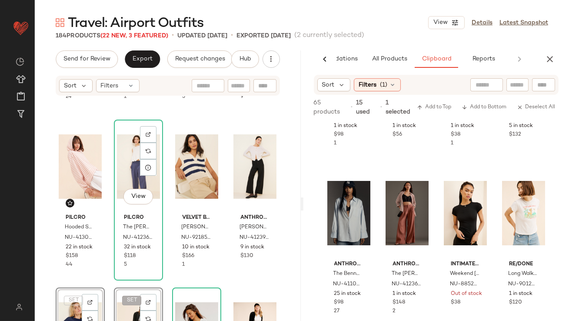
scroll to position [54, 0]
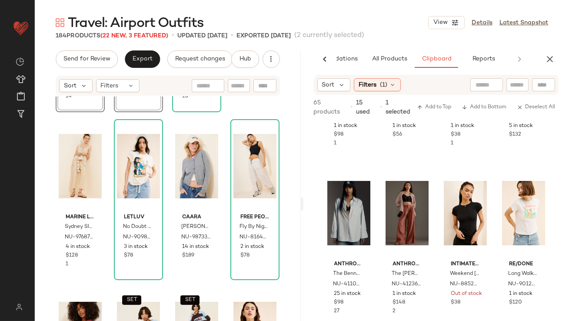
click at [163, 260] on div "SET View Fashion Brand Company Alphabet Crewneck Sweater NU-101047371-000-041 2…" at bounding box center [168, 221] width 266 height 250
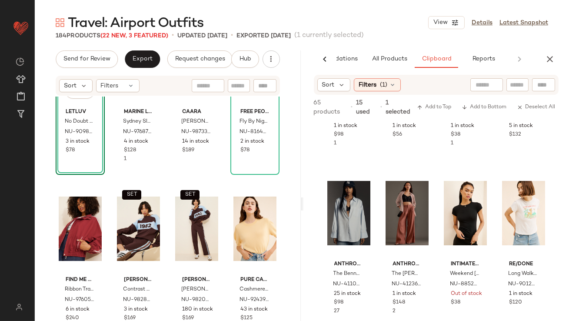
scroll to position [601, 0]
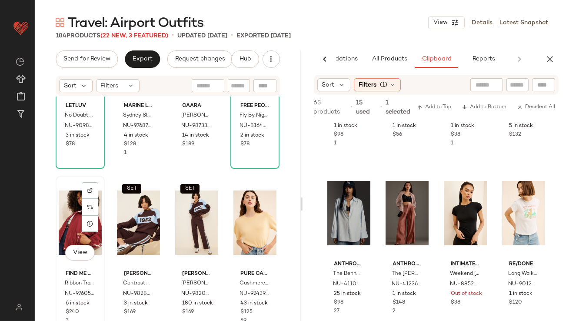
click at [70, 211] on div "View" at bounding box center [80, 223] width 43 height 88
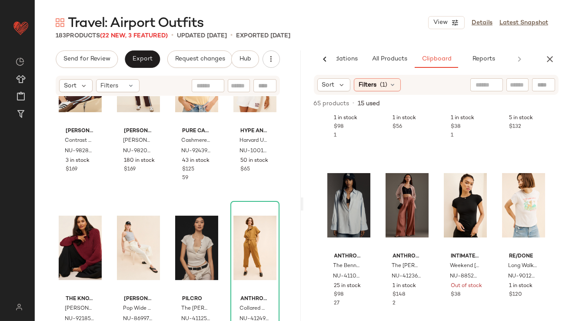
scroll to position [745, 0]
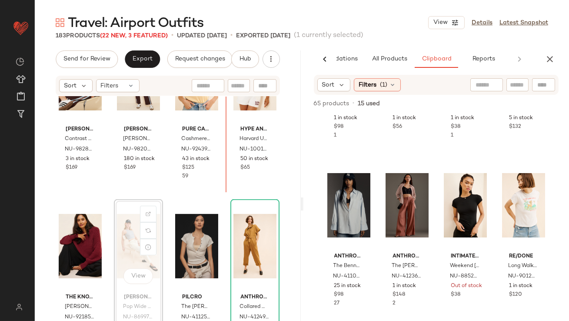
scroll to position [741, 0]
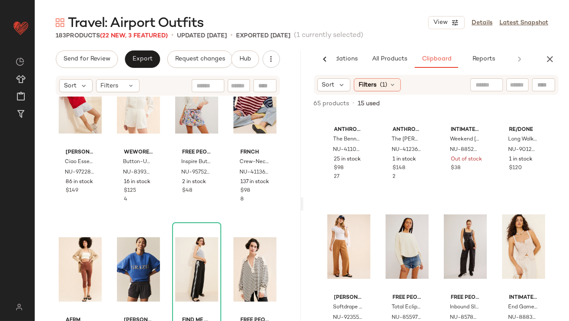
scroll to position [3729, 0]
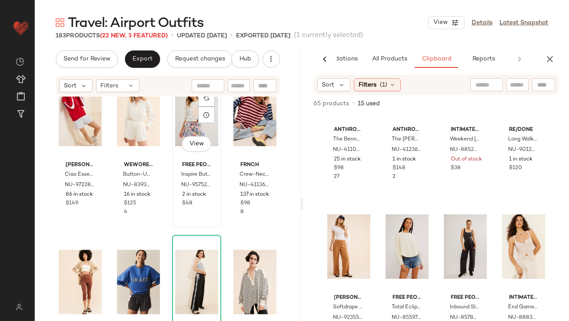
click at [184, 118] on div "View" at bounding box center [196, 114] width 43 height 88
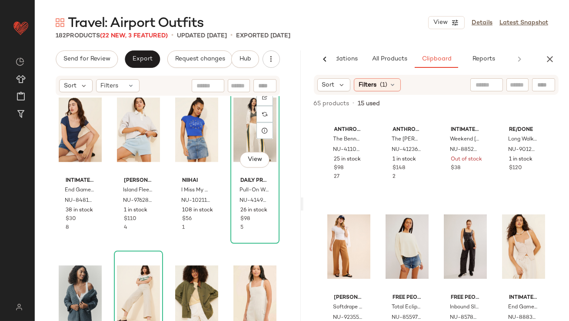
scroll to position [4124, 0]
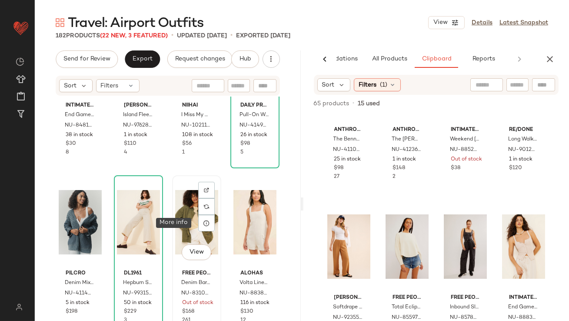
click at [203, 219] on icon at bounding box center [206, 222] width 7 height 7
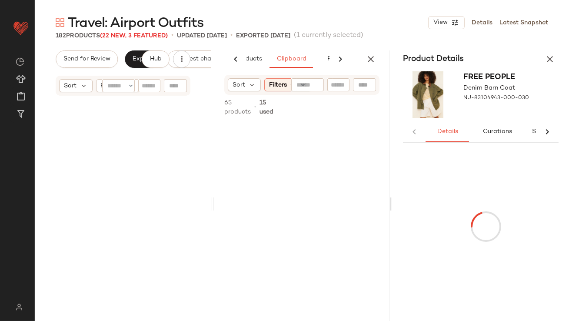
scroll to position [141, 0]
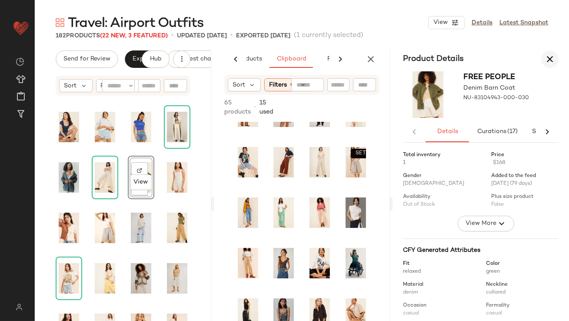
click at [552, 61] on icon "button" at bounding box center [550, 59] width 10 height 10
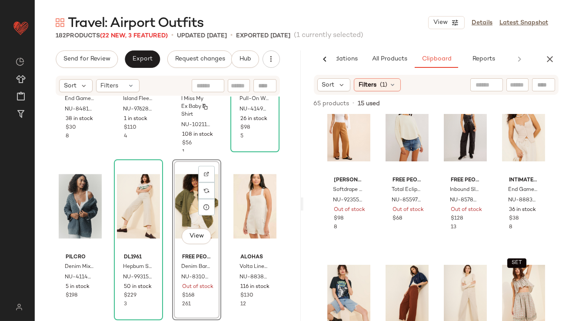
scroll to position [4225, 0]
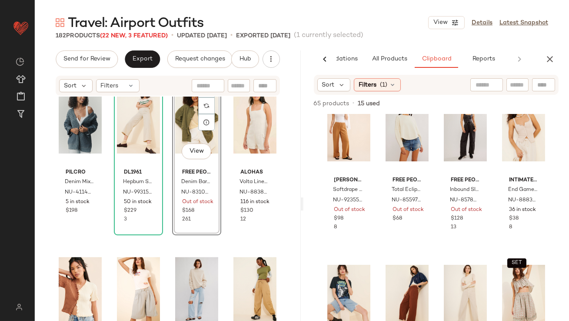
click at [184, 129] on div "View" at bounding box center [196, 121] width 43 height 88
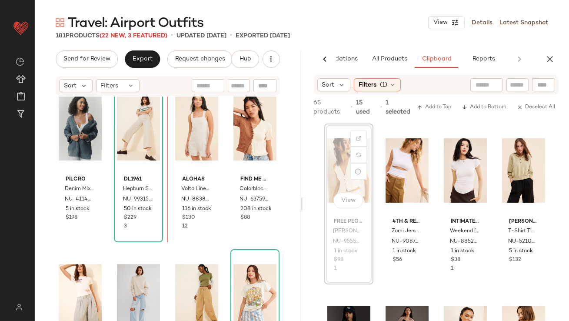
scroll to position [4213, 0]
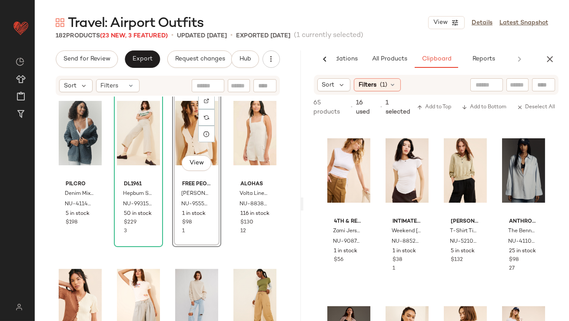
click at [187, 142] on div "View" at bounding box center [196, 133] width 43 height 88
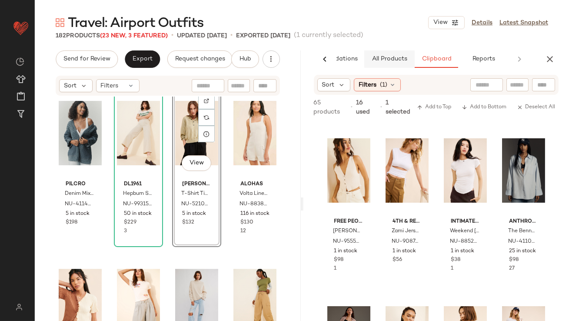
click at [386, 66] on button "All Products" at bounding box center [389, 58] width 50 height 17
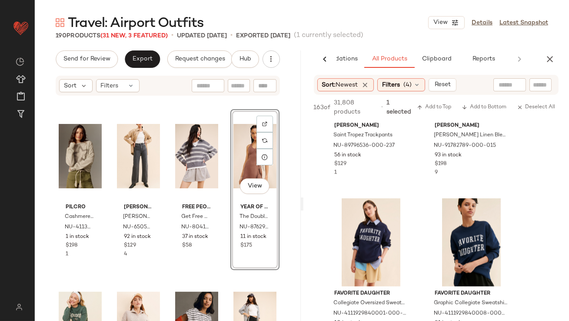
scroll to position [1672, 0]
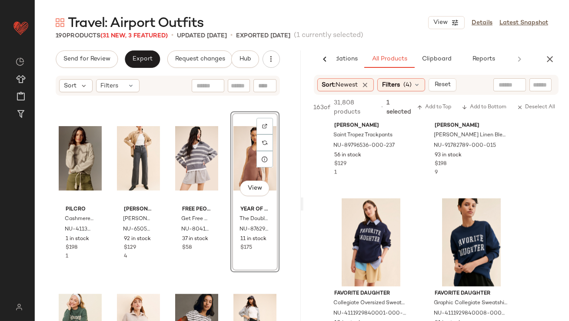
click at [291, 213] on div "Pilcro Cashmere Speckled Star Motif Sweater NU-4113086690190-000-008 1 in stock…" at bounding box center [168, 221] width 266 height 250
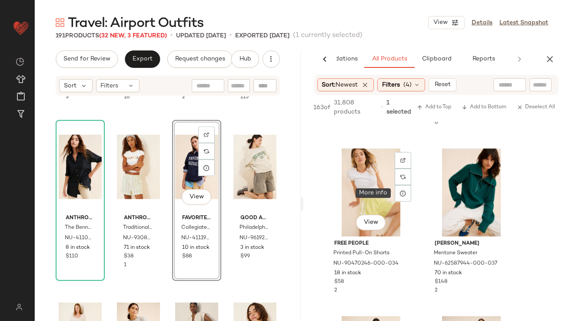
scroll to position [2991, 0]
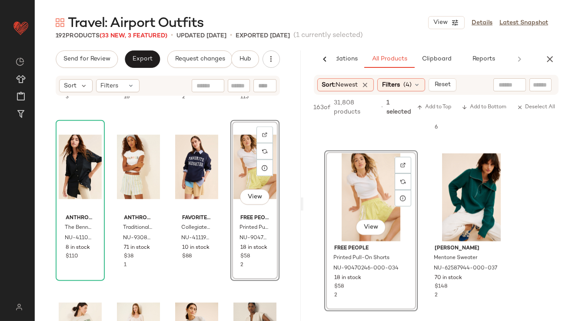
click at [543, 48] on div "Travel: Airport Outfits View Details Latest Snapshot 192 Products (33 New, 3 Fe…" at bounding box center [302, 167] width 534 height 307
click at [545, 54] on icon "button" at bounding box center [550, 59] width 10 height 10
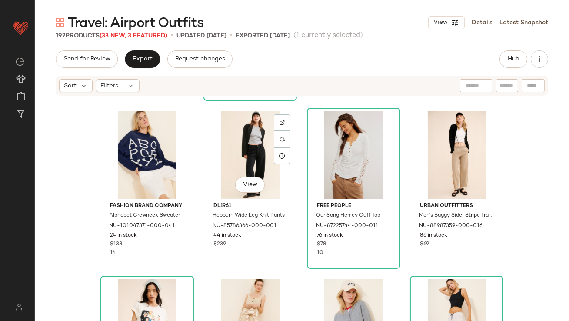
scroll to position [0, 0]
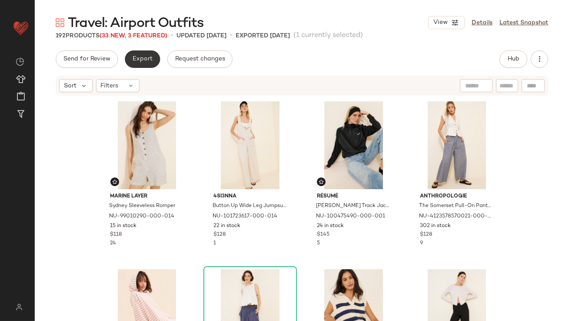
click at [142, 59] on span "Export" at bounding box center [142, 59] width 20 height 7
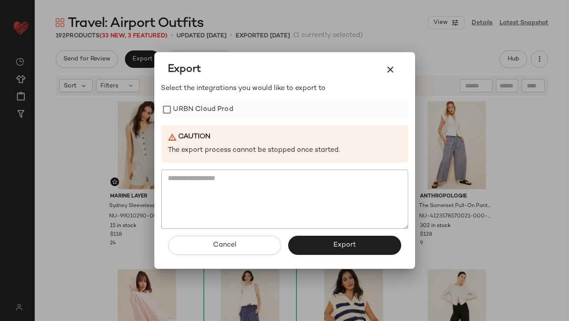
click at [209, 107] on label "URBN Cloud Prod" at bounding box center [203, 109] width 60 height 17
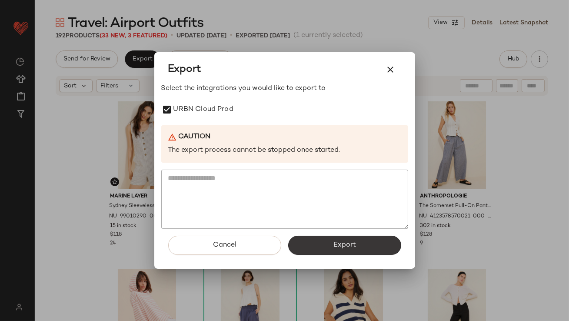
click at [322, 244] on button "Export" at bounding box center [344, 245] width 113 height 19
